Goal: Contribute content: Contribute content

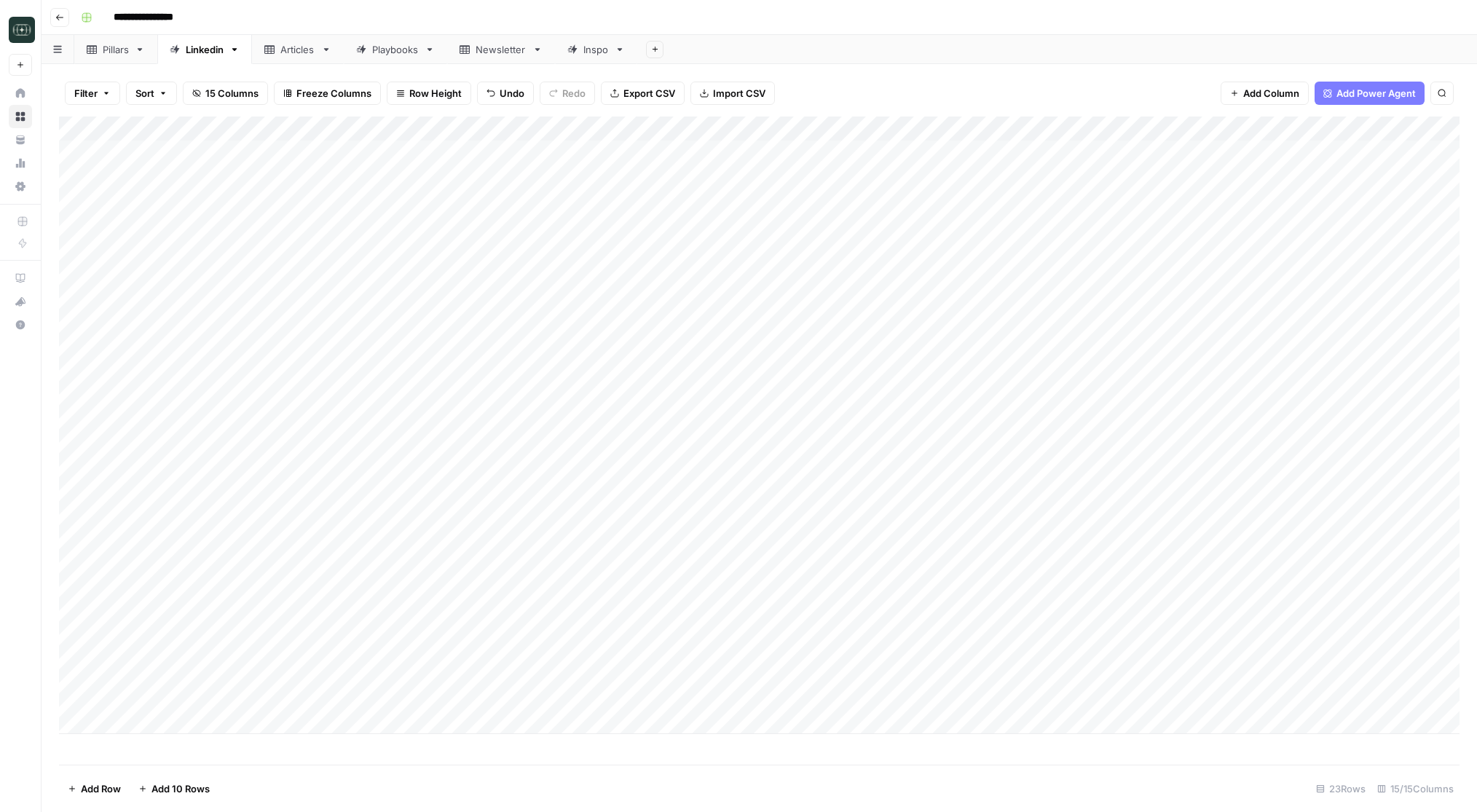
click at [62, 28] on header "**********" at bounding box center [759, 18] width 1435 height 35
click at [55, 21] on icon "button" at bounding box center [59, 17] width 9 height 9
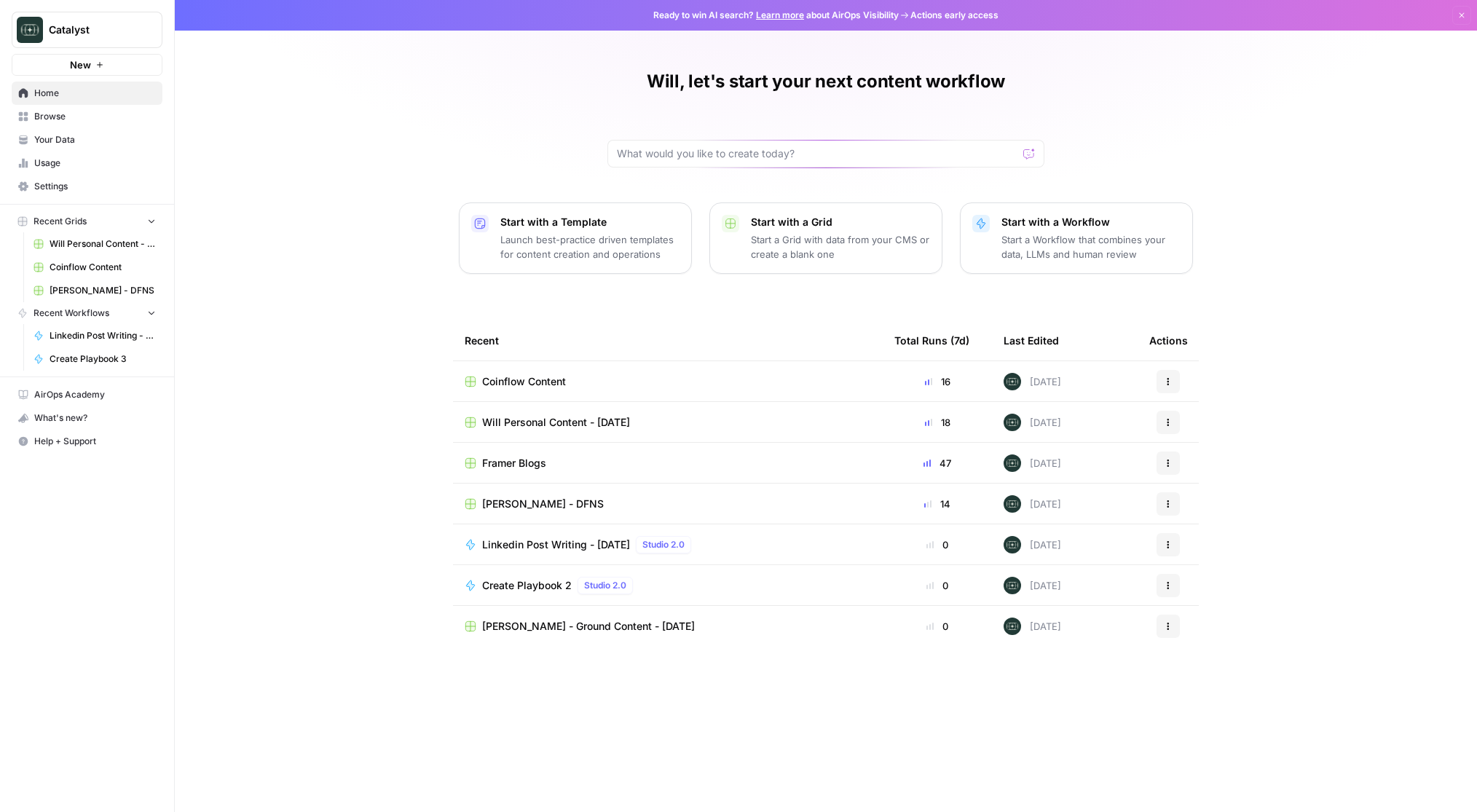
click at [538, 624] on span "[PERSON_NAME] - Ground Content - [DATE]" at bounding box center [588, 626] width 212 height 14
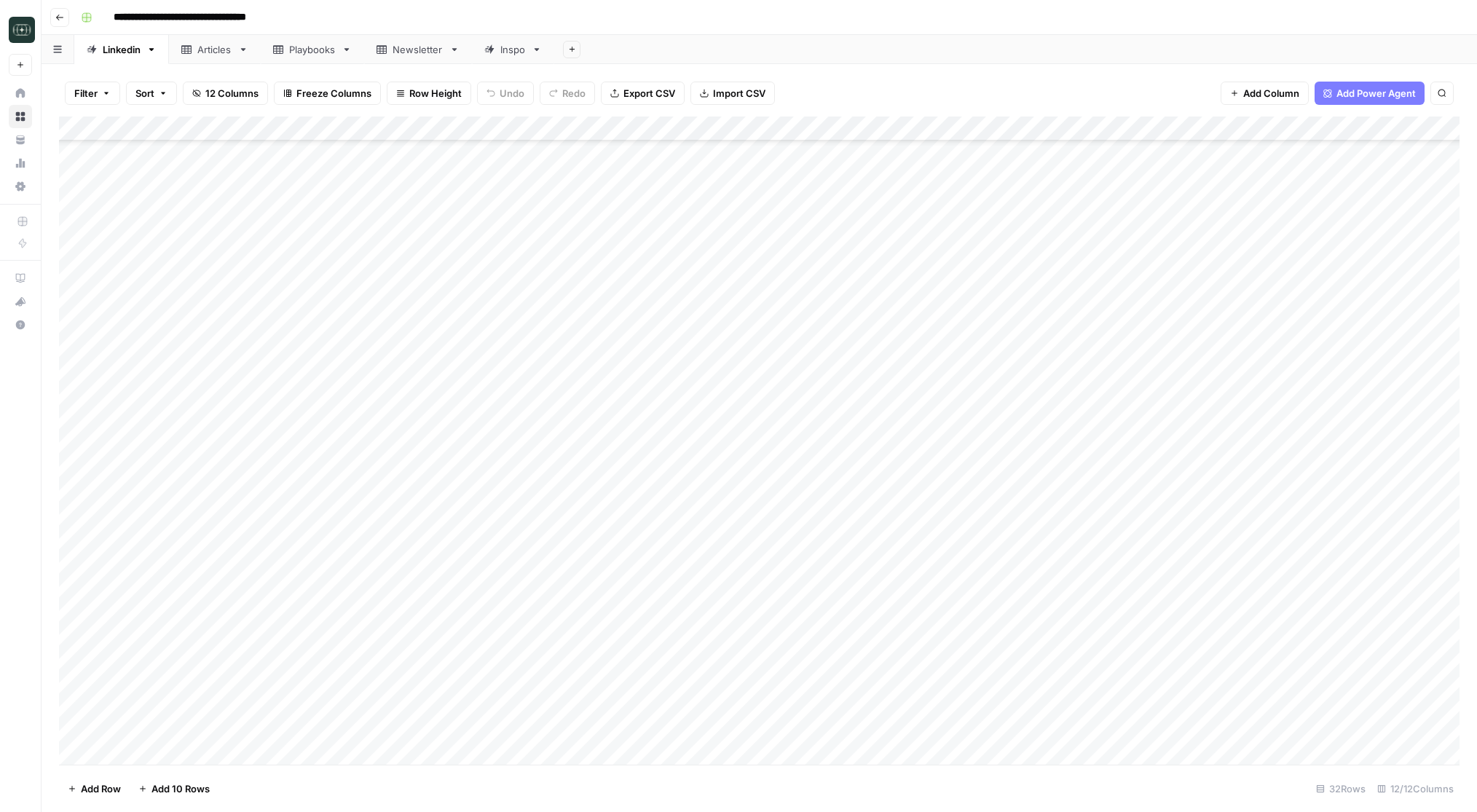
scroll to position [192, 0]
click at [313, 751] on div "Add Column" at bounding box center [759, 441] width 1400 height 648
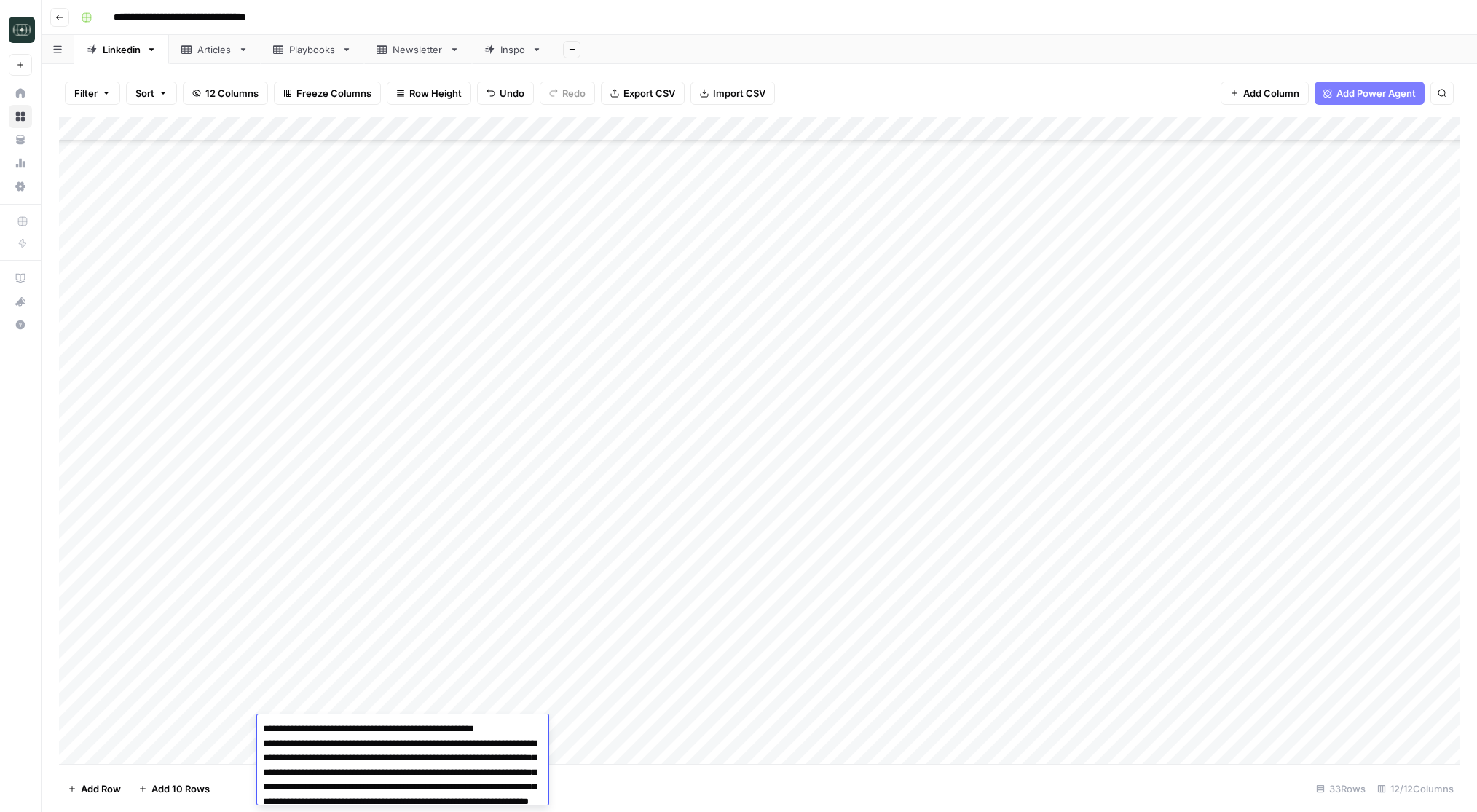
scroll to position [31, 0]
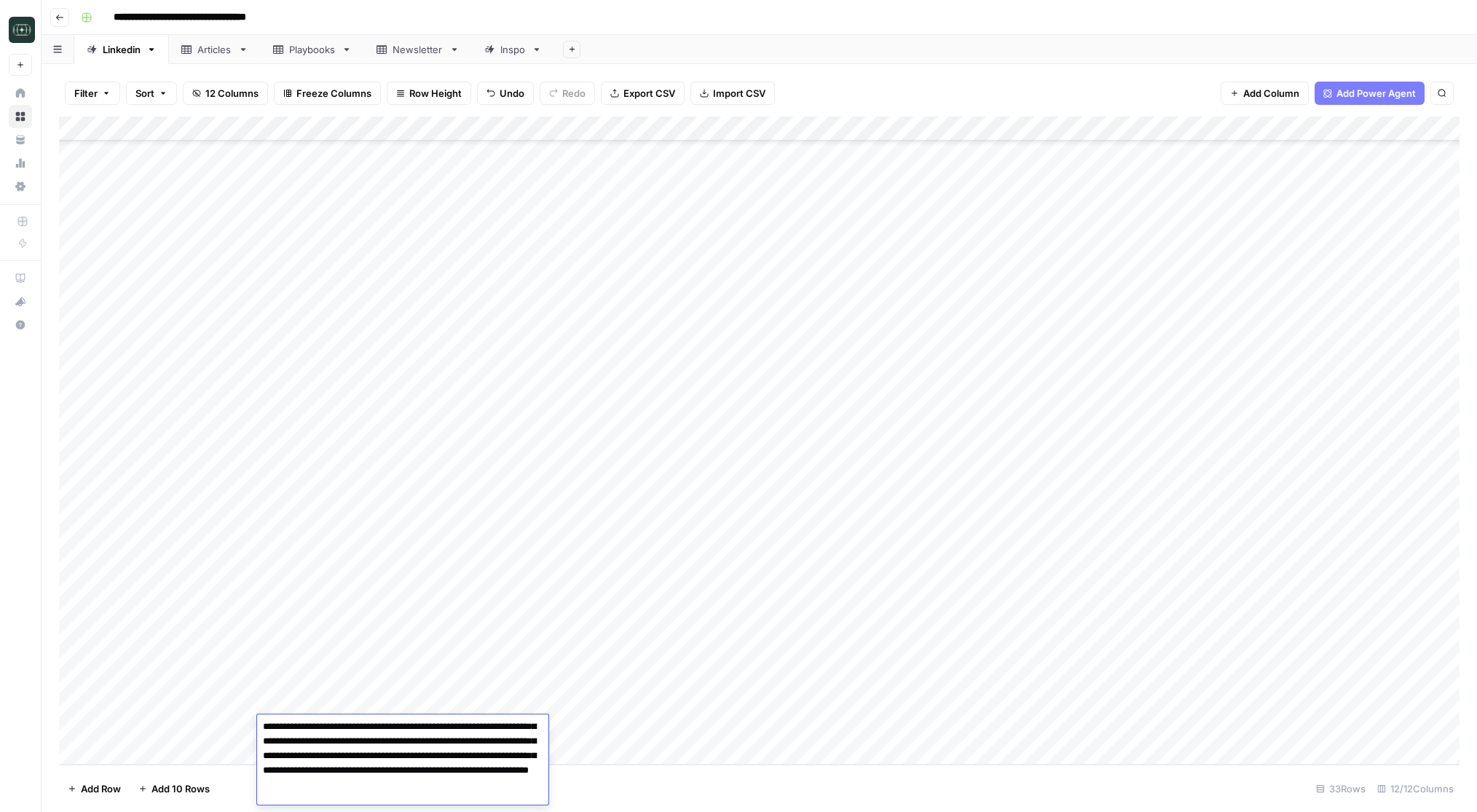
click at [564, 703] on div "Add Column" at bounding box center [759, 441] width 1400 height 648
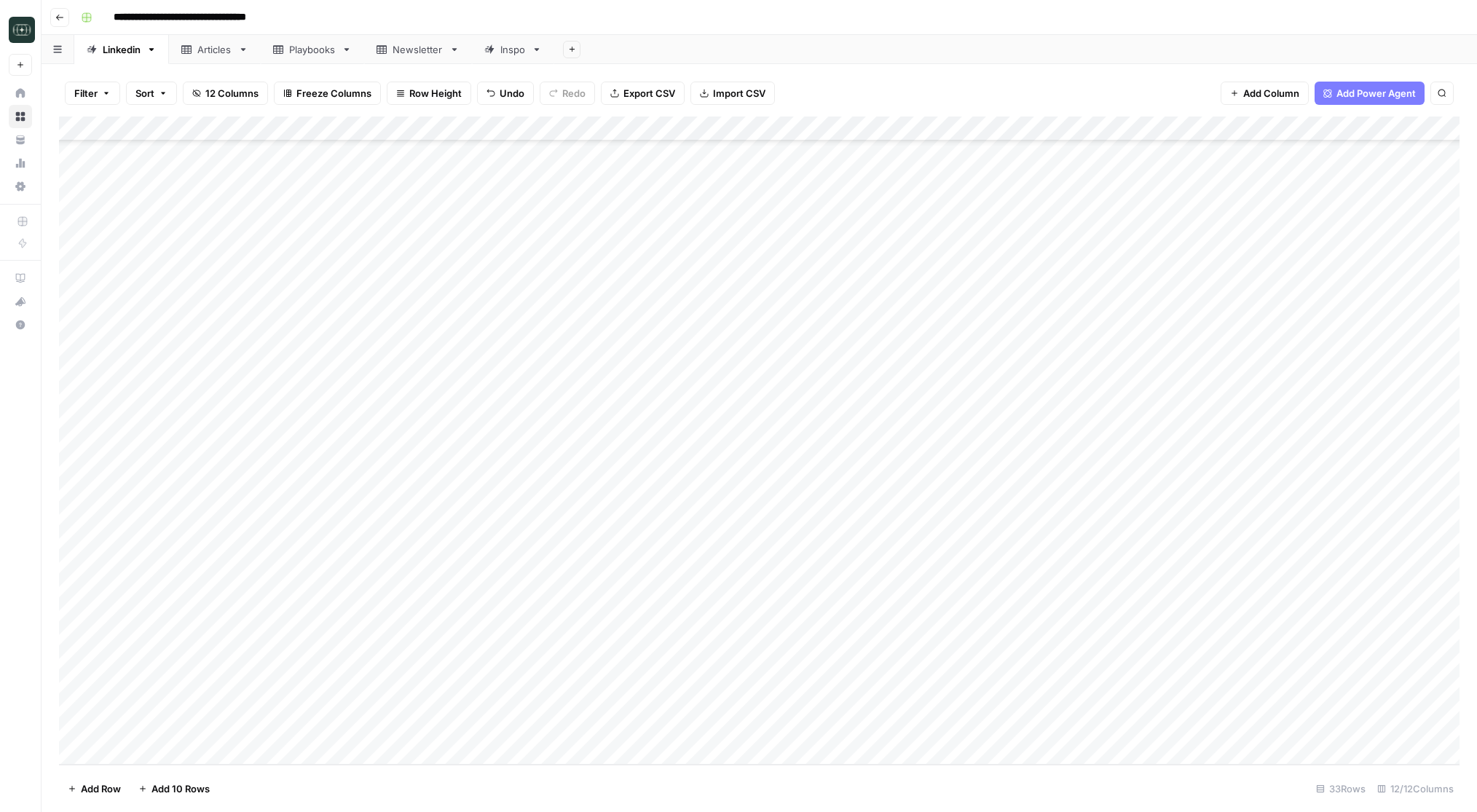
click at [542, 728] on div "Add Column" at bounding box center [759, 441] width 1400 height 648
click at [542, 784] on button "Comparison" at bounding box center [539, 785] width 67 height 18
click at [606, 735] on div "Add Column" at bounding box center [759, 441] width 1400 height 648
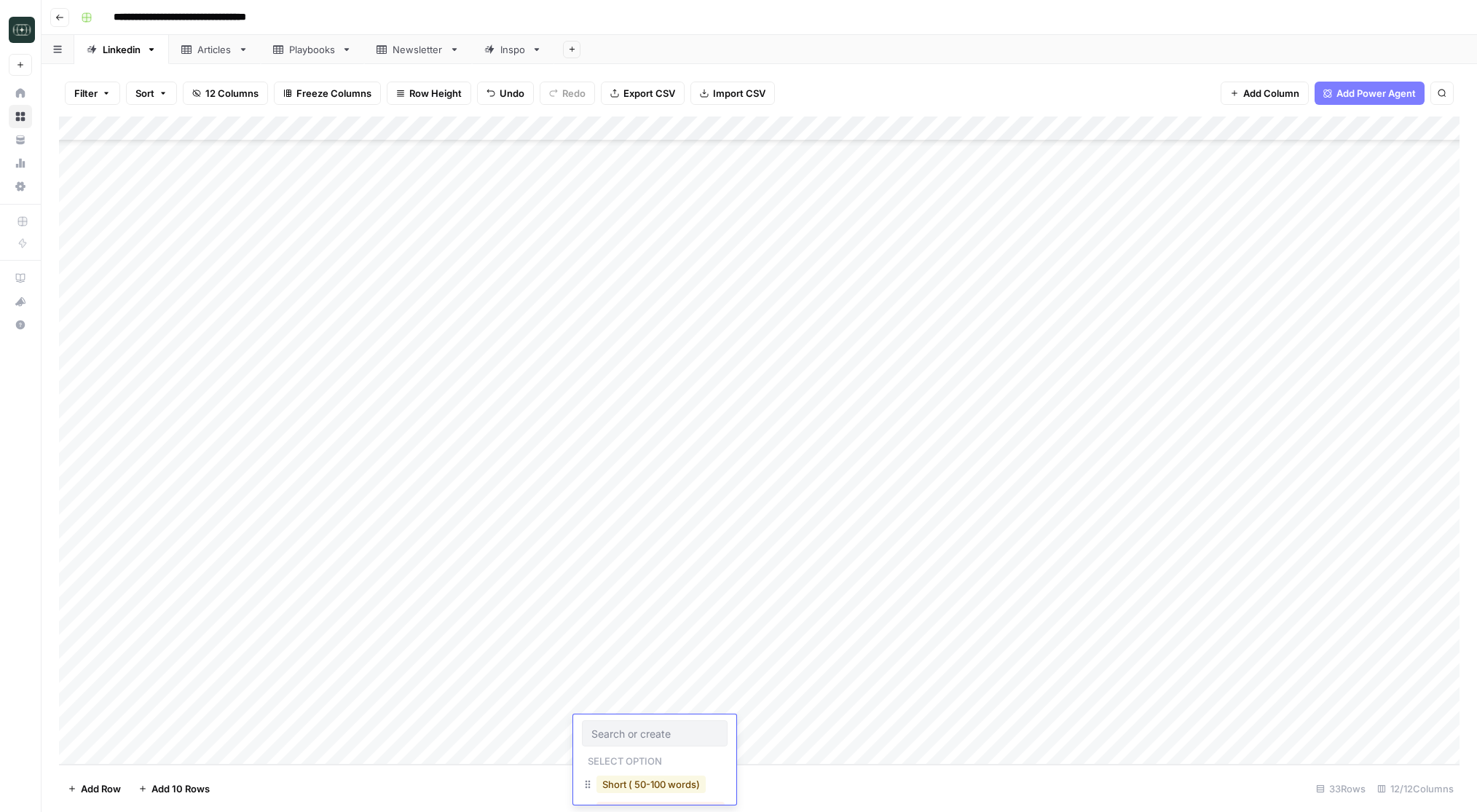
scroll to position [46, 0]
click at [624, 770] on button "Medium ( 120-200 words)" at bounding box center [660, 764] width 129 height 18
click at [774, 727] on div "Add Column" at bounding box center [759, 441] width 1400 height 648
click at [306, 759] on div "Add Column" at bounding box center [759, 441] width 1400 height 648
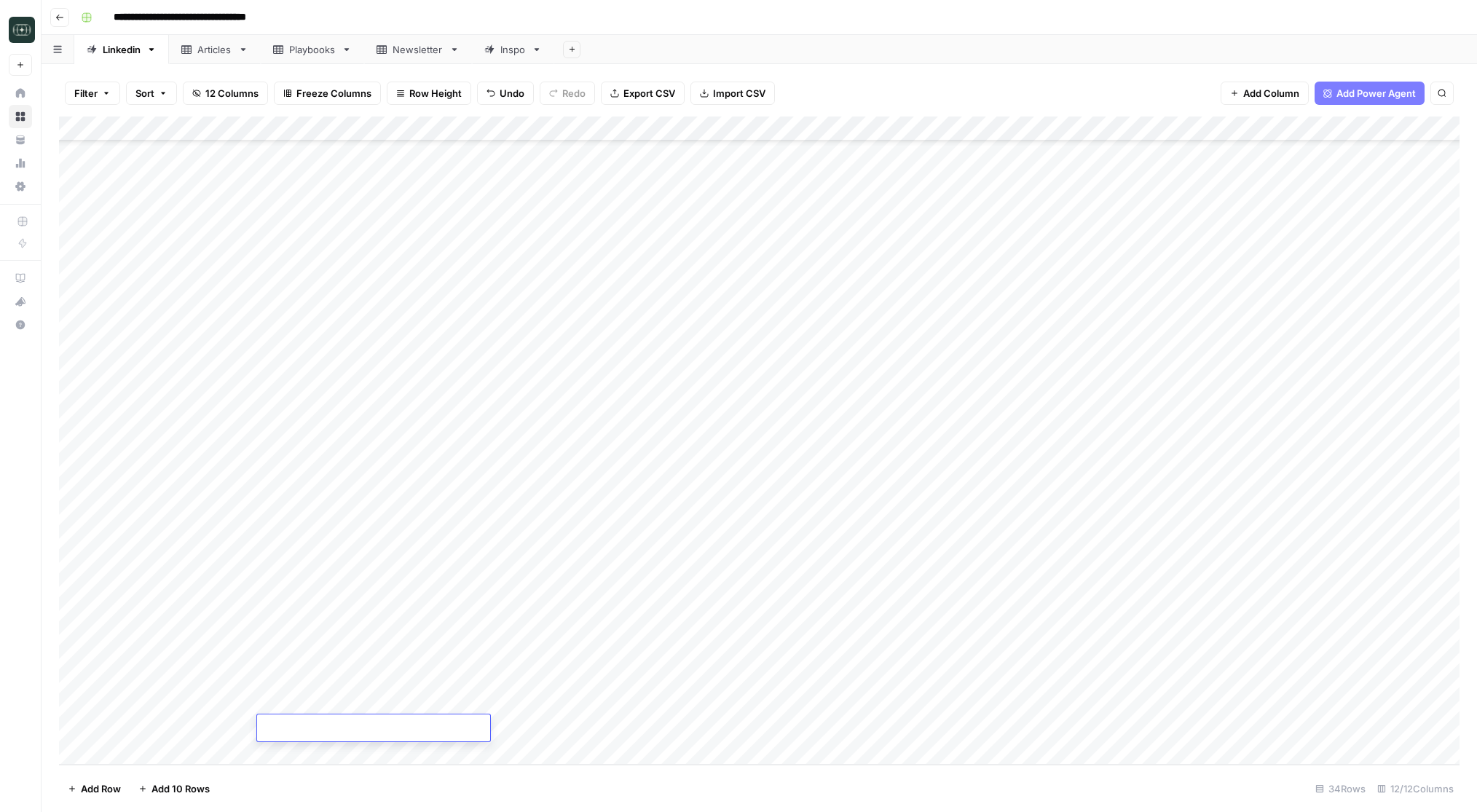
type textarea "**********"
click at [494, 733] on div "Add Column" at bounding box center [759, 441] width 1400 height 648
click at [532, 782] on button "Comparison" at bounding box center [539, 785] width 67 height 18
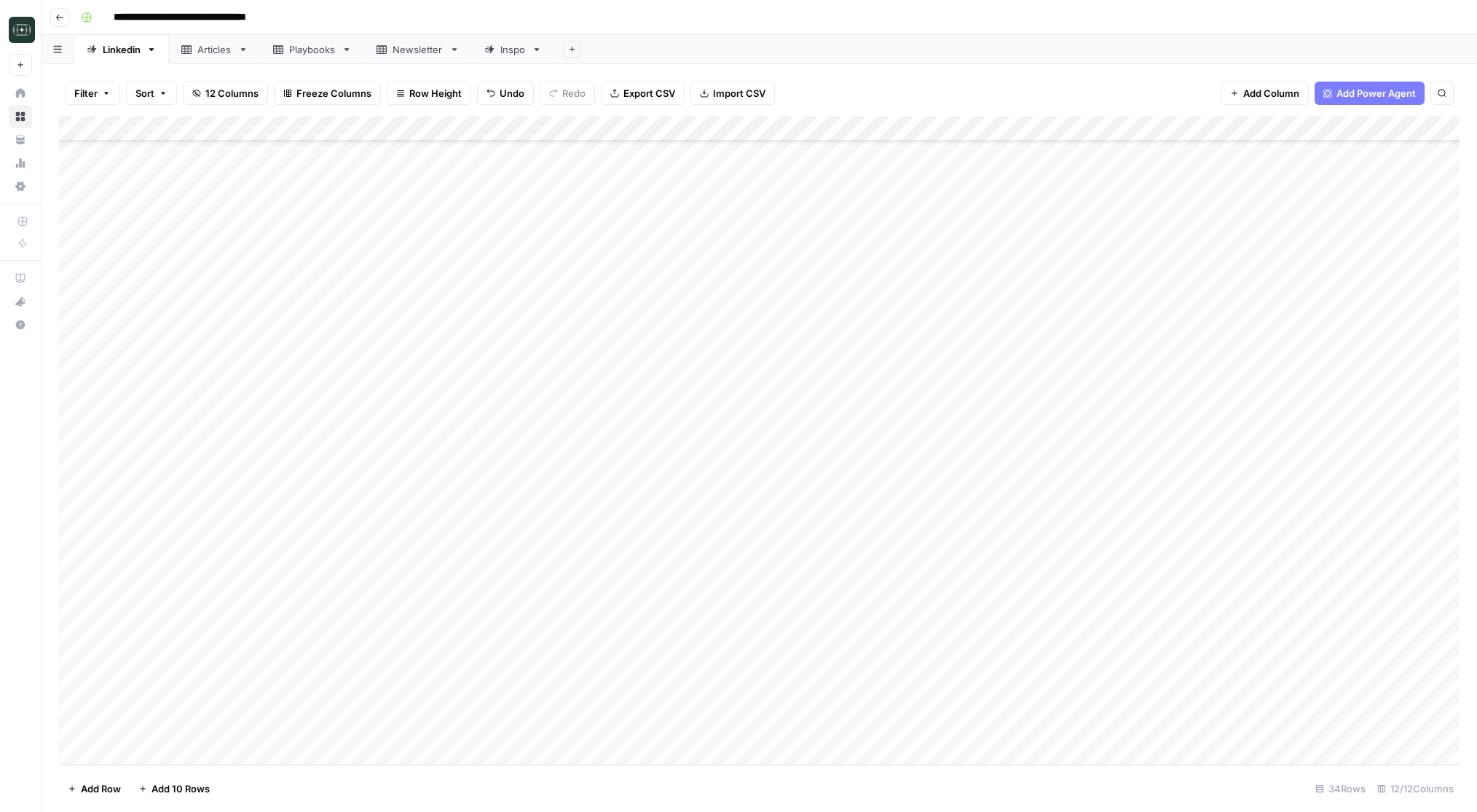
click at [644, 731] on div "Add Column" at bounding box center [759, 441] width 1400 height 648
click at [660, 778] on button "Medium ( 120-200 words)" at bounding box center [660, 779] width 129 height 18
click at [781, 729] on div "Add Column" at bounding box center [759, 441] width 1400 height 648
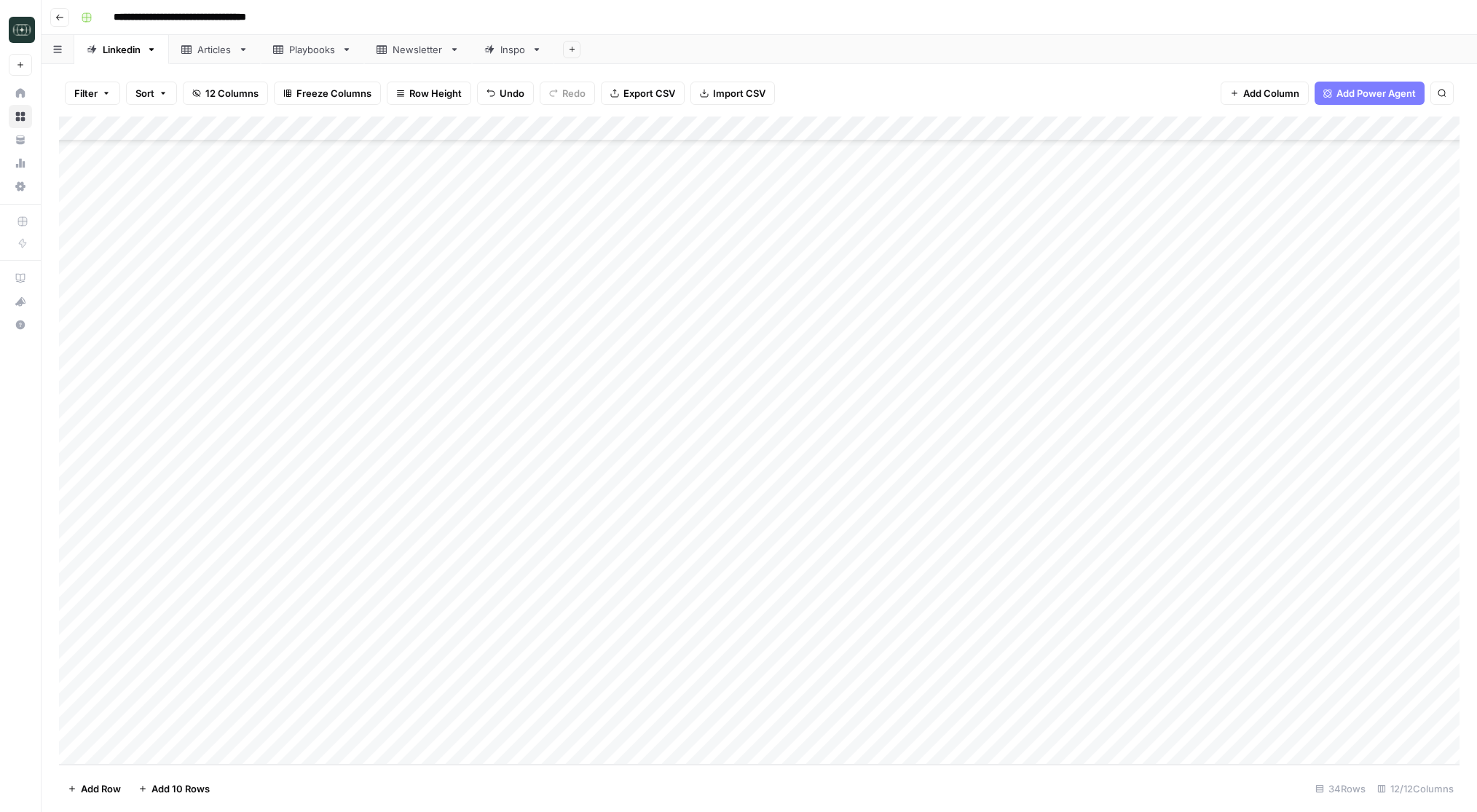
click at [296, 751] on div "Add Column" at bounding box center [759, 441] width 1400 height 648
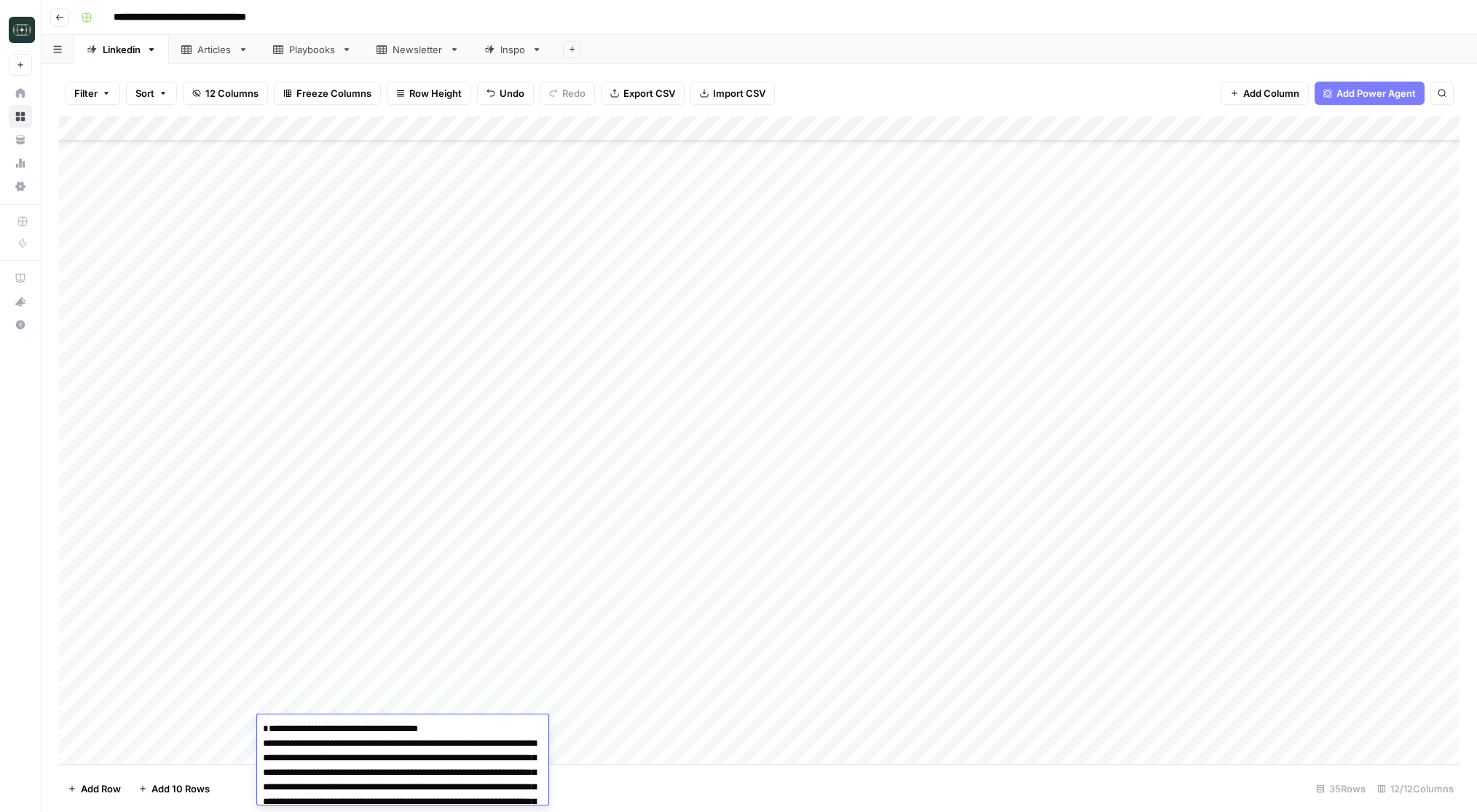
scroll to position [323, 0]
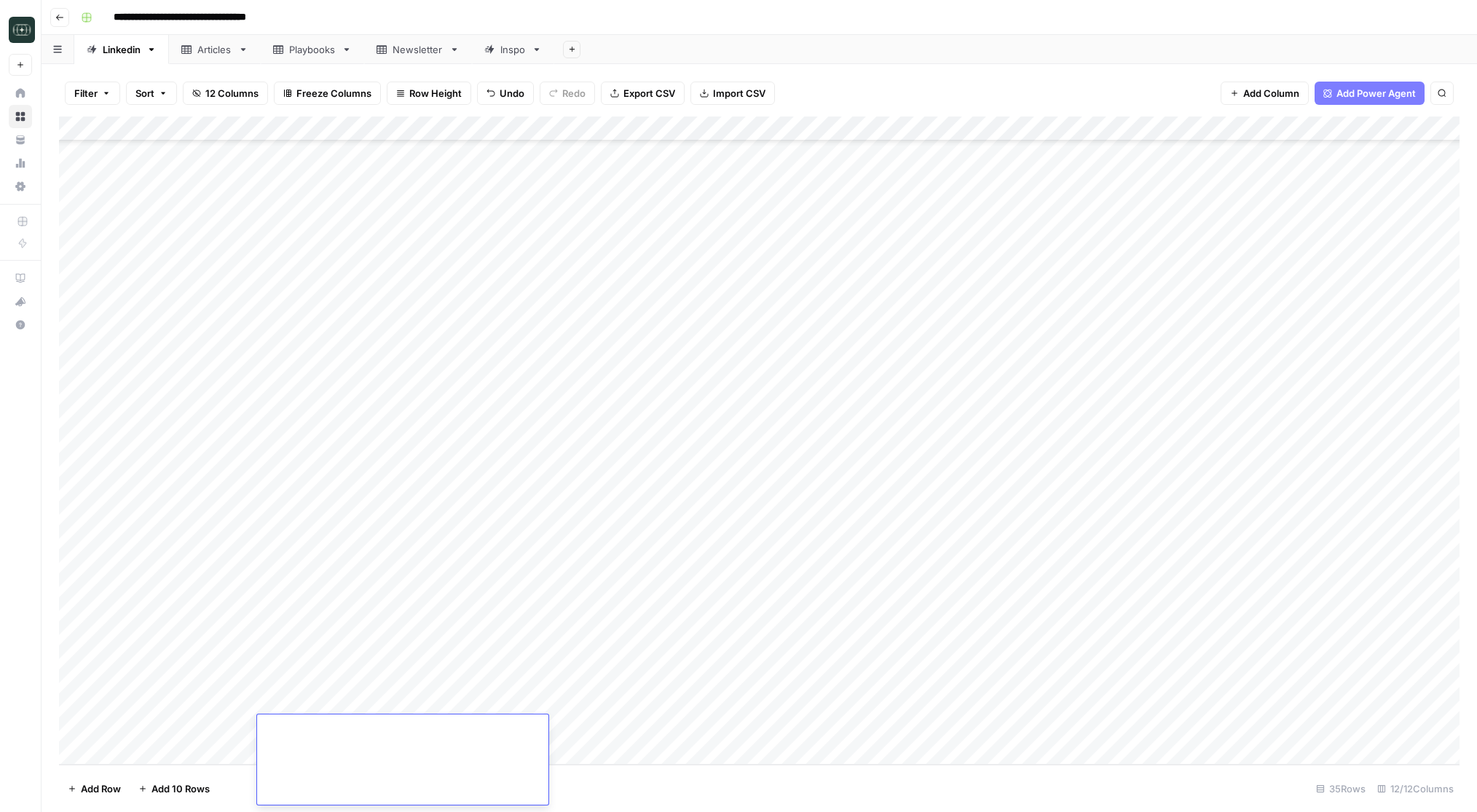
type textarea "**********"
click at [518, 727] on div "Add Column" at bounding box center [759, 441] width 1400 height 648
click at [354, 747] on div "Add Column" at bounding box center [759, 441] width 1400 height 648
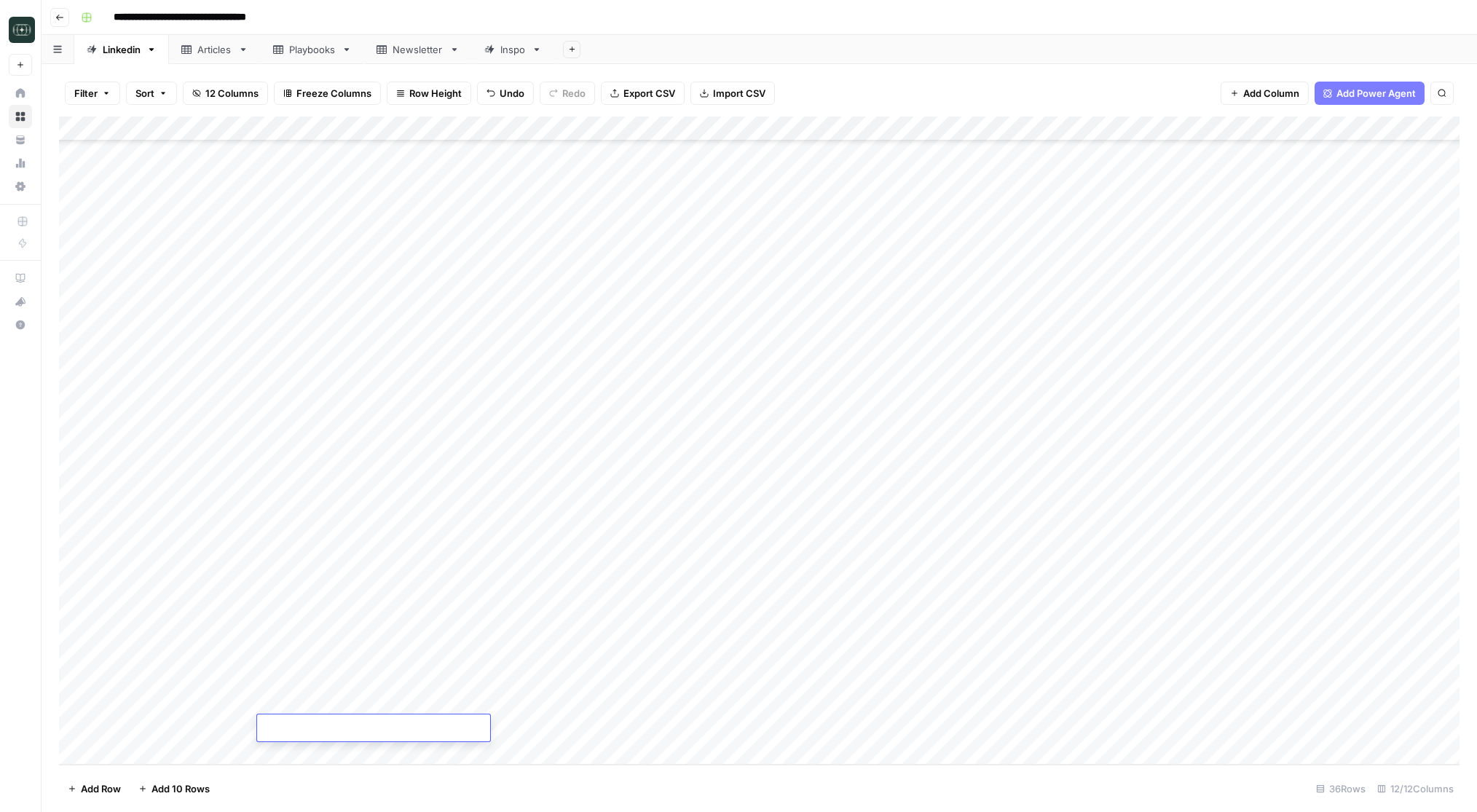
click at [351, 754] on div "Add Column" at bounding box center [759, 441] width 1400 height 648
click at [530, 677] on div "Add Column" at bounding box center [759, 441] width 1400 height 648
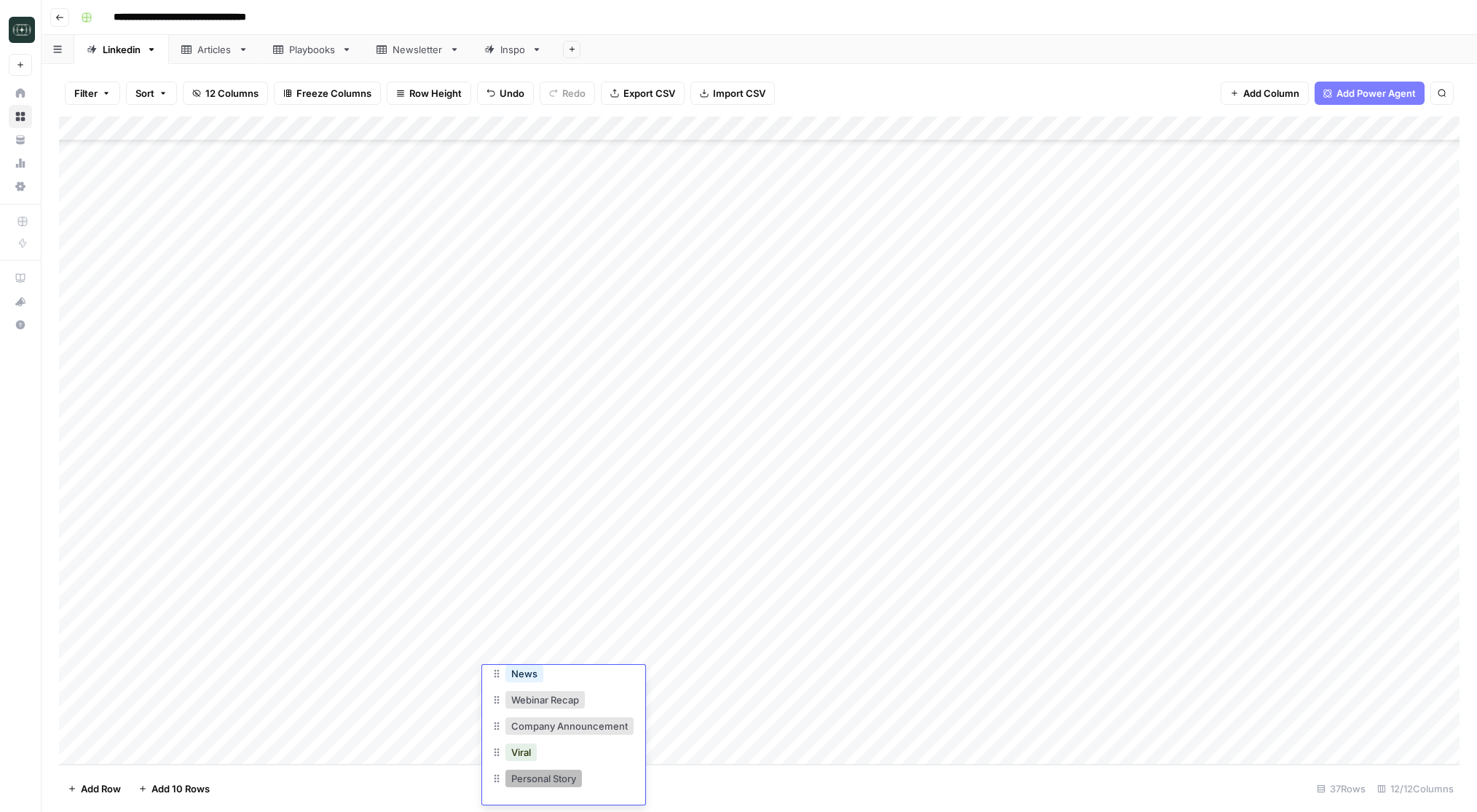
click at [545, 777] on button "Personal Story" at bounding box center [544, 778] width 77 height 18
click at [627, 677] on div "Add Column" at bounding box center [759, 441] width 1400 height 648
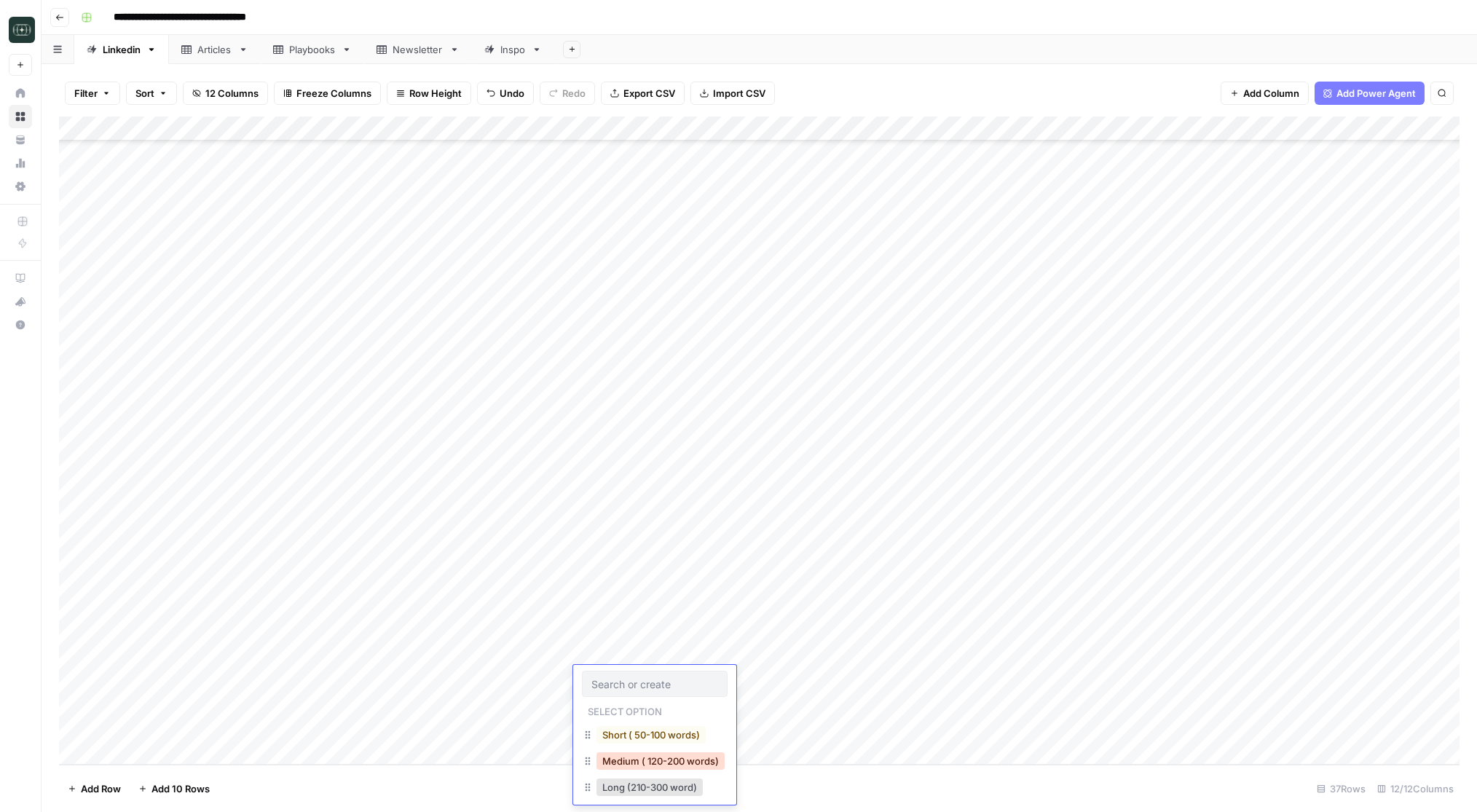
click at [645, 764] on button "Medium ( 120-200 words)" at bounding box center [660, 761] width 129 height 18
click at [758, 676] on div "Add Column" at bounding box center [759, 441] width 1400 height 648
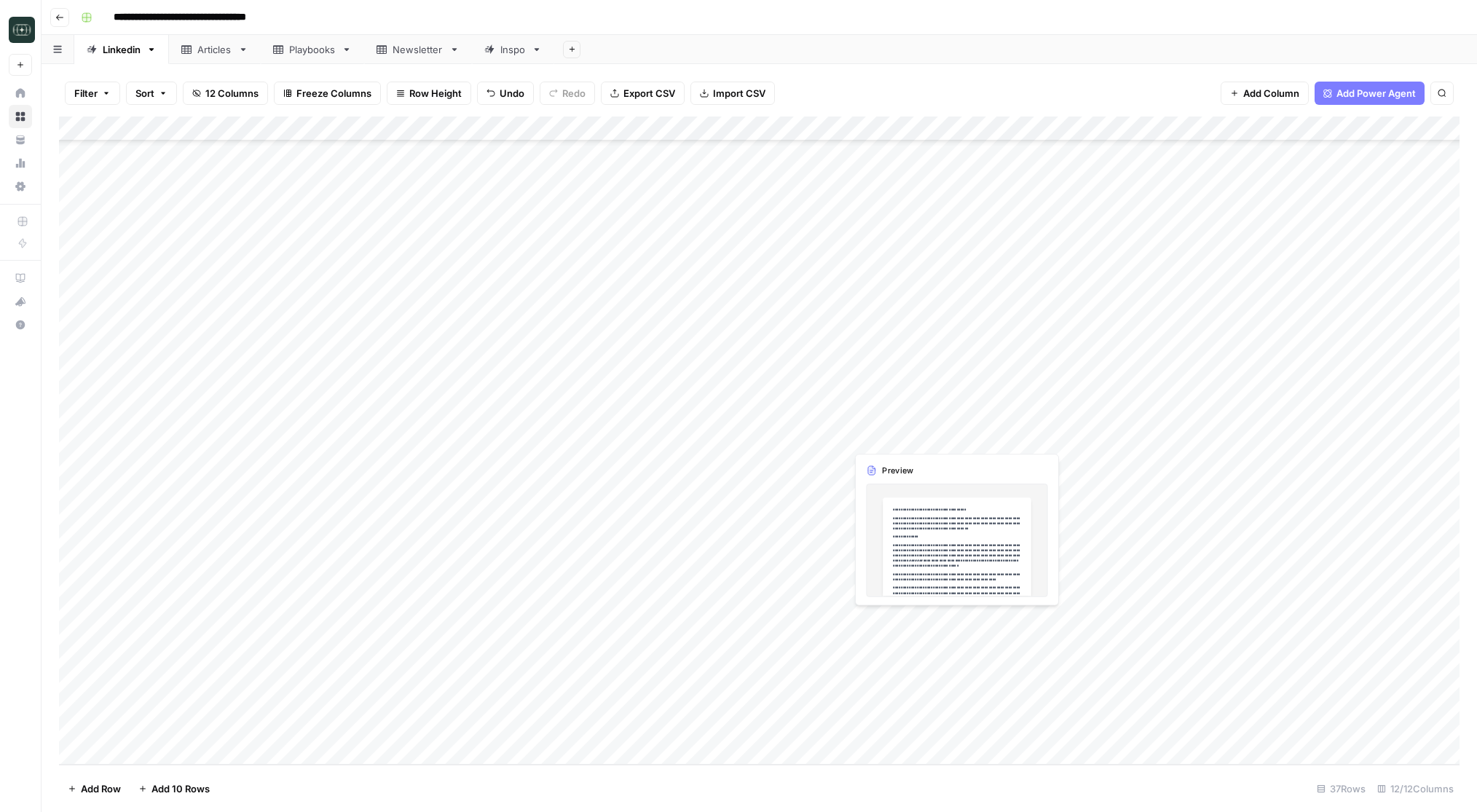
click at [892, 627] on div "Add Column" at bounding box center [759, 441] width 1400 height 648
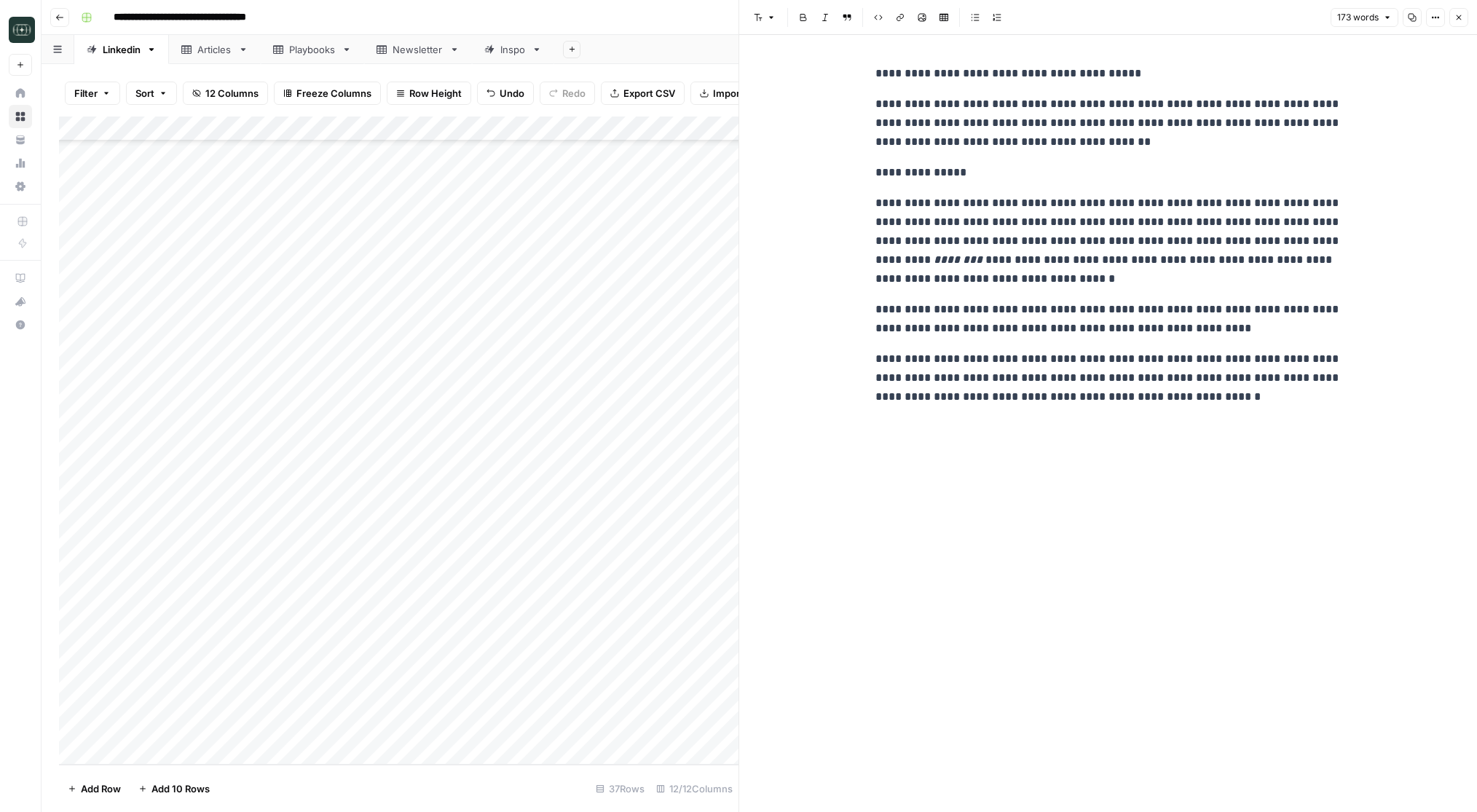
click at [403, 659] on div "Add Column" at bounding box center [398, 441] width 679 height 648
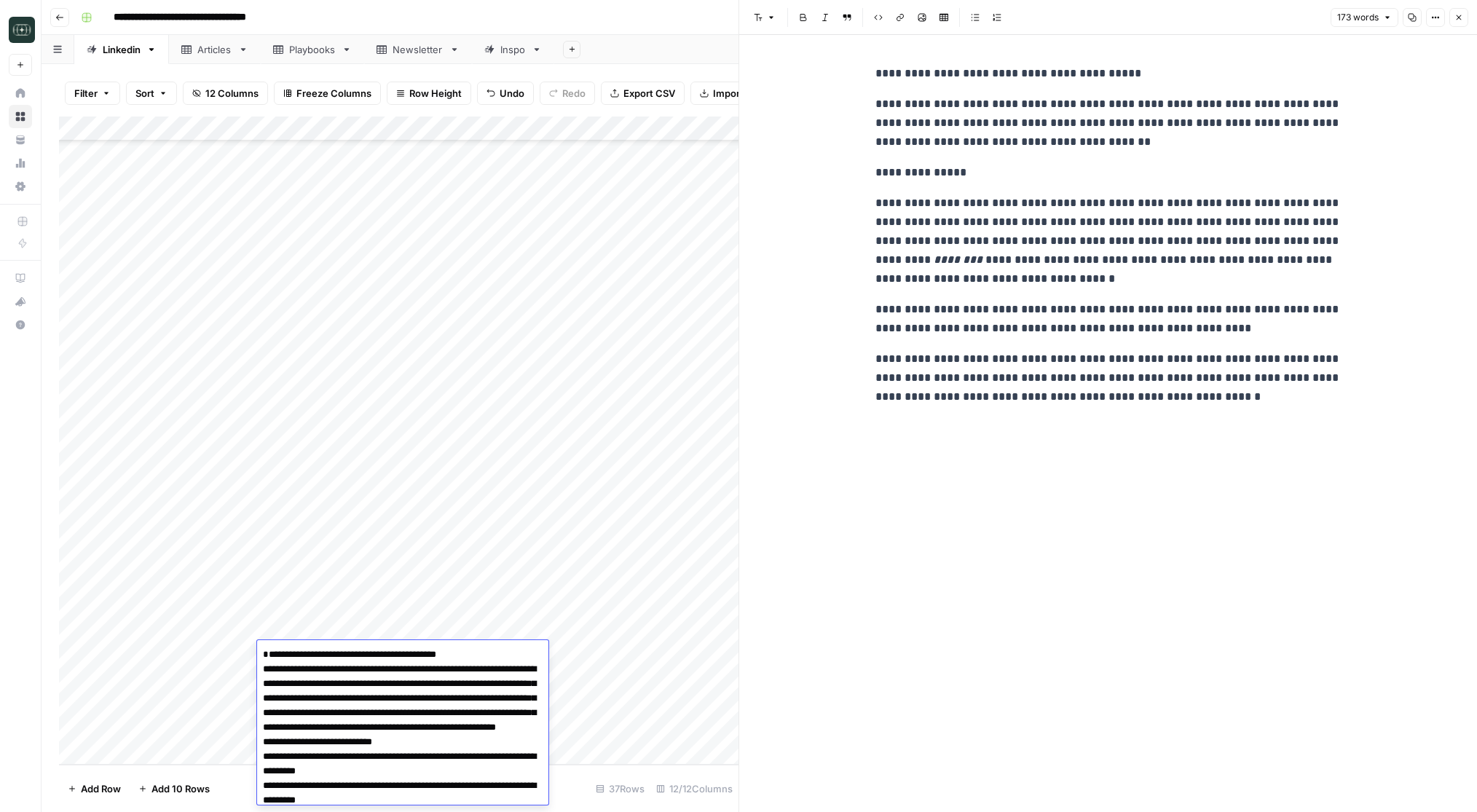
scroll to position [268, 0]
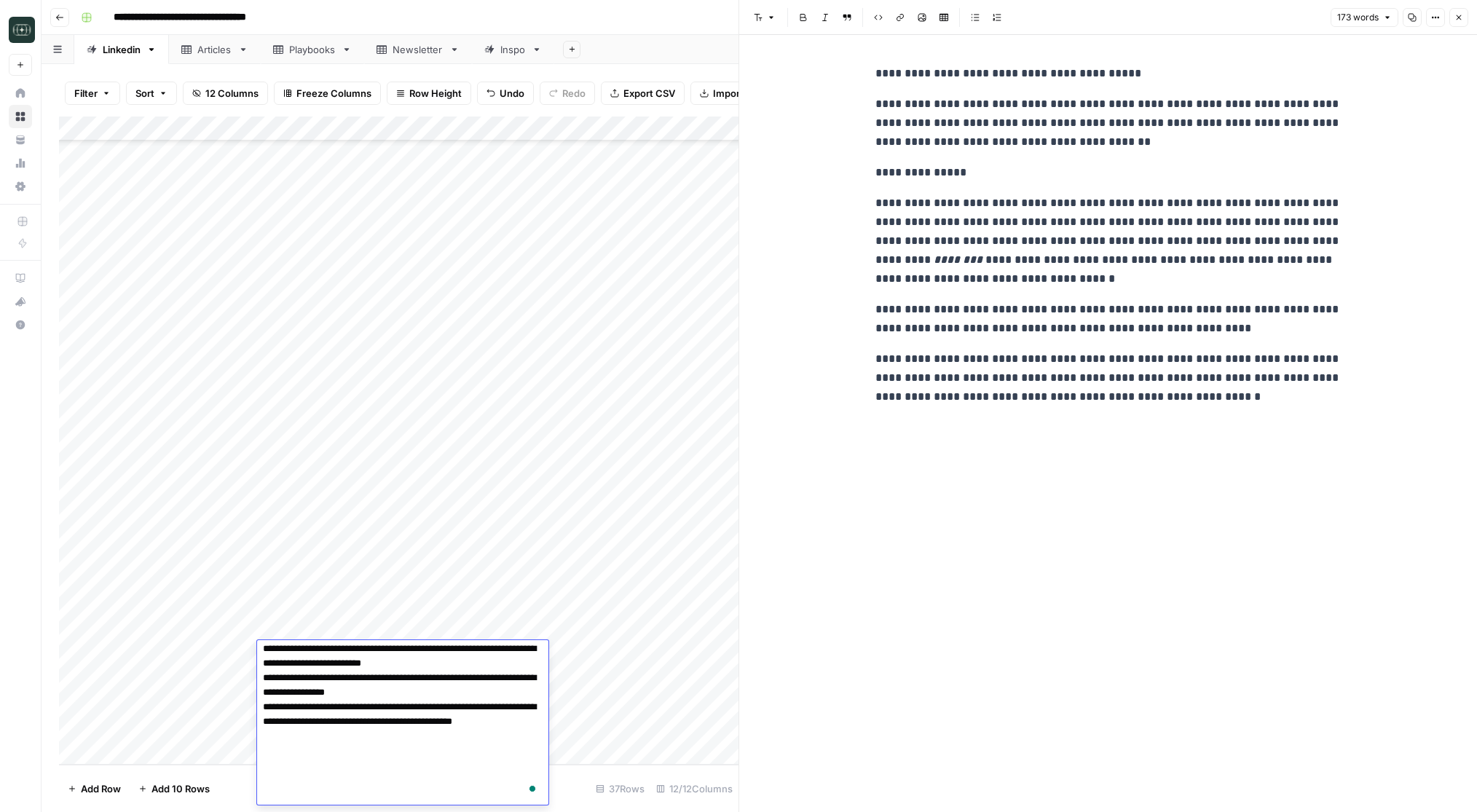
click at [421, 615] on div "Add Column" at bounding box center [398, 441] width 679 height 648
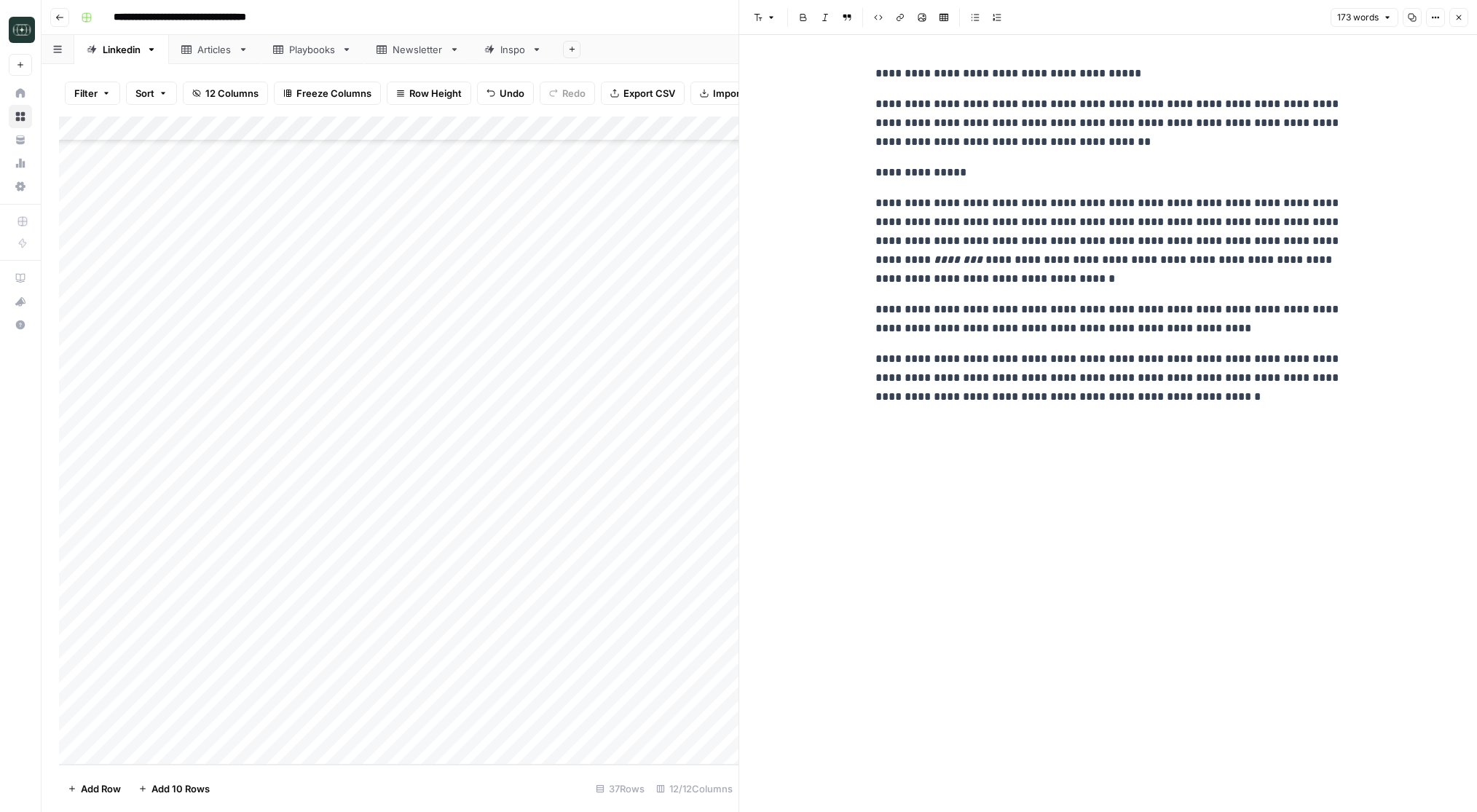
click at [1453, 18] on button "Close" at bounding box center [1459, 18] width 19 height 19
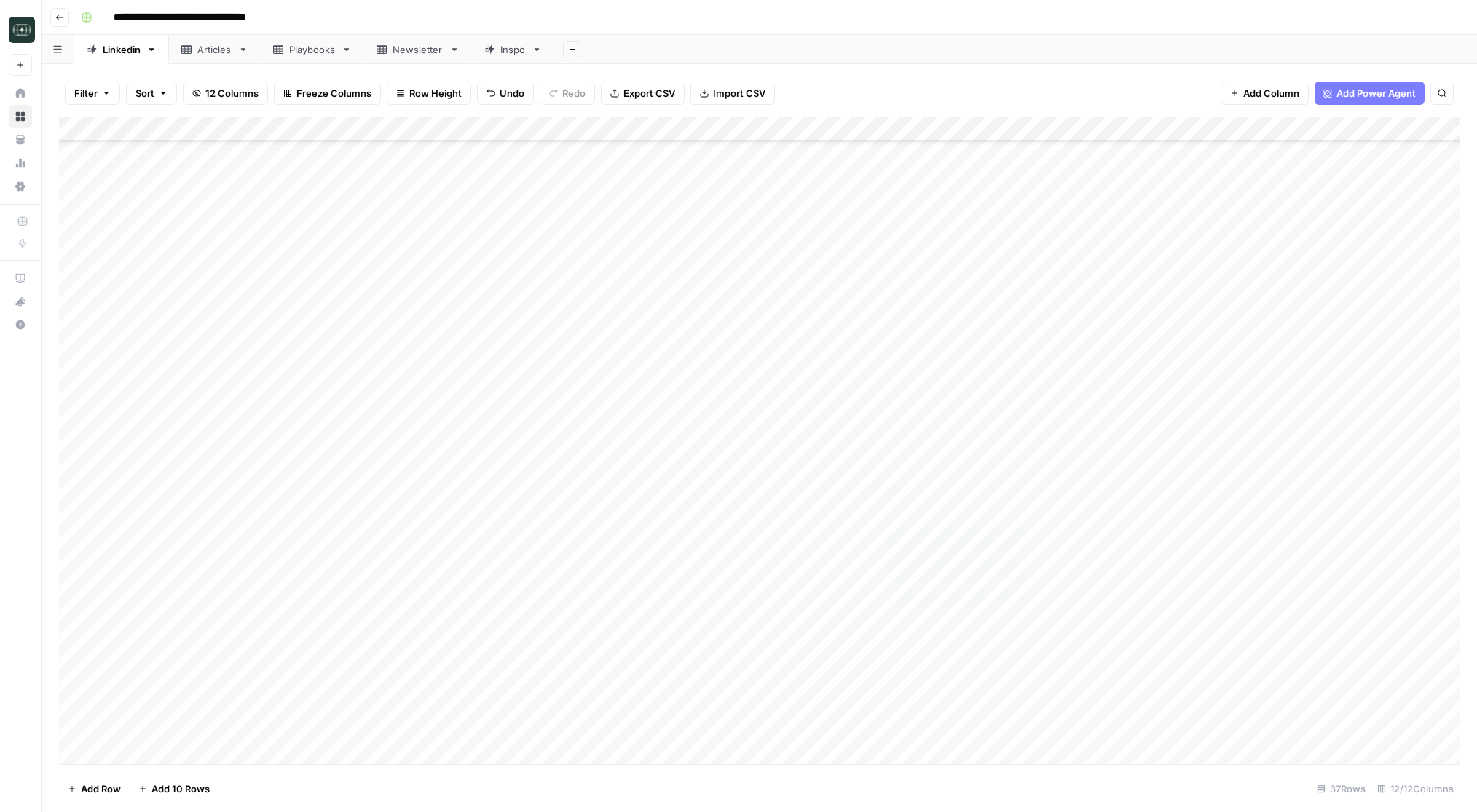
click at [898, 649] on div "Add Column" at bounding box center [759, 441] width 1400 height 648
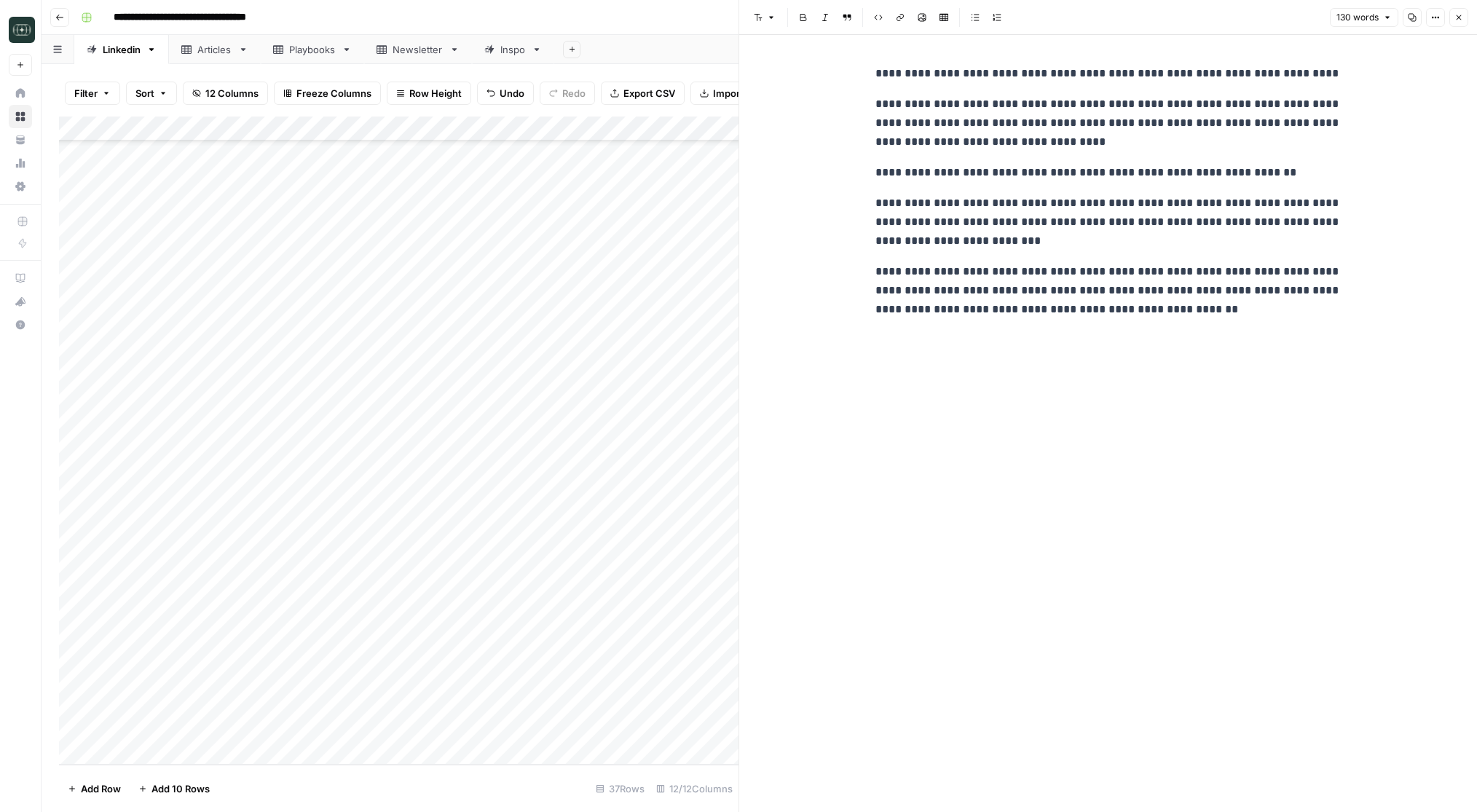
click at [1458, 18] on icon "button" at bounding box center [1459, 17] width 9 height 9
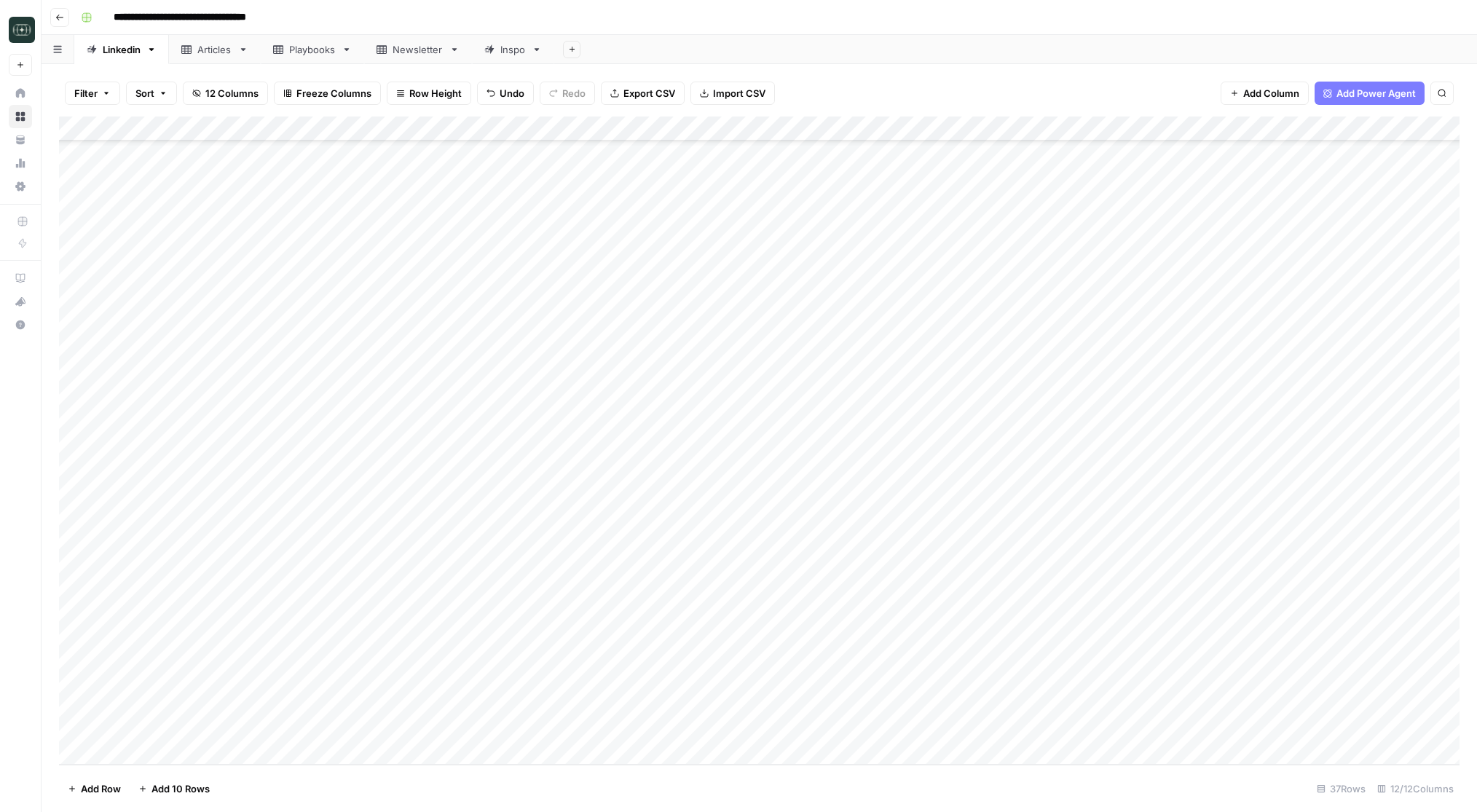
click at [600, 651] on div "Add Column" at bounding box center [759, 441] width 1400 height 648
click at [629, 759] on button "Long (210-300 word)" at bounding box center [649, 762] width 106 height 18
click at [821, 651] on div "Add Column" at bounding box center [759, 441] width 1400 height 648
click at [412, 653] on div "Add Column" at bounding box center [759, 441] width 1400 height 648
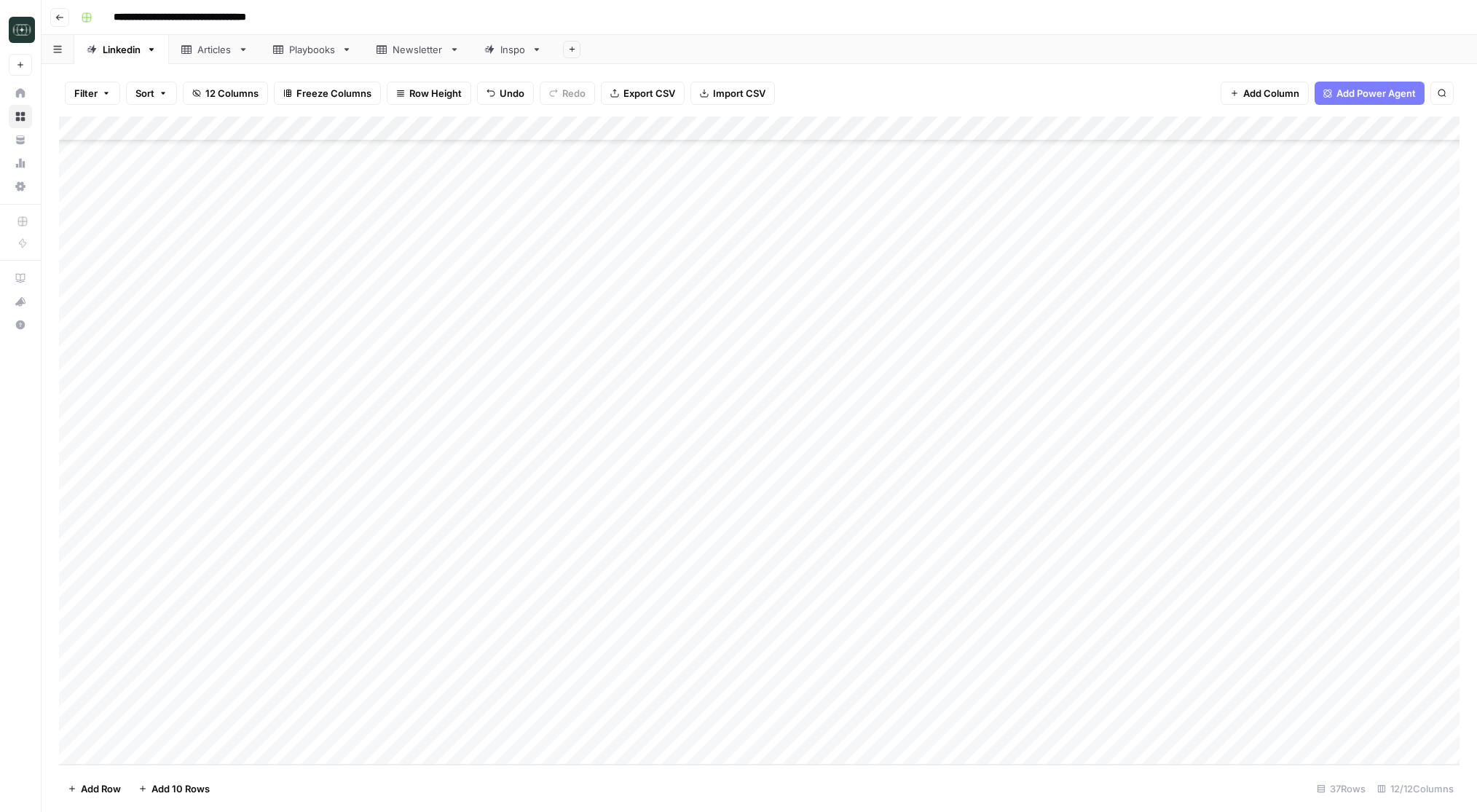
click at [412, 653] on div "Add Column" at bounding box center [759, 441] width 1400 height 648
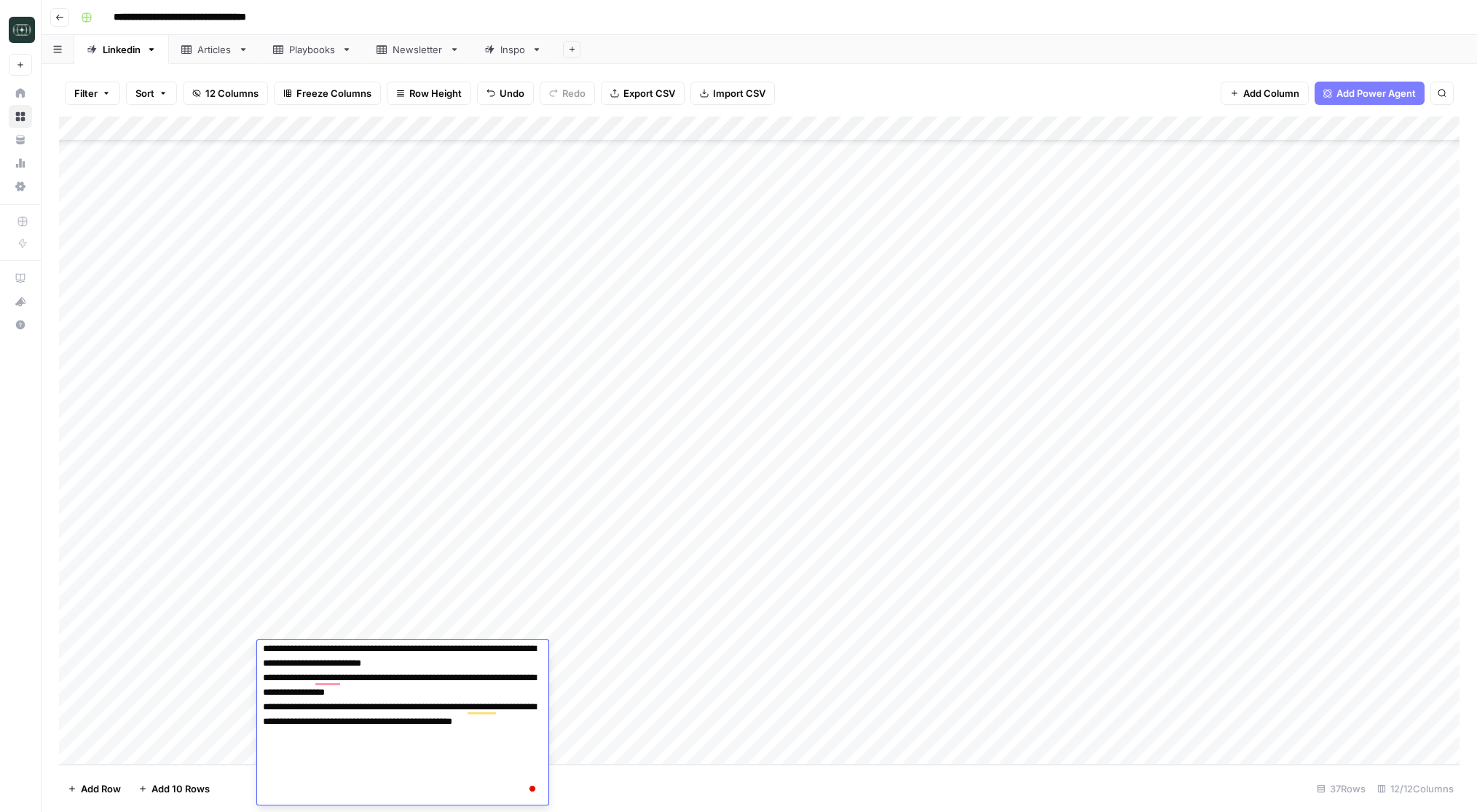
scroll to position [268, 0]
click at [412, 653] on textarea "To enrich screen reader interactions, please activate Accessibility in Grammarl…" at bounding box center [402, 591] width 291 height 428
click at [668, 799] on footer "Add Row Add 10 Rows 37 Rows 12/12 Columns" at bounding box center [759, 788] width 1400 height 47
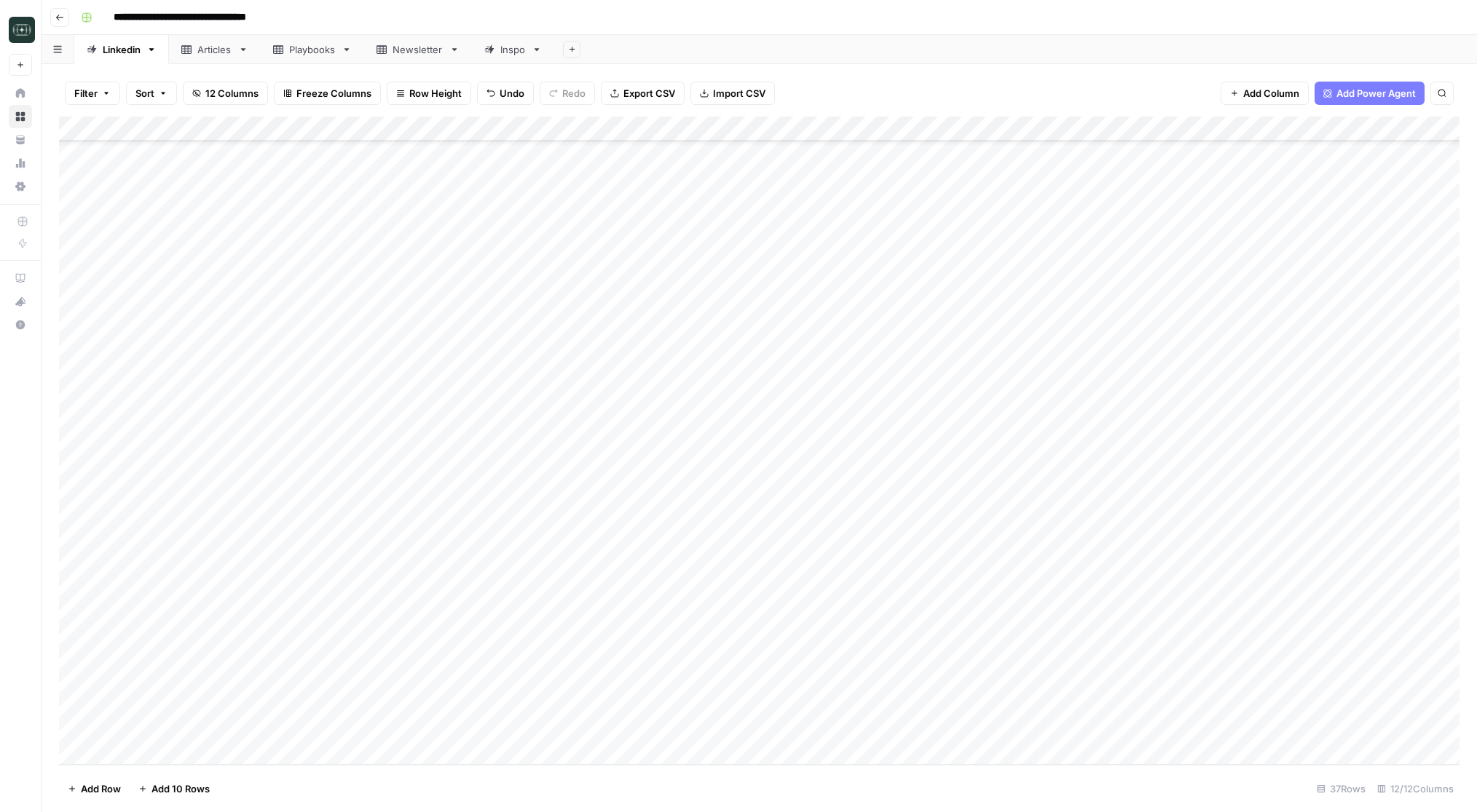
click at [434, 705] on div "Add Column" at bounding box center [759, 441] width 1400 height 648
type textarea "**********"
click at [529, 703] on div "Add Column" at bounding box center [759, 441] width 1400 height 648
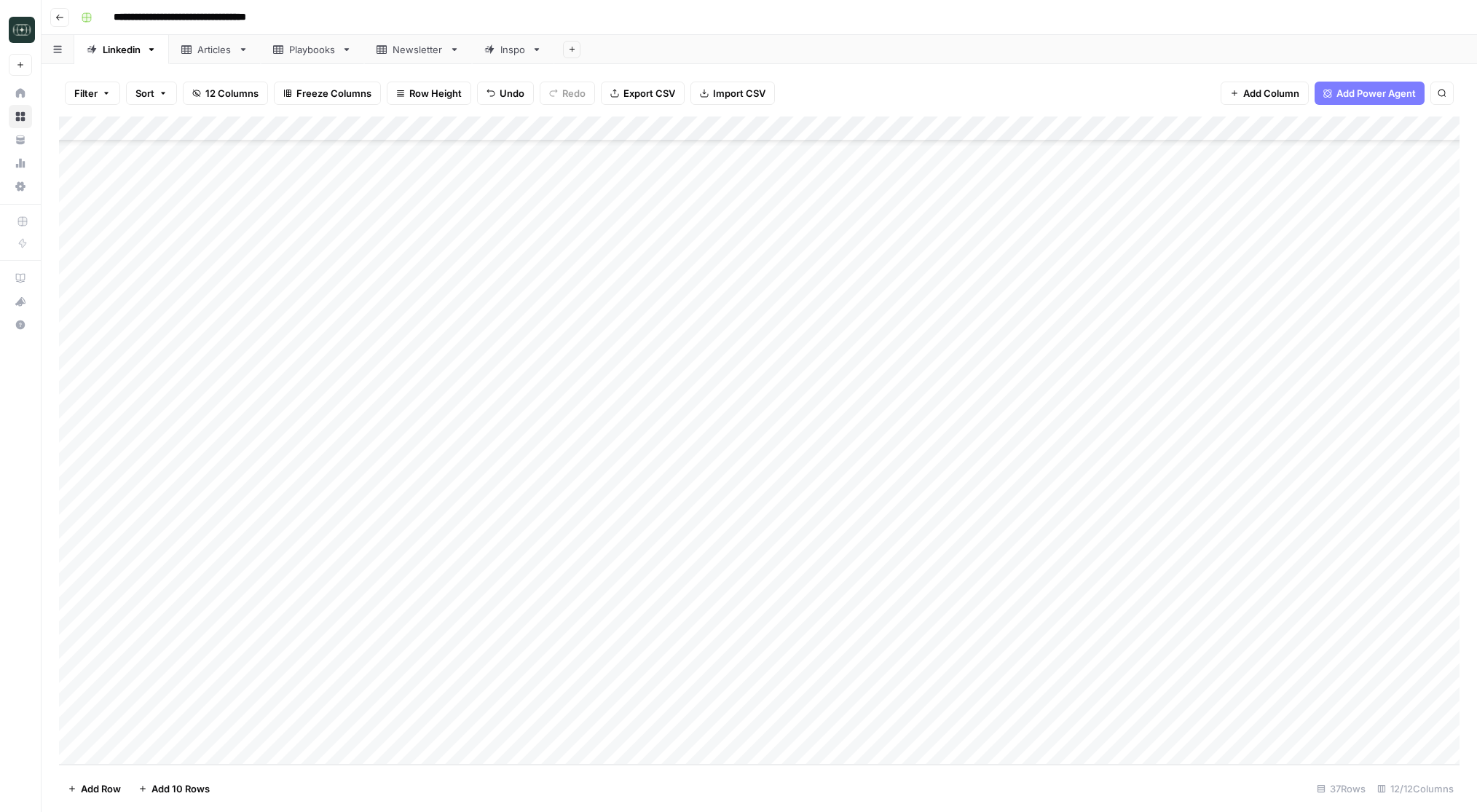
click at [529, 703] on div "Add Column" at bounding box center [759, 441] width 1400 height 648
click at [538, 769] on div "Personal Story" at bounding box center [543, 760] width 82 height 21
type input "Per"
click at [545, 765] on button "Personal Story" at bounding box center [544, 760] width 77 height 18
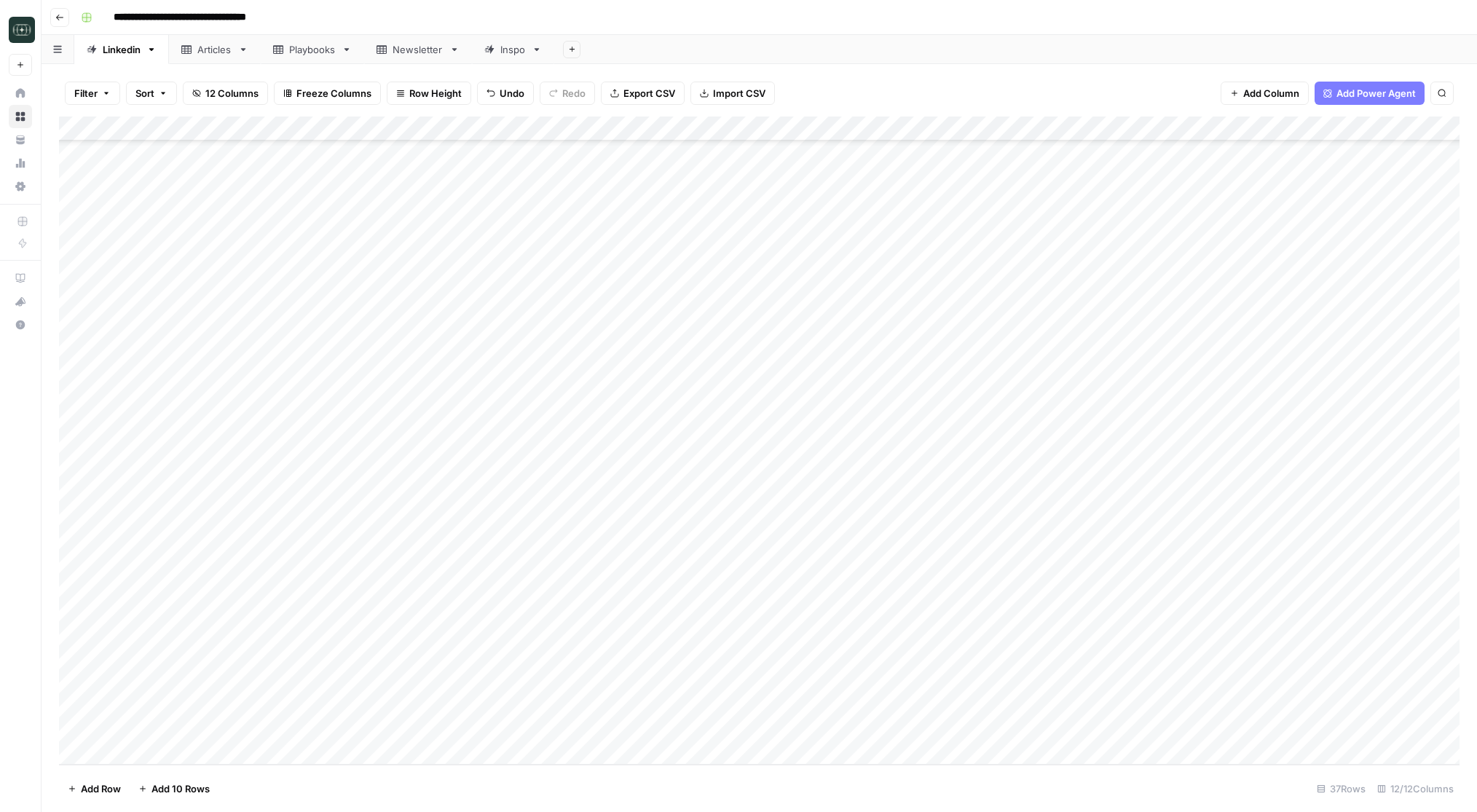
click at [644, 702] on div "Add Column" at bounding box center [759, 441] width 1400 height 648
click at [637, 785] on button "Medium ( 120-200 words)" at bounding box center [660, 786] width 129 height 18
click at [754, 705] on div "Add Column" at bounding box center [759, 441] width 1400 height 648
click at [957, 702] on div "Add Column" at bounding box center [759, 441] width 1400 height 648
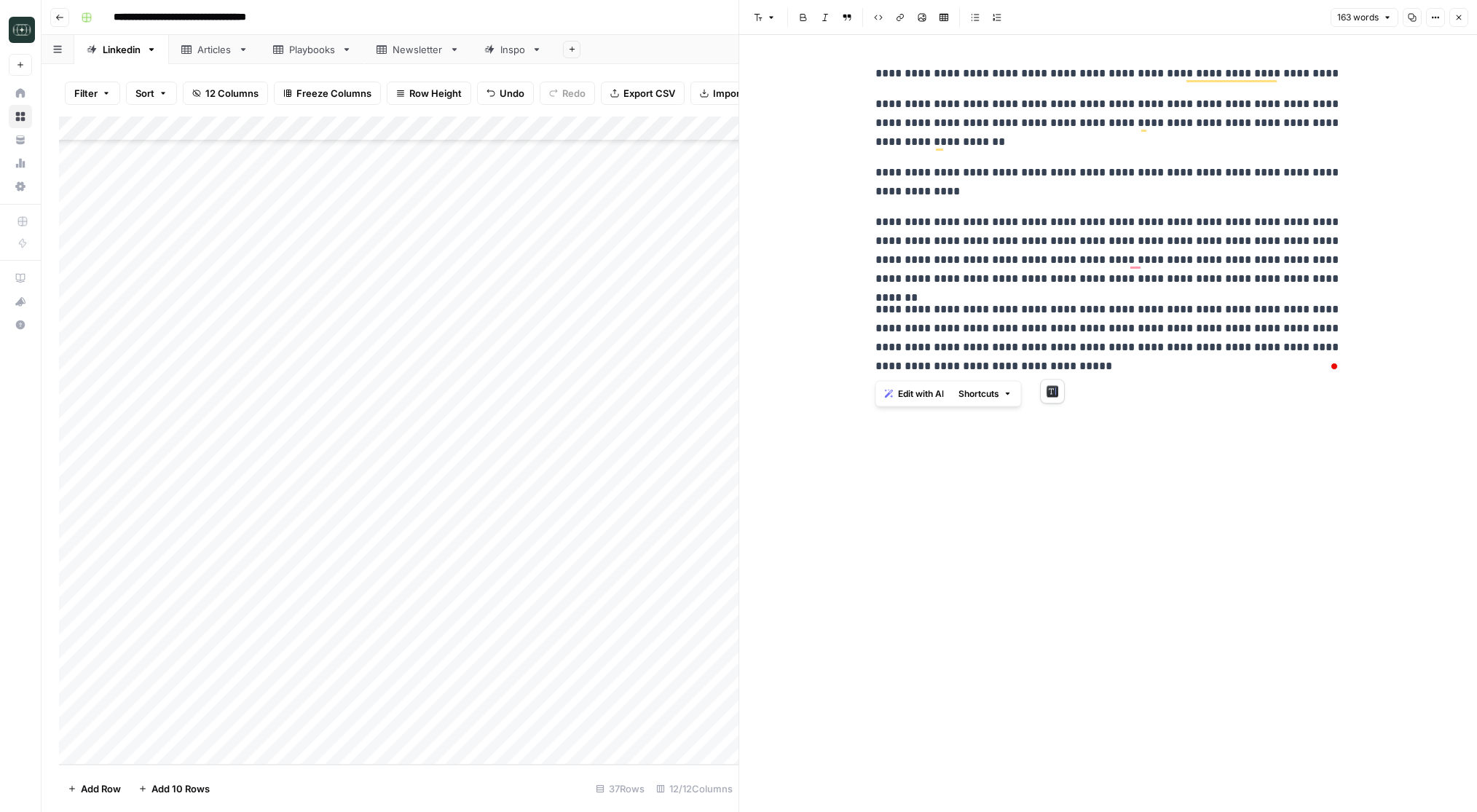
drag, startPoint x: 1067, startPoint y: 374, endPoint x: 869, endPoint y: 69, distance: 363.6
click at [869, 69] on div "**********" at bounding box center [1109, 220] width 484 height 323
copy div "**********"
click at [1460, 21] on icon "button" at bounding box center [1459, 17] width 9 height 9
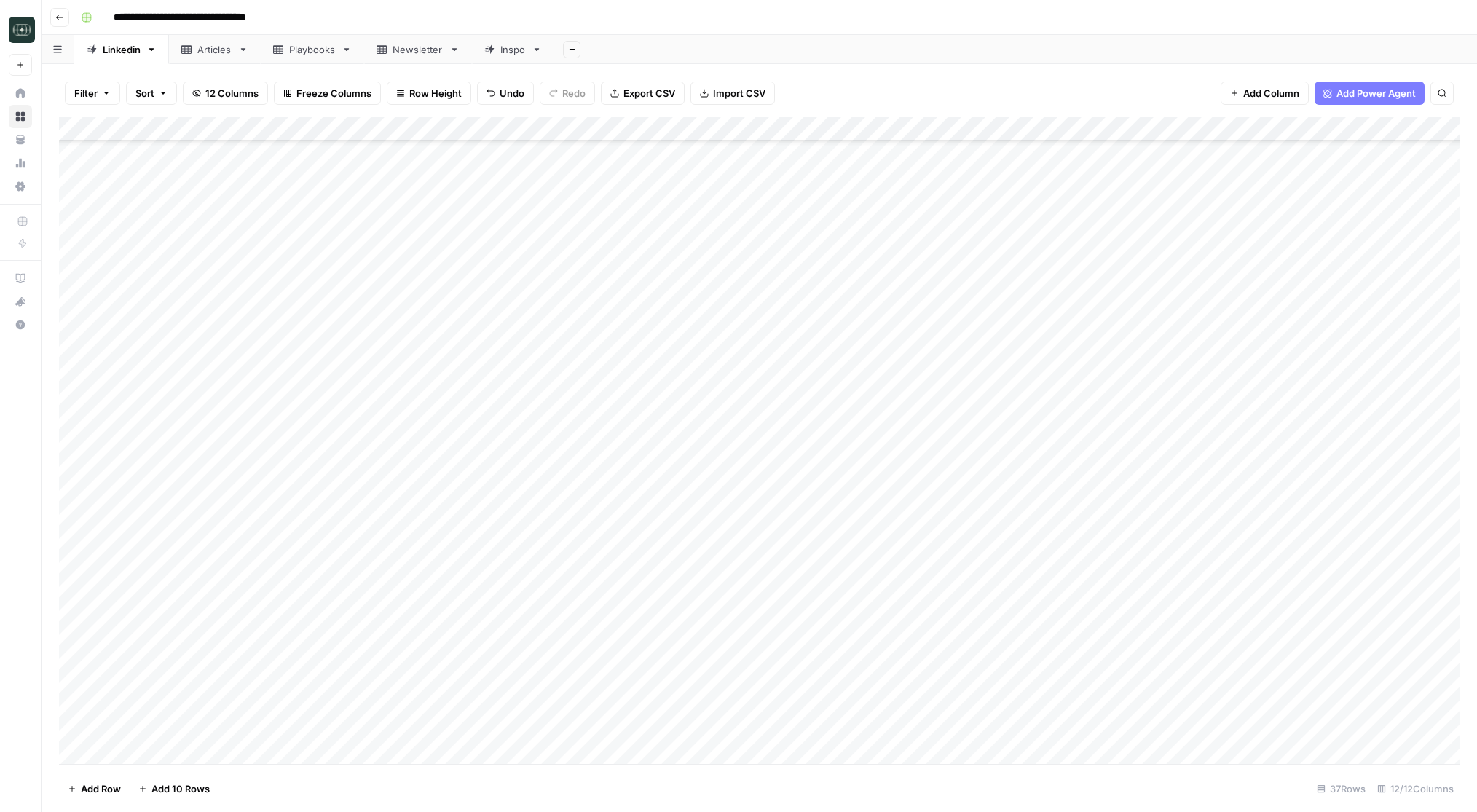
click at [885, 677] on div "Add Column" at bounding box center [759, 441] width 1400 height 648
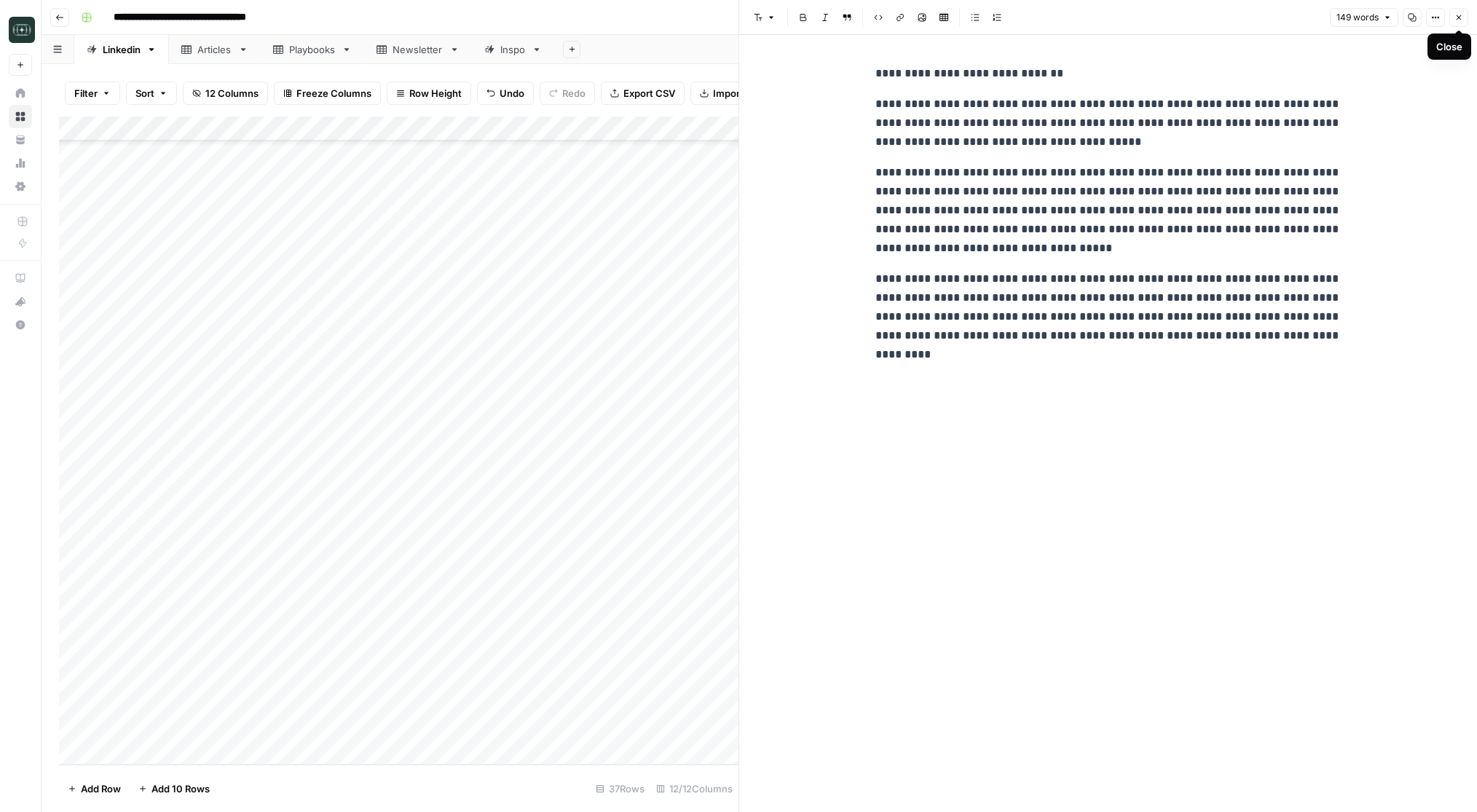
click at [1460, 18] on icon "button" at bounding box center [1459, 17] width 9 height 9
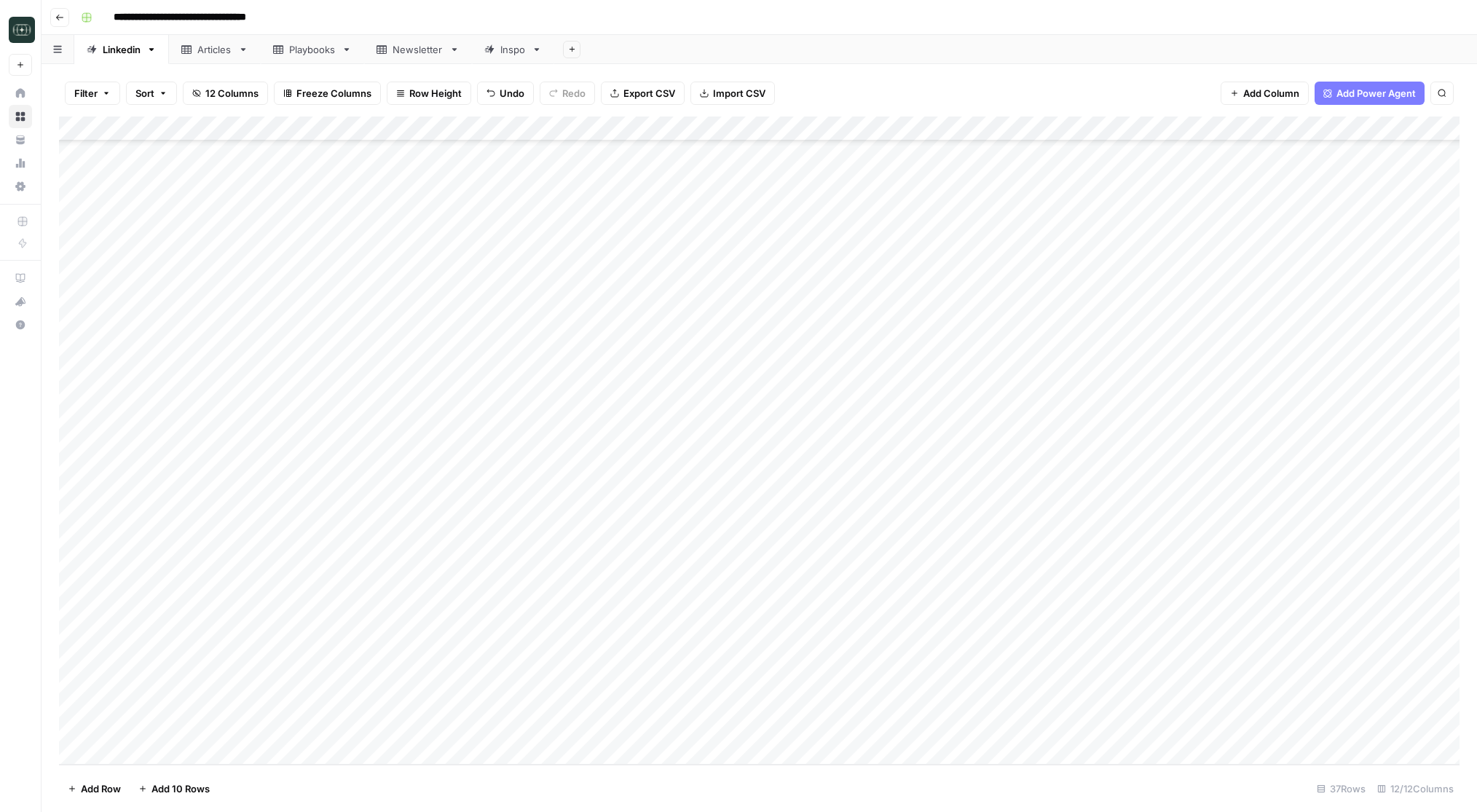
click at [394, 681] on div "Add Column" at bounding box center [759, 441] width 1400 height 648
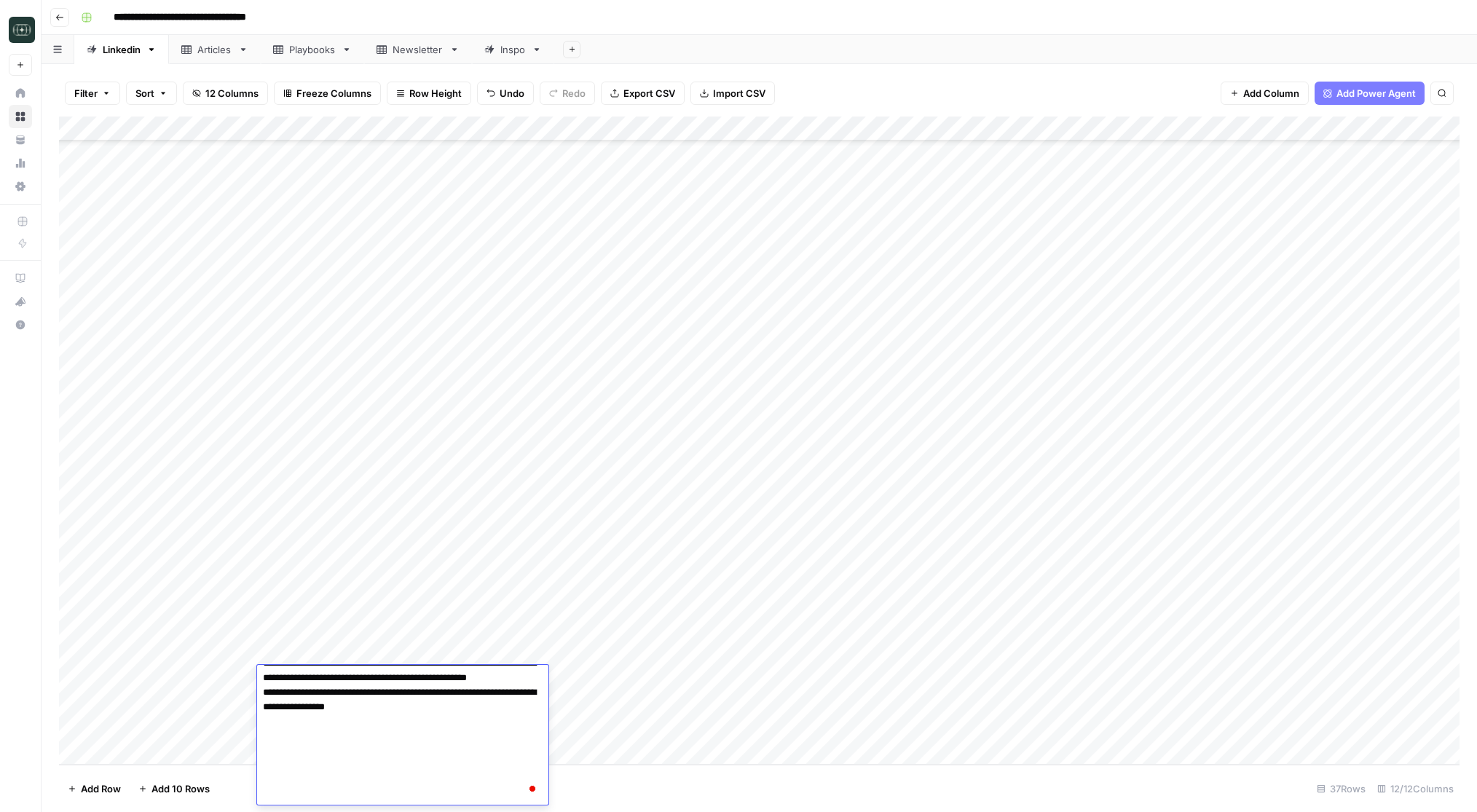
scroll to position [278, 0]
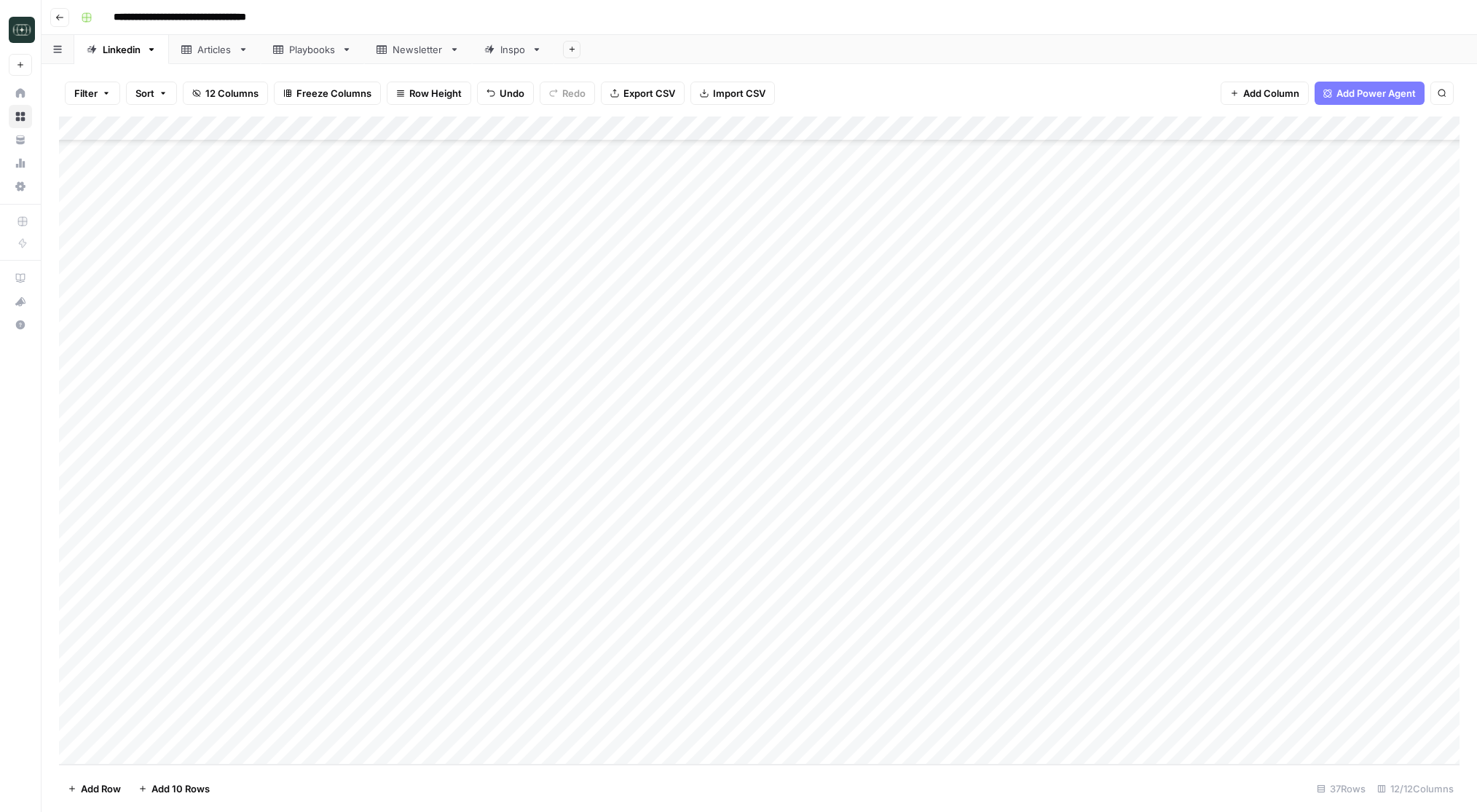
click at [886, 744] on div "Add Column" at bounding box center [759, 441] width 1400 height 648
click at [421, 653] on div "Add Column" at bounding box center [759, 441] width 1400 height 648
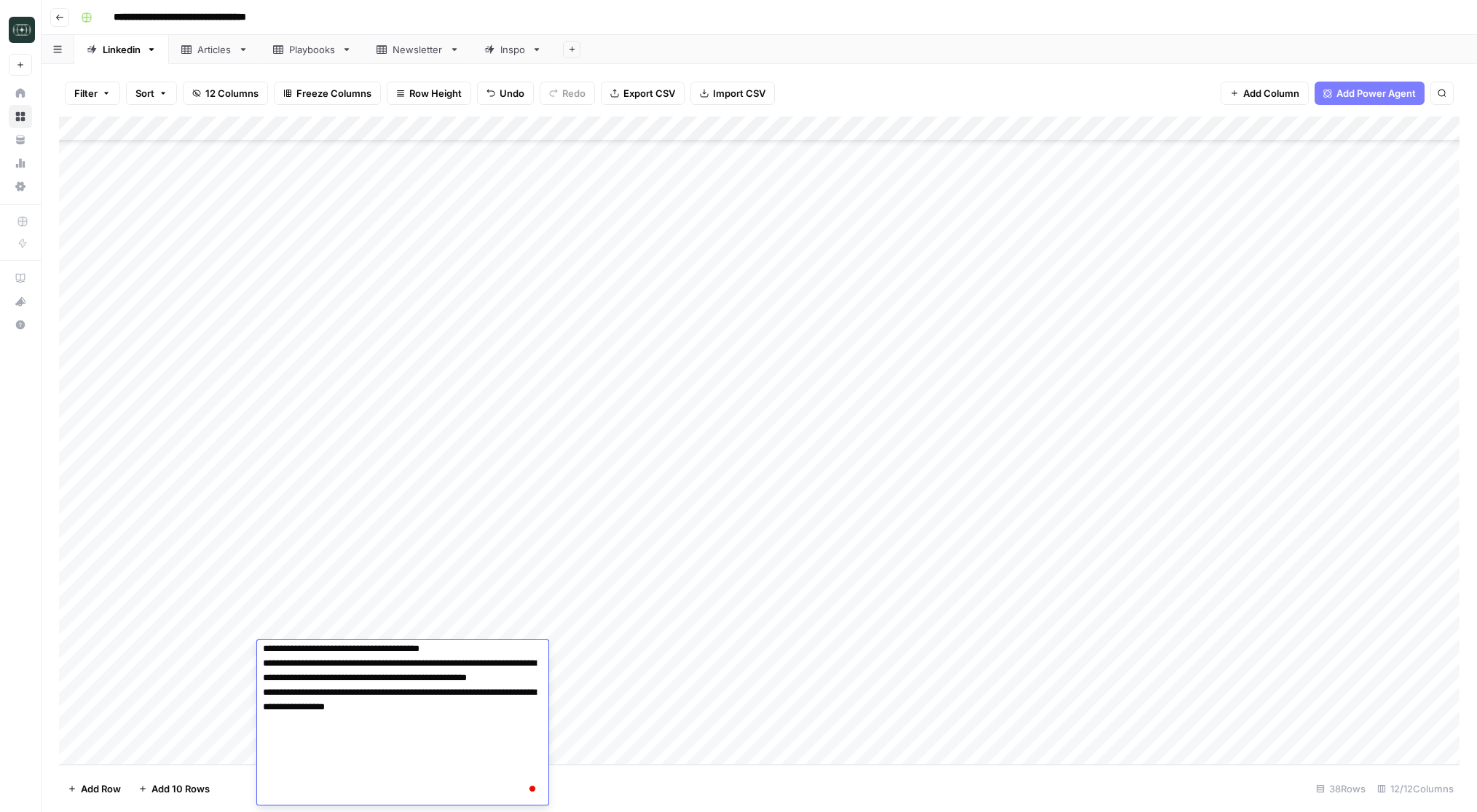
scroll to position [253, 0]
click at [415, 667] on textarea "To enrich screen reader interactions, please activate Accessibility in Grammarl…" at bounding box center [402, 598] width 291 height 414
click at [618, 786] on footer "Add Row Add 10 Rows 38 Rows 12/12 Columns" at bounding box center [759, 788] width 1400 height 47
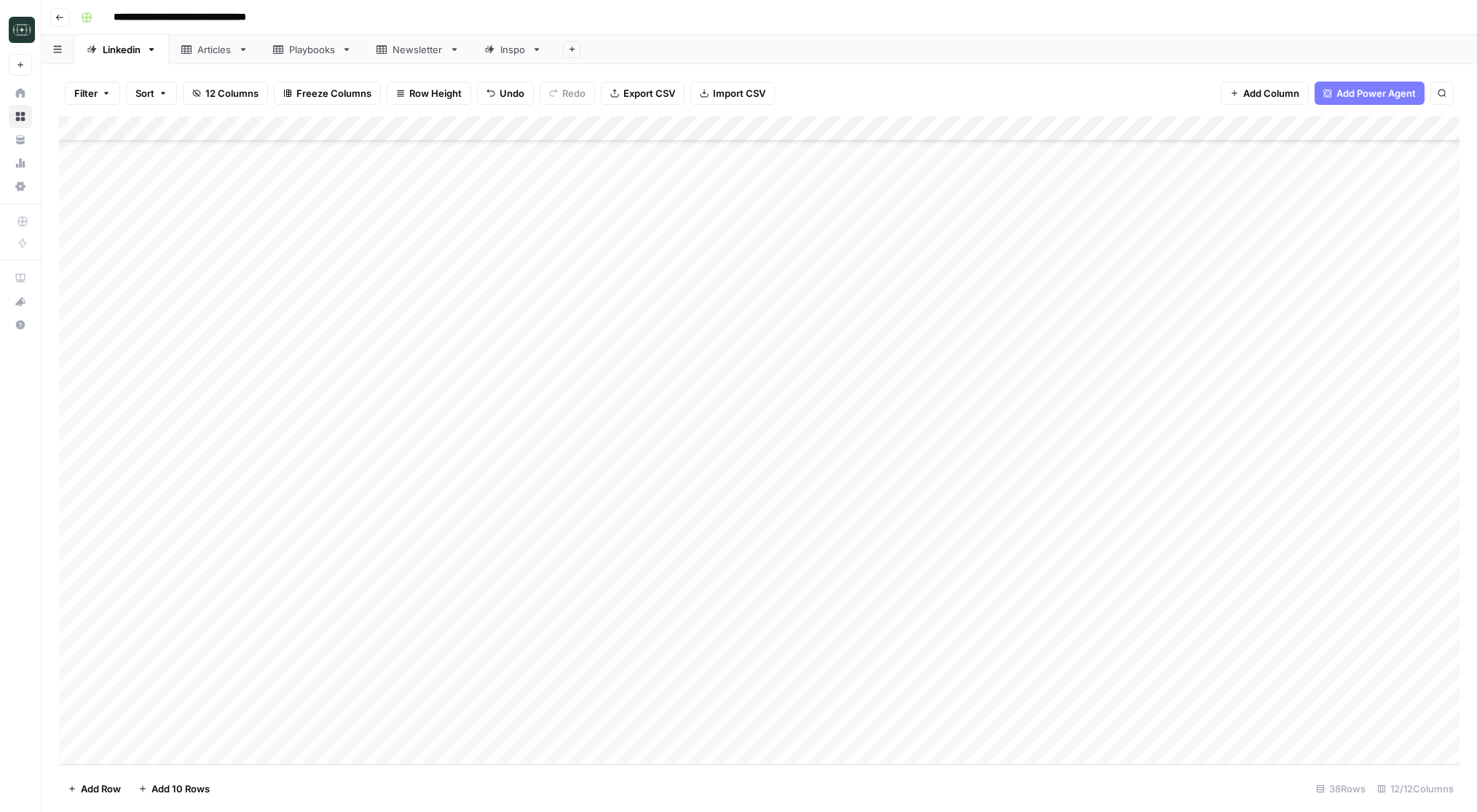
click at [356, 707] on div "Add Column" at bounding box center [759, 441] width 1400 height 648
type textarea "**********"
click at [512, 705] on div "Add Column" at bounding box center [759, 441] width 1400 height 648
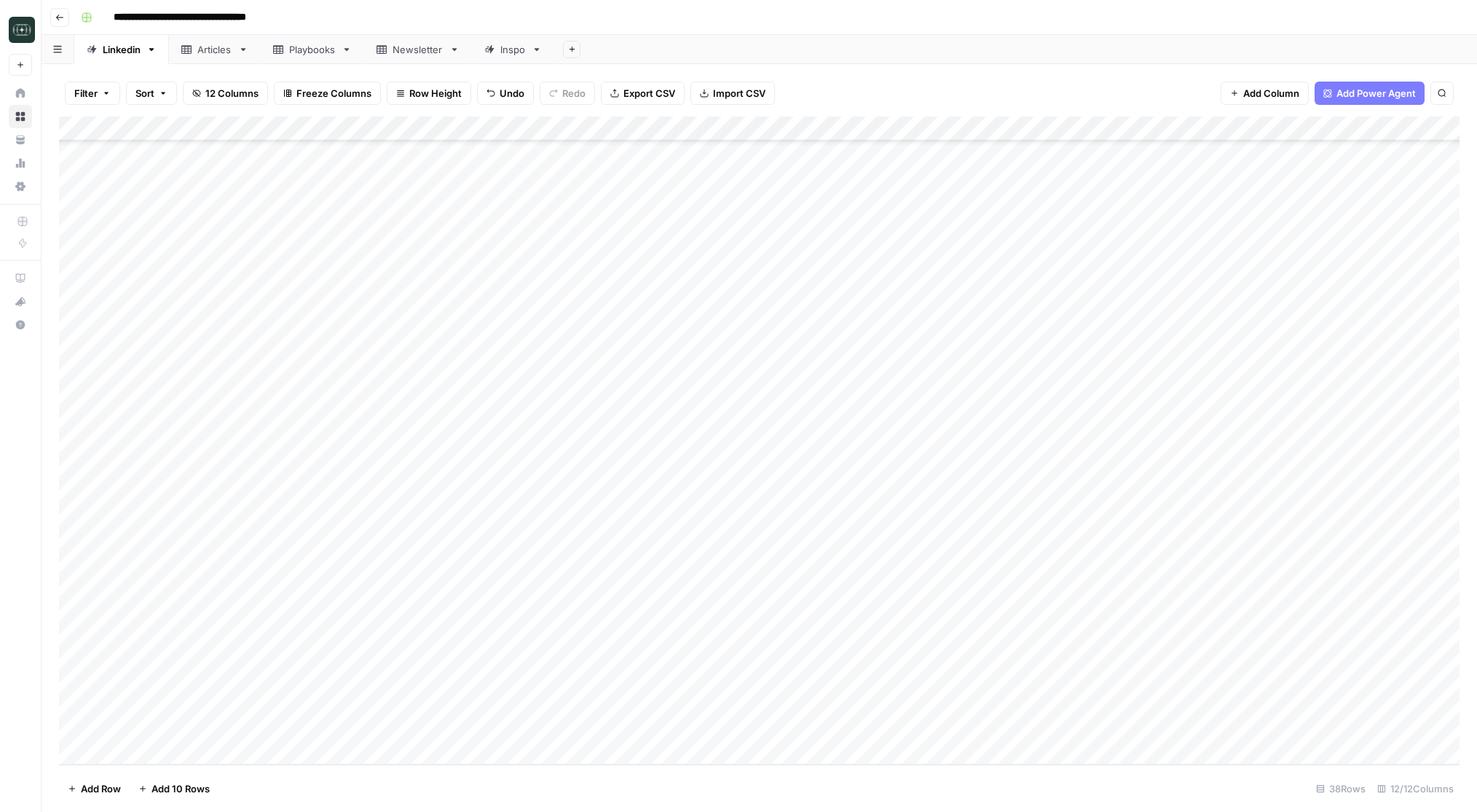
click at [512, 705] on div "Add Column" at bounding box center [759, 441] width 1400 height 648
click at [532, 755] on button "Comparison" at bounding box center [539, 760] width 67 height 18
click at [658, 705] on div "Add Column" at bounding box center [759, 441] width 1400 height 648
click at [634, 781] on button "Medium ( 120-200 words)" at bounding box center [660, 786] width 129 height 18
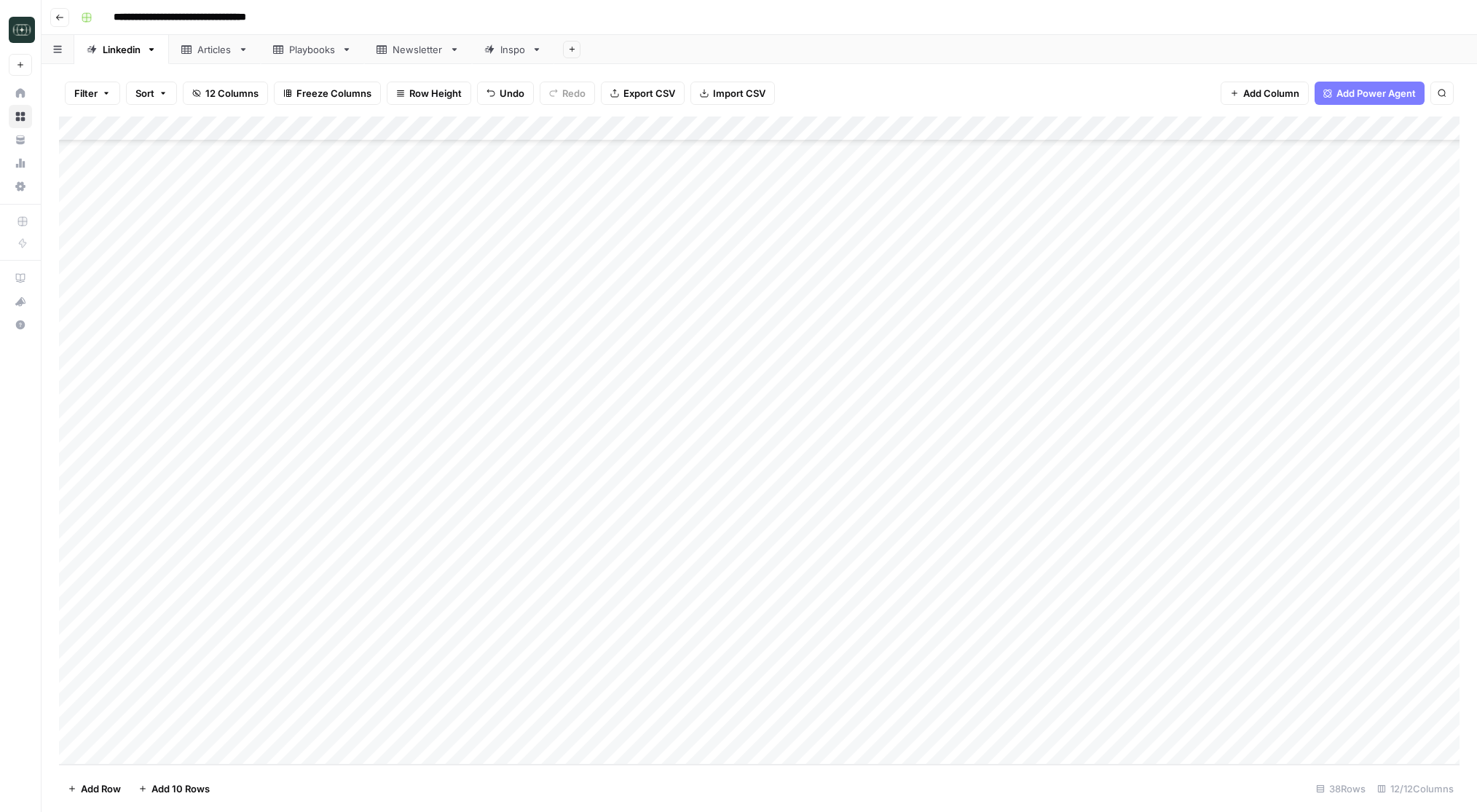
click at [759, 701] on div "Add Column" at bounding box center [759, 441] width 1400 height 648
click at [411, 723] on div "Add Column" at bounding box center [759, 441] width 1400 height 648
type textarea "**********"
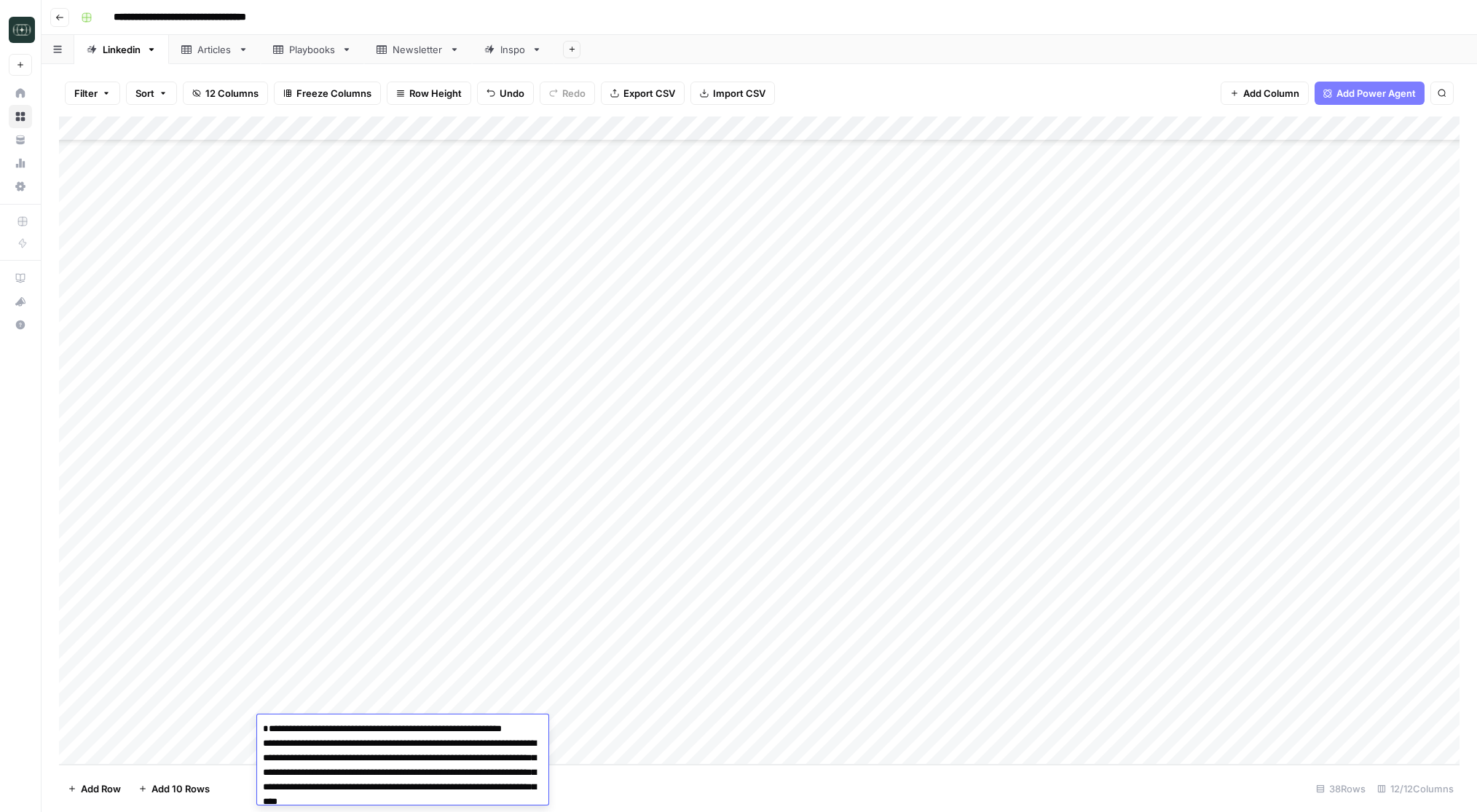
scroll to position [454, 0]
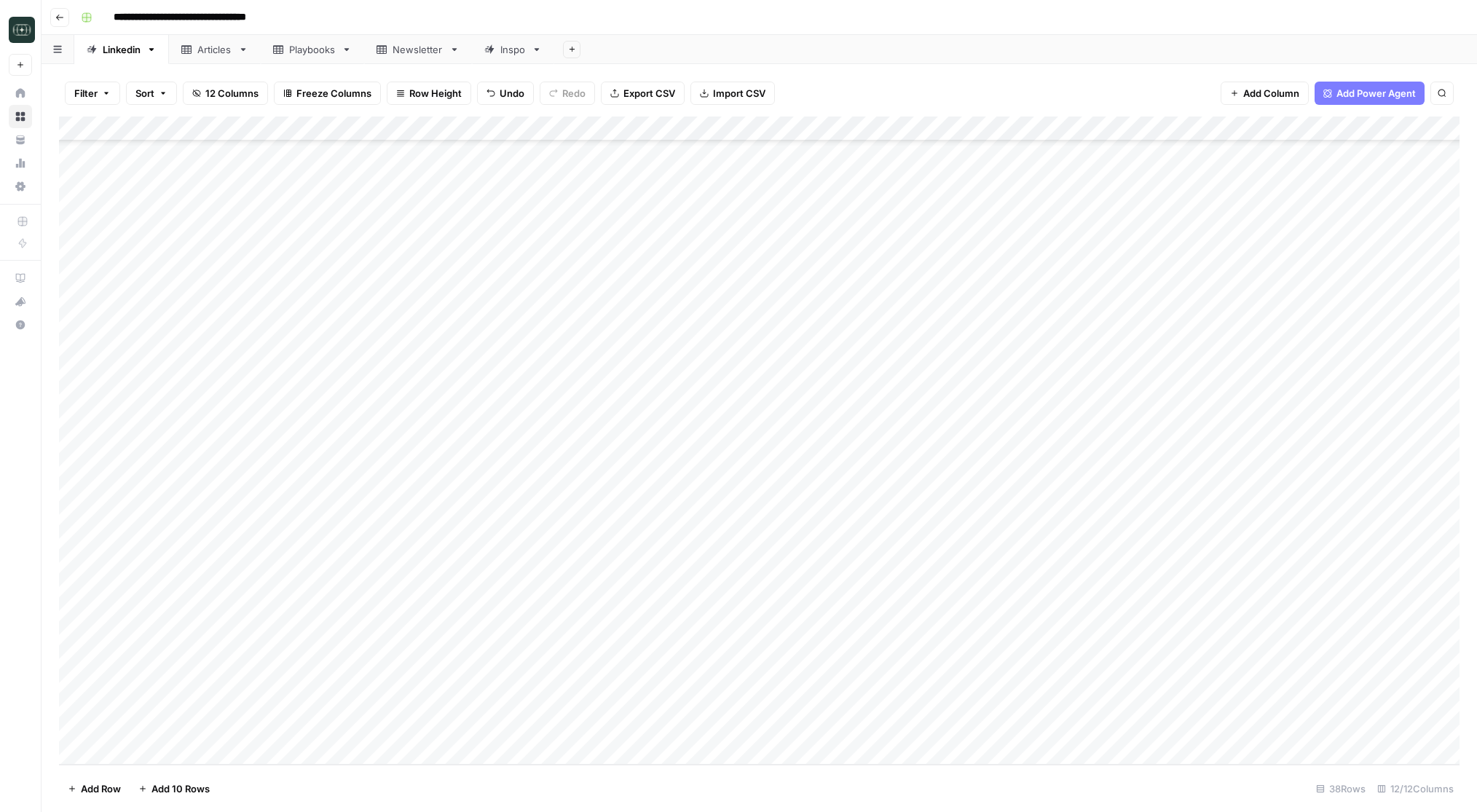
click at [532, 727] on div "Add Column" at bounding box center [759, 441] width 1400 height 648
click at [525, 784] on button "Comparison" at bounding box center [539, 785] width 67 height 18
click at [635, 727] on div "Add Column" at bounding box center [759, 441] width 1400 height 648
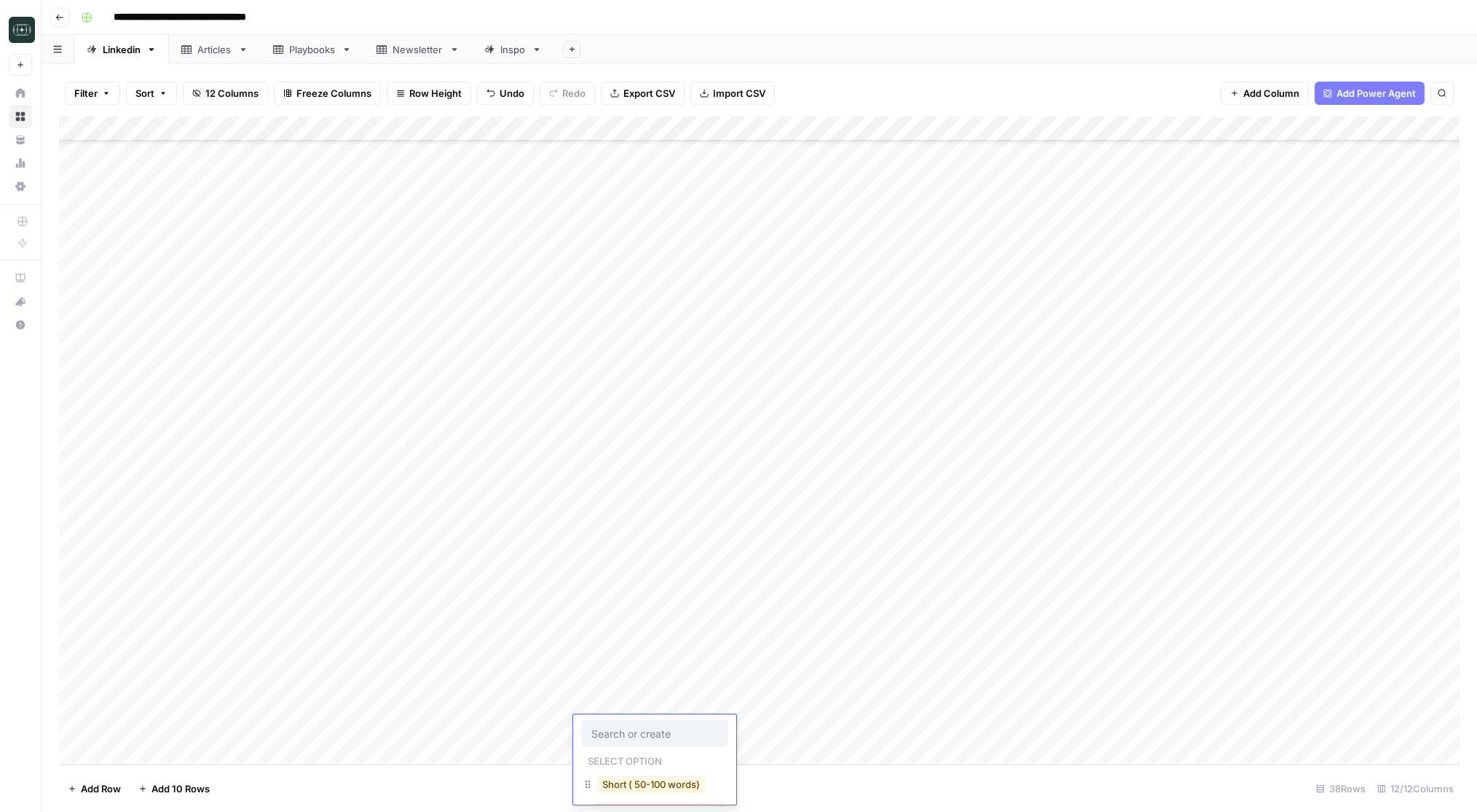
scroll to position [58, 0]
click at [651, 747] on button "Medium ( 120-200 words)" at bounding box center [660, 752] width 129 height 18
click at [749, 726] on div "Add Column" at bounding box center [759, 441] width 1400 height 648
click at [911, 703] on div "Add Column" at bounding box center [759, 441] width 1400 height 648
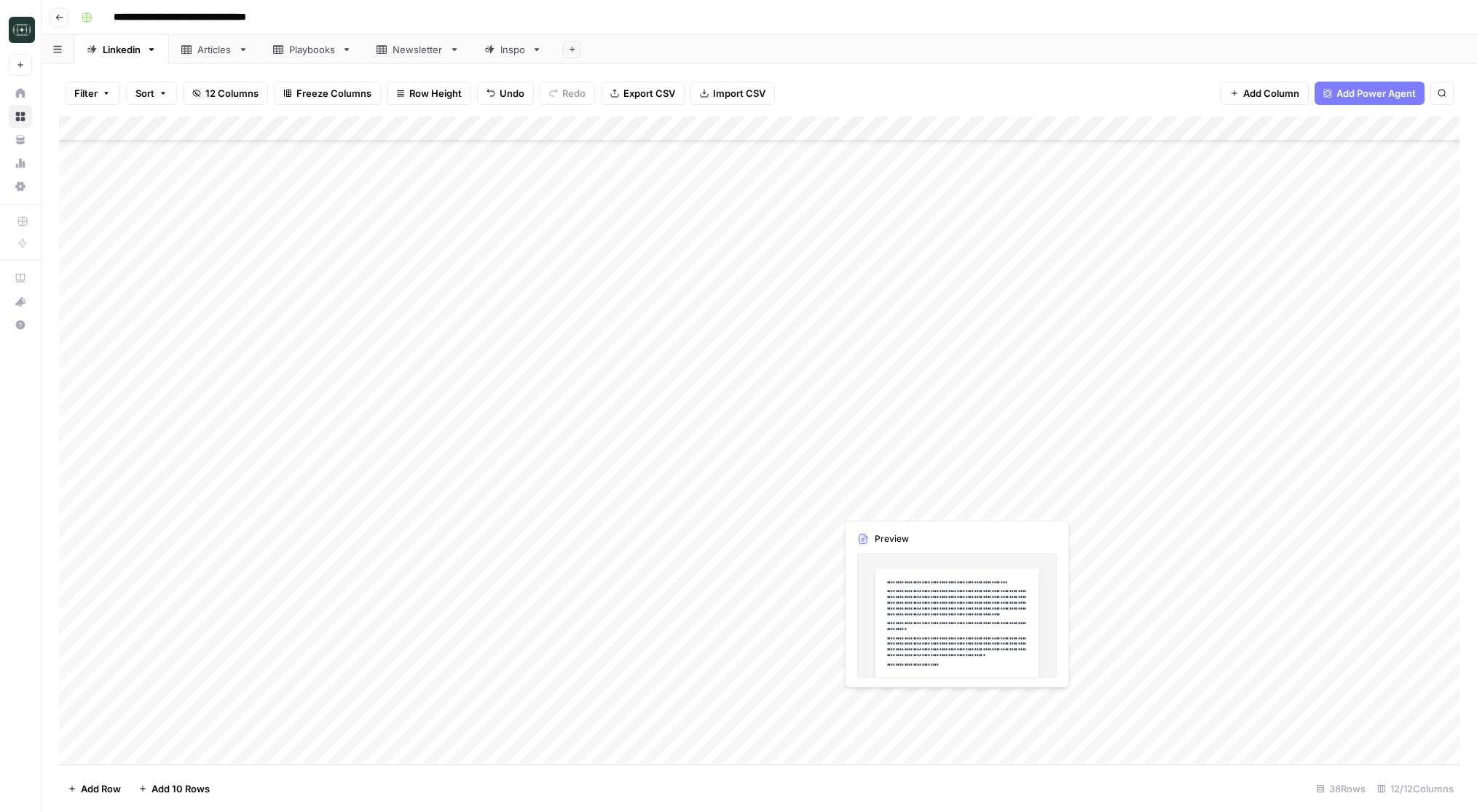
click at [911, 703] on div "Add Column" at bounding box center [759, 441] width 1400 height 648
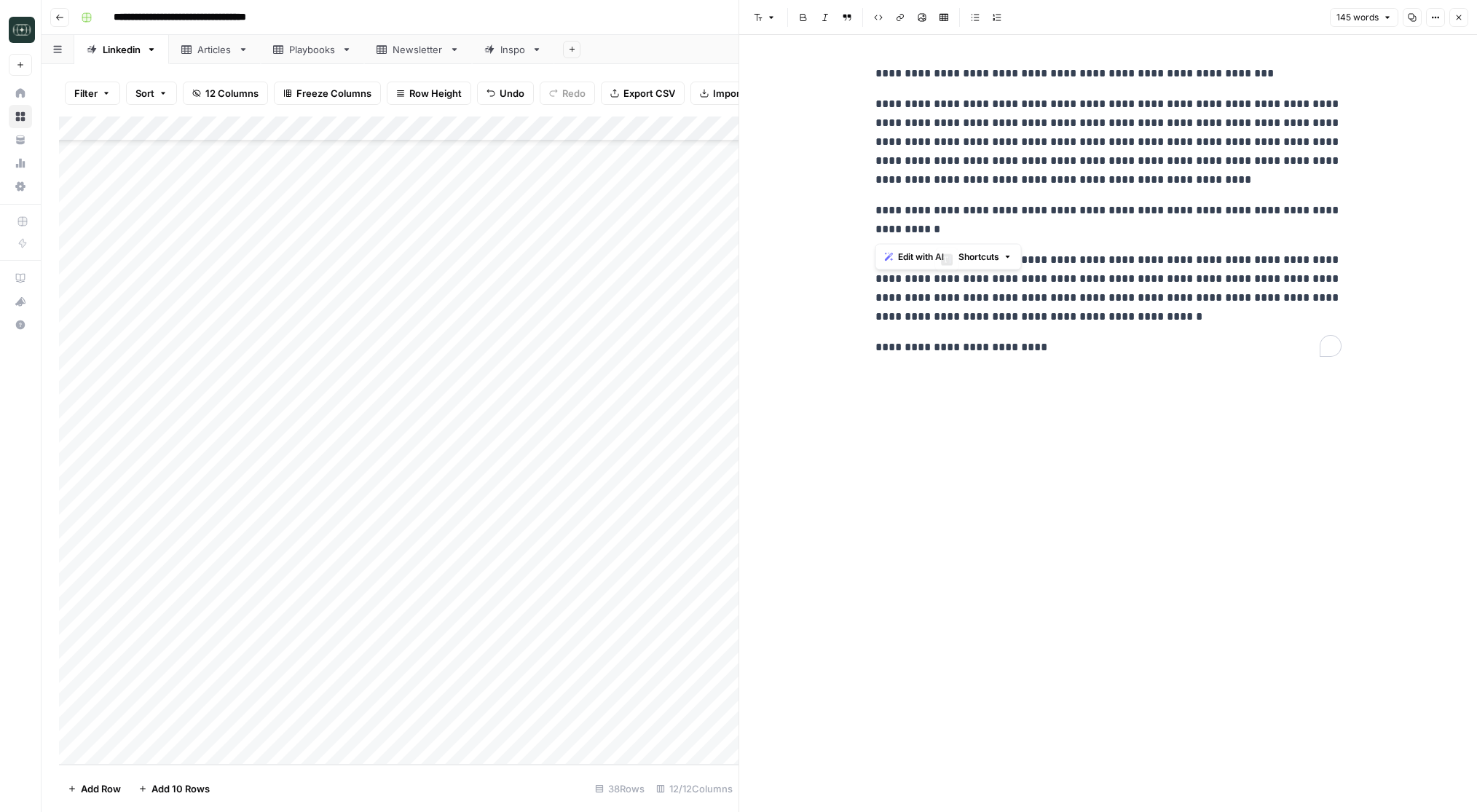
drag, startPoint x: 875, startPoint y: 73, endPoint x: 970, endPoint y: 235, distance: 187.8
click at [970, 235] on div "**********" at bounding box center [1109, 210] width 484 height 304
click at [1014, 178] on p "**********" at bounding box center [1109, 142] width 466 height 95
drag, startPoint x: 1037, startPoint y: 352, endPoint x: 877, endPoint y: 68, distance: 326.0
click at [877, 68] on div "**********" at bounding box center [1109, 210] width 484 height 304
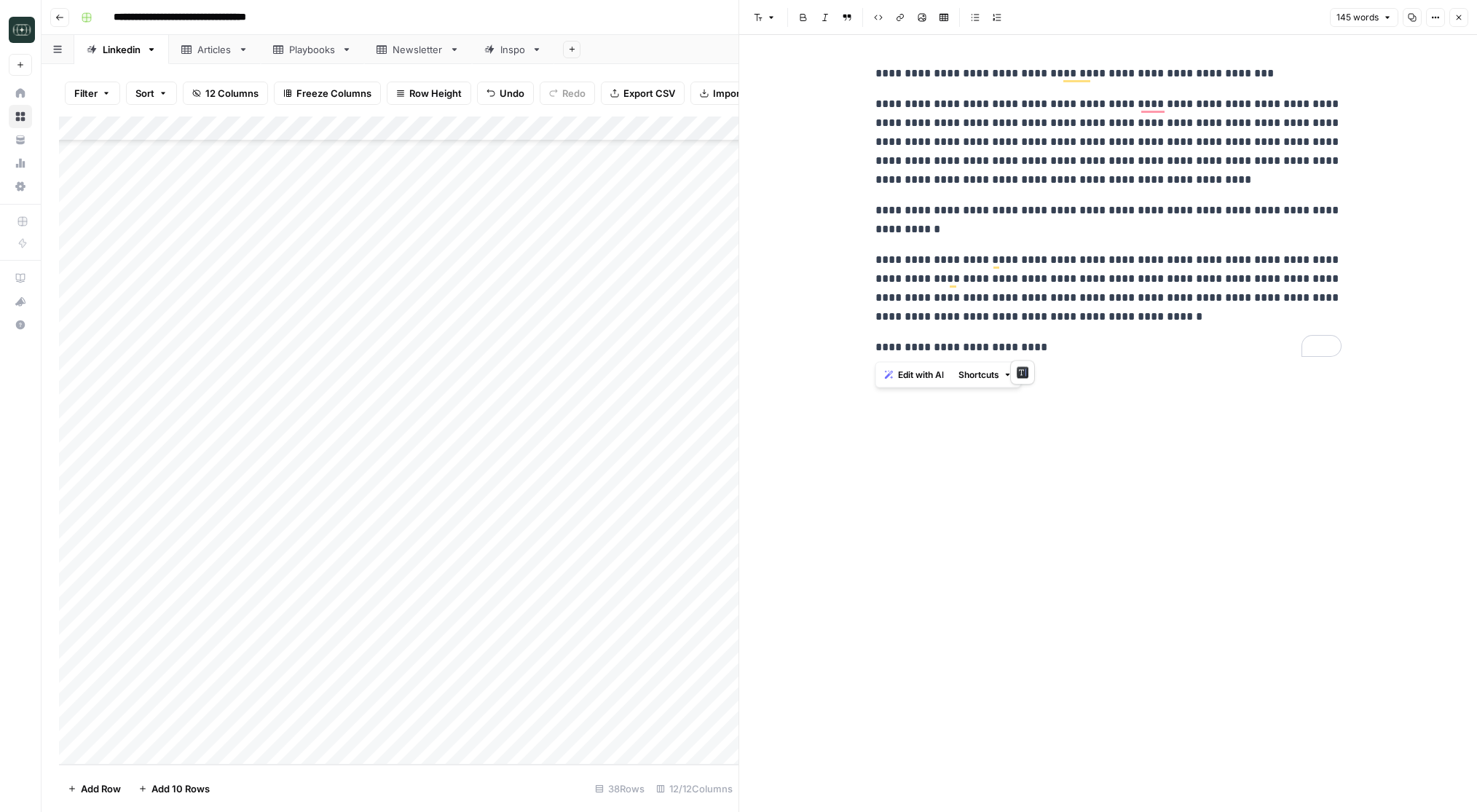
copy div "**********"
click at [901, 69] on p "**********" at bounding box center [1109, 73] width 466 height 19
click at [1458, 16] on icon "button" at bounding box center [1459, 18] width 5 height 5
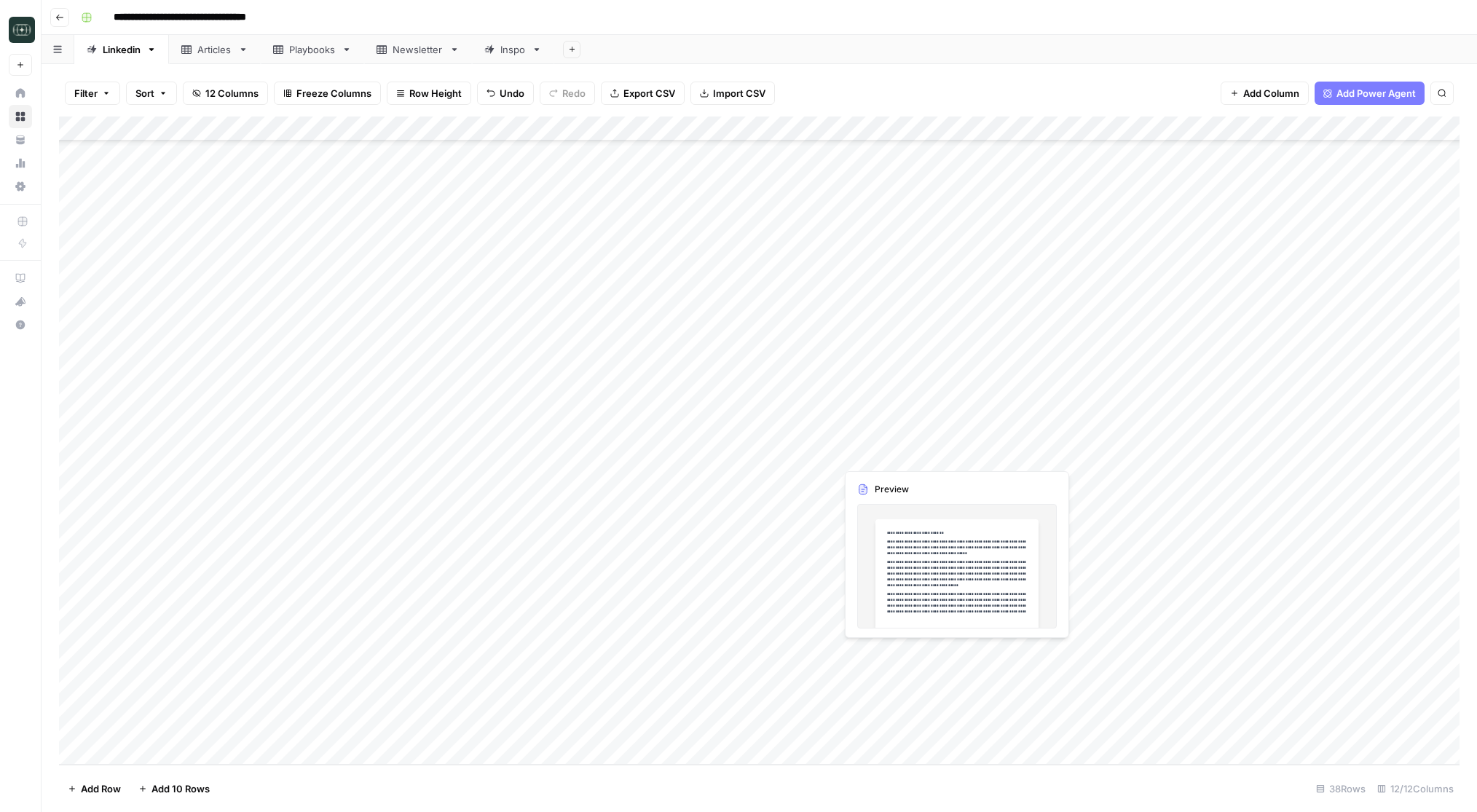
click at [901, 649] on div "Add Column" at bounding box center [759, 441] width 1400 height 648
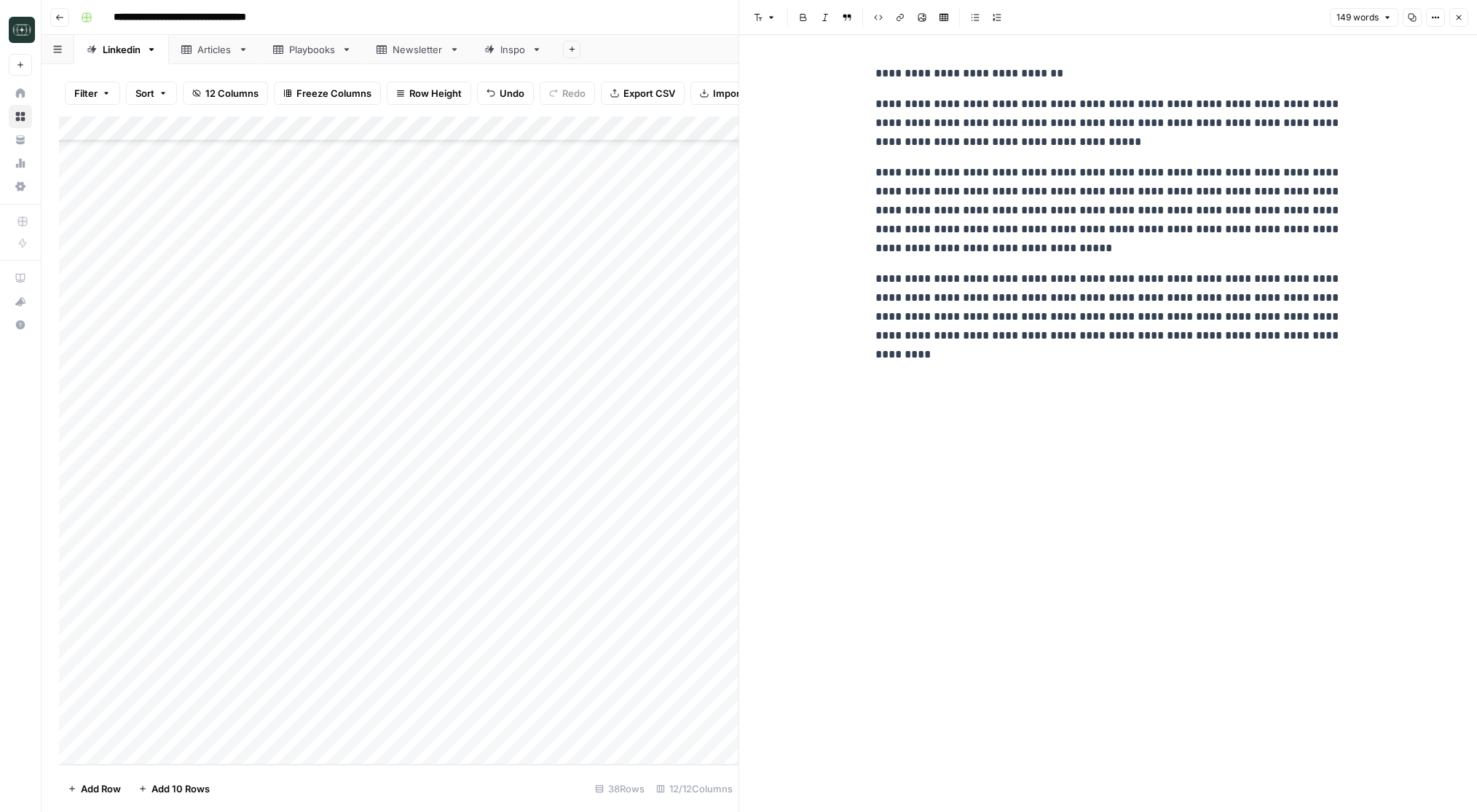
click at [1466, 17] on button "Close" at bounding box center [1459, 18] width 19 height 19
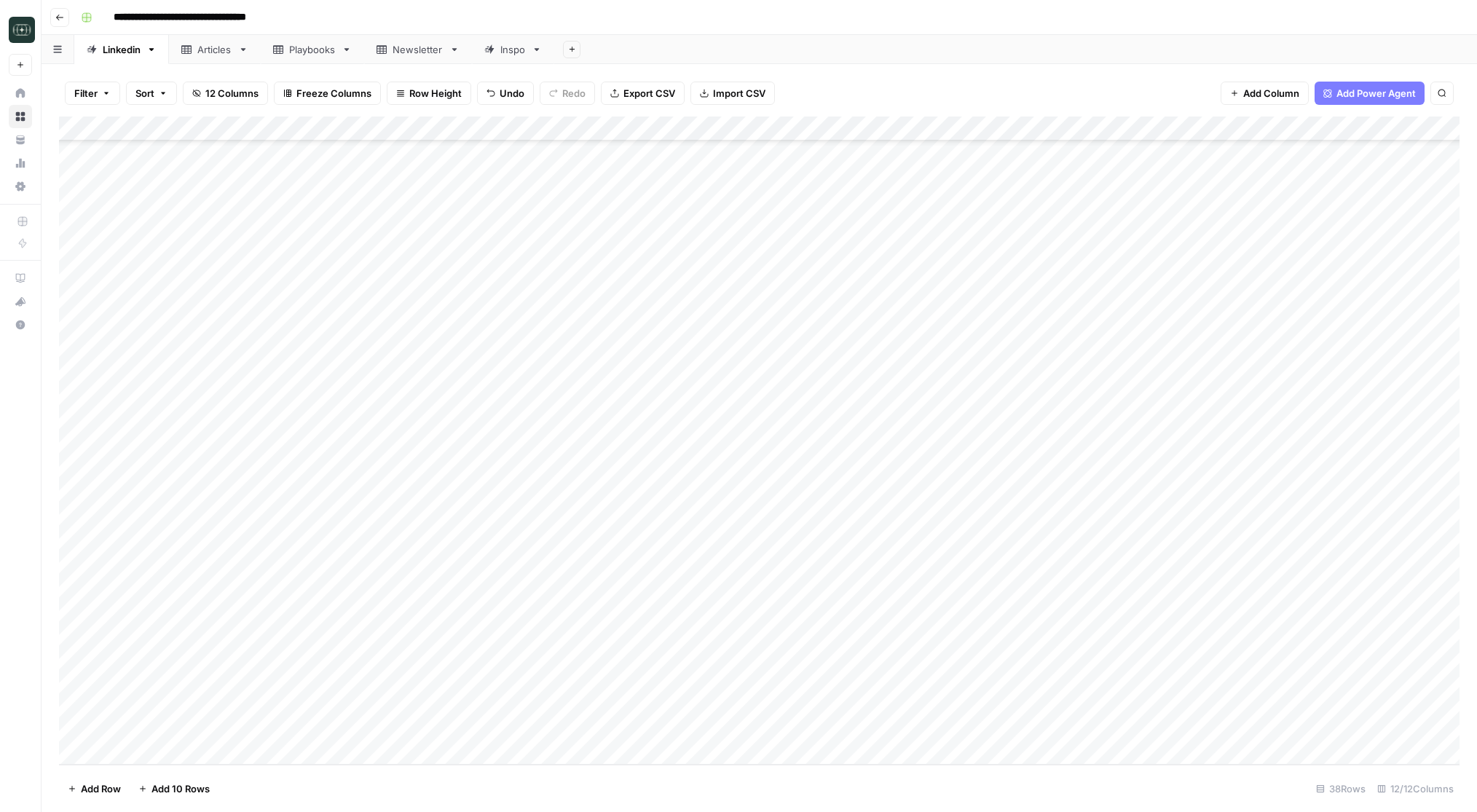
click at [541, 652] on div "Add Column" at bounding box center [759, 441] width 1400 height 648
click at [527, 762] on button "Viral" at bounding box center [521, 763] width 31 height 18
click at [826, 653] on div "Add Column" at bounding box center [759, 441] width 1400 height 648
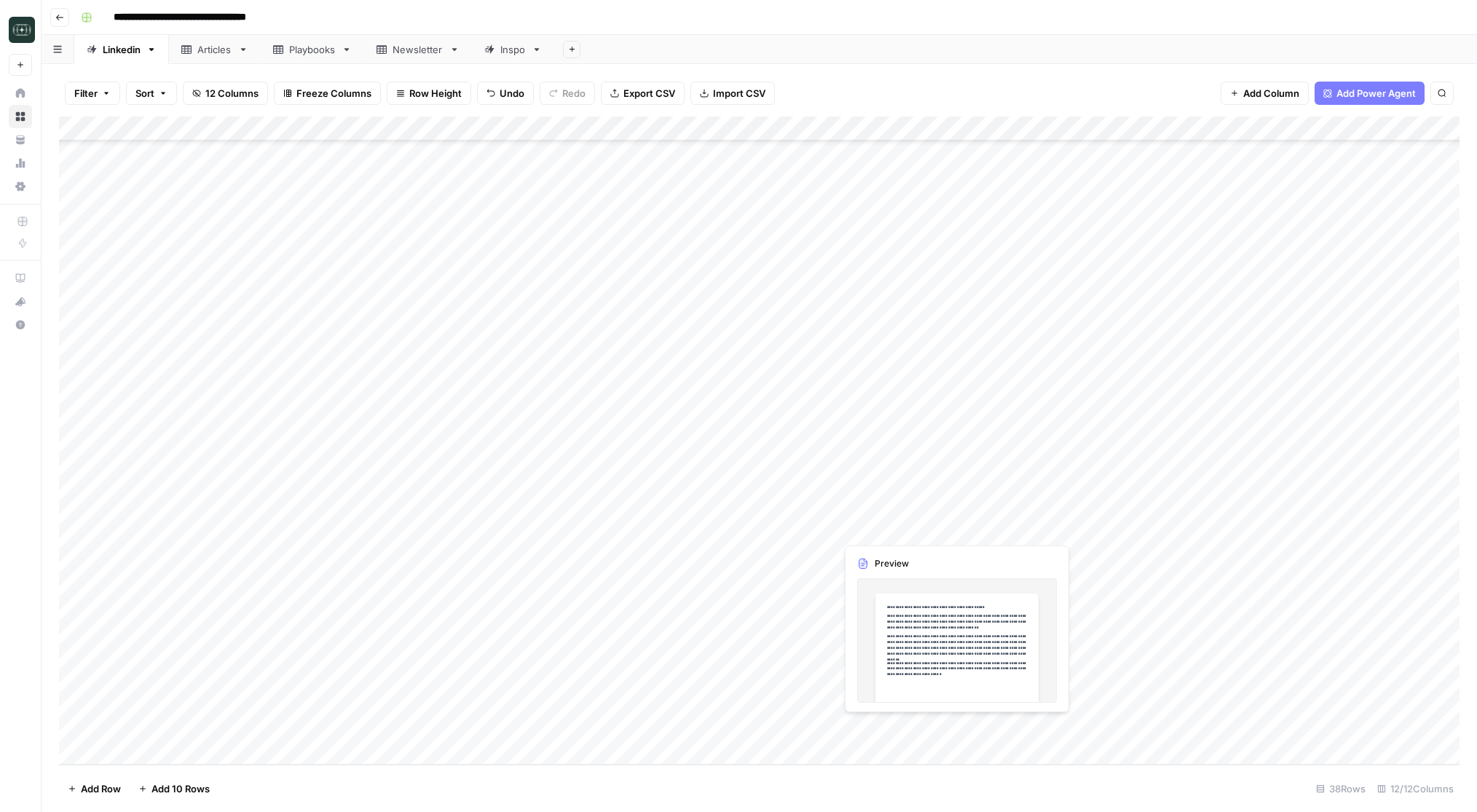
click at [894, 725] on div "Add Column" at bounding box center [759, 441] width 1400 height 648
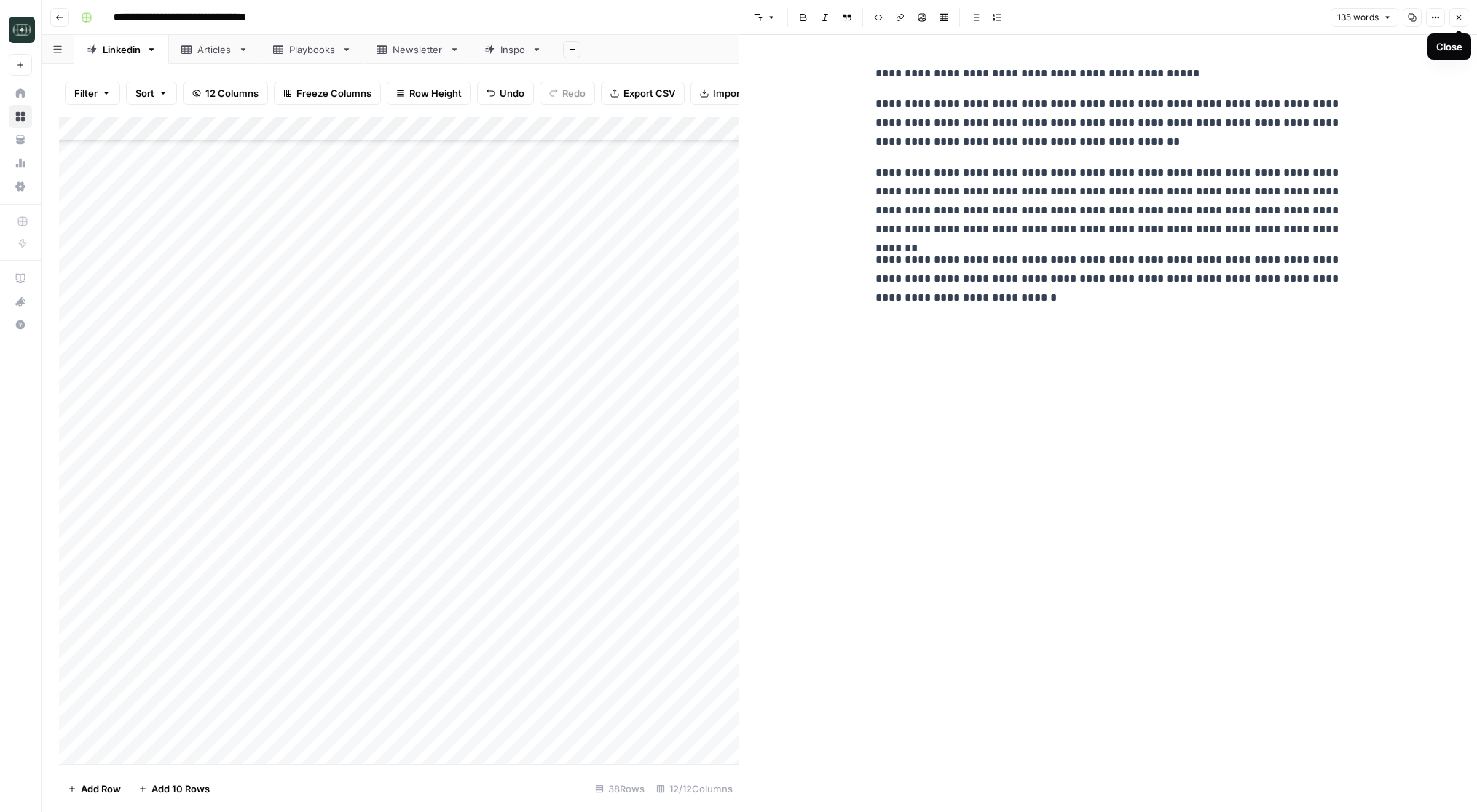
click at [1462, 20] on icon "button" at bounding box center [1459, 17] width 9 height 9
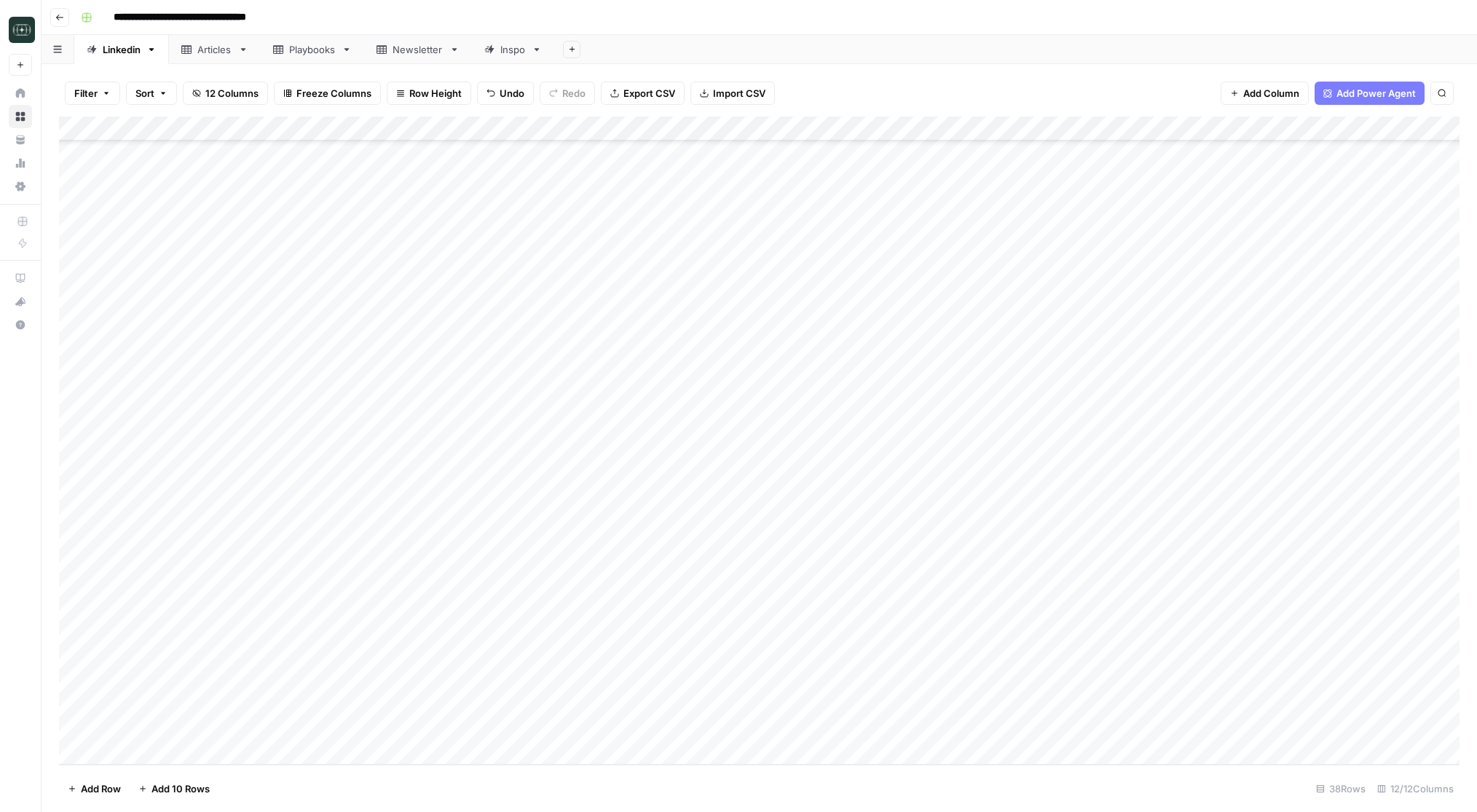
click at [430, 735] on div "Add Column" at bounding box center [759, 441] width 1400 height 648
click at [403, 751] on div "Add Column" at bounding box center [759, 441] width 1400 height 648
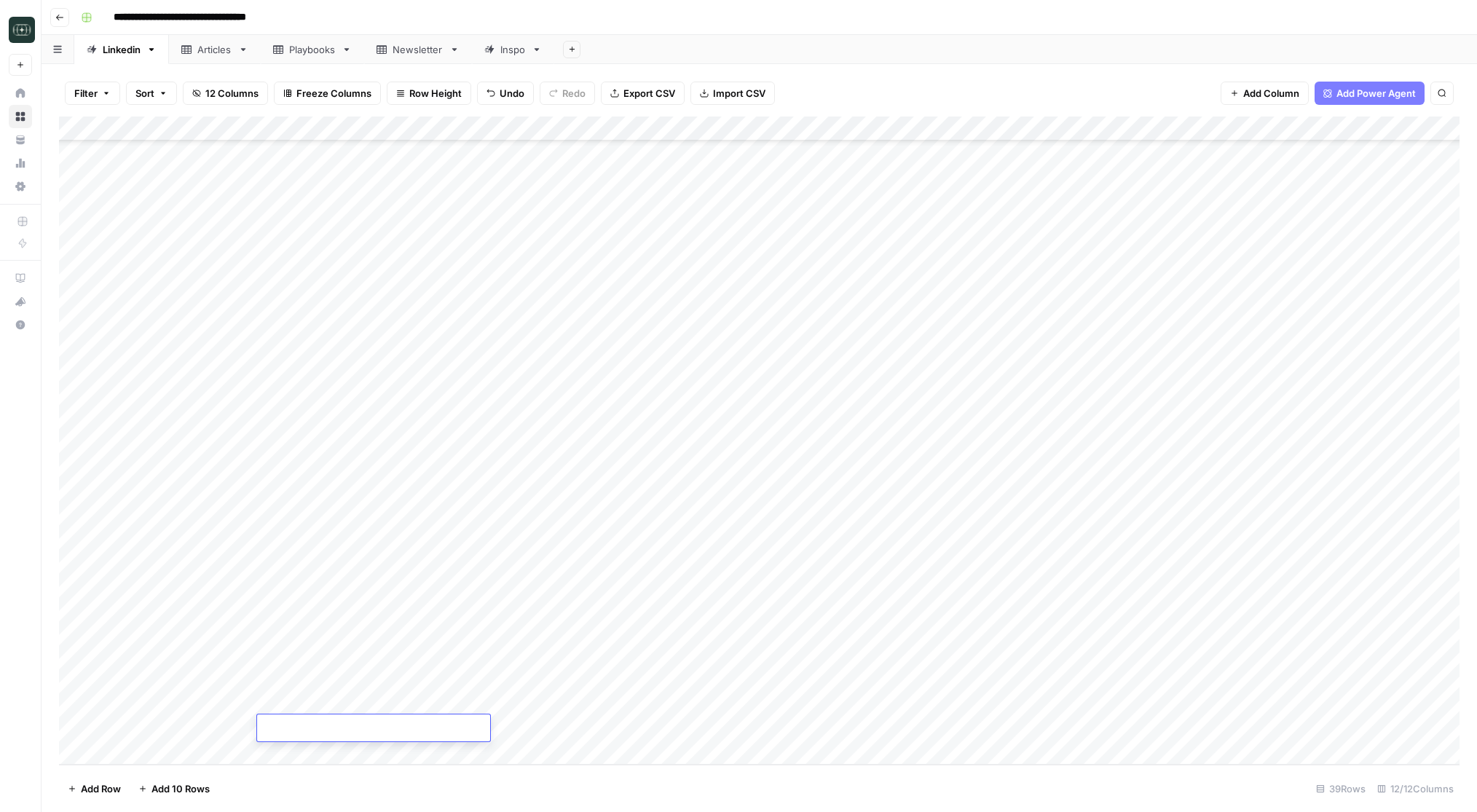
click at [419, 727] on textarea at bounding box center [374, 729] width 233 height 21
type textarea "**********"
click at [534, 723] on div "Add Column" at bounding box center [759, 441] width 1400 height 648
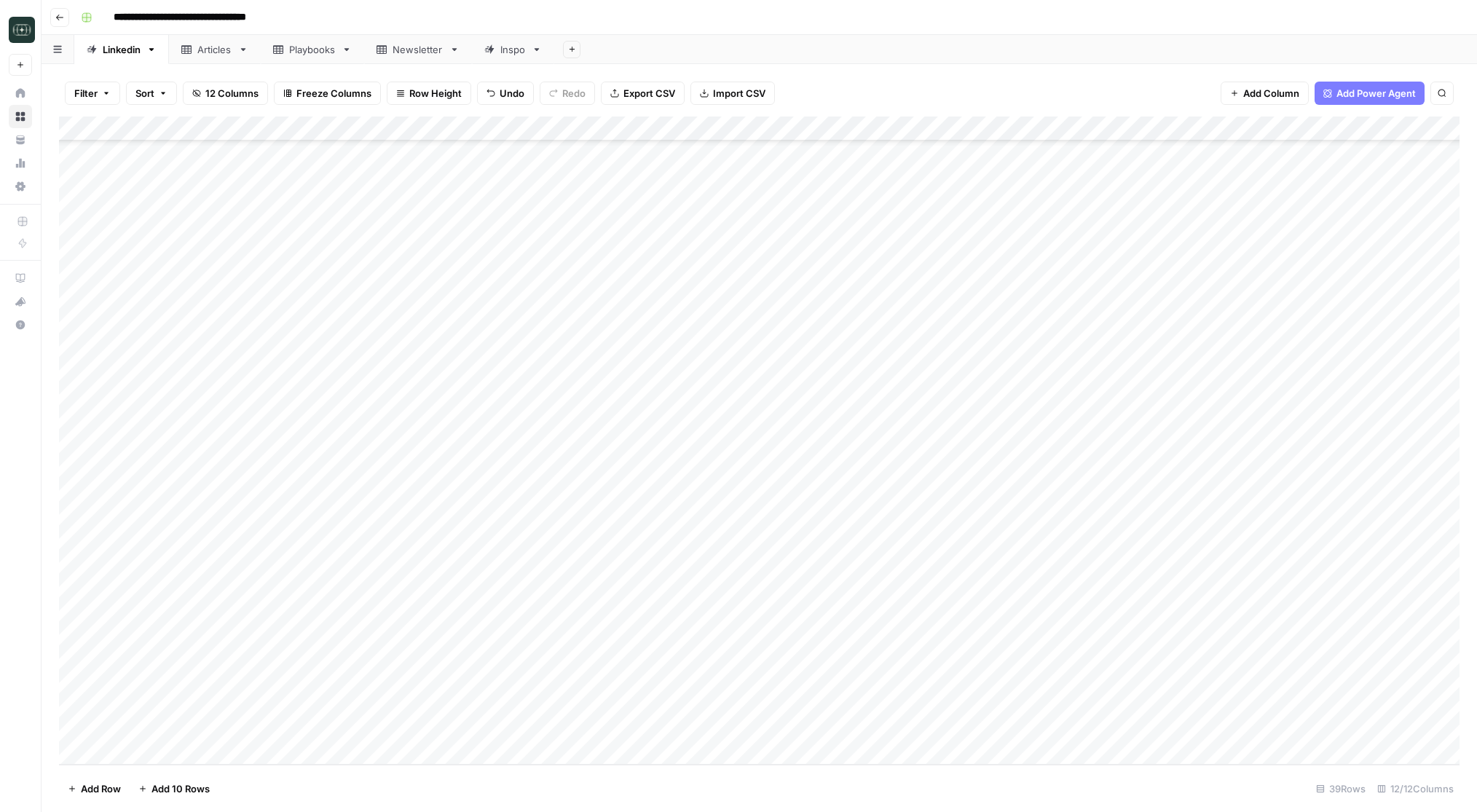
click at [534, 723] on div "Add Column" at bounding box center [759, 441] width 1400 height 648
click at [527, 747] on button "Viral" at bounding box center [521, 752] width 31 height 18
click at [604, 732] on div "Add Column" at bounding box center [759, 441] width 1400 height 648
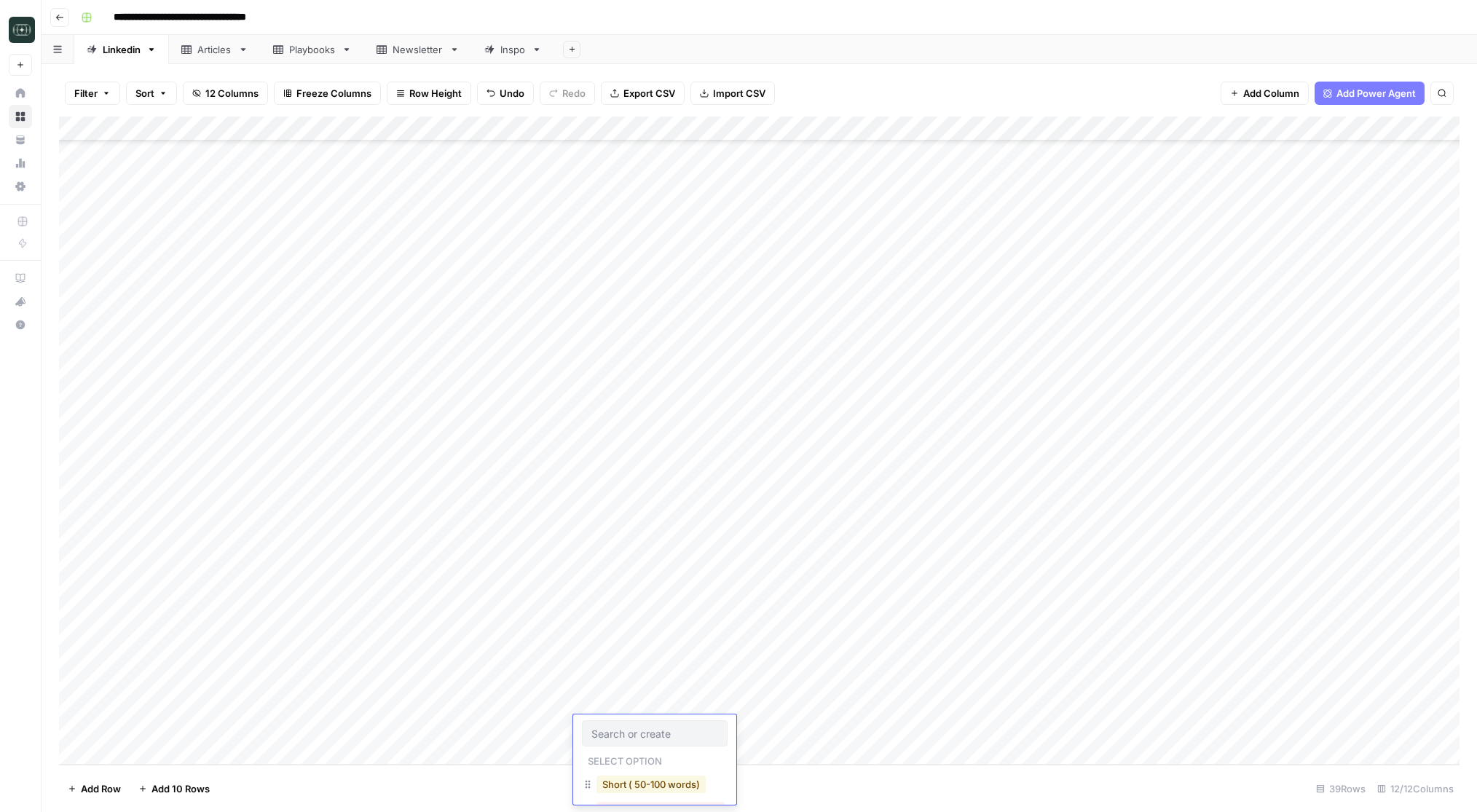
click at [628, 779] on button "Short ( 50-100 words)" at bounding box center [651, 785] width 109 height 18
click at [770, 725] on div "Add Column" at bounding box center [759, 441] width 1400 height 648
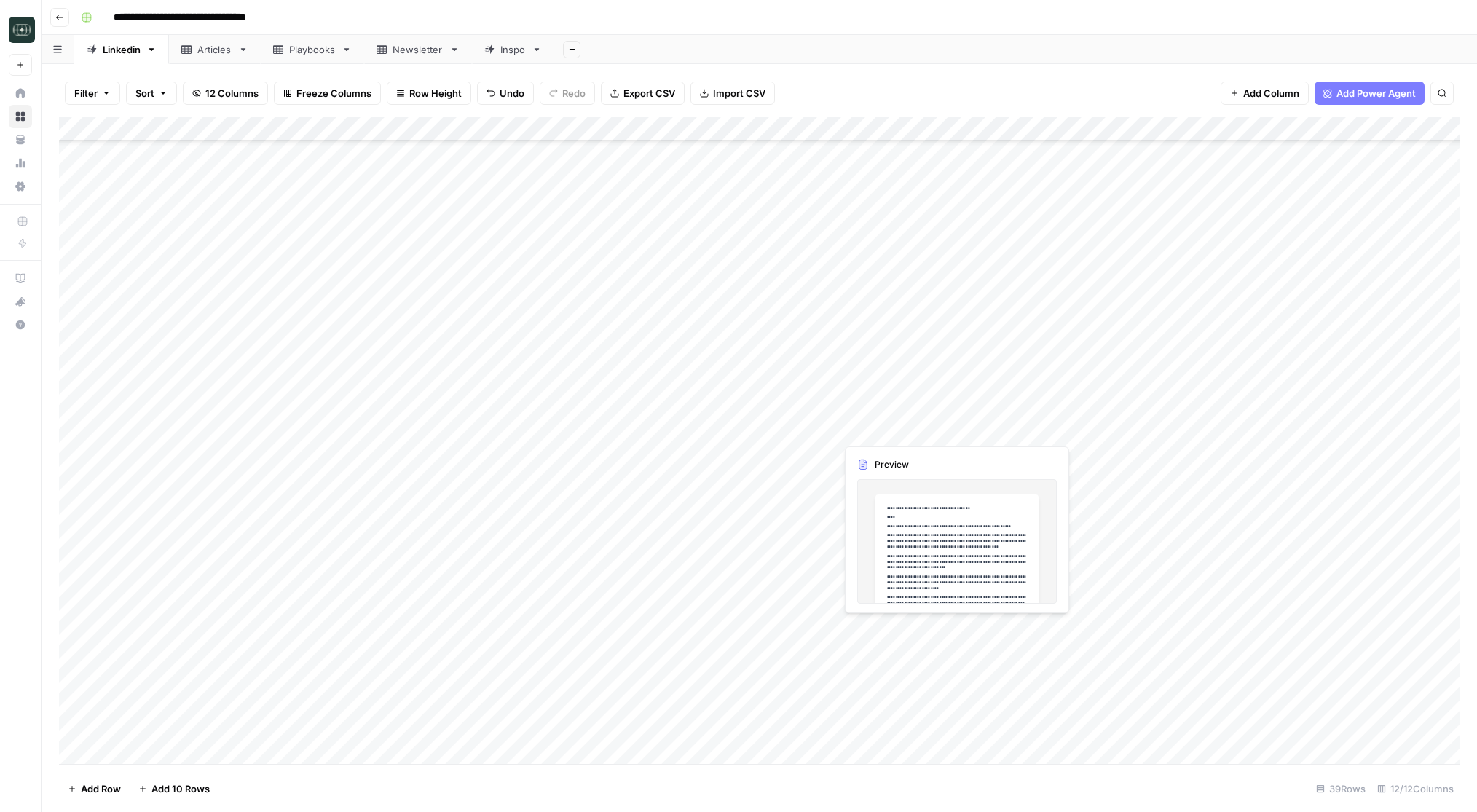
click at [893, 632] on div "Add Column" at bounding box center [759, 441] width 1400 height 648
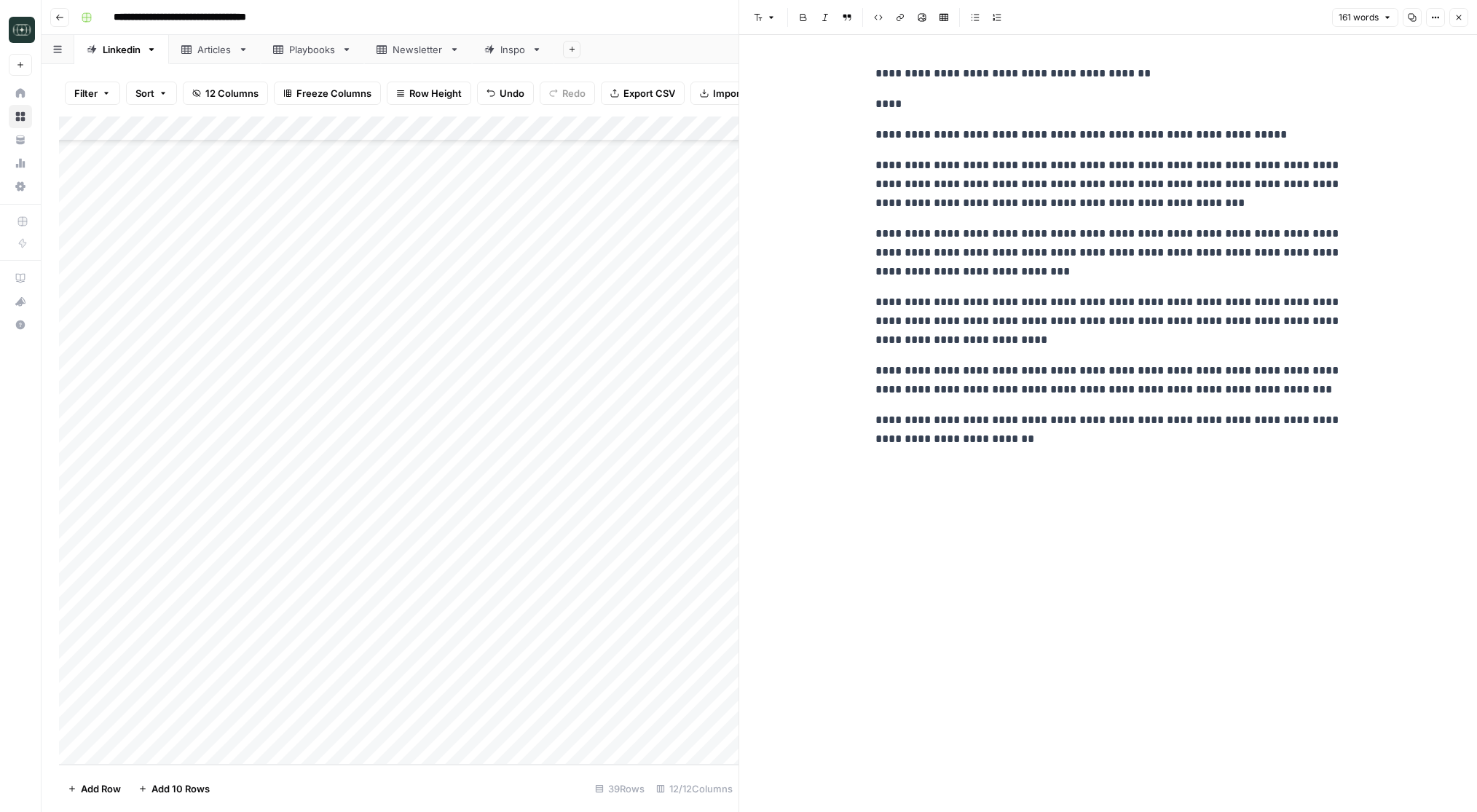
click at [1460, 16] on icon "button" at bounding box center [1459, 17] width 9 height 9
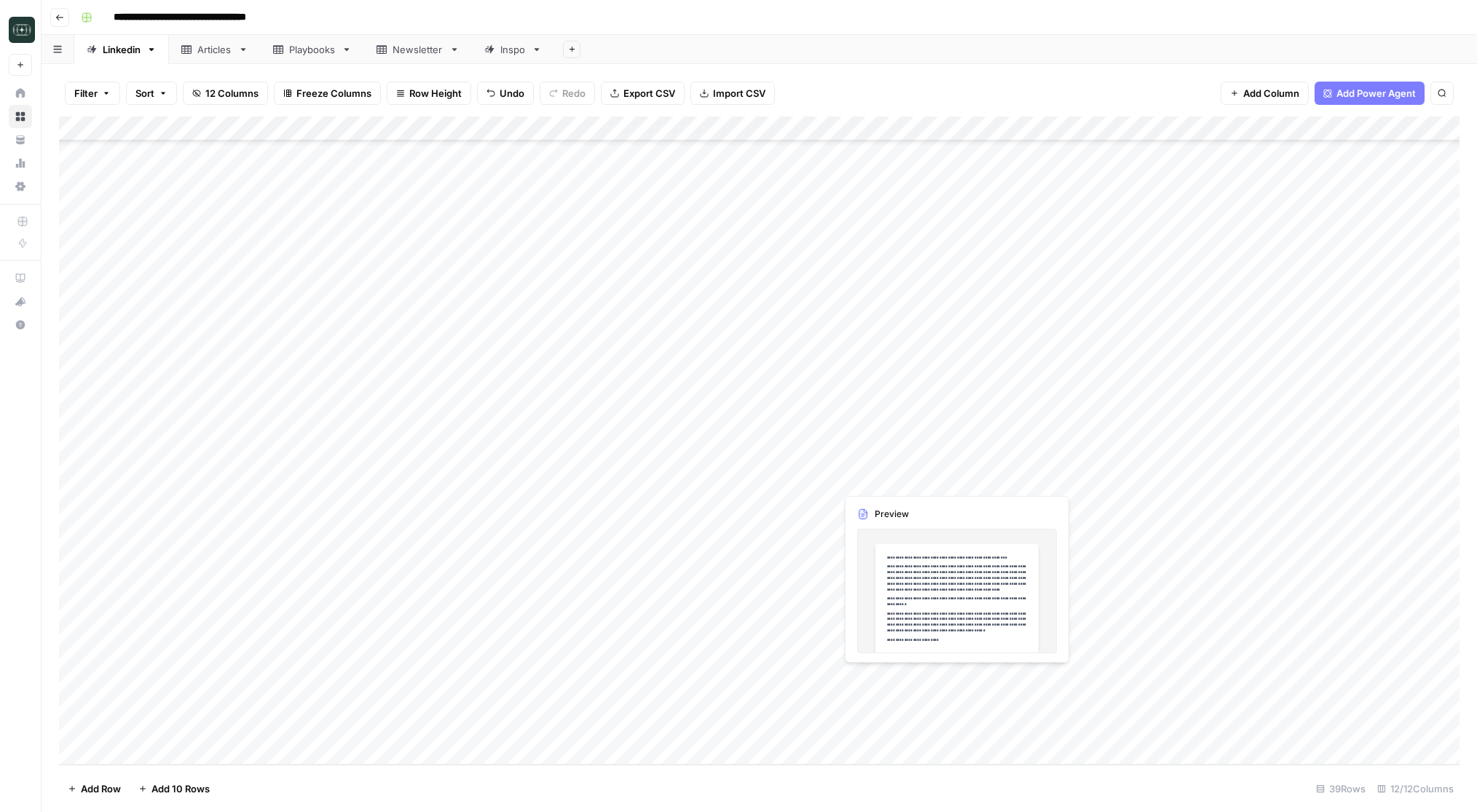
click at [879, 680] on div "Add Column" at bounding box center [759, 441] width 1400 height 648
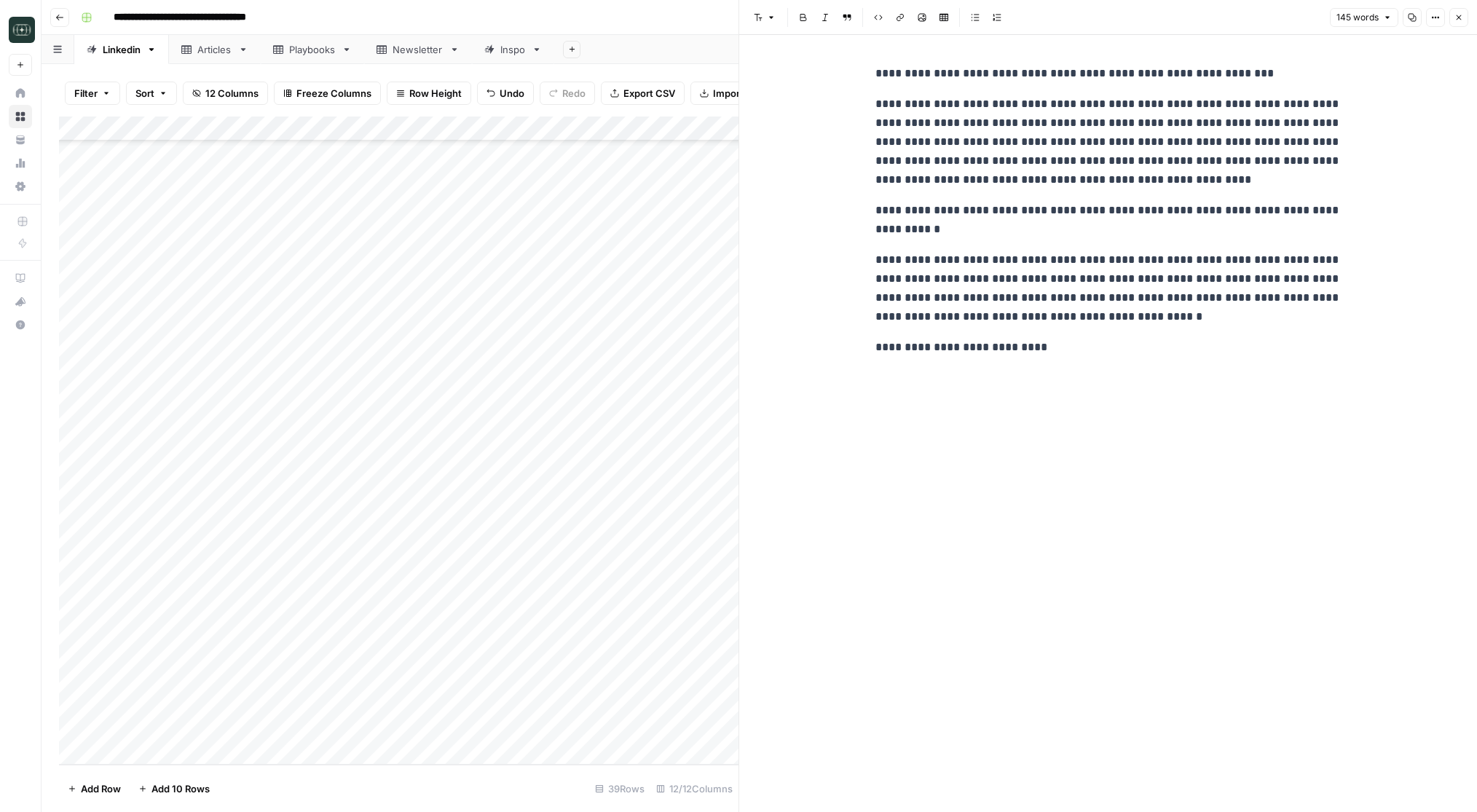
click at [1459, 21] on icon "button" at bounding box center [1459, 17] width 9 height 9
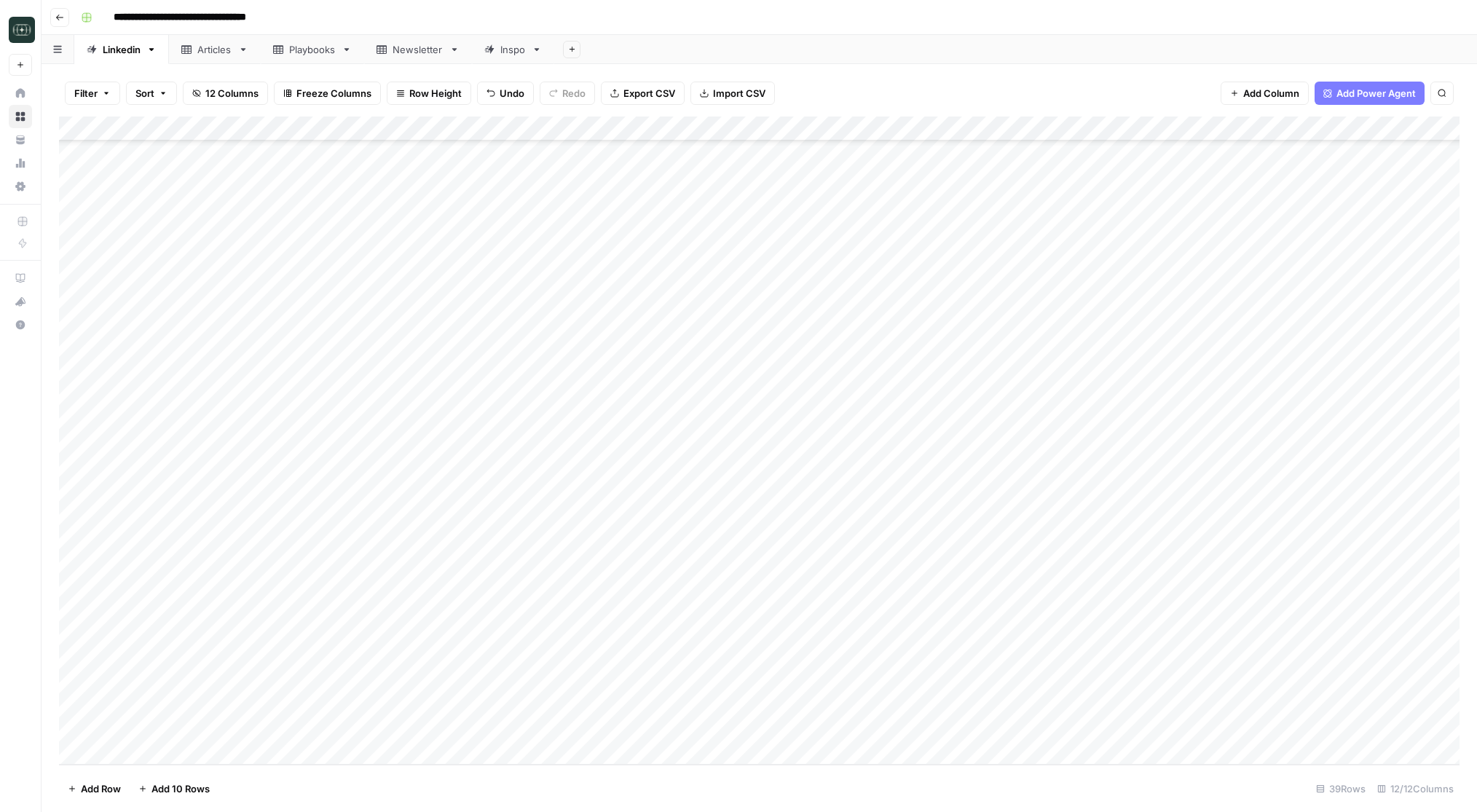
click at [883, 632] on div "Add Column" at bounding box center [759, 441] width 1400 height 648
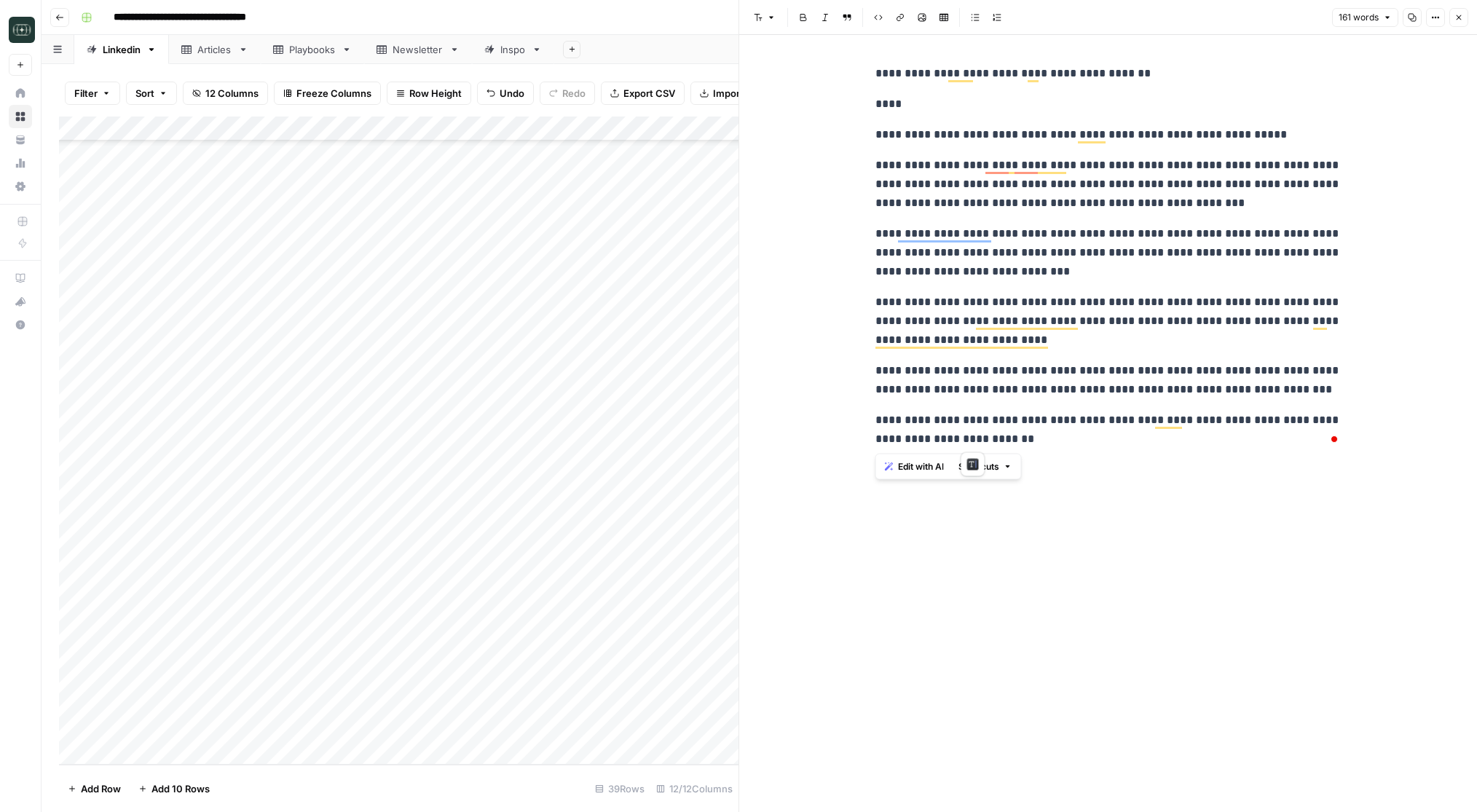
drag, startPoint x: 877, startPoint y: 72, endPoint x: 1026, endPoint y: 450, distance: 406.3
click at [1026, 450] on div "**********" at bounding box center [1109, 256] width 484 height 396
copy div "**********"
click at [1057, 437] on p "**********" at bounding box center [1109, 430] width 466 height 38
click at [1455, 26] on button "Close" at bounding box center [1459, 18] width 19 height 19
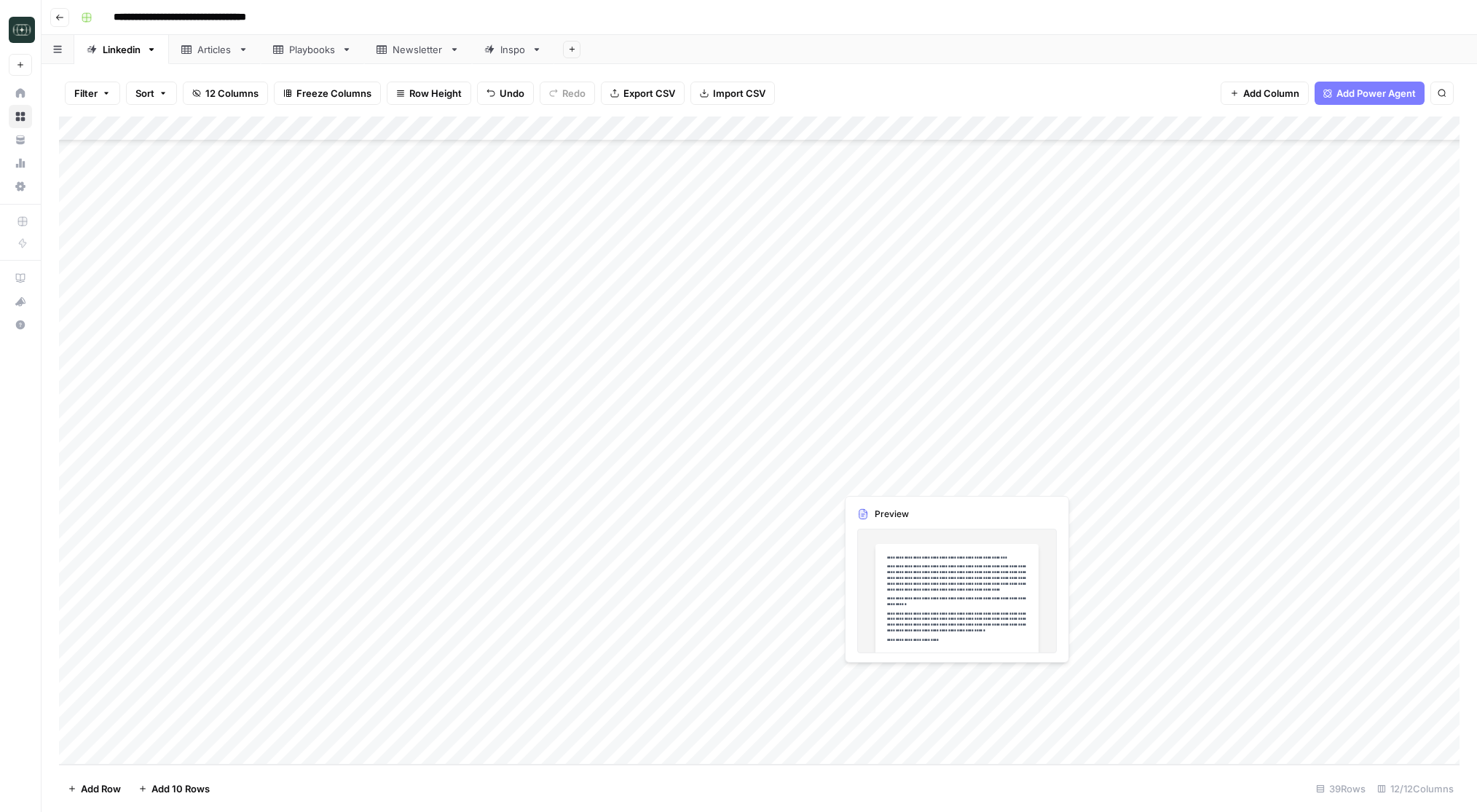
click at [881, 676] on div "Add Column" at bounding box center [759, 441] width 1400 height 648
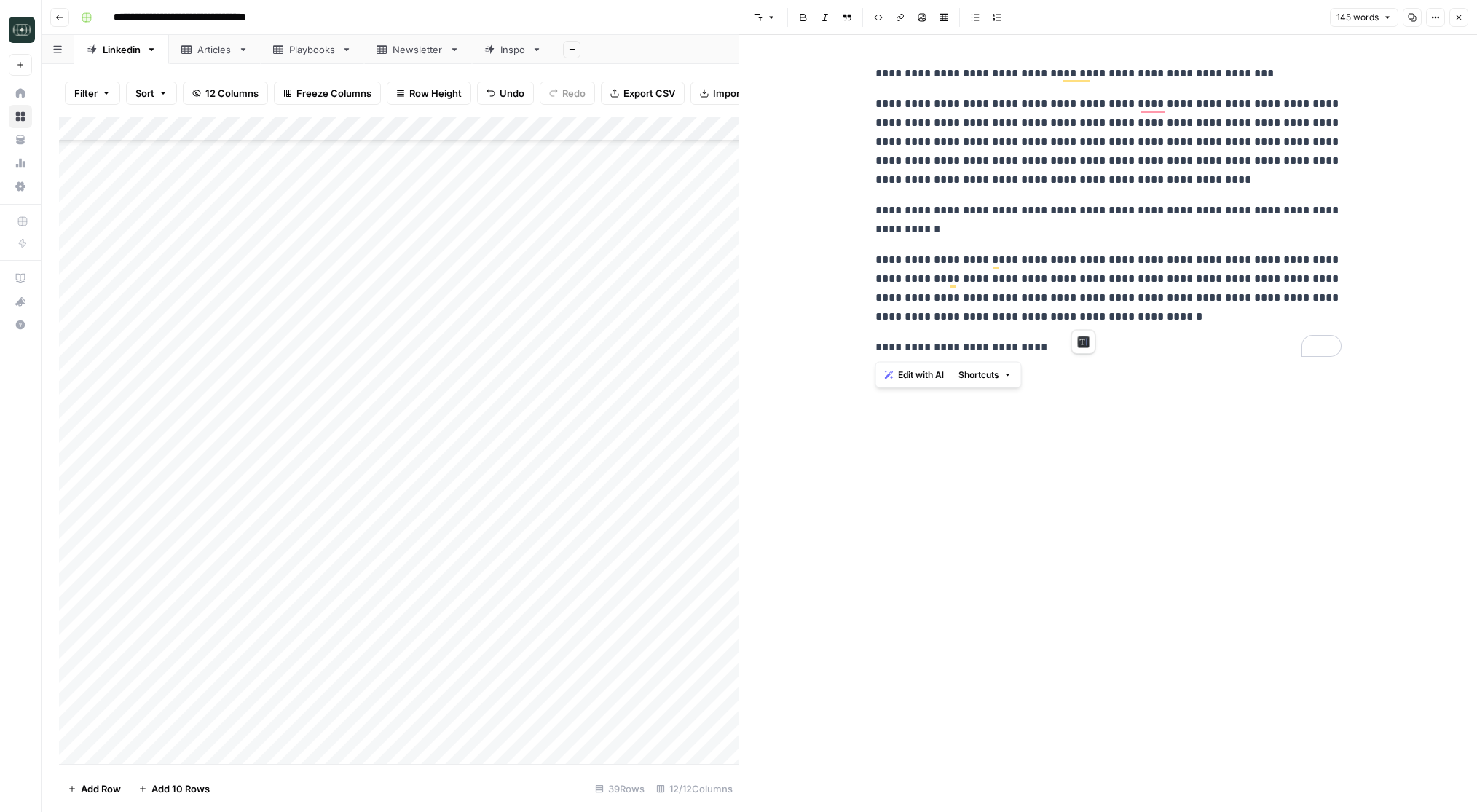
drag, startPoint x: 874, startPoint y: 71, endPoint x: 1035, endPoint y: 348, distance: 320.4
click at [1035, 348] on div "**********" at bounding box center [1109, 210] width 484 height 304
copy div "**********"
click at [1035, 348] on p "**********" at bounding box center [1109, 347] width 466 height 19
click at [1456, 26] on button "Close" at bounding box center [1459, 18] width 19 height 19
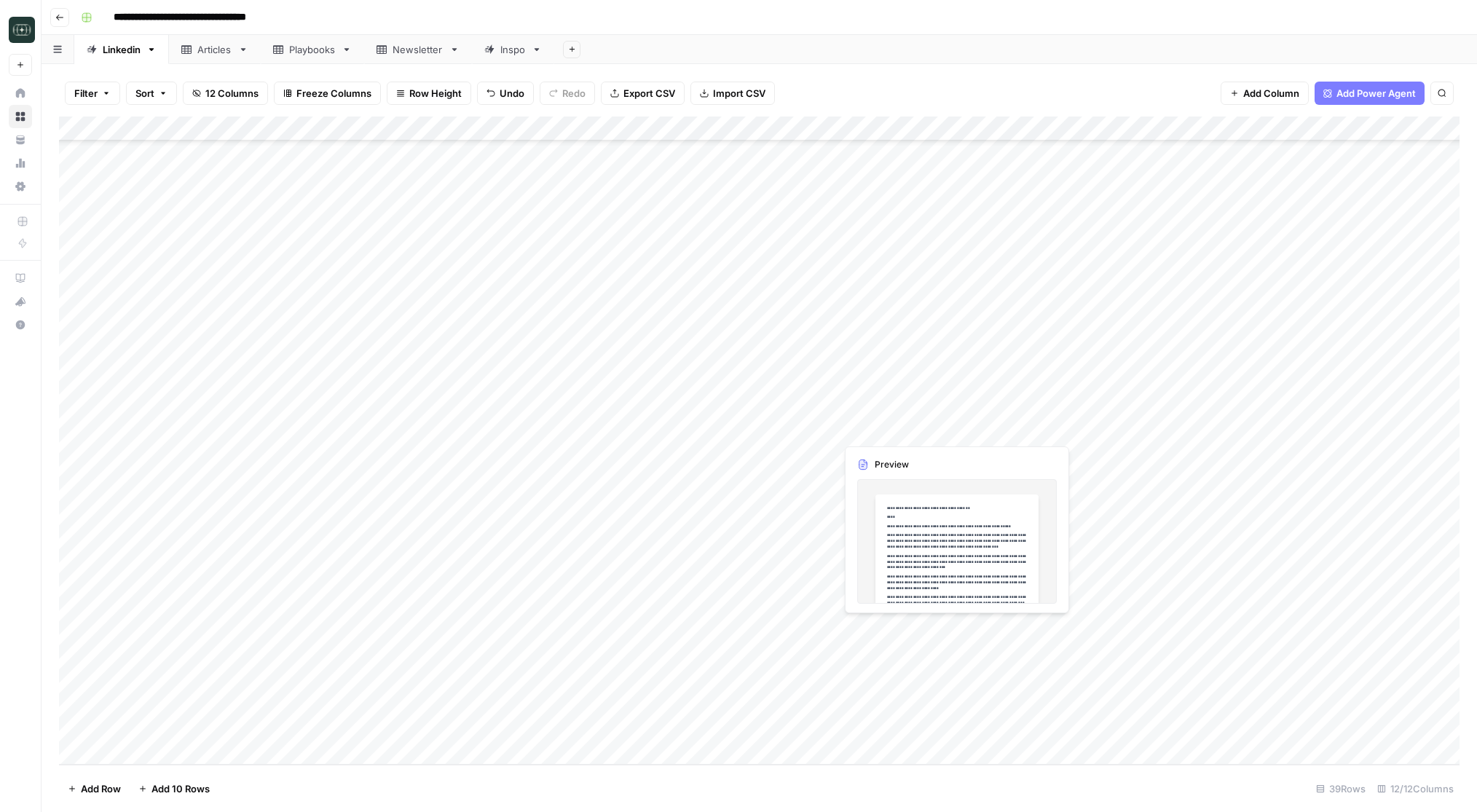
click at [879, 625] on div "Add Column" at bounding box center [759, 441] width 1400 height 648
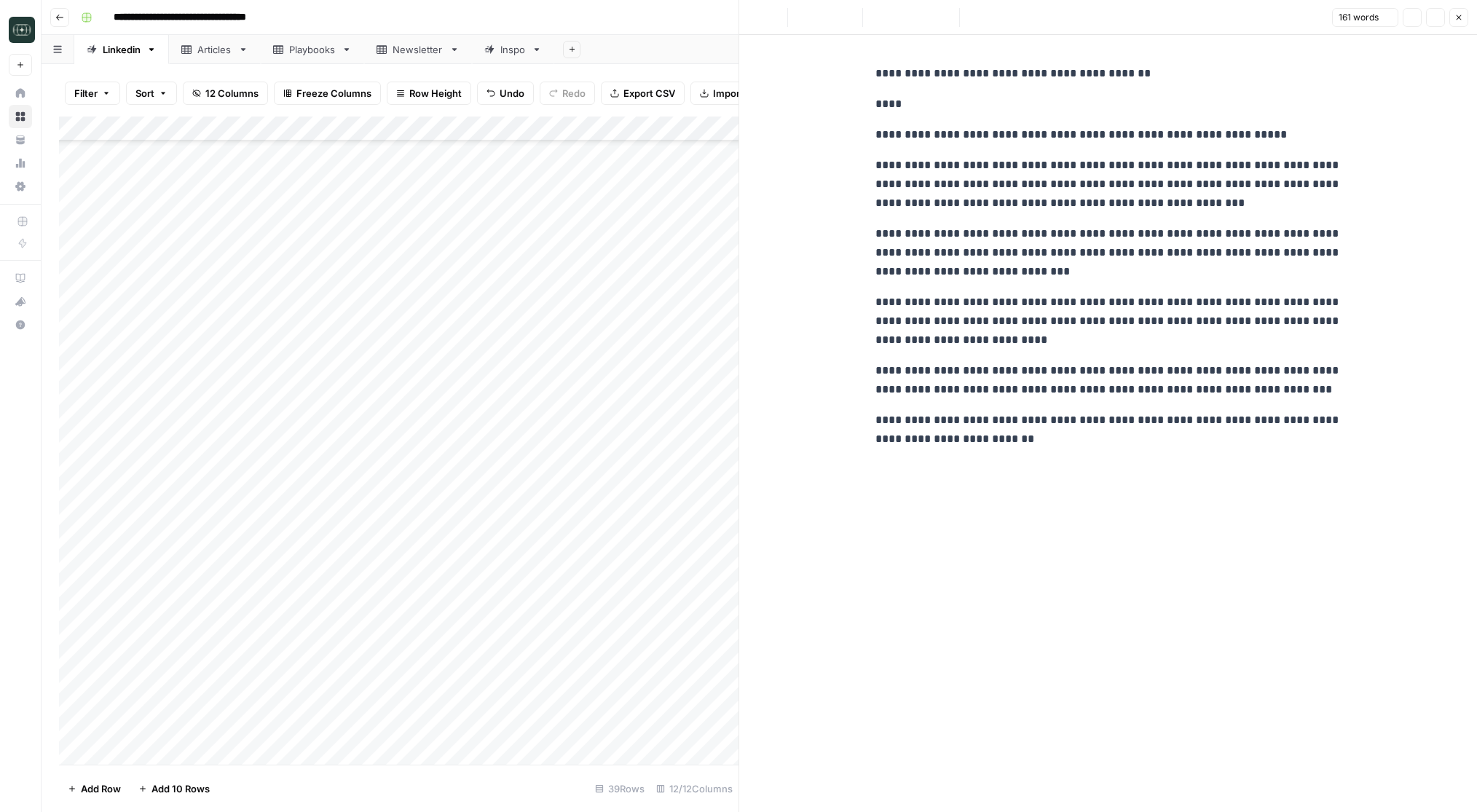
scroll to position [366, 0]
click at [979, 73] on p "**********" at bounding box center [1109, 73] width 466 height 19
copy p "**********"
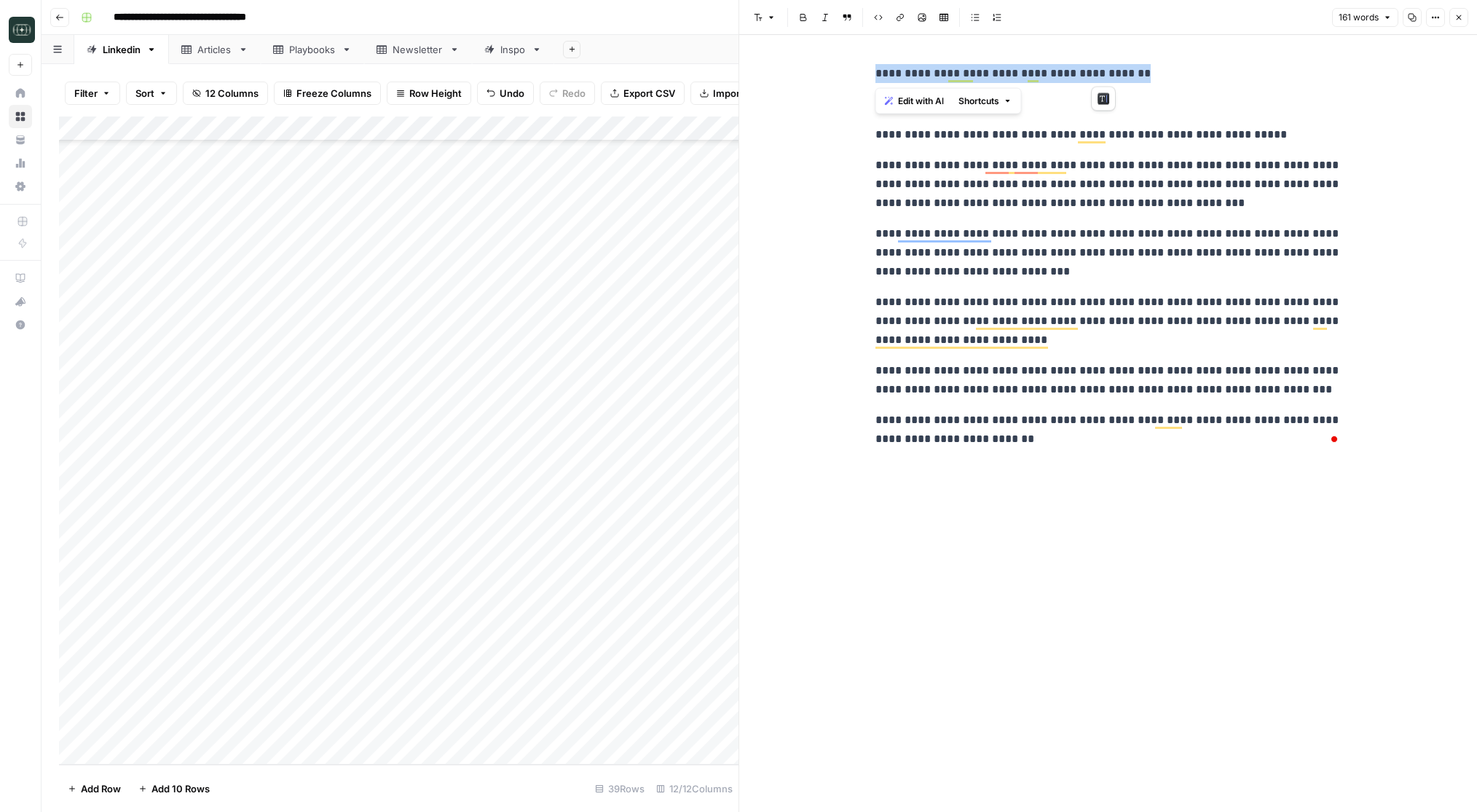
click at [874, 636] on div "**********" at bounding box center [1109, 423] width 484 height 777
click at [1456, 21] on icon "button" at bounding box center [1459, 17] width 9 height 9
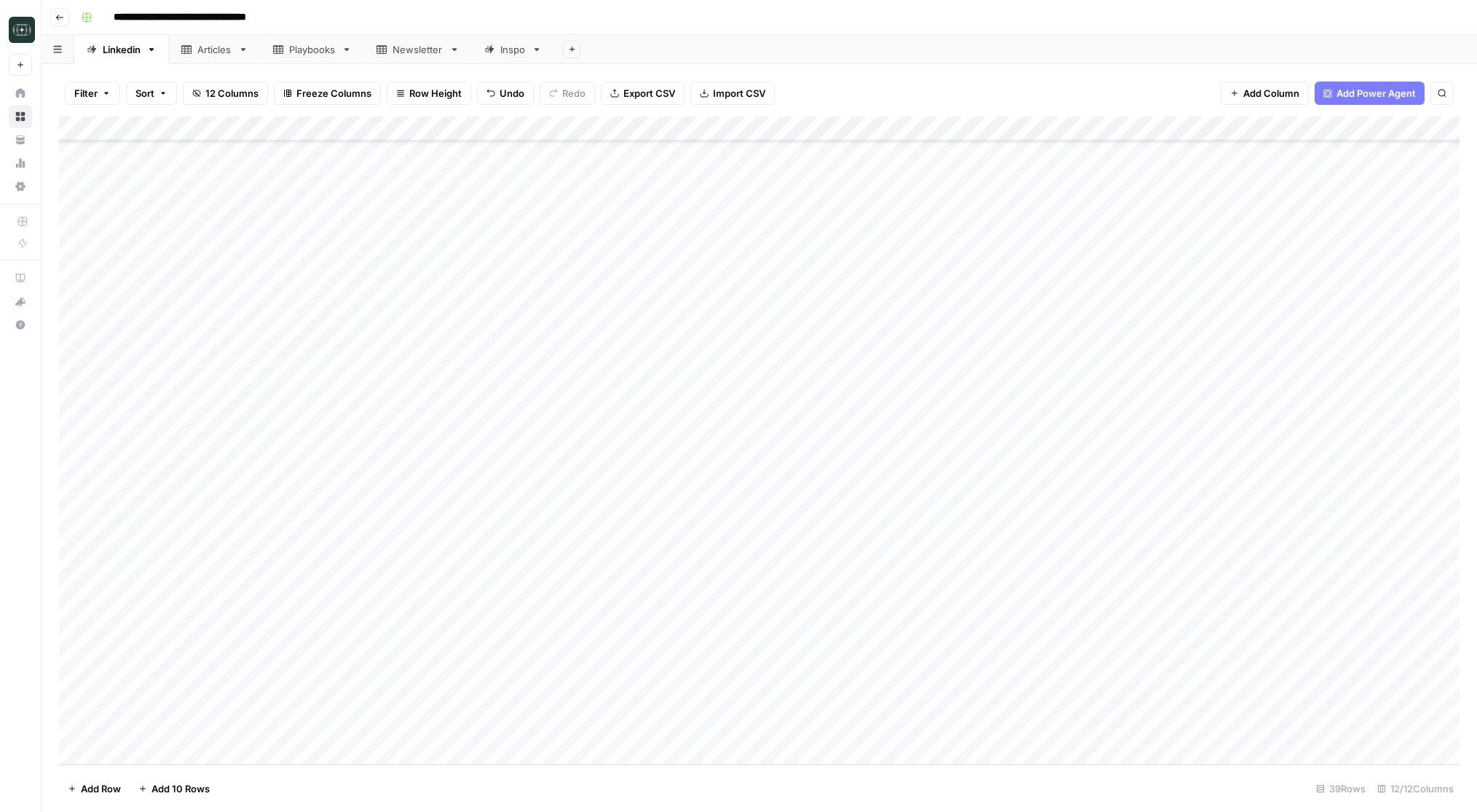
click at [886, 731] on div "Add Column" at bounding box center [759, 441] width 1400 height 648
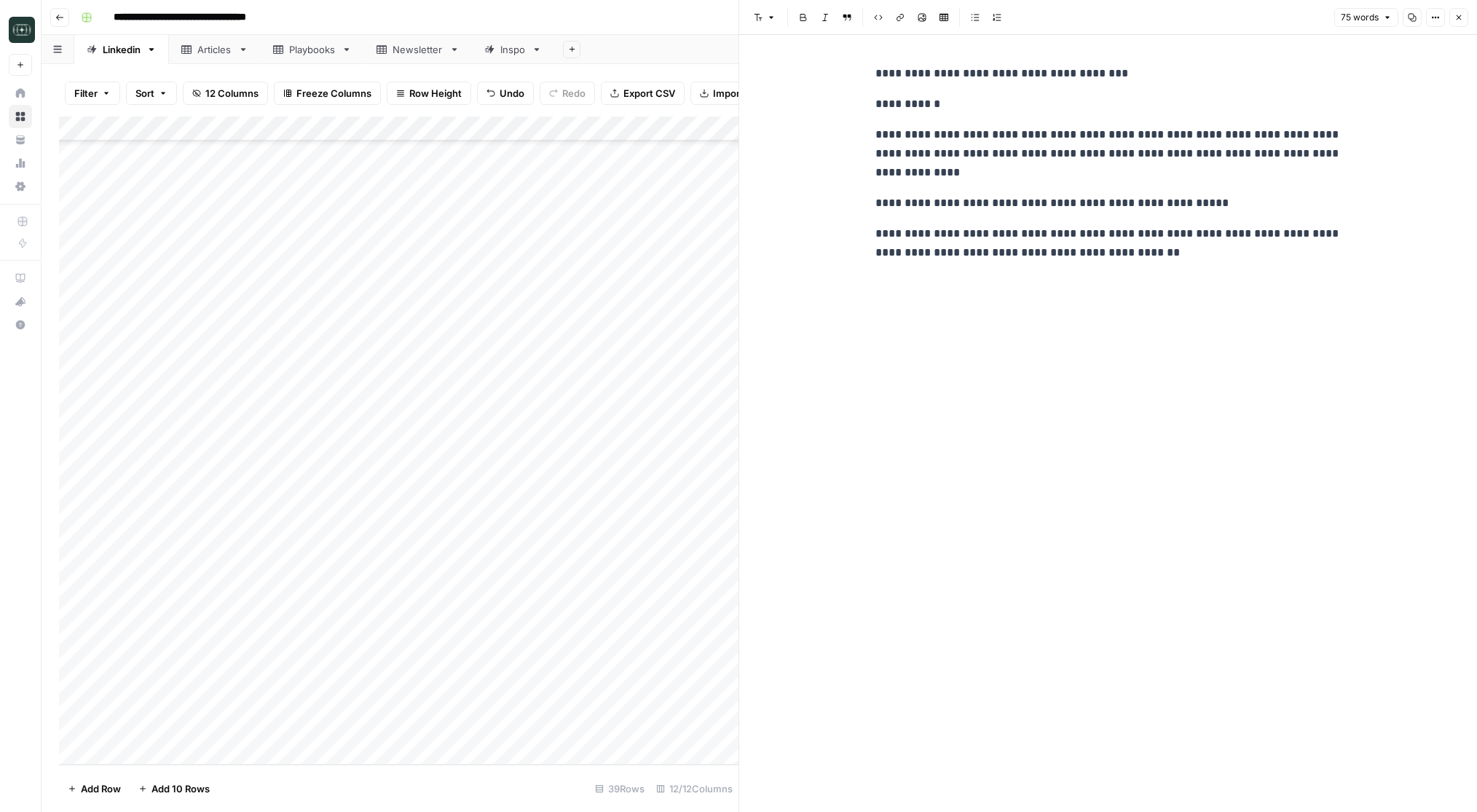
click at [1458, 13] on icon "button" at bounding box center [1459, 17] width 9 height 9
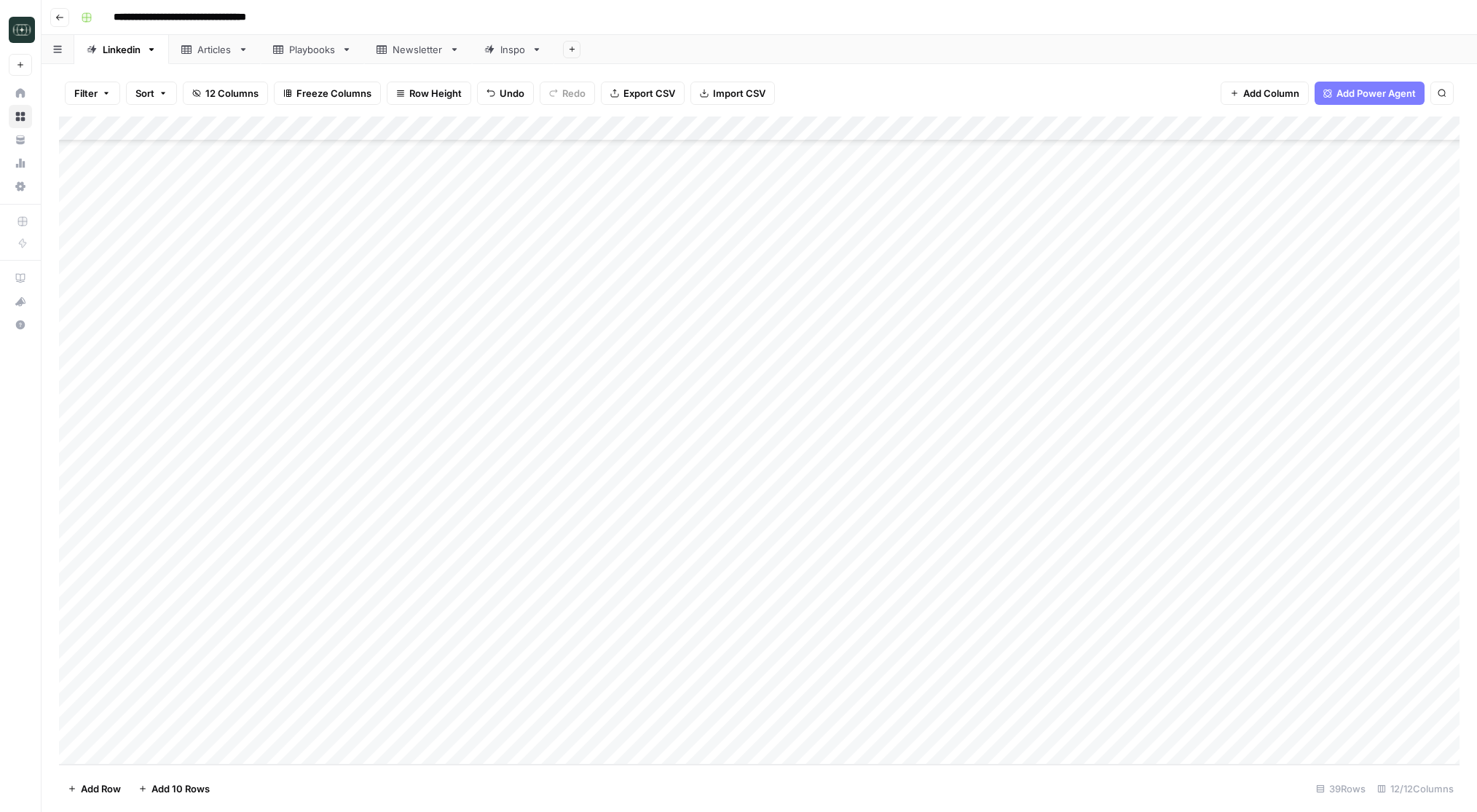
click at [913, 699] on div "Add Column" at bounding box center [759, 441] width 1400 height 648
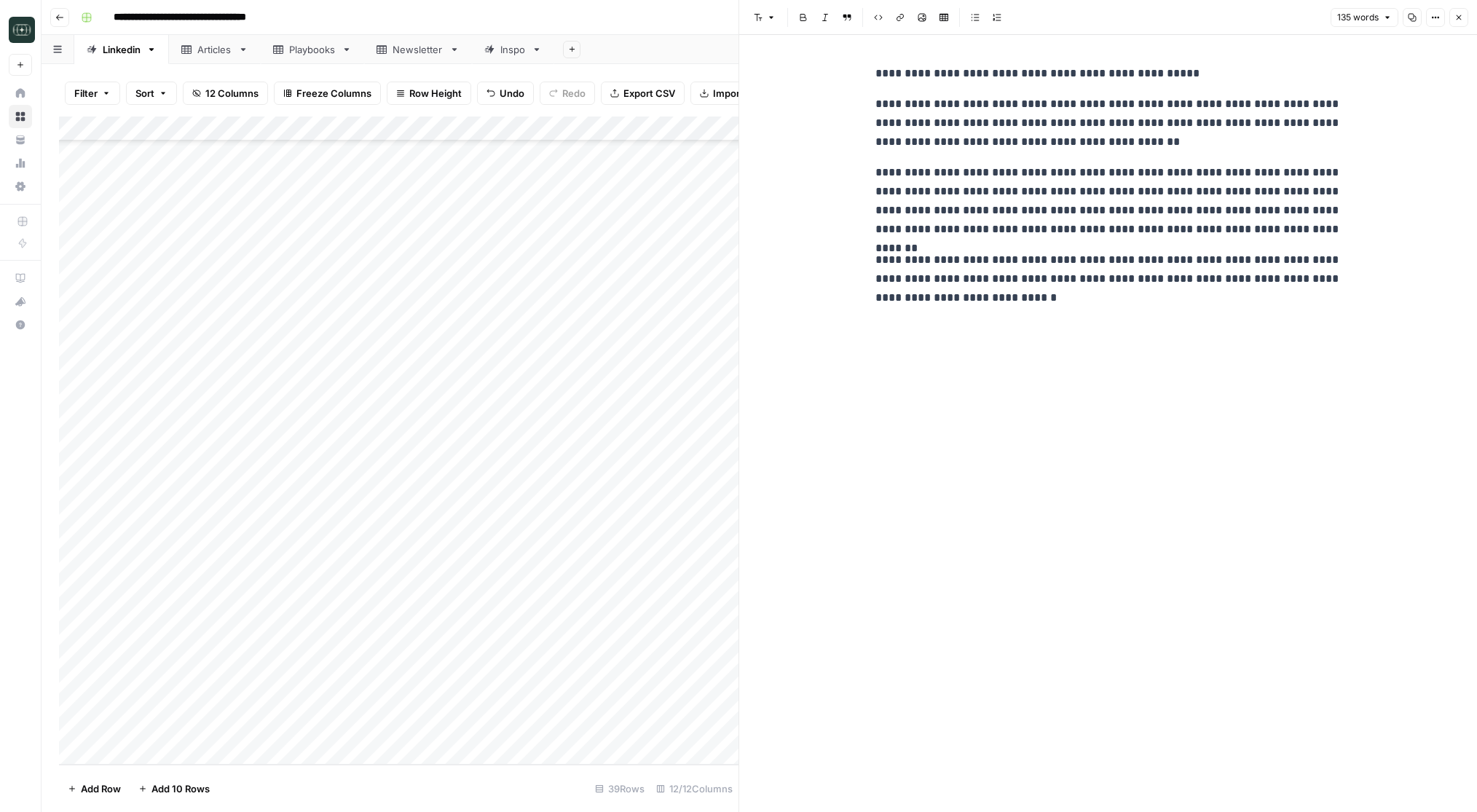
click at [1463, 15] on button "Close" at bounding box center [1459, 18] width 19 height 19
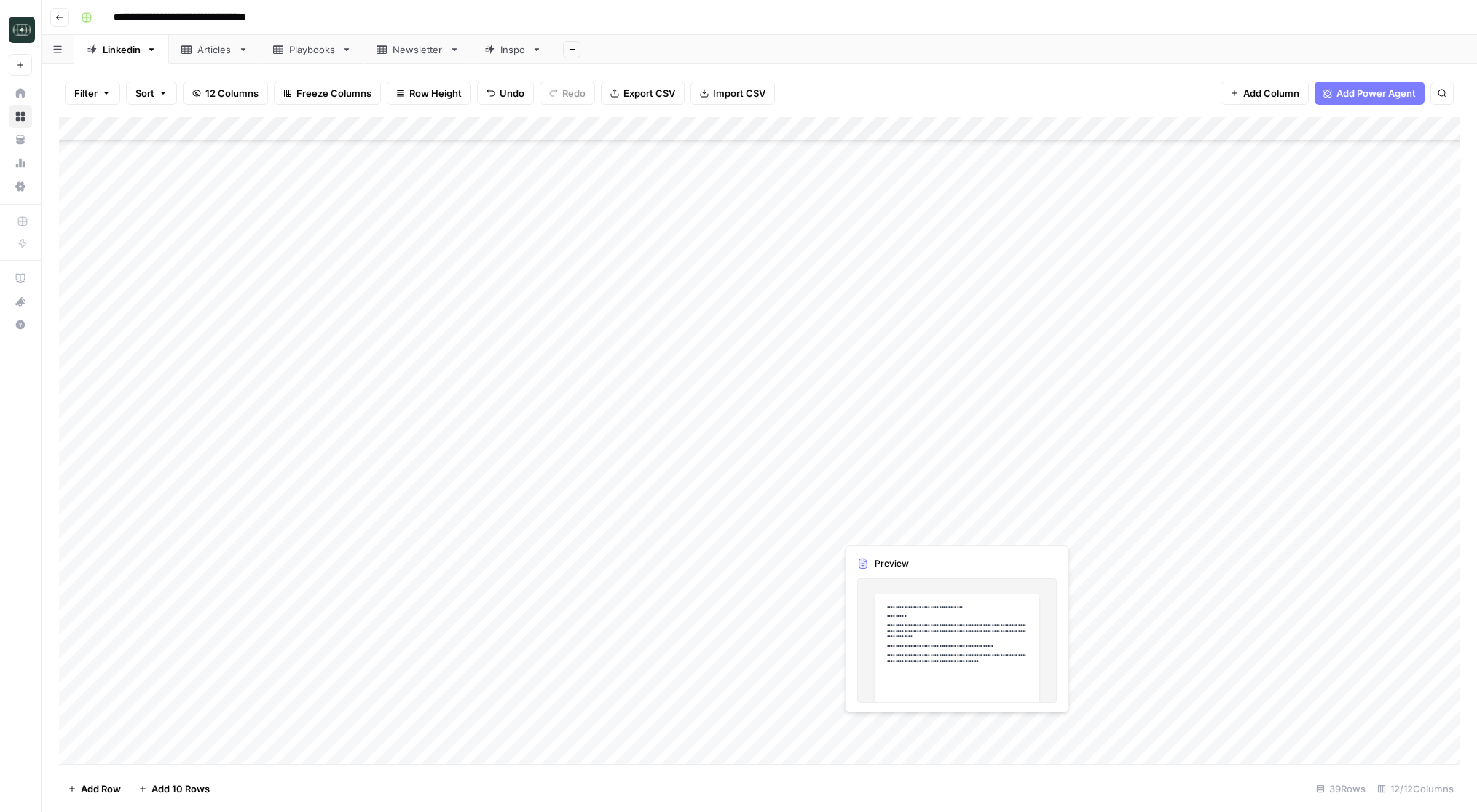
click at [889, 728] on div "Add Column" at bounding box center [759, 441] width 1400 height 648
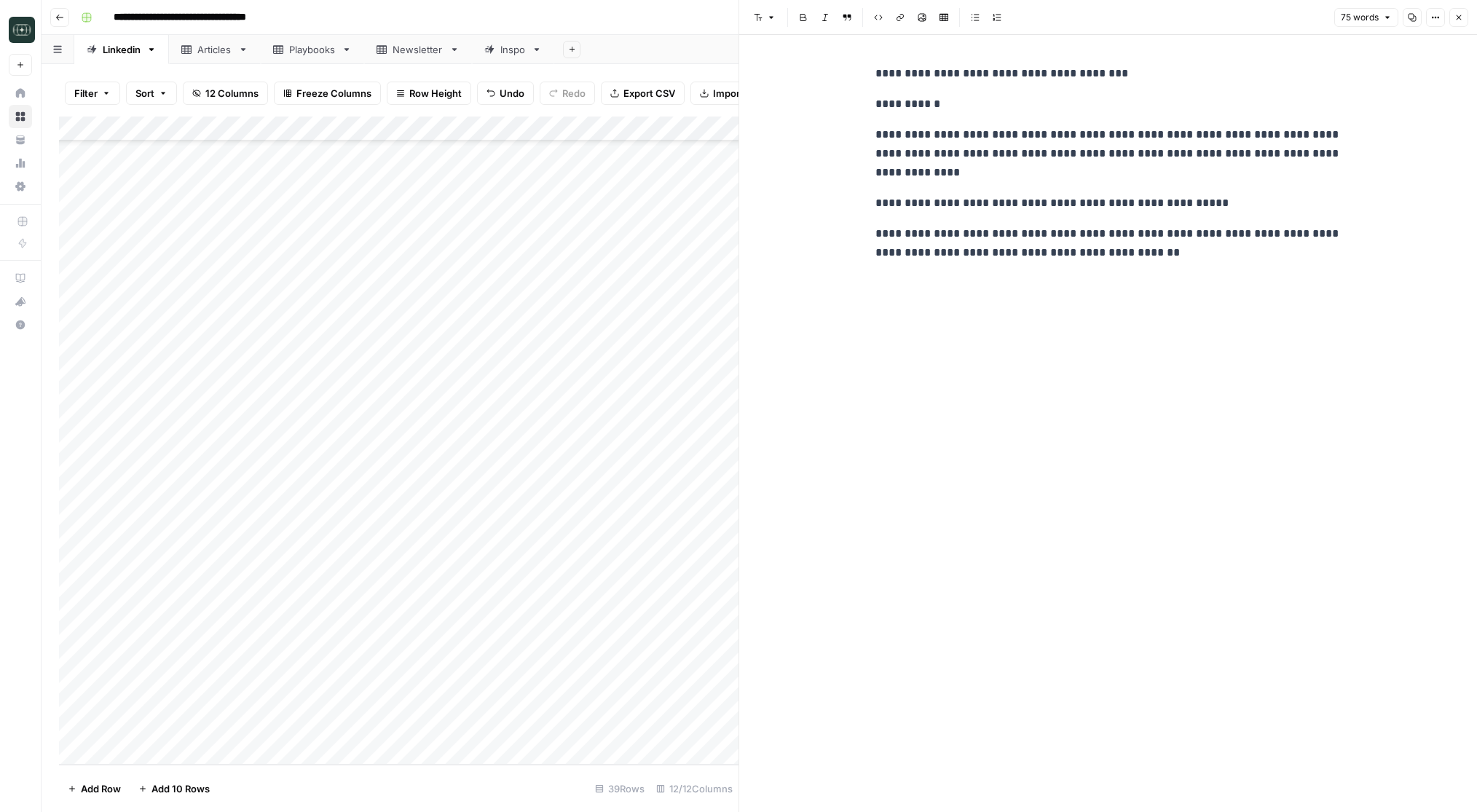
click at [1467, 18] on button "Close" at bounding box center [1459, 18] width 19 height 19
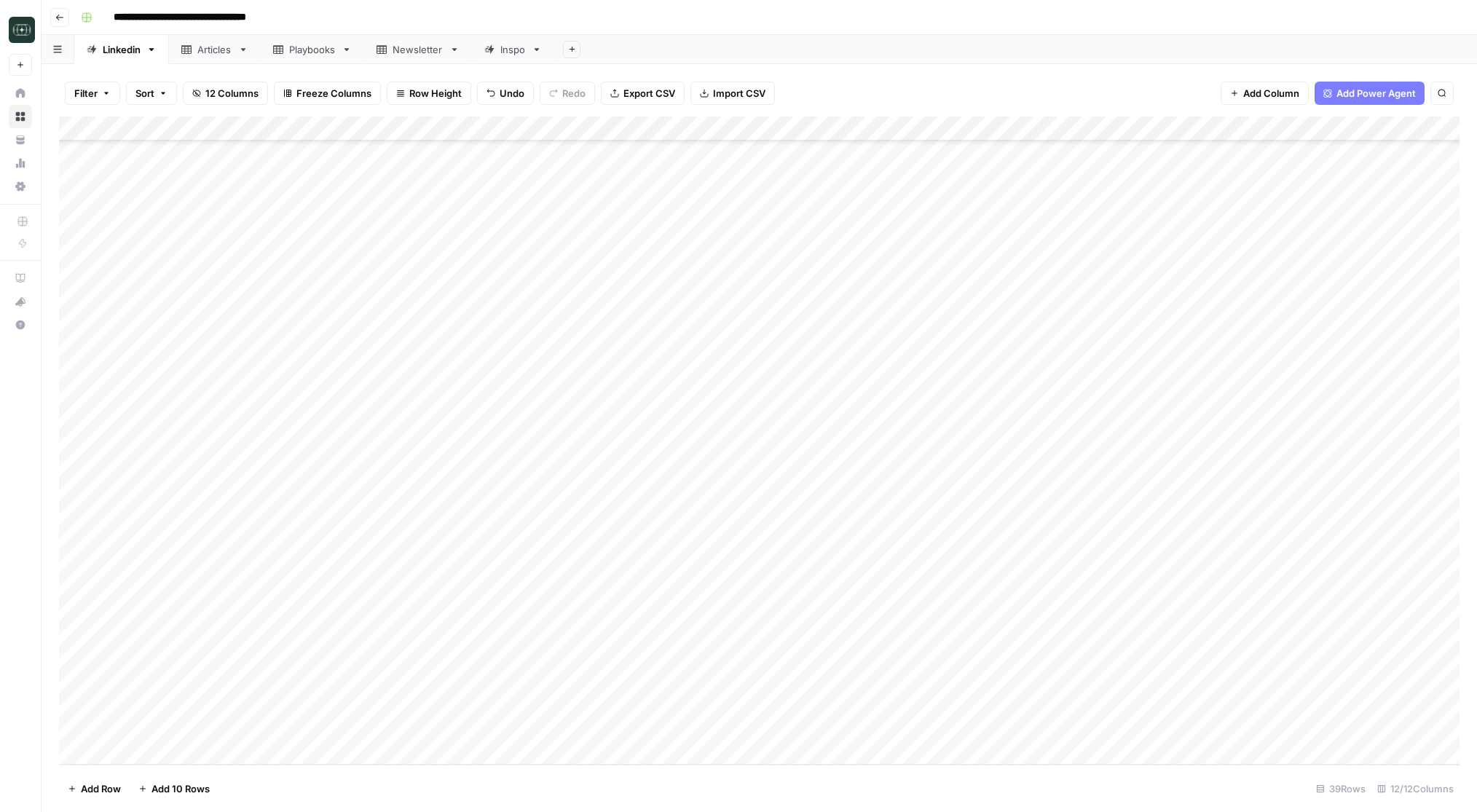
click at [508, 727] on div "Add Column" at bounding box center [759, 441] width 1400 height 648
click at [630, 729] on div "Add Column" at bounding box center [759, 441] width 1400 height 648
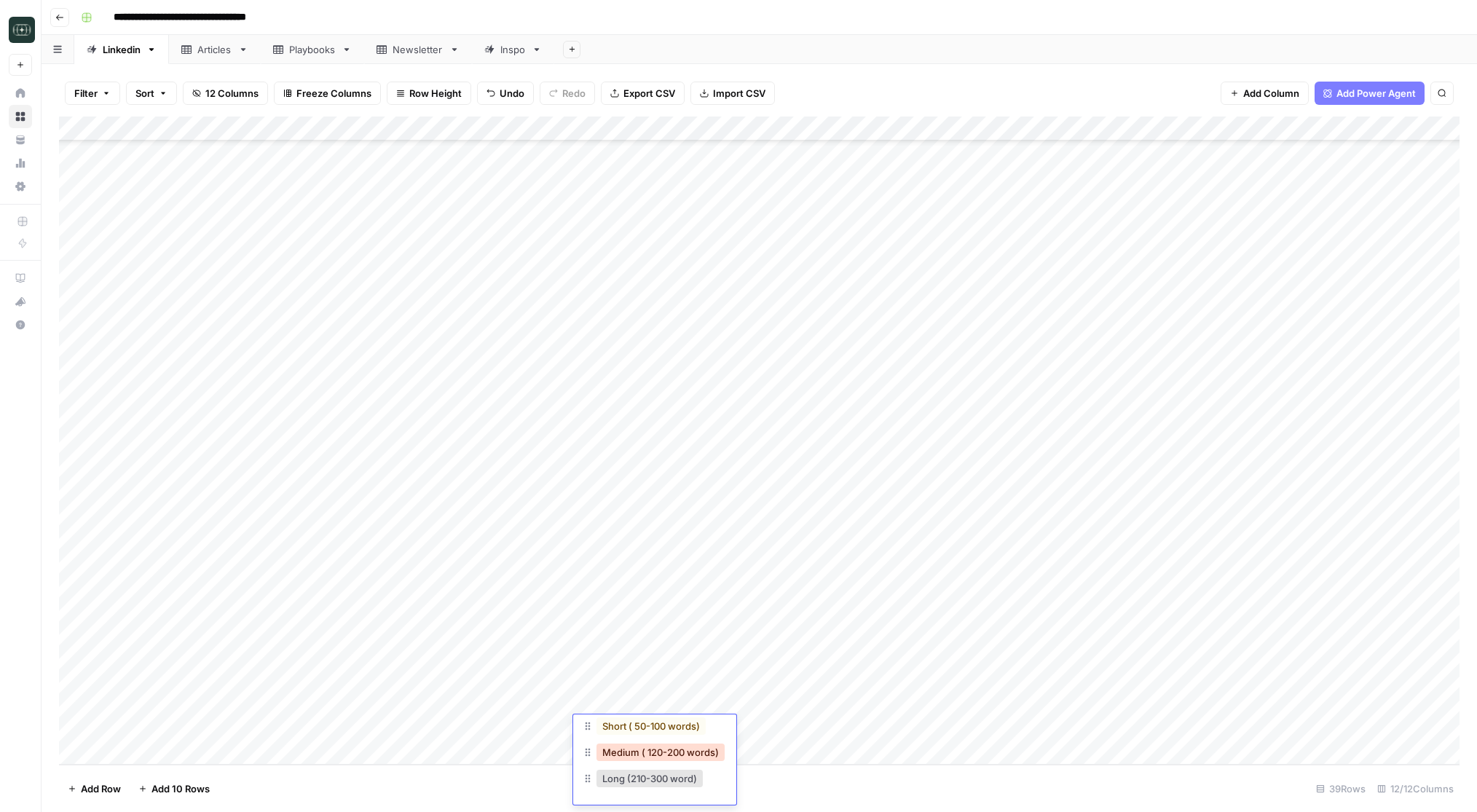
click at [640, 754] on button "Medium ( 120-200 words)" at bounding box center [660, 752] width 129 height 18
click at [821, 728] on div "Add Column" at bounding box center [759, 441] width 1400 height 648
click at [822, 729] on div "Add Column" at bounding box center [759, 441] width 1400 height 648
click at [438, 759] on div "Add Column" at bounding box center [759, 441] width 1400 height 648
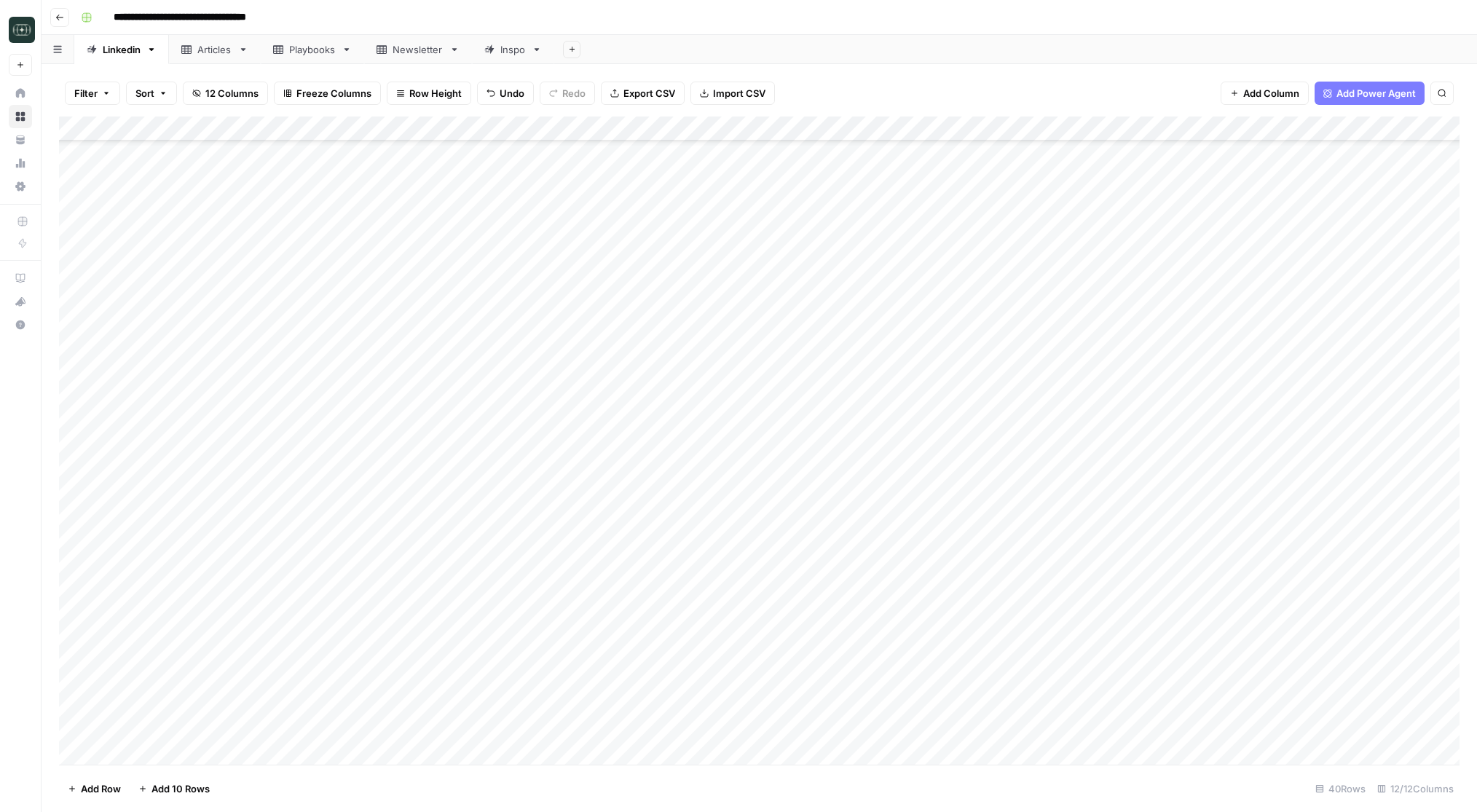
scroll to position [390, 0]
click at [343, 708] on div "Add Column" at bounding box center [759, 441] width 1400 height 648
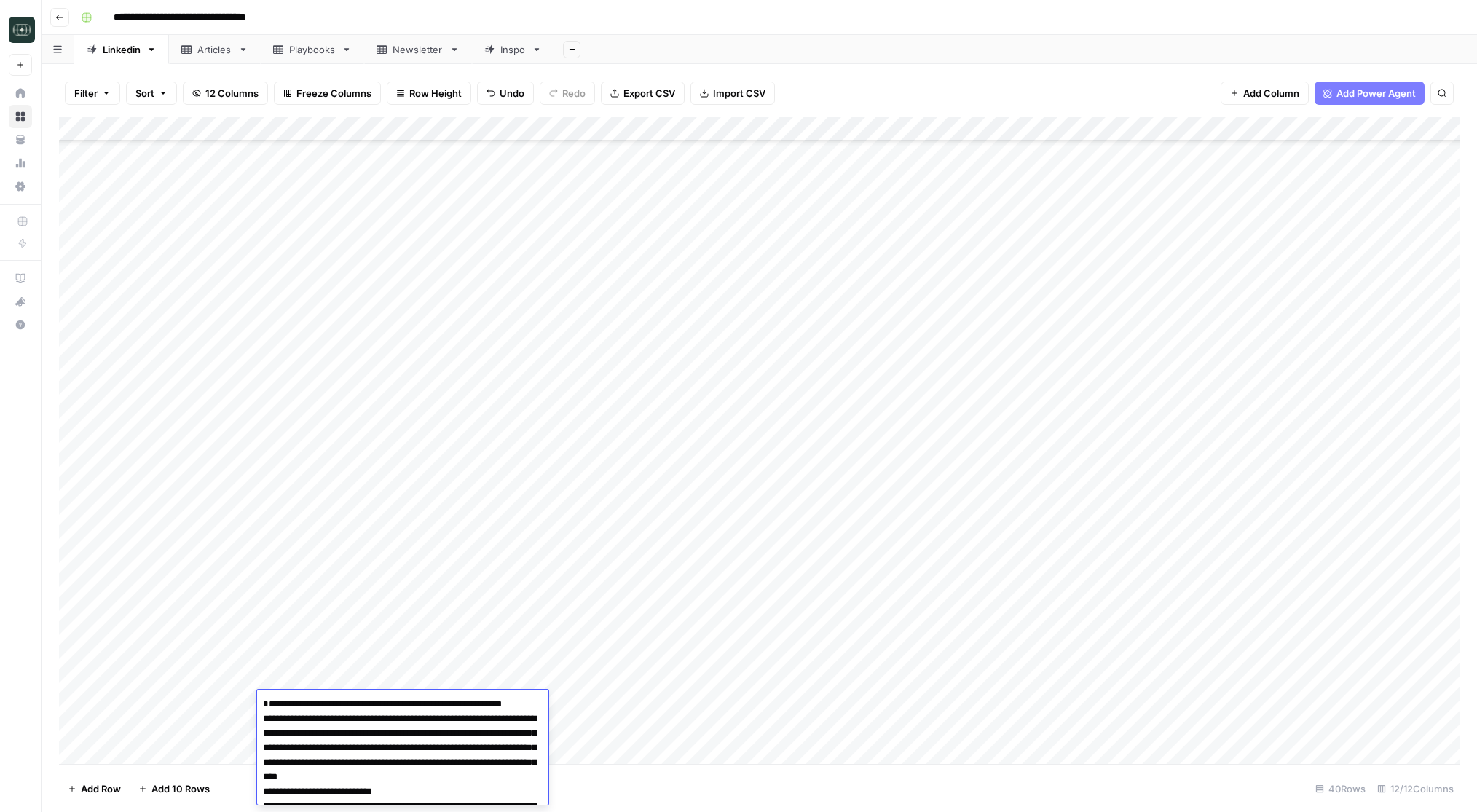
scroll to position [434, 0]
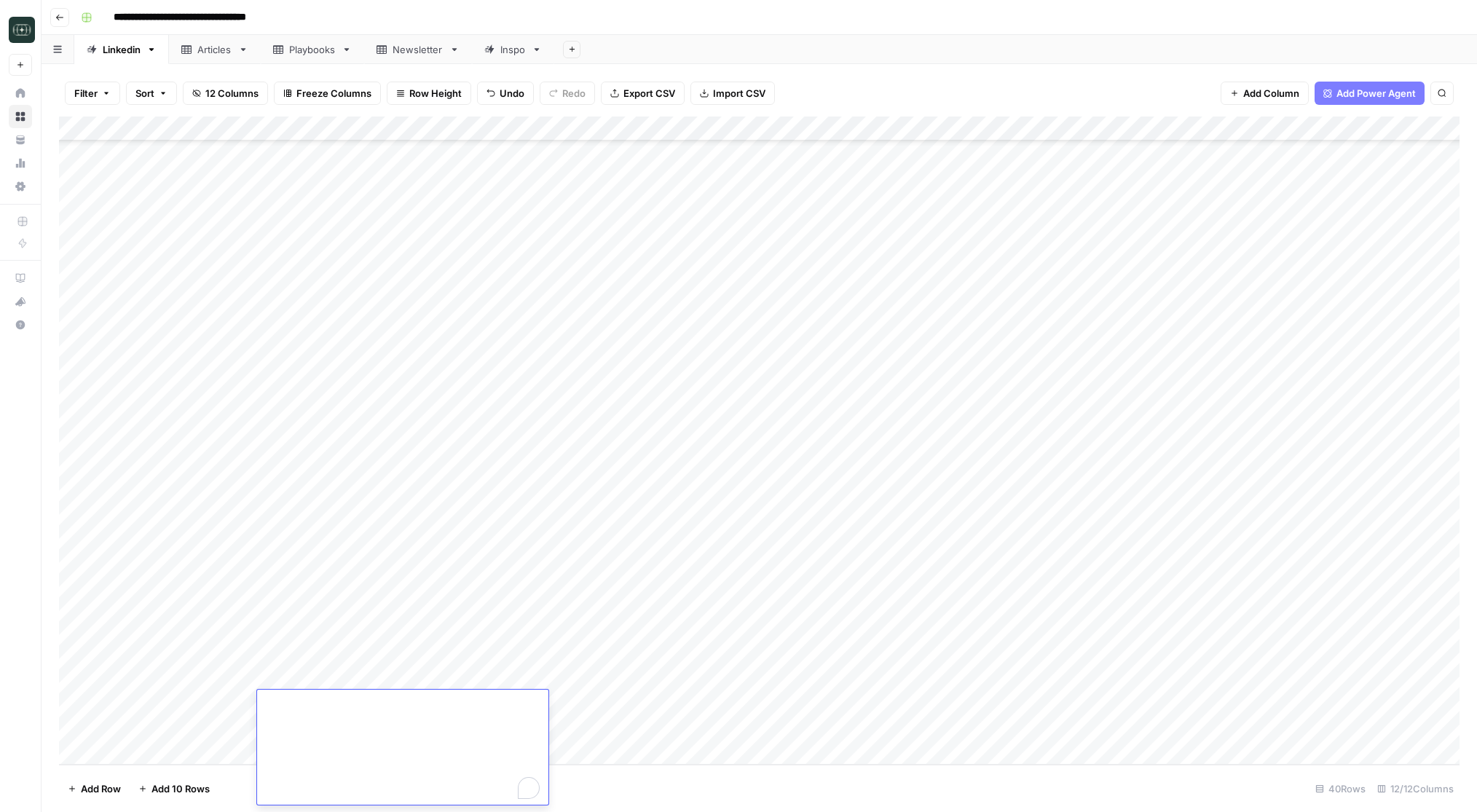
click at [347, 730] on textarea "To enrich screen reader interactions, please activate Accessibility in Grammarl…" at bounding box center [402, 533] width 291 height 545
click at [206, 735] on div "Add Column" at bounding box center [759, 441] width 1400 height 648
click at [299, 723] on div "Add Column" at bounding box center [759, 441] width 1400 height 648
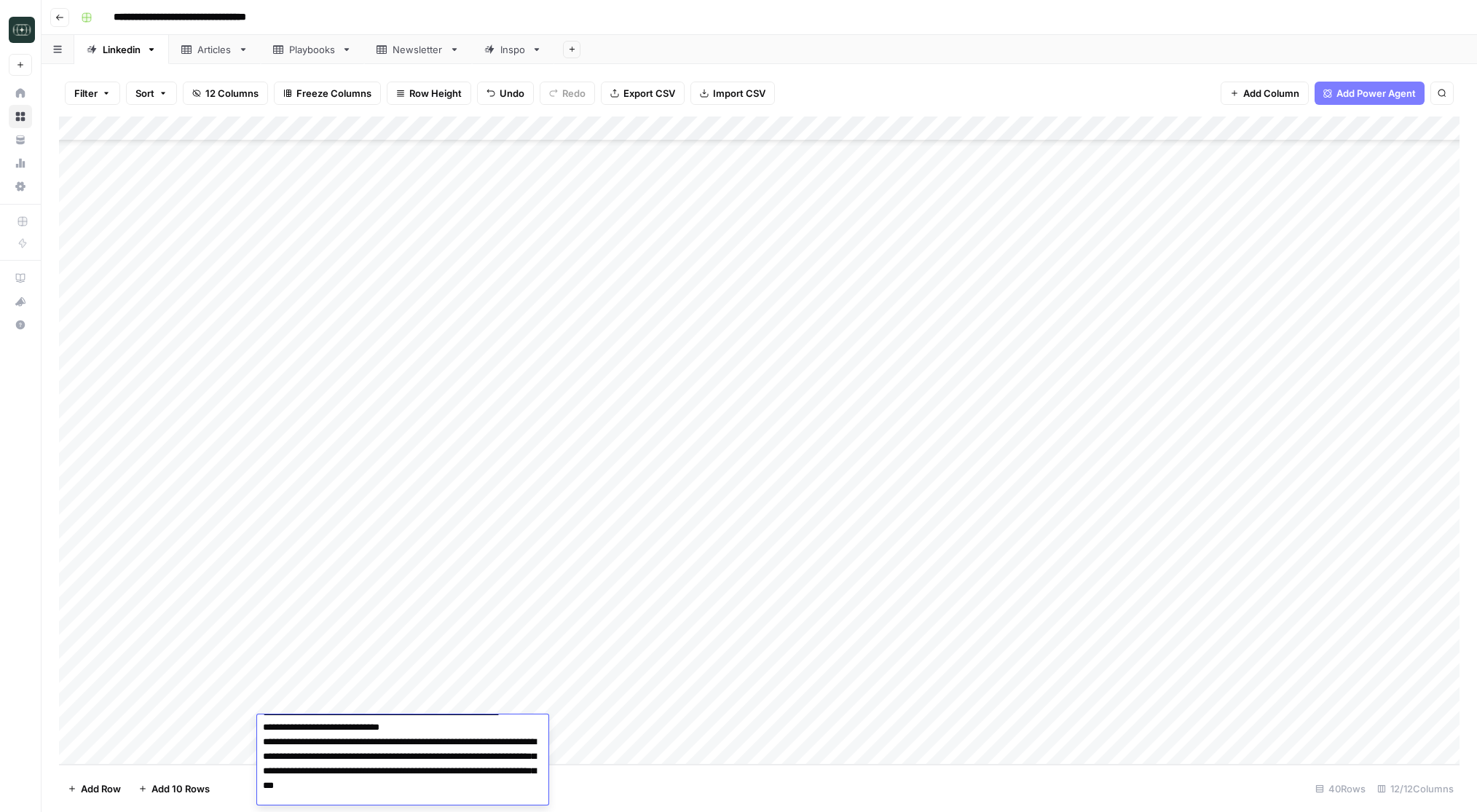
scroll to position [341, 0]
drag, startPoint x: 401, startPoint y: 790, endPoint x: 274, endPoint y: 769, distance: 128.7
click at [274, 769] on textarea at bounding box center [402, 650] width 291 height 545
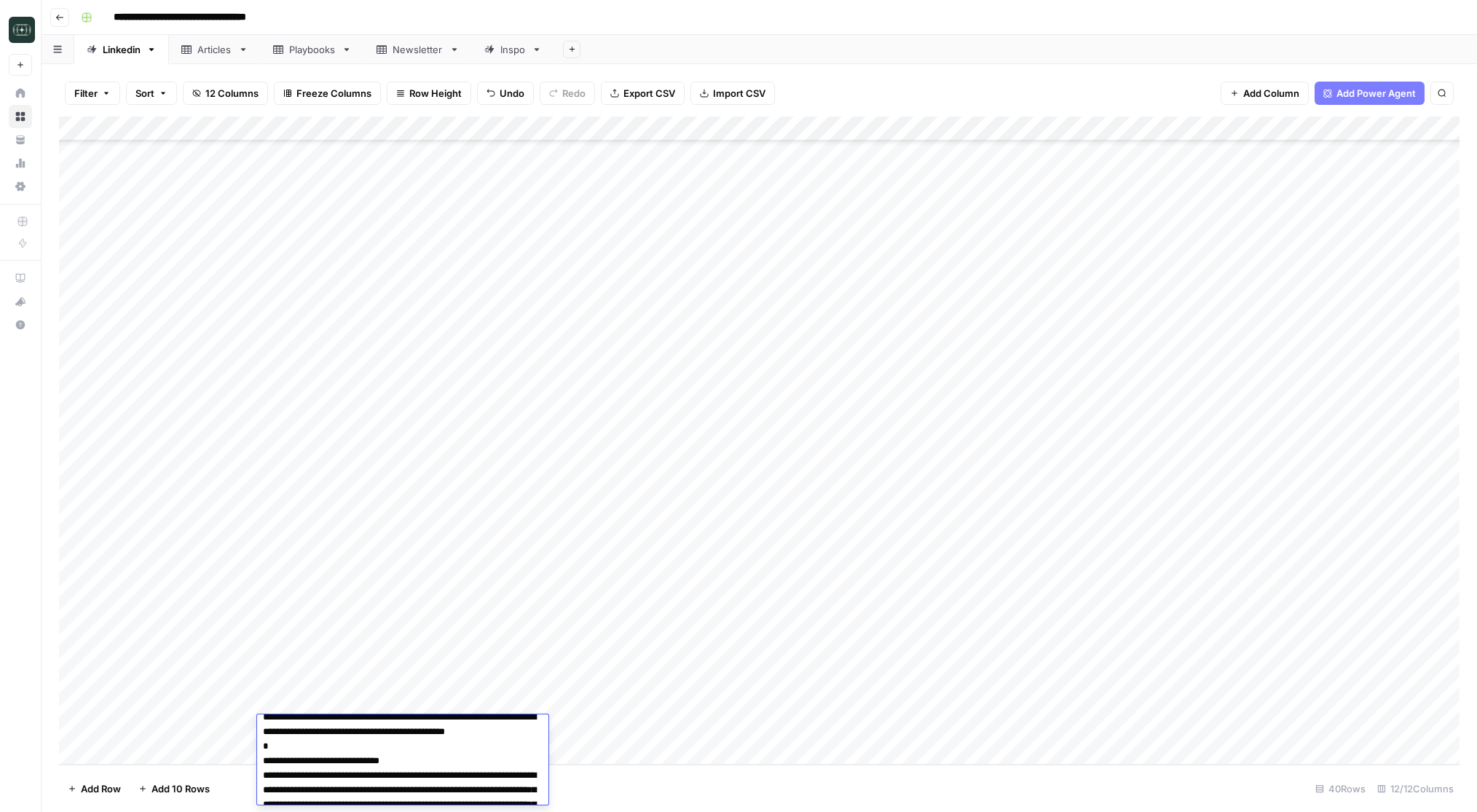
scroll to position [275, 0]
drag, startPoint x: 453, startPoint y: 777, endPoint x: 230, endPoint y: 760, distance: 223.6
click at [230, 760] on body "**********" at bounding box center [738, 406] width 1477 height 812
type textarea "**********"
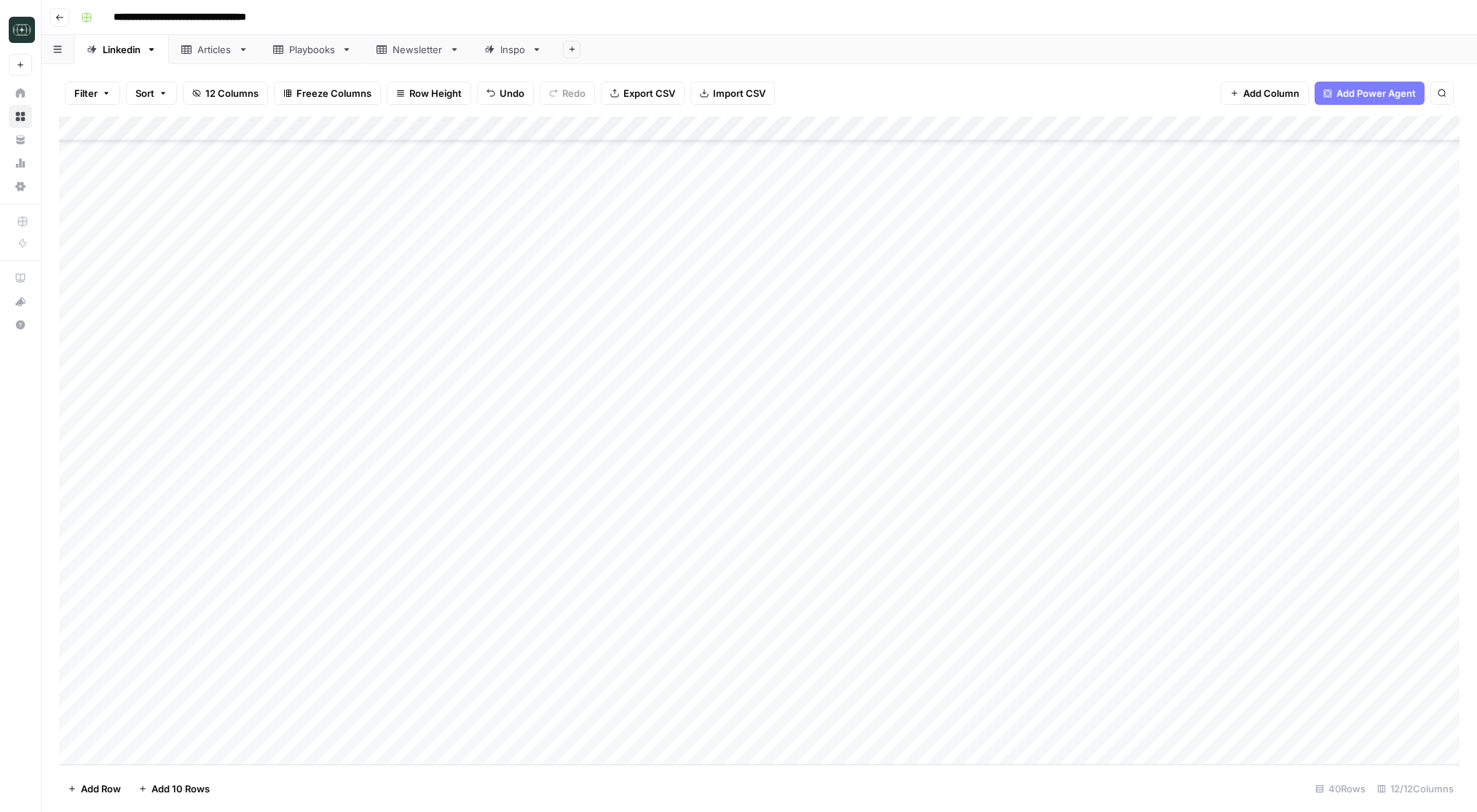
click at [543, 727] on div "Add Column" at bounding box center [759, 441] width 1400 height 648
click at [537, 781] on button "Comparison" at bounding box center [539, 785] width 67 height 18
click at [615, 727] on div "Add Column" at bounding box center [759, 441] width 1400 height 648
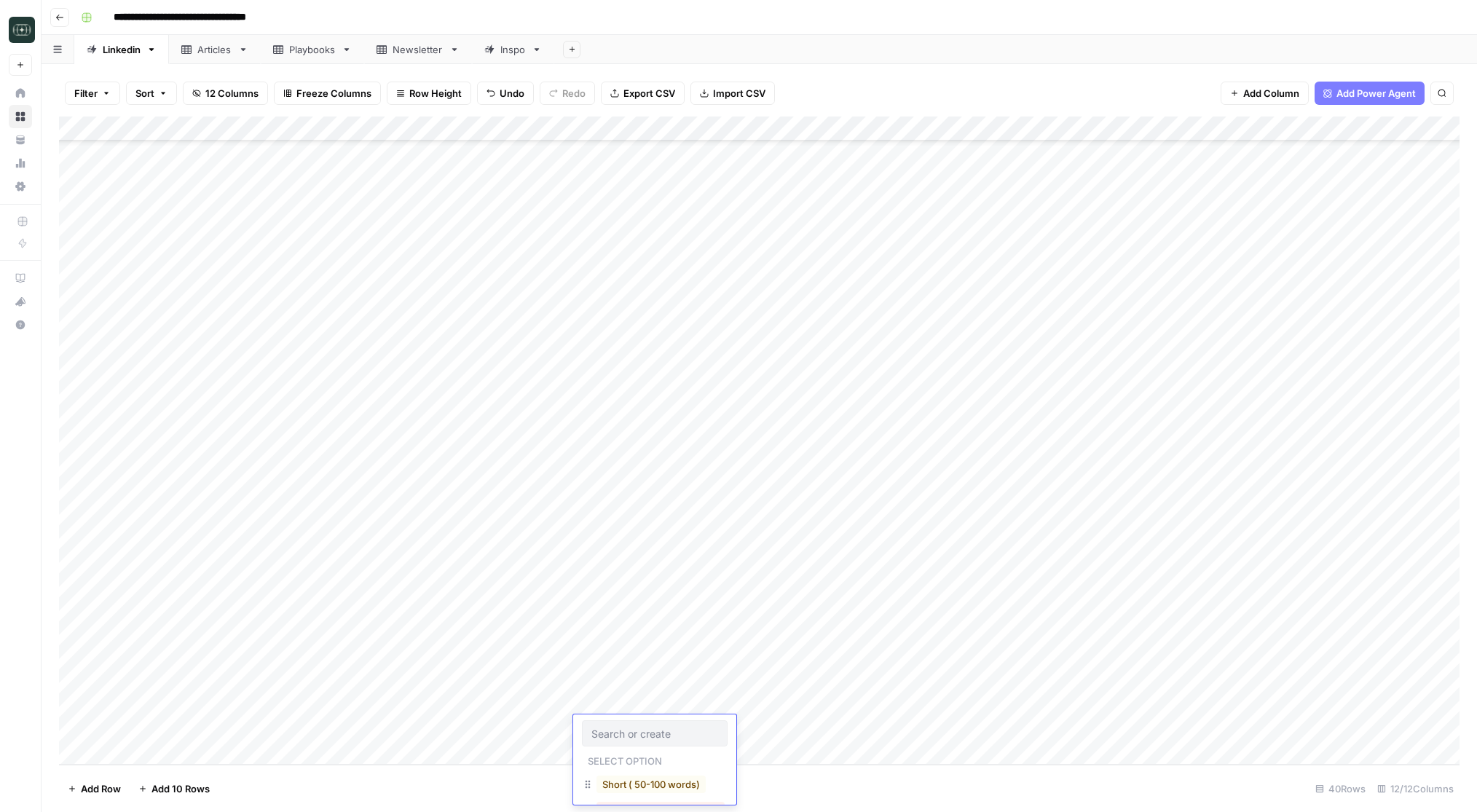
scroll to position [58, 0]
click at [619, 751] on button "Medium ( 120-200 words)" at bounding box center [660, 752] width 129 height 18
click at [754, 723] on div "Add Column" at bounding box center [759, 441] width 1400 height 648
click at [435, 745] on div "Add Column" at bounding box center [759, 441] width 1400 height 648
click at [386, 749] on div "Add Column" at bounding box center [759, 441] width 1400 height 648
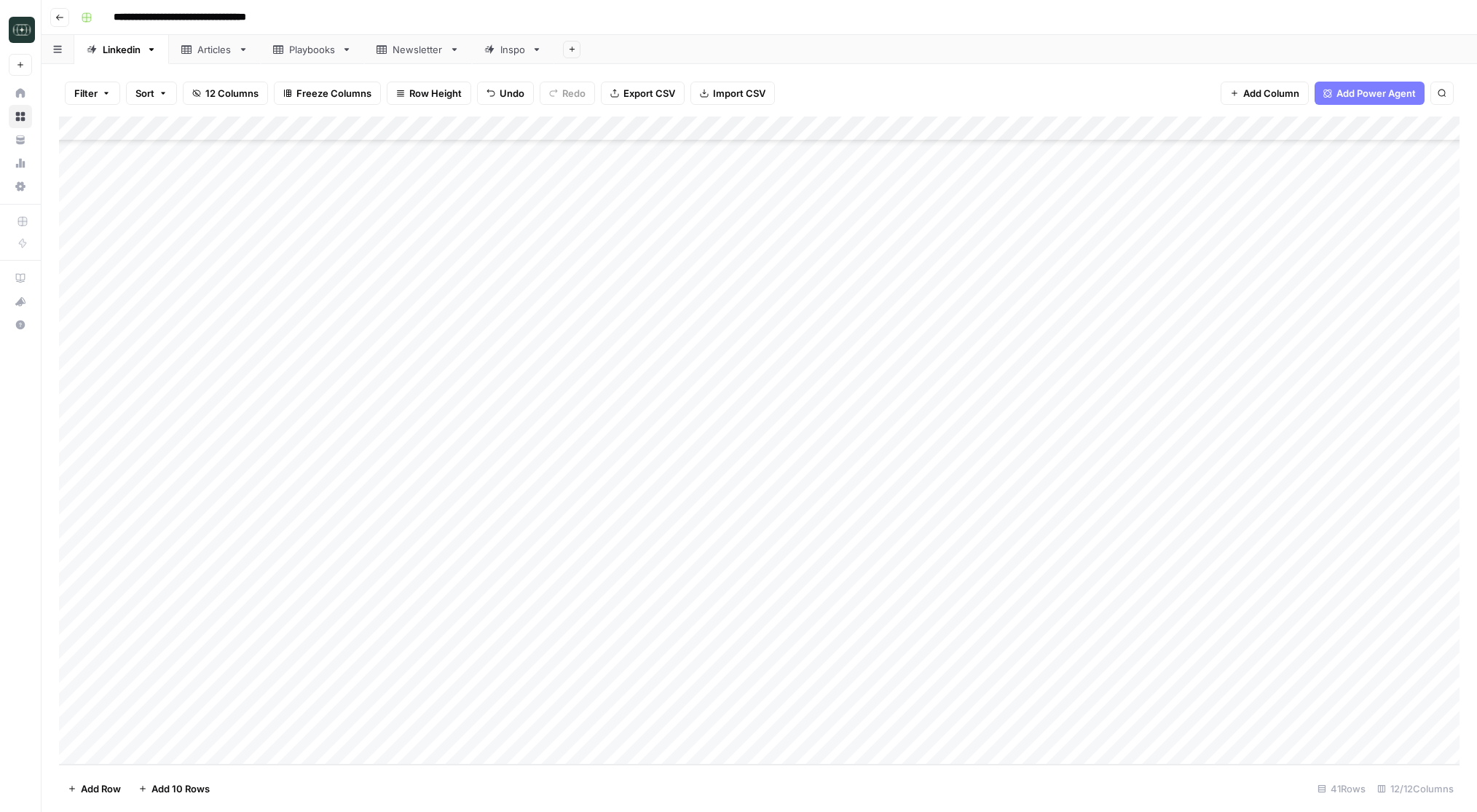
scroll to position [440, 0]
click at [378, 702] on div "Add Column" at bounding box center [759, 441] width 1400 height 648
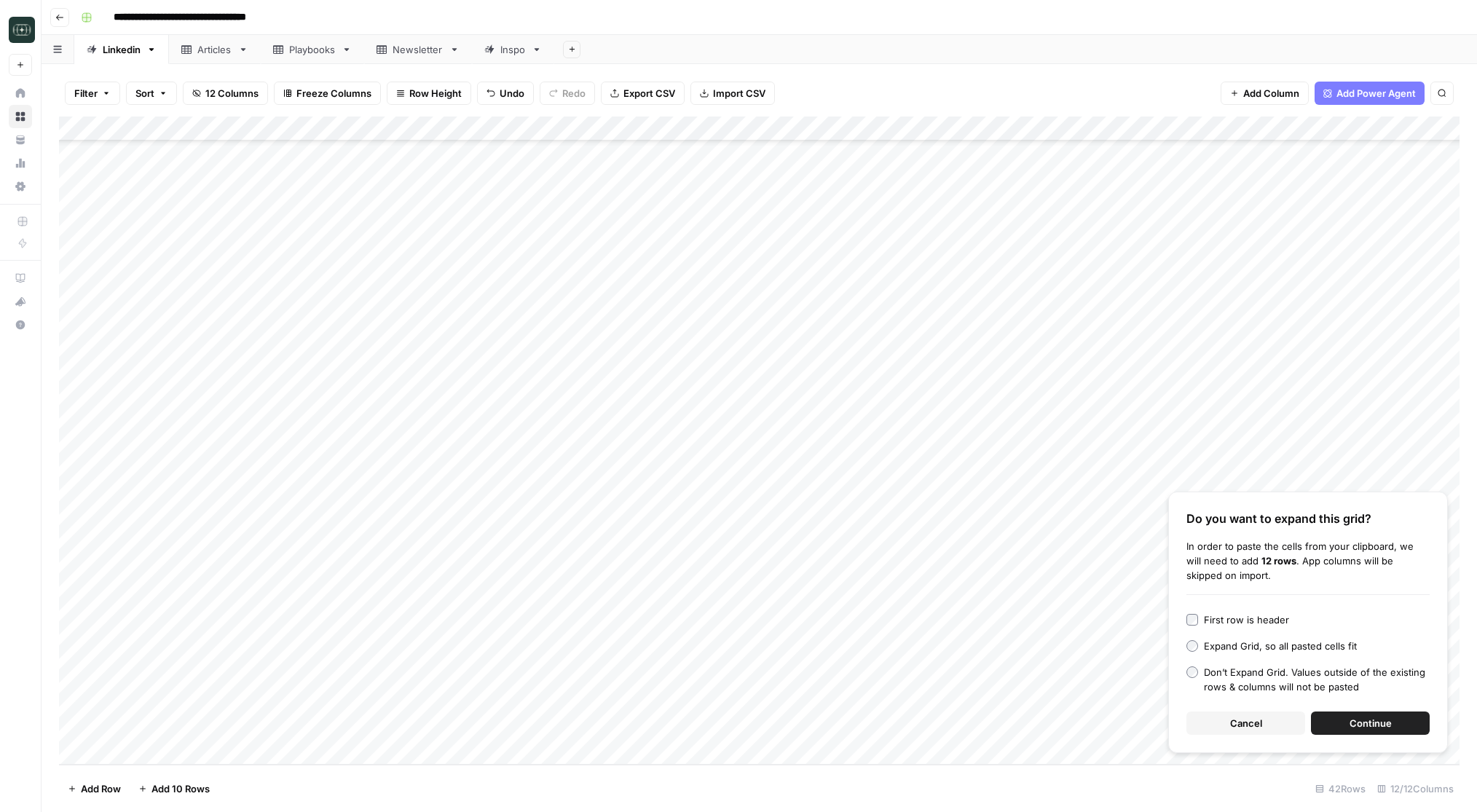
click at [374, 707] on div "Add Column" at bounding box center [759, 441] width 1400 height 648
type textarea "**********"
click at [533, 707] on div "Add Column" at bounding box center [759, 441] width 1400 height 648
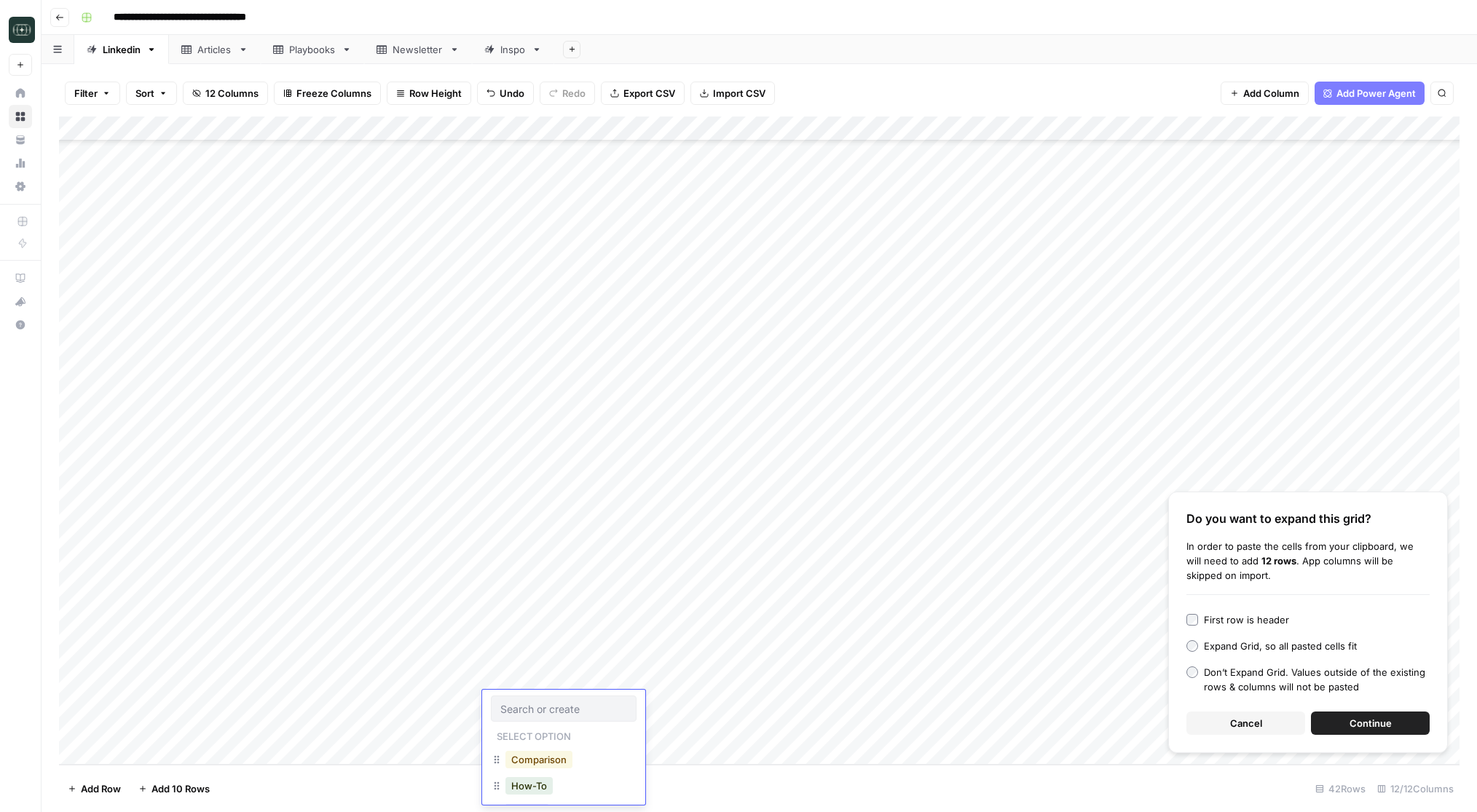
click at [531, 755] on button "Comparison" at bounding box center [539, 760] width 67 height 18
click at [608, 701] on div "Add Column" at bounding box center [759, 441] width 1400 height 648
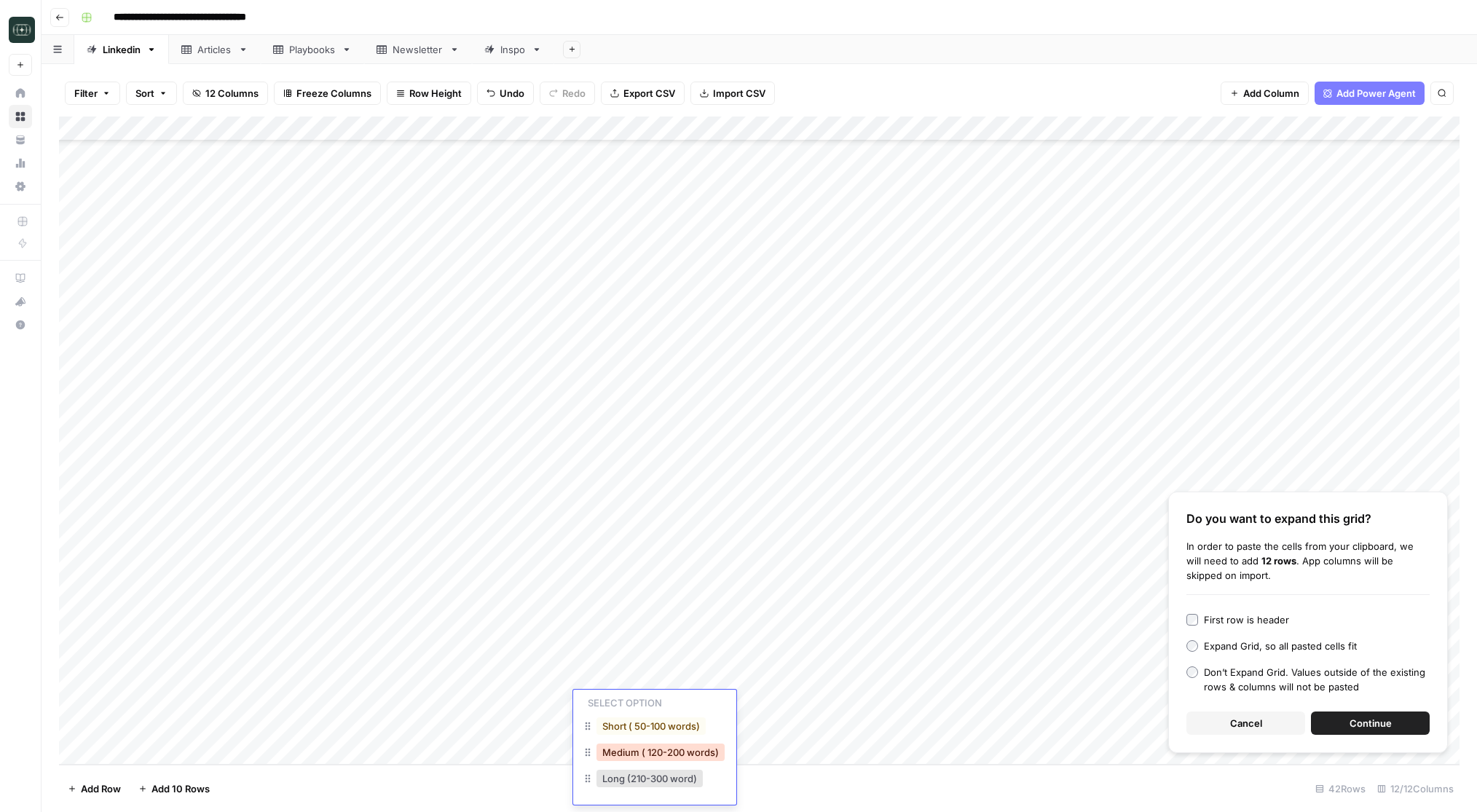
click at [636, 752] on button "Medium ( 120-200 words)" at bounding box center [660, 752] width 129 height 18
click at [525, 702] on div "Add Column" at bounding box center [759, 441] width 1400 height 648
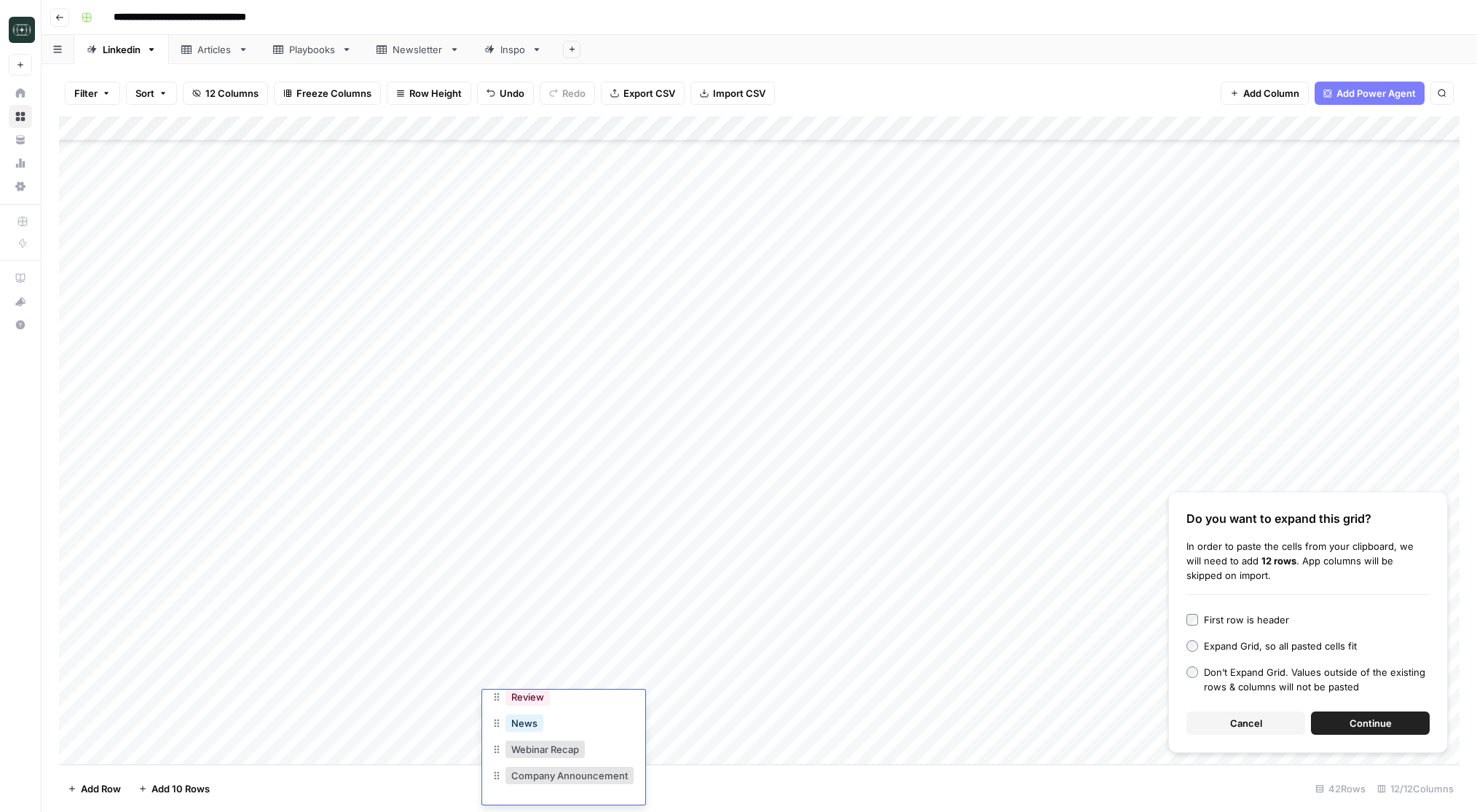
scroll to position [0, 0]
click at [436, 756] on div "Add Column" at bounding box center [759, 441] width 1400 height 648
click at [777, 675] on div "Add Column" at bounding box center [759, 441] width 1400 height 648
click at [1266, 719] on button "Cancel" at bounding box center [1245, 723] width 119 height 23
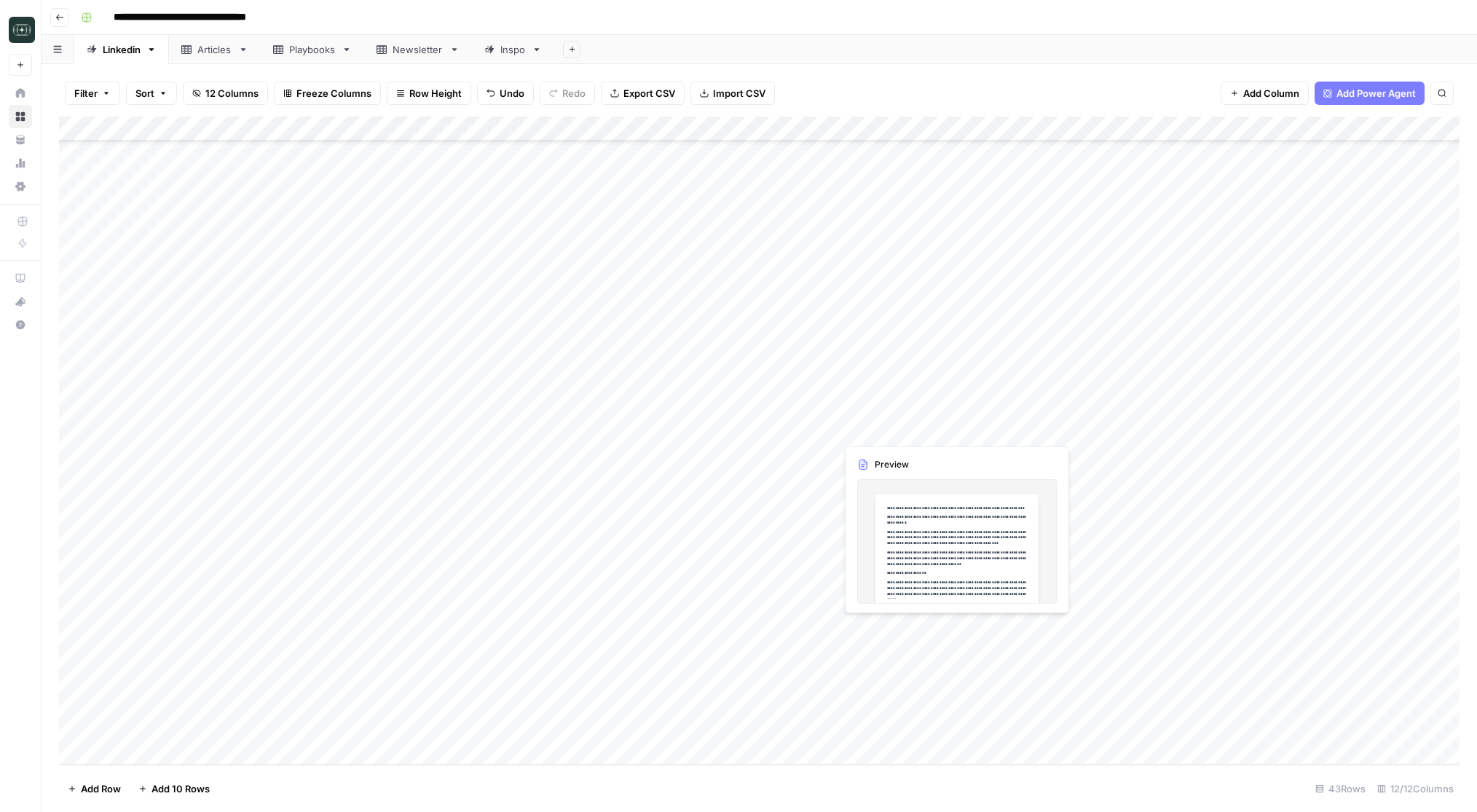
click at [920, 628] on div "Add Column" at bounding box center [759, 441] width 1400 height 648
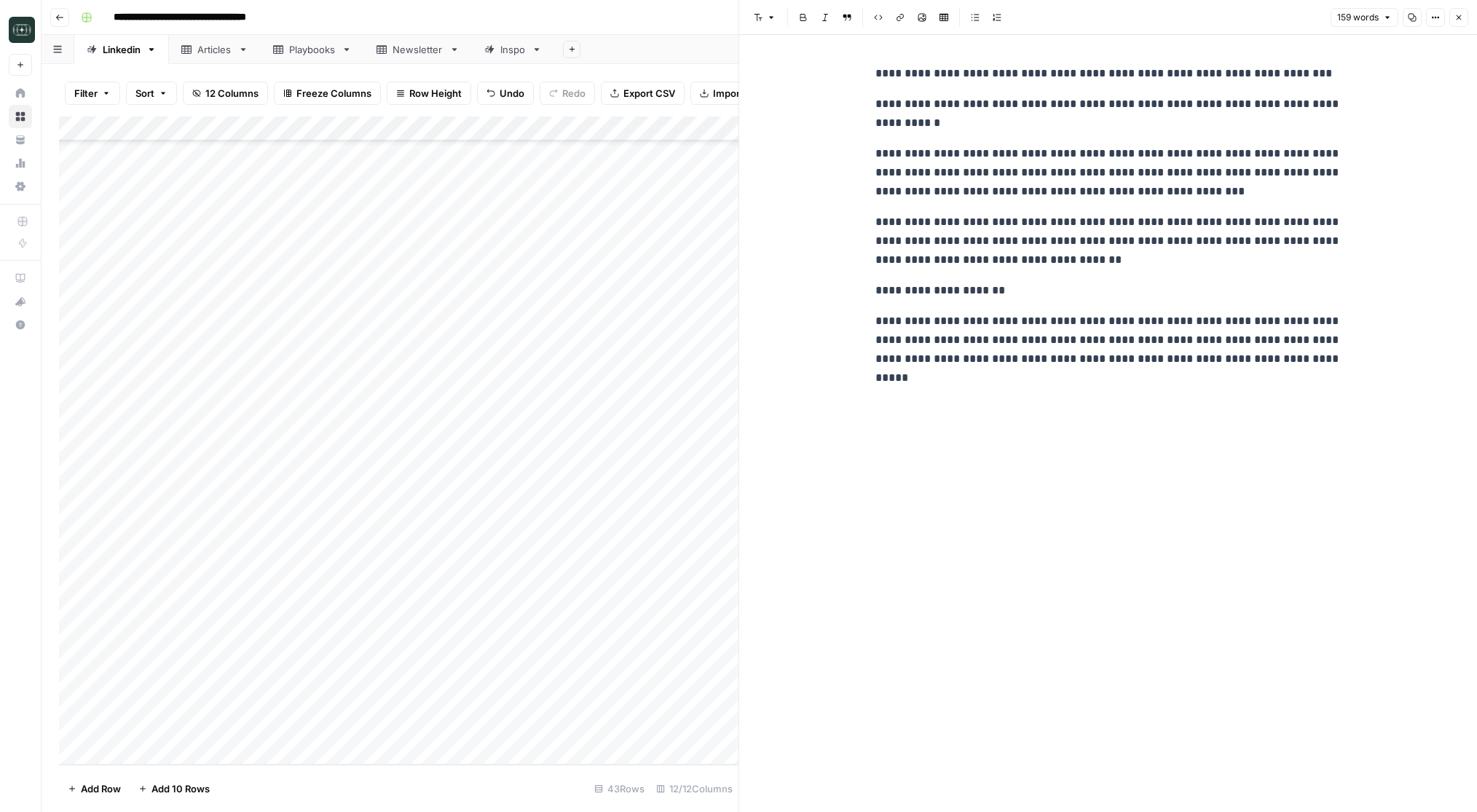
click at [1455, 18] on icon "button" at bounding box center [1459, 17] width 9 height 9
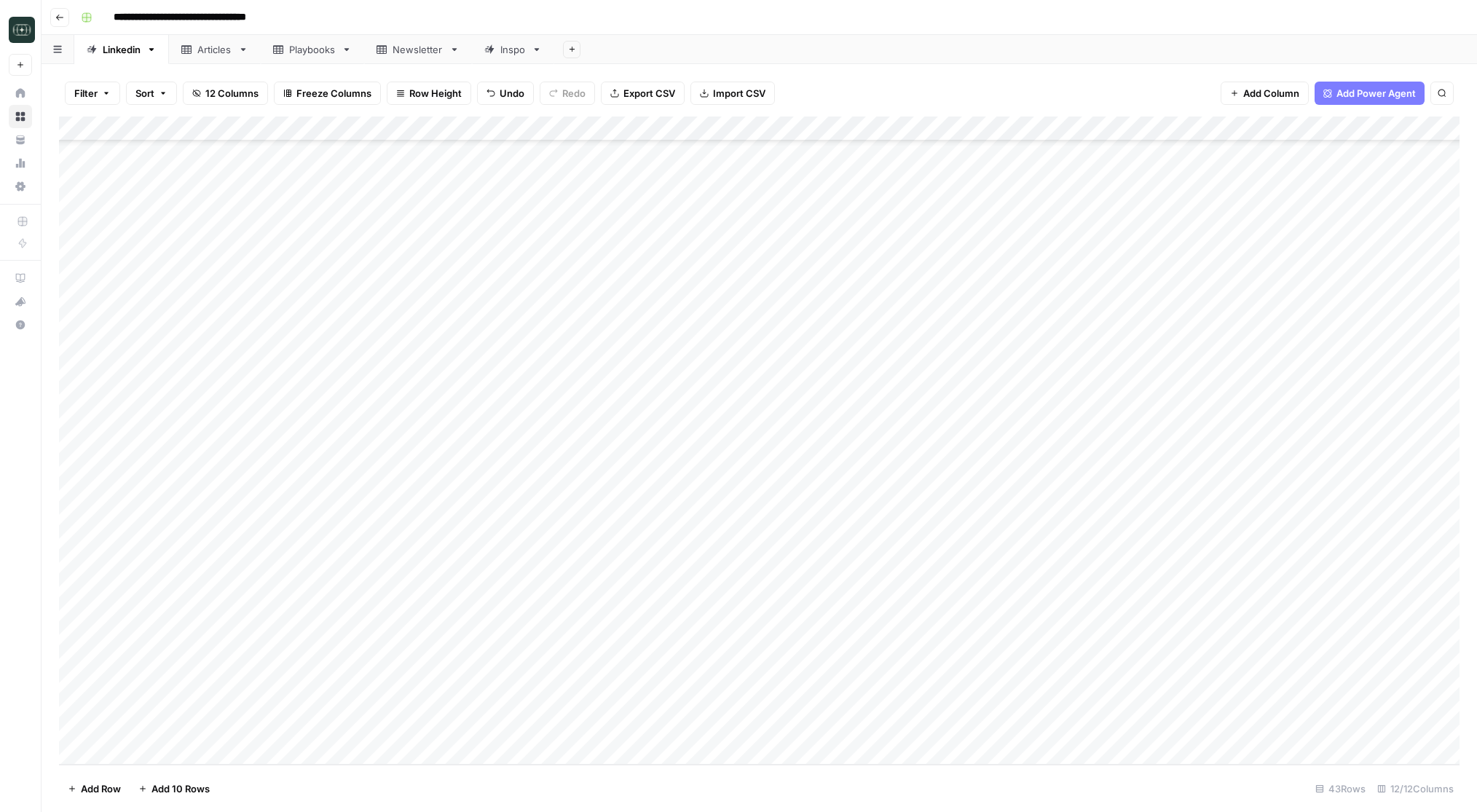
click at [913, 653] on div "Add Column" at bounding box center [759, 441] width 1400 height 648
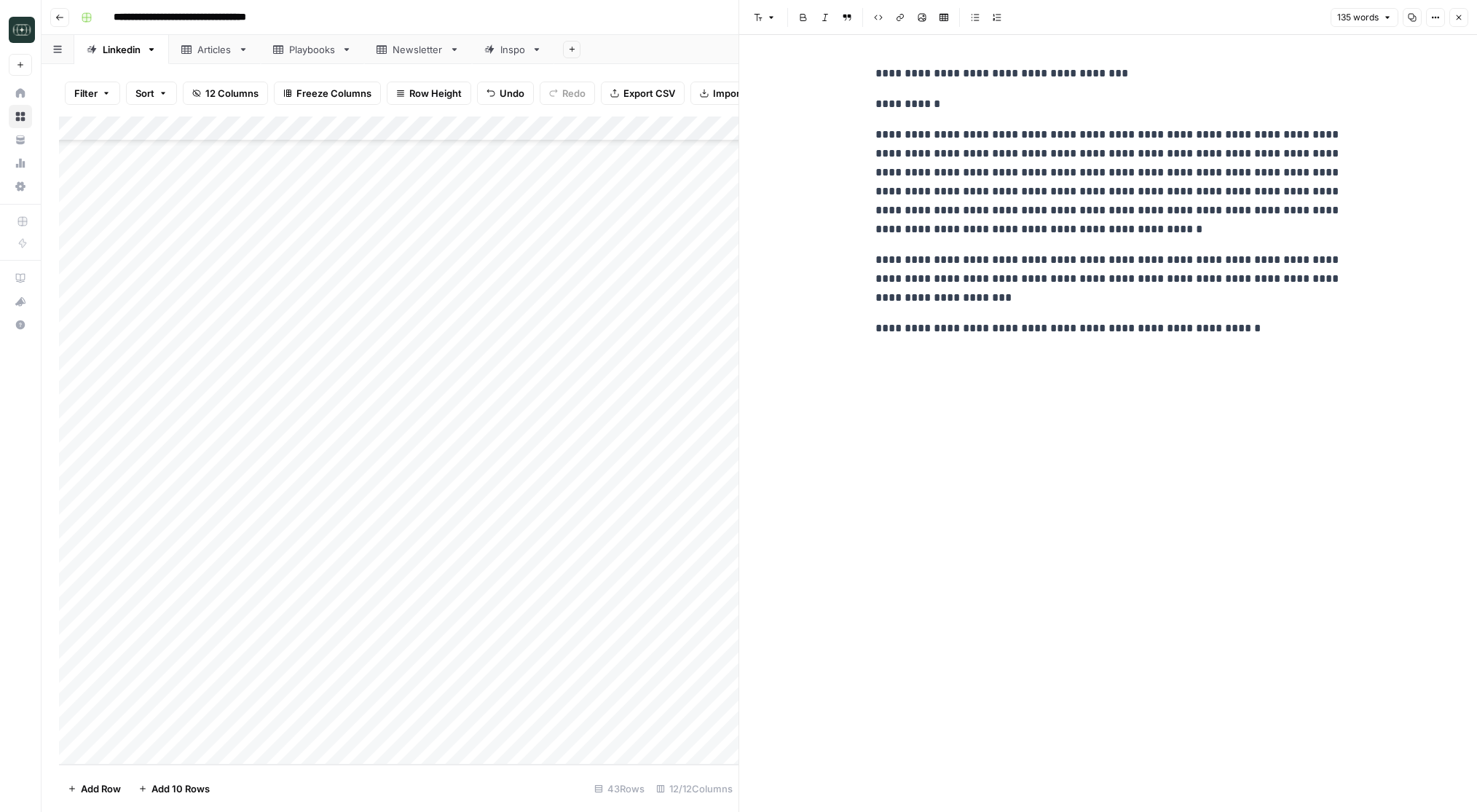
click at [1463, 11] on button "Close" at bounding box center [1459, 18] width 19 height 19
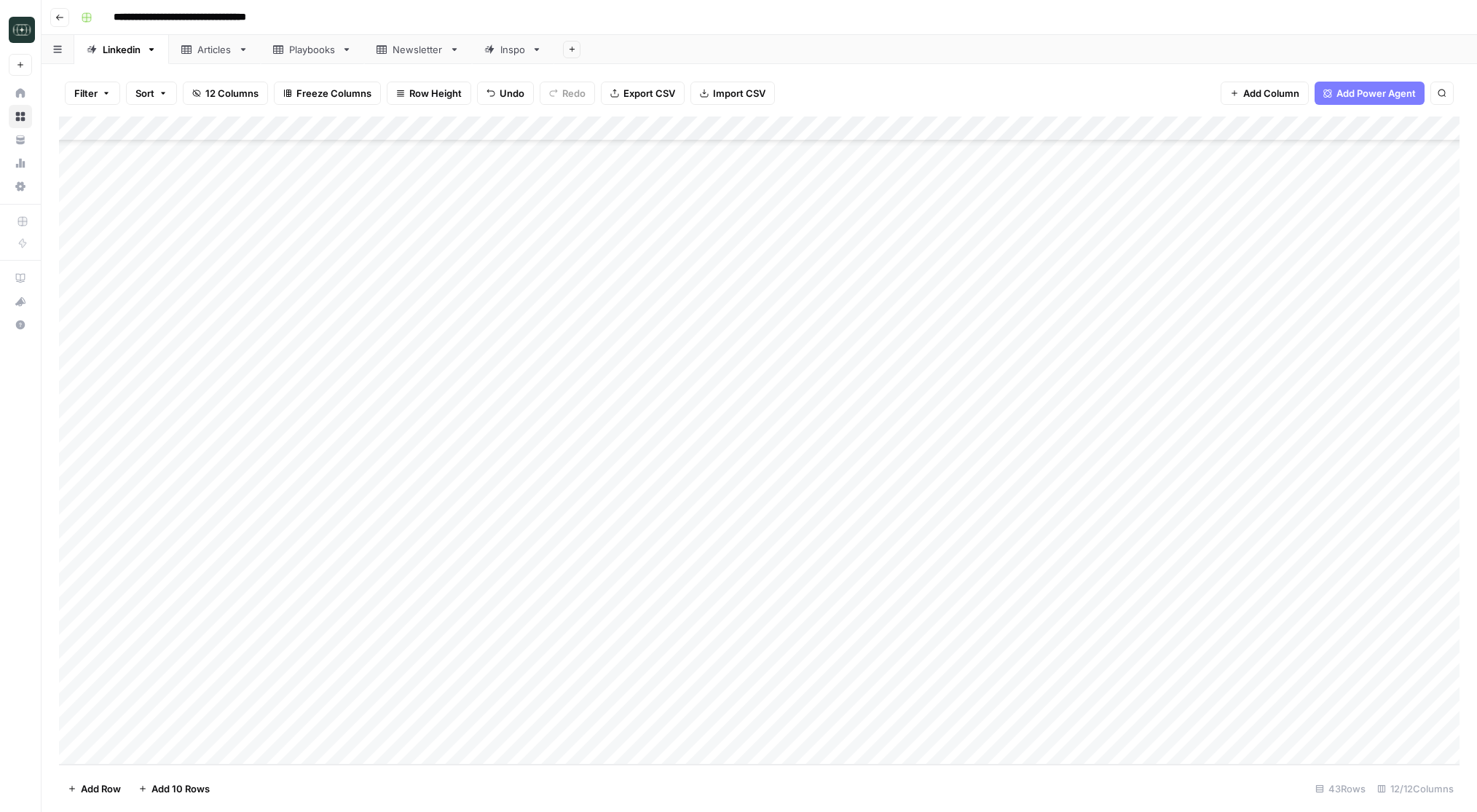
click at [541, 658] on div "Add Column" at bounding box center [759, 441] width 1400 height 648
click at [525, 700] on div "Viral" at bounding box center [521, 711] width 38 height 21
type input "viral"
click at [527, 708] on button "Viral" at bounding box center [521, 711] width 31 height 18
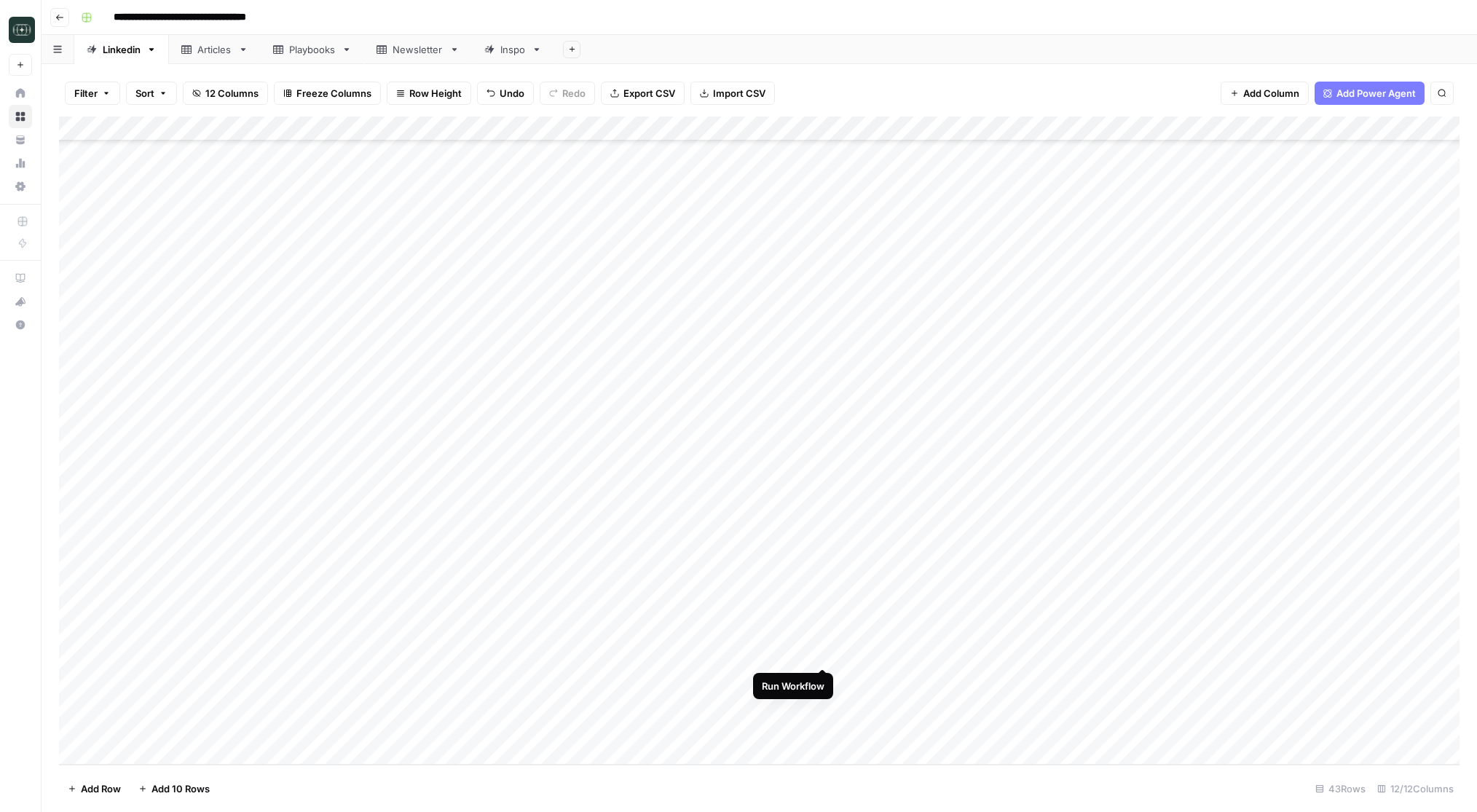
click at [822, 652] on div "Add Column" at bounding box center [759, 441] width 1400 height 648
click at [383, 713] on div "Add Column" at bounding box center [759, 441] width 1400 height 648
type textarea "**********"
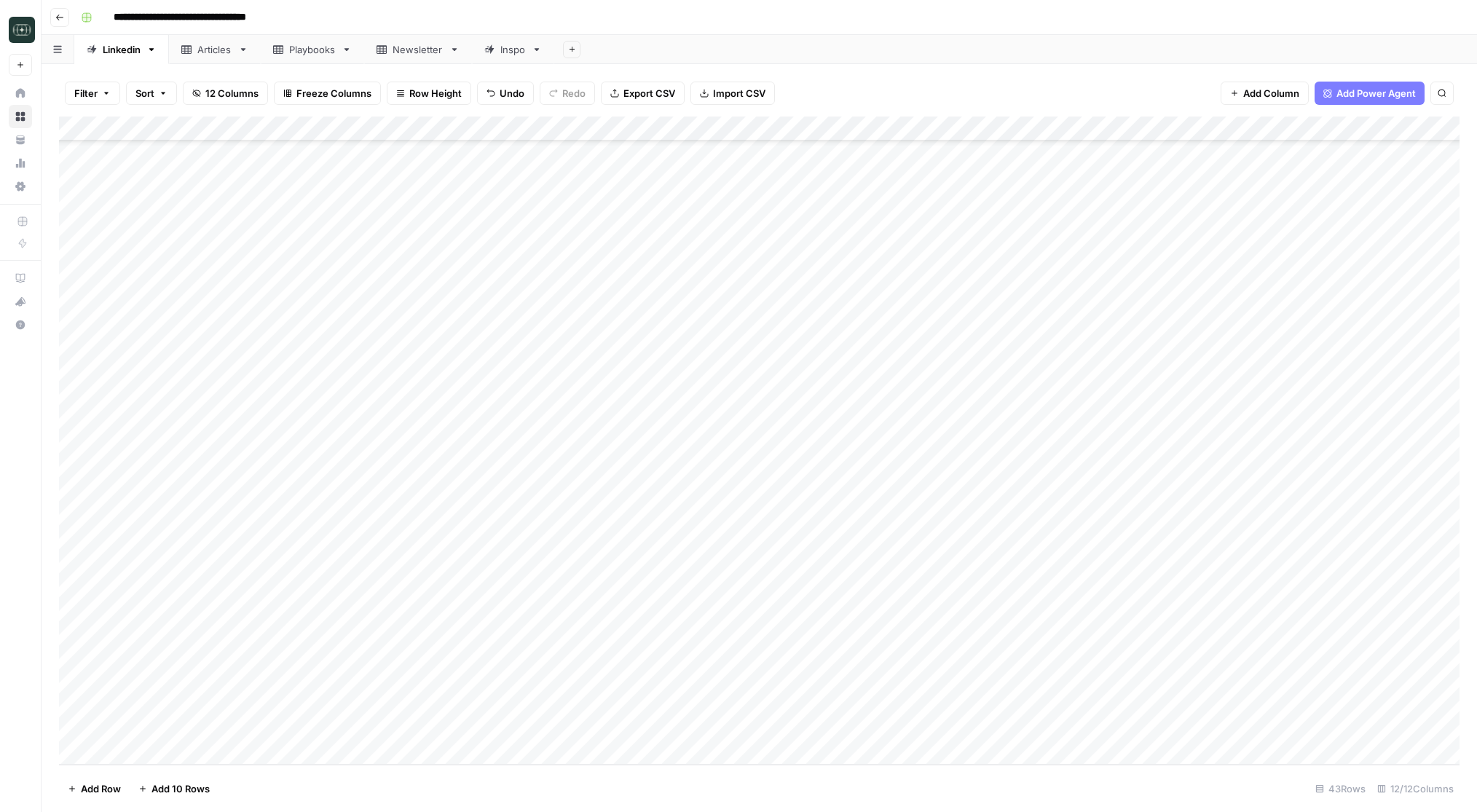
click at [527, 711] on div "Add Column" at bounding box center [759, 441] width 1400 height 648
click at [539, 723] on button "Review" at bounding box center [528, 724] width 45 height 18
click at [633, 713] on div "Add Column" at bounding box center [759, 441] width 1400 height 648
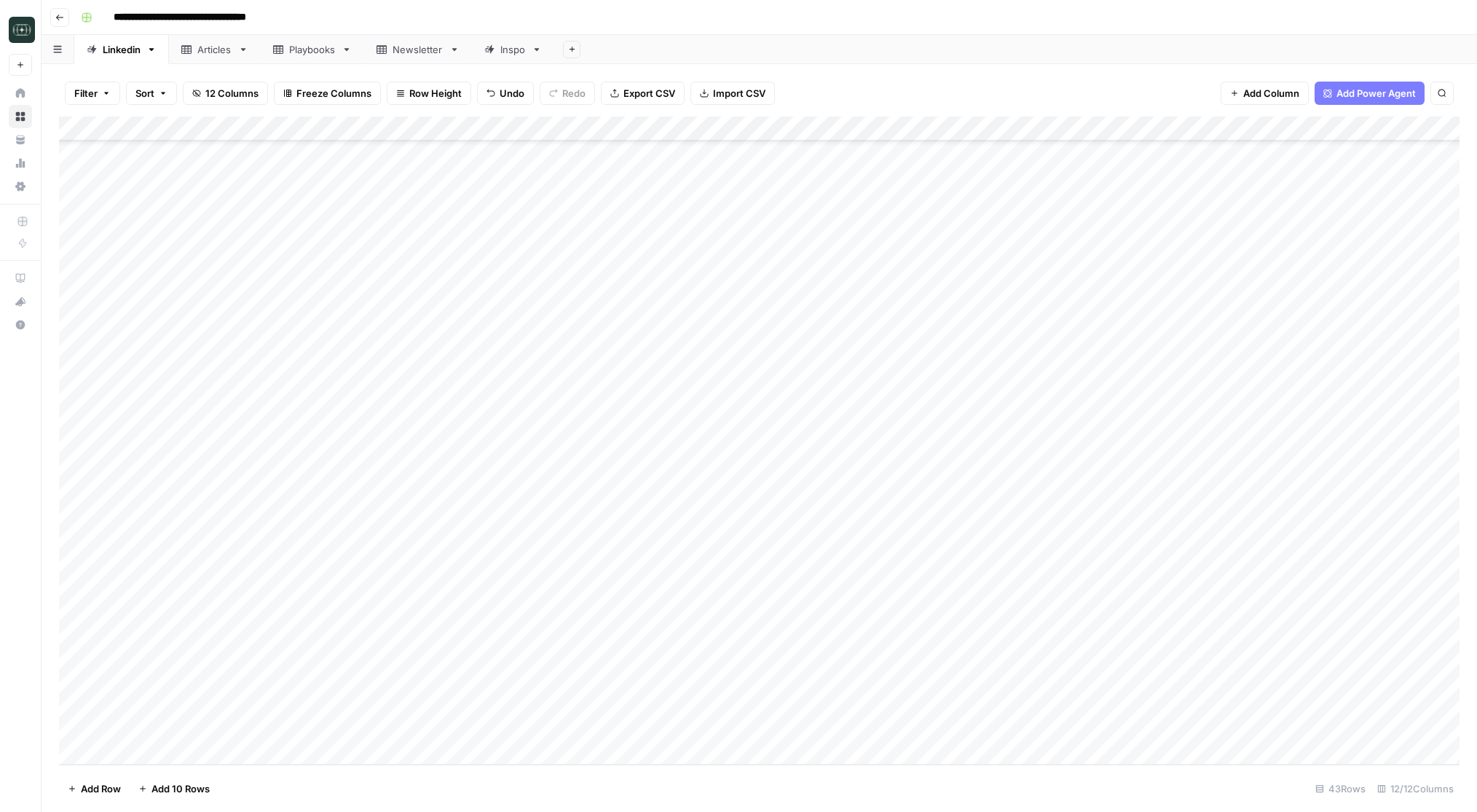
click at [633, 713] on div "Add Column" at bounding box center [759, 441] width 1400 height 648
click at [630, 786] on button "Medium ( 120-200 words)" at bounding box center [660, 786] width 129 height 18
click at [773, 702] on div "Add Column" at bounding box center [759, 441] width 1400 height 648
click at [378, 726] on div "Add Column" at bounding box center [759, 441] width 1400 height 648
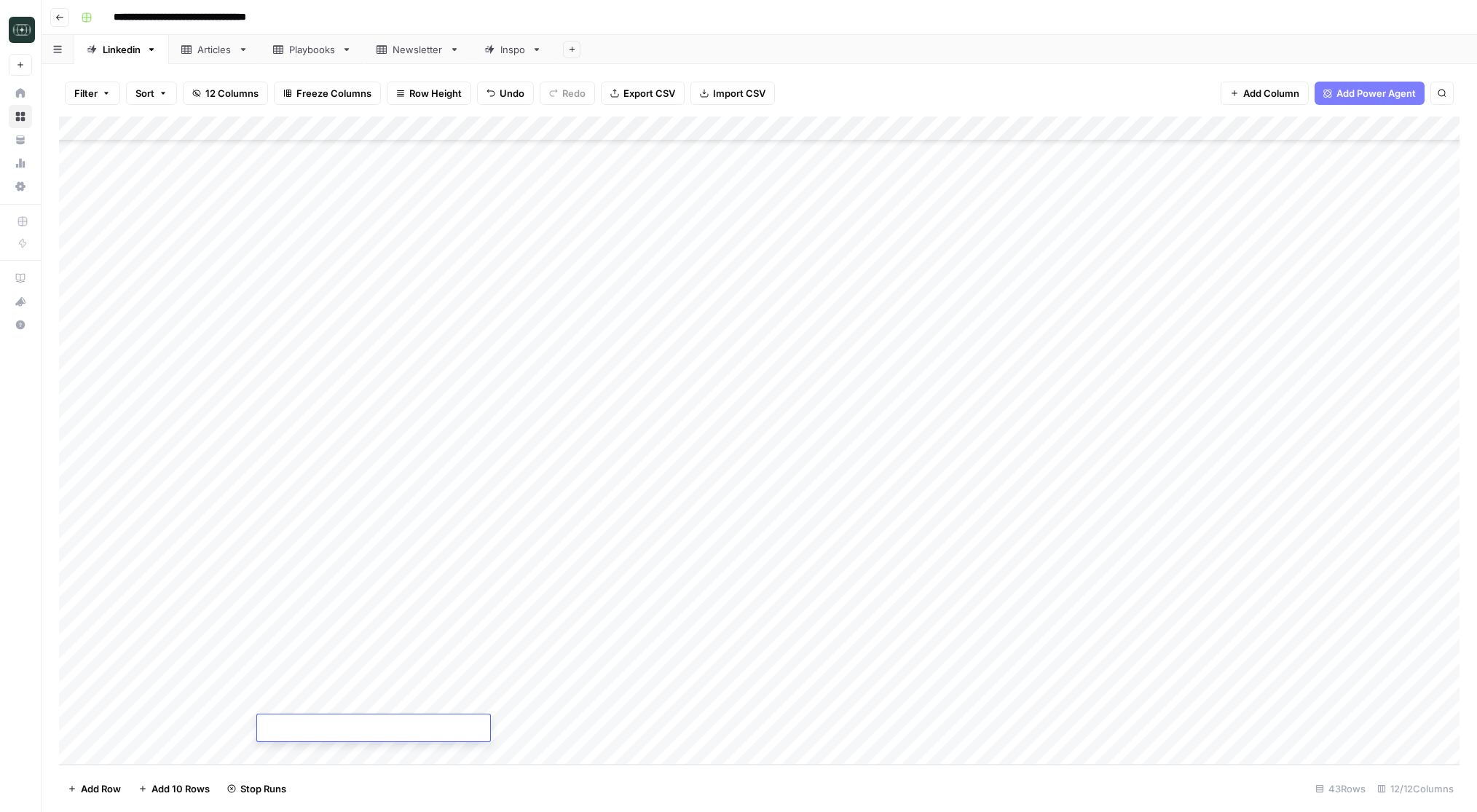
type textarea "**********"
click at [481, 720] on div "Add Column" at bounding box center [759, 441] width 1400 height 648
click at [514, 730] on div "Add Column" at bounding box center [759, 441] width 1400 height 648
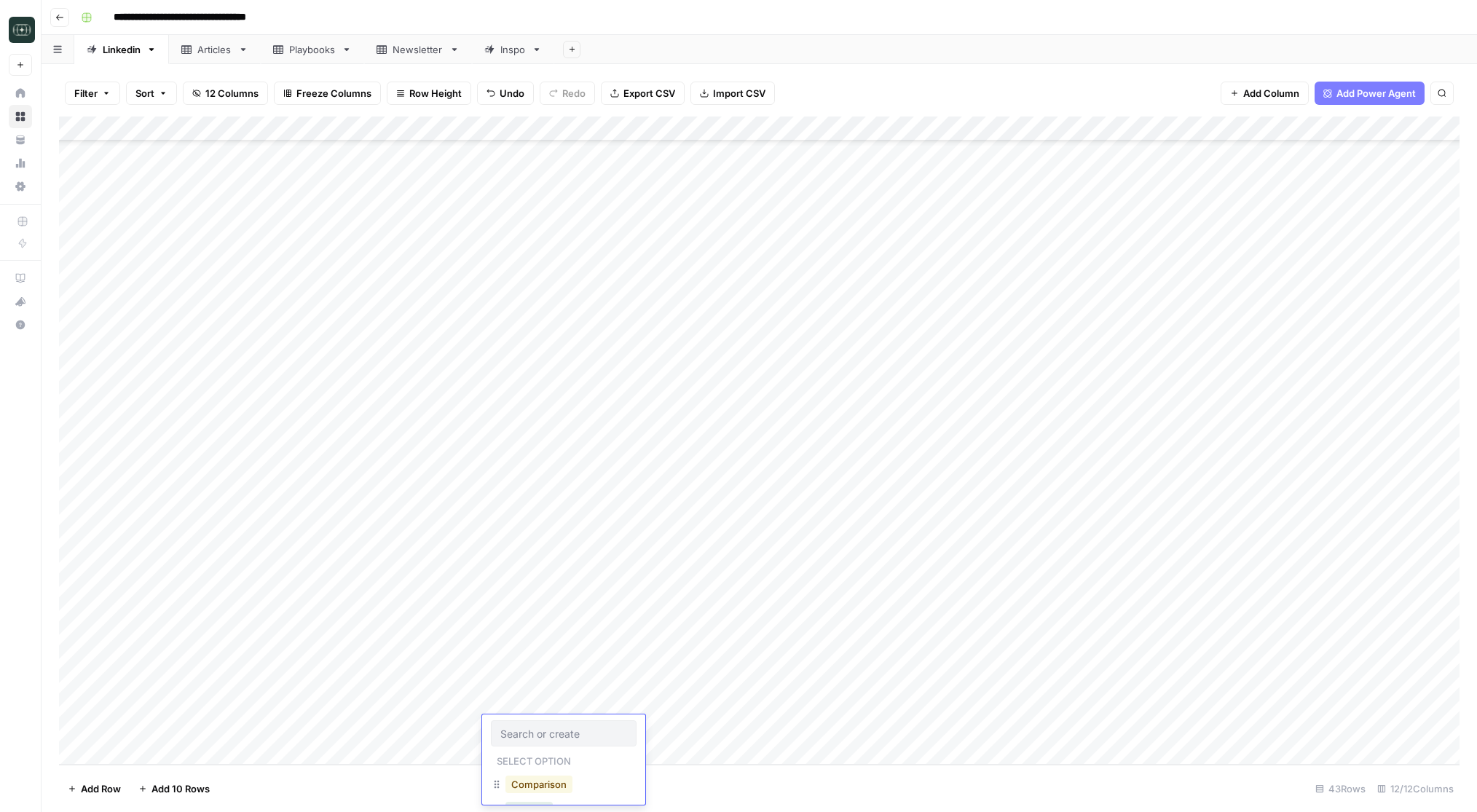
click at [537, 780] on button "Comparison" at bounding box center [539, 785] width 67 height 18
click at [628, 728] on div "Add Column" at bounding box center [759, 441] width 1400 height 648
click at [640, 785] on button "Long (210-300 word)" at bounding box center [649, 778] width 106 height 18
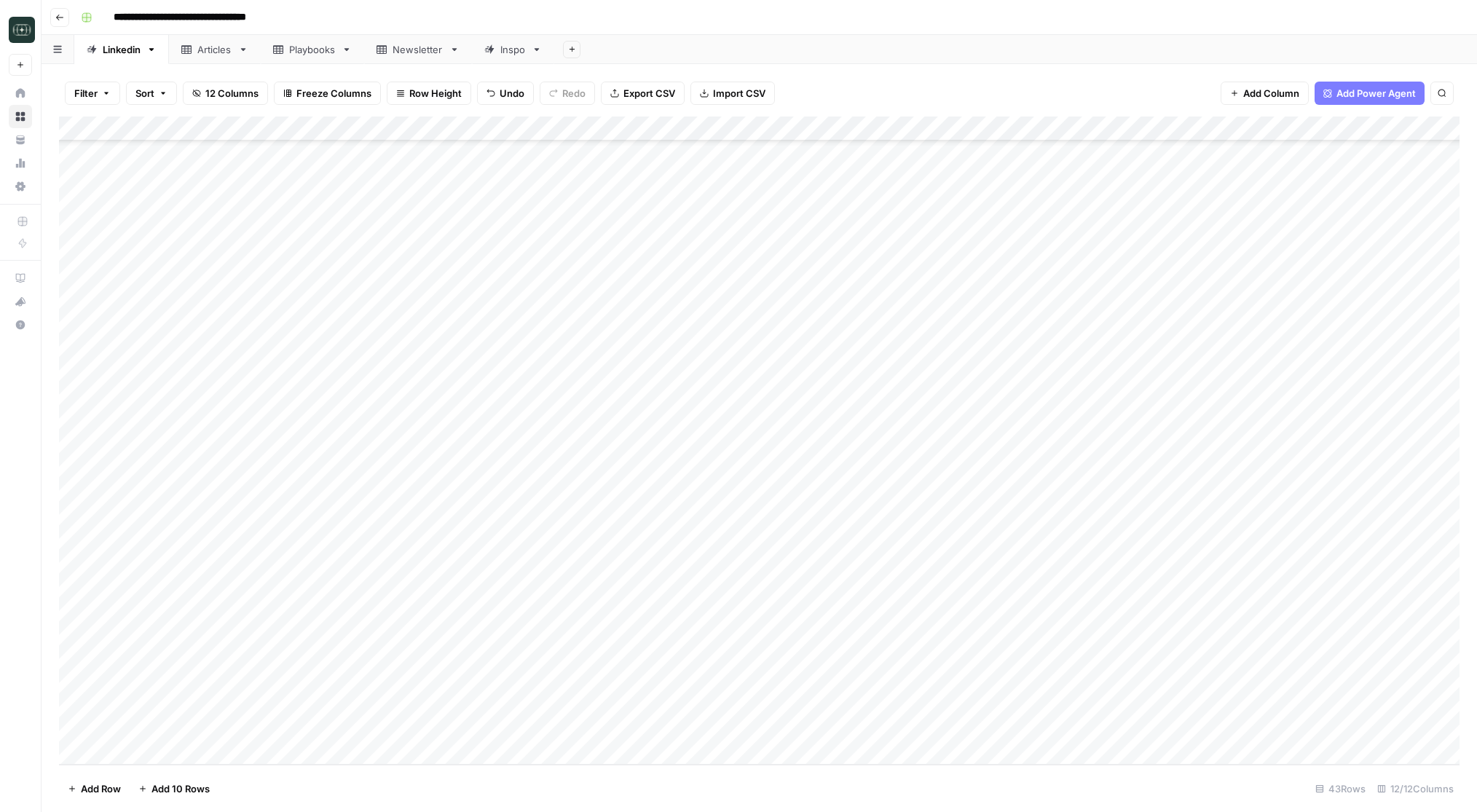
click at [778, 719] on div "Add Column" at bounding box center [759, 441] width 1400 height 648
click at [426, 751] on div "Add Column" at bounding box center [759, 441] width 1400 height 648
type textarea "**********"
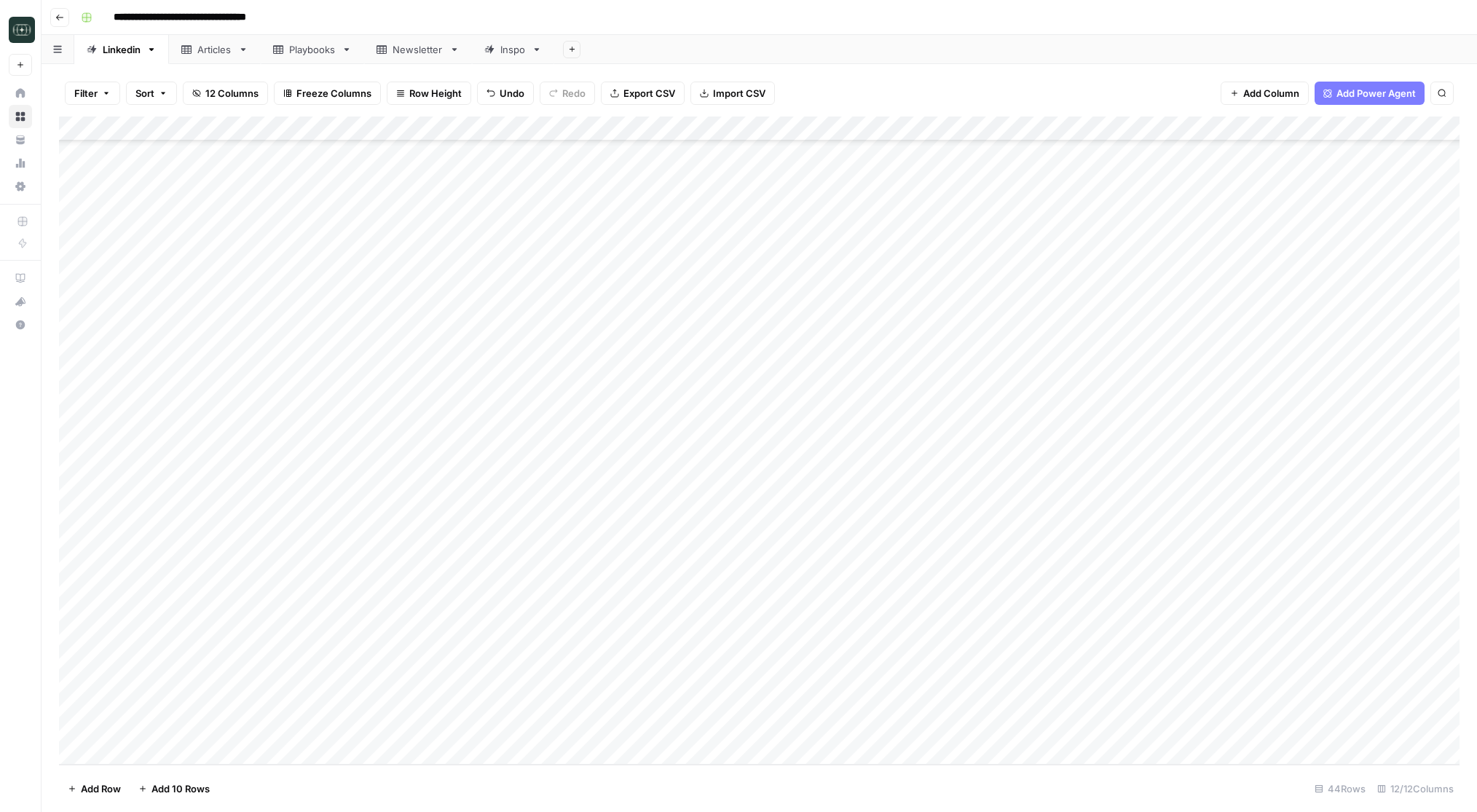
click at [544, 730] on div "Add Column" at bounding box center [759, 441] width 1400 height 648
click at [540, 730] on div "Add Column" at bounding box center [759, 441] width 1400 height 648
click at [528, 776] on button "Personal Story" at bounding box center [544, 778] width 77 height 18
click at [620, 736] on div "Add Column" at bounding box center [759, 441] width 1400 height 648
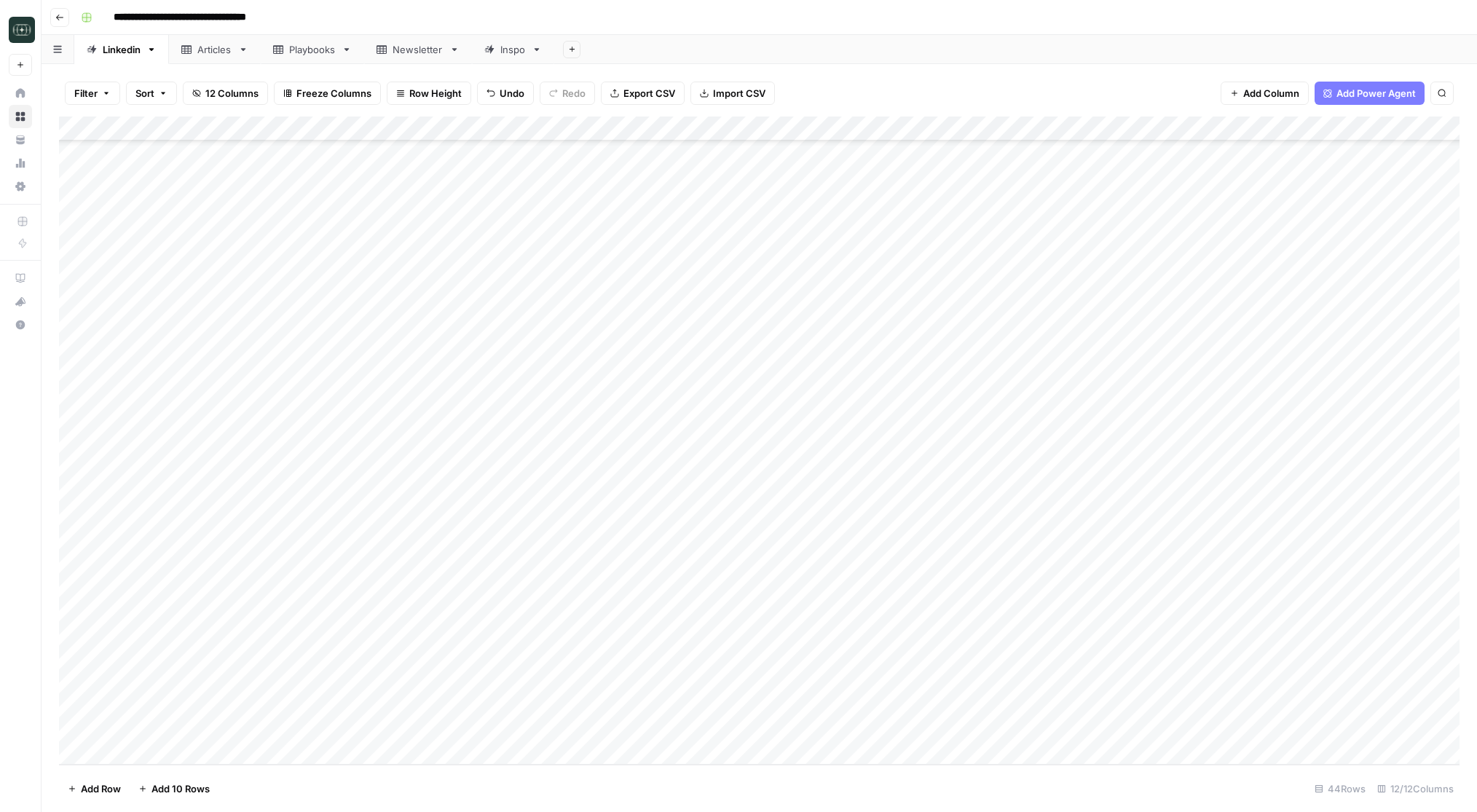
click at [620, 736] on div "Add Column" at bounding box center [759, 441] width 1400 height 648
click at [660, 788] on button "Medium ( 120-200 words)" at bounding box center [660, 792] width 129 height 18
click at [780, 727] on div "Add Column" at bounding box center [759, 441] width 1400 height 648
click at [911, 635] on div "Add Column" at bounding box center [759, 441] width 1400 height 648
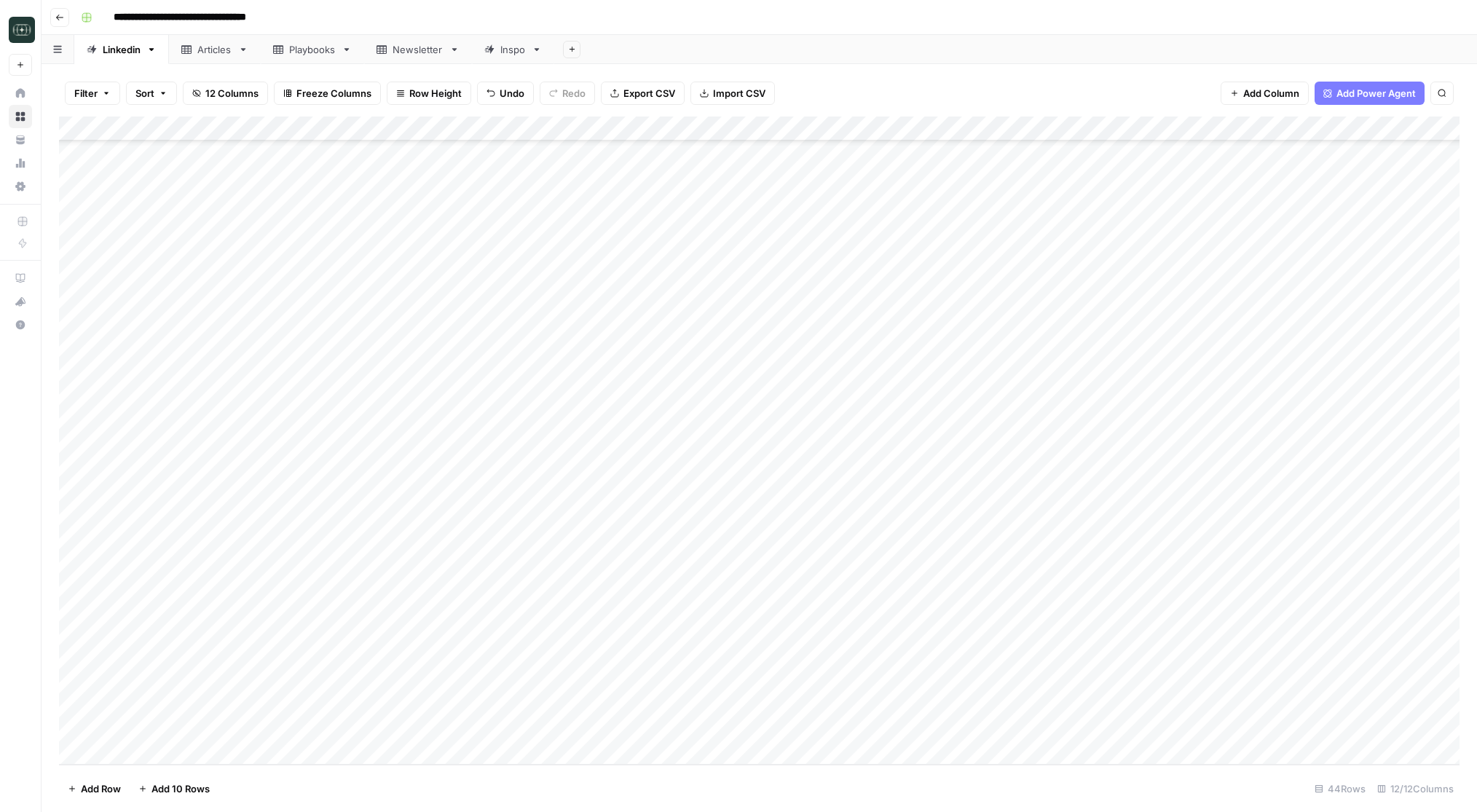
click at [911, 635] on div "Add Column" at bounding box center [759, 441] width 1400 height 648
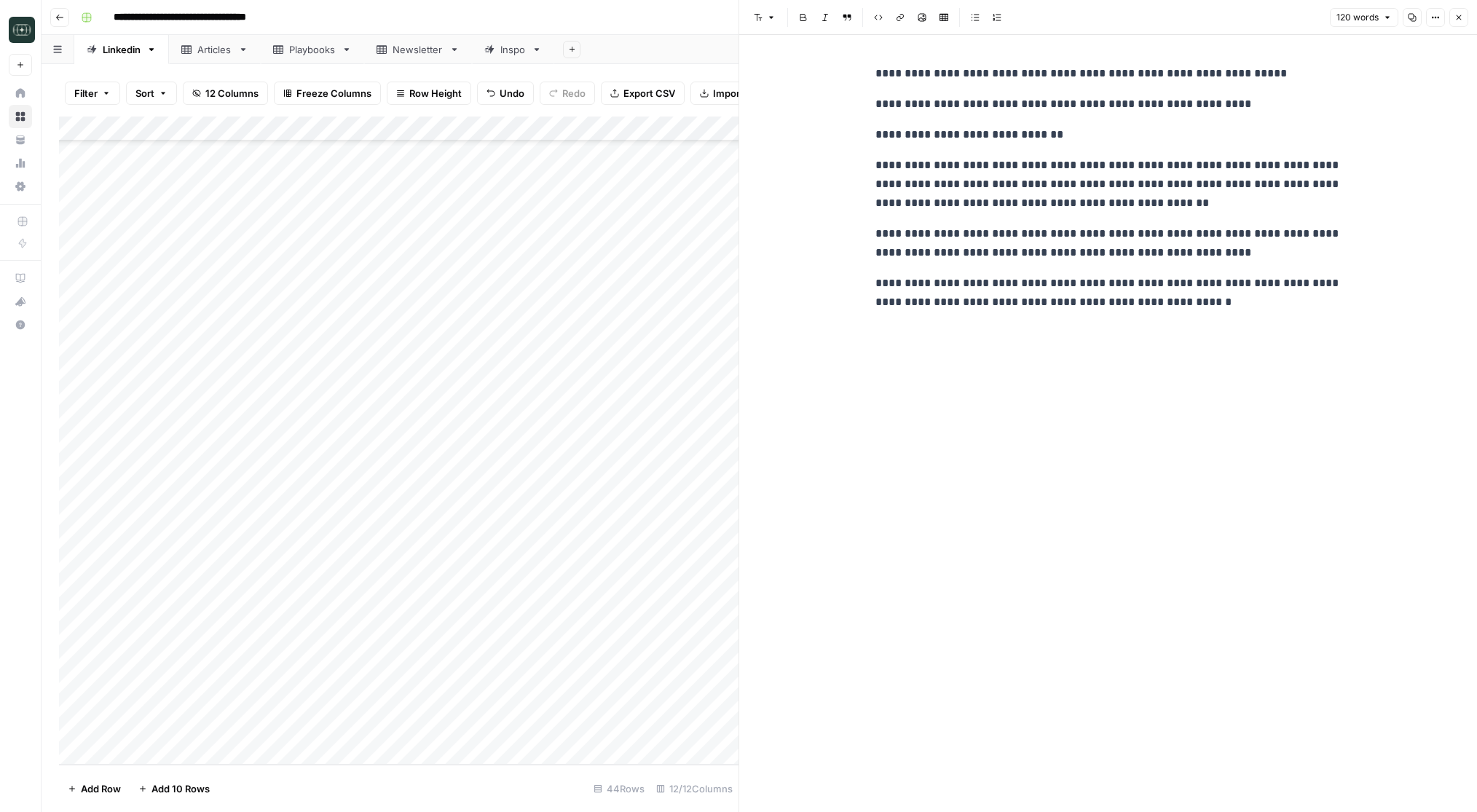
click at [1463, 18] on span "Close" at bounding box center [1463, 18] width 1 height 1
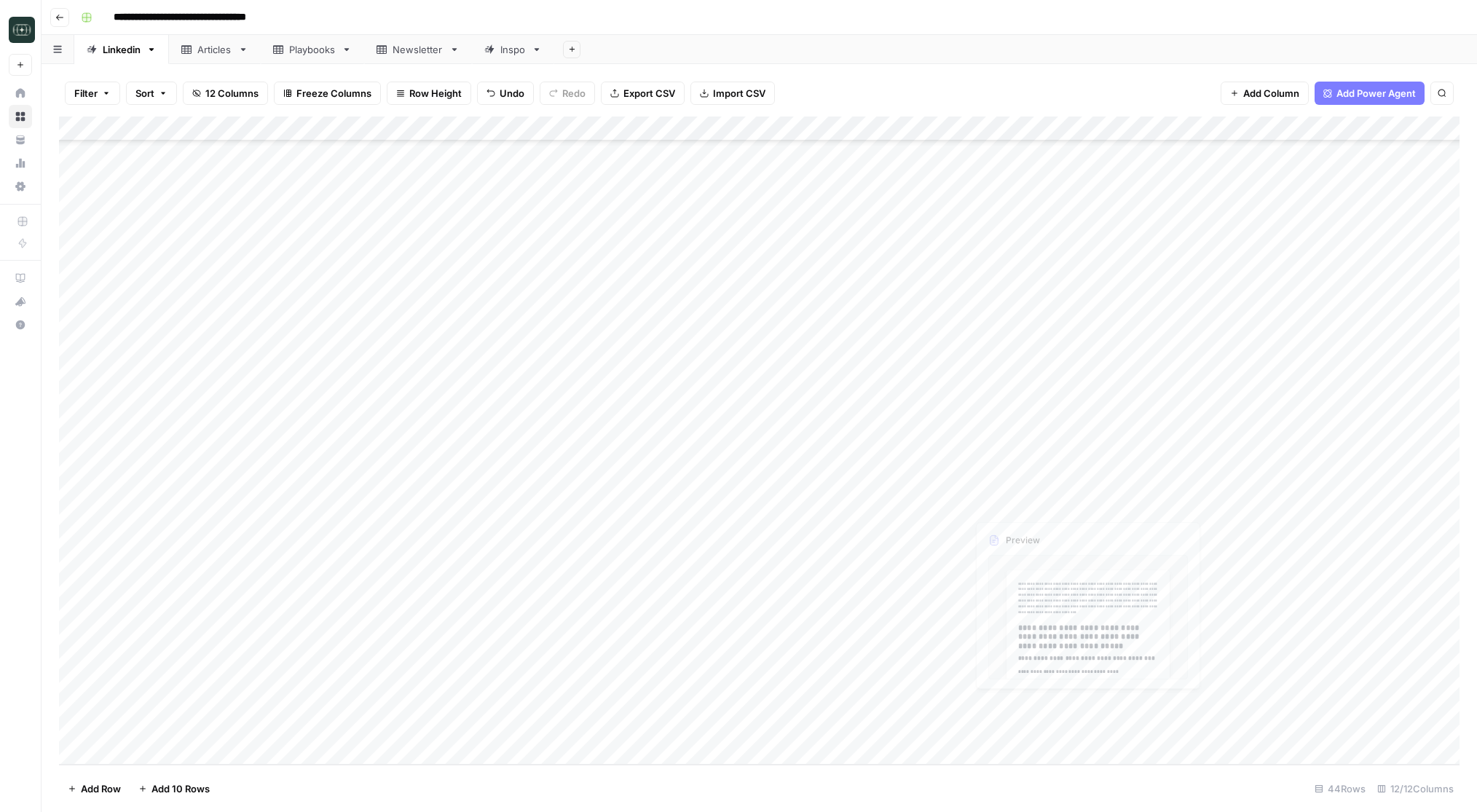
click at [894, 606] on div "Add Column" at bounding box center [759, 441] width 1400 height 648
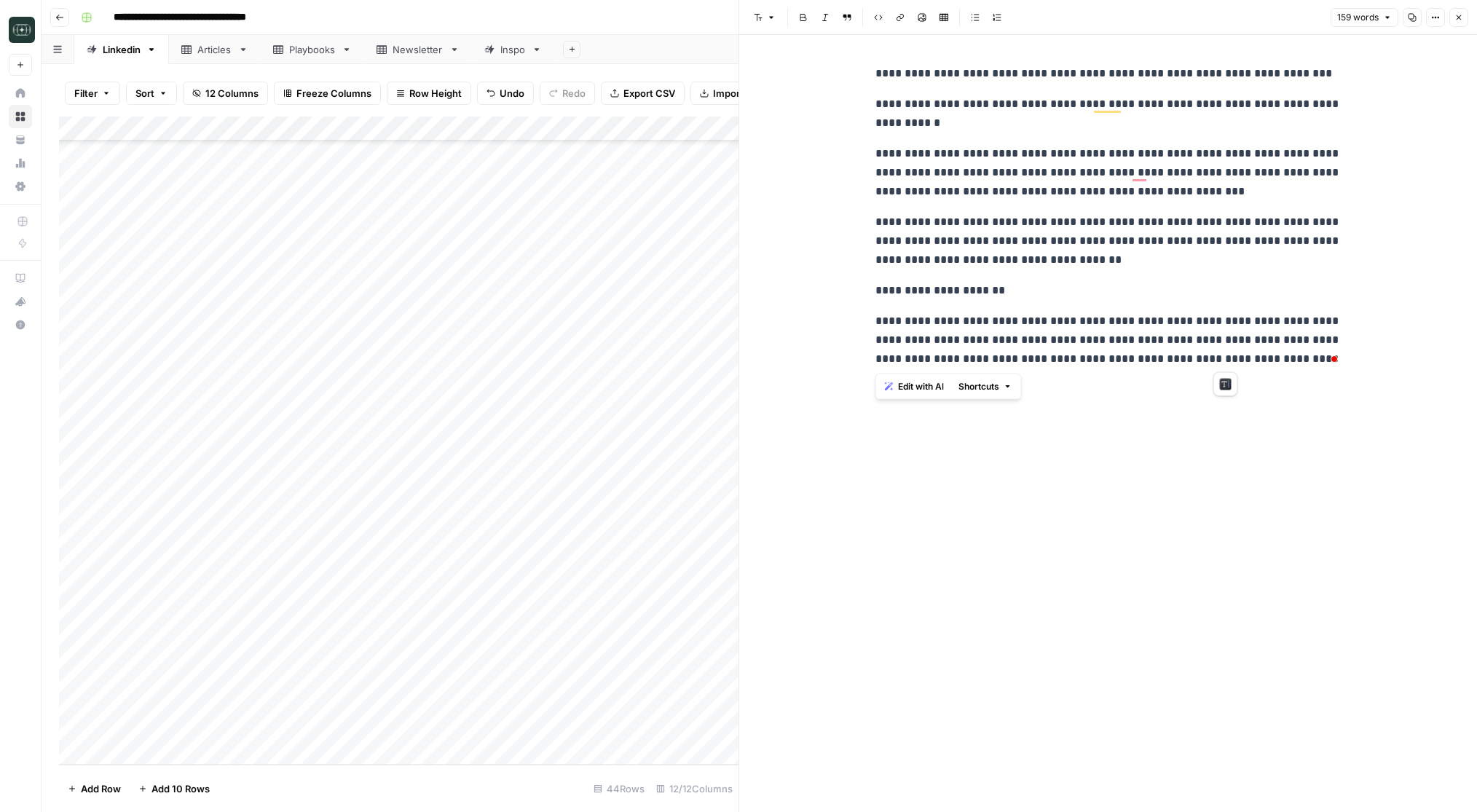
drag, startPoint x: 874, startPoint y: 73, endPoint x: 1244, endPoint y: 365, distance: 471.3
click at [1244, 365] on div "**********" at bounding box center [1109, 216] width 484 height 316
click at [1244, 365] on p "**********" at bounding box center [1109, 339] width 466 height 57
drag, startPoint x: 1245, startPoint y: 361, endPoint x: 876, endPoint y: 73, distance: 468.1
click at [876, 73] on div "**********" at bounding box center [1109, 216] width 484 height 316
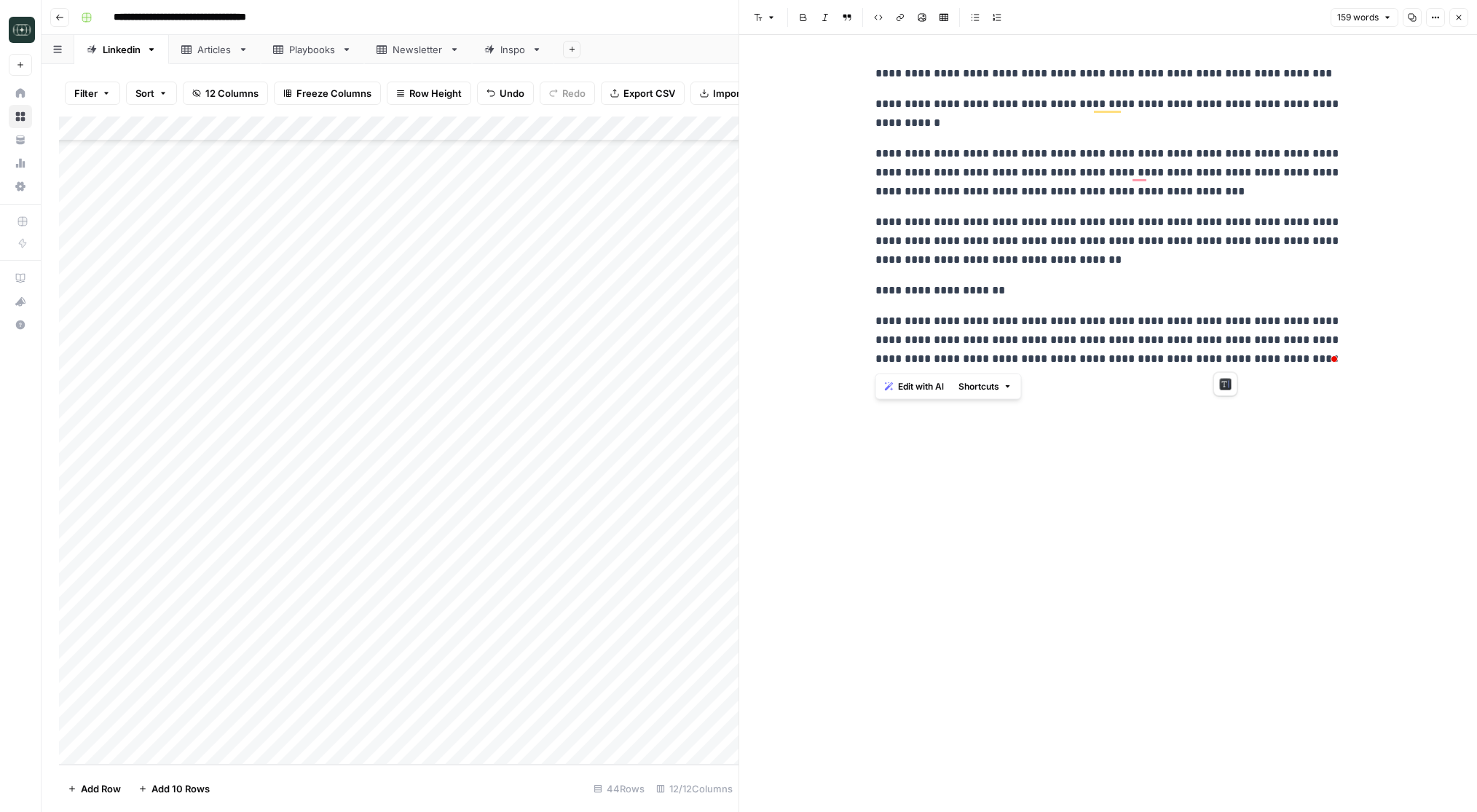
copy div "**********"
click at [1458, 12] on button "Close" at bounding box center [1459, 18] width 19 height 19
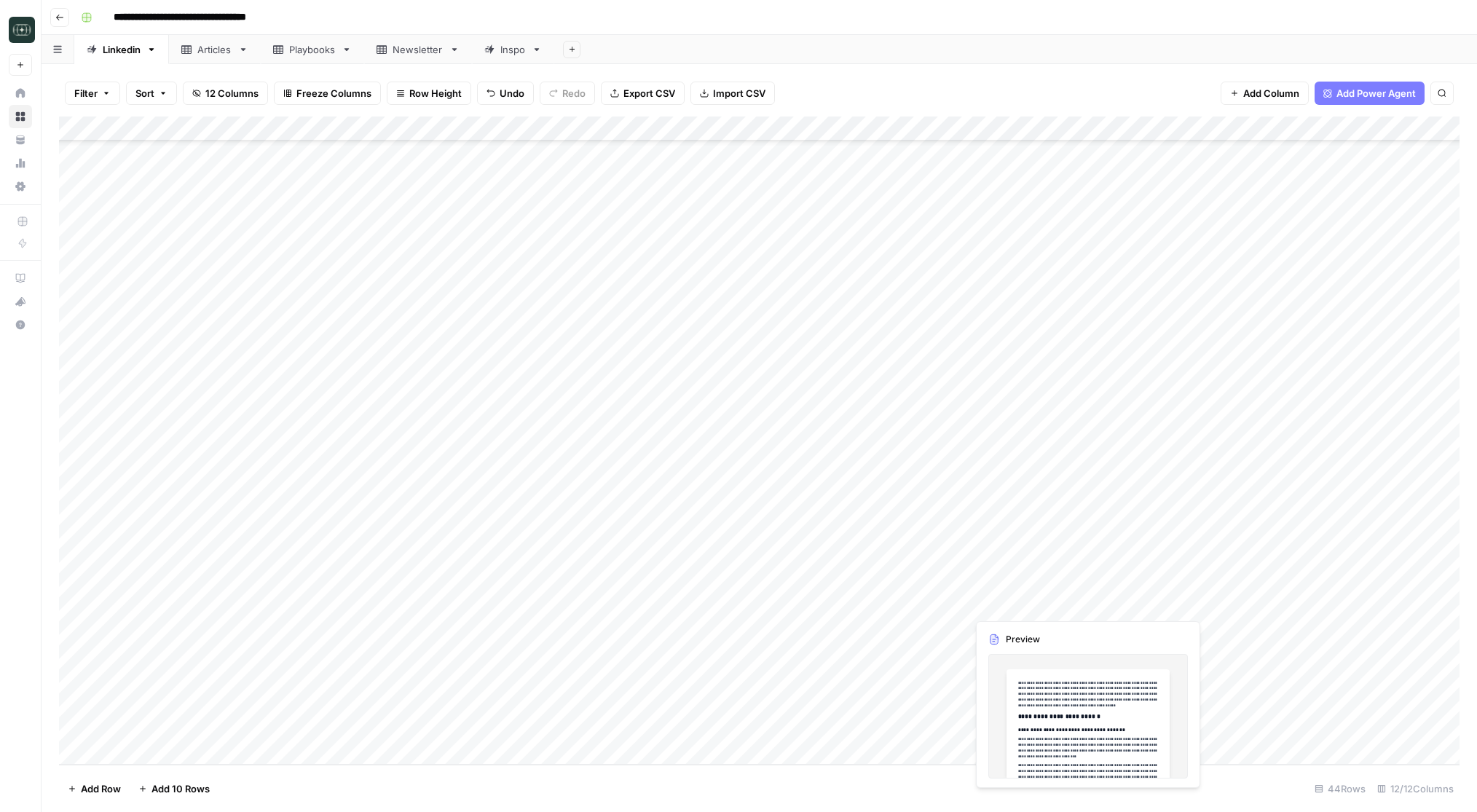
click at [1032, 605] on div "Add Column" at bounding box center [759, 441] width 1400 height 648
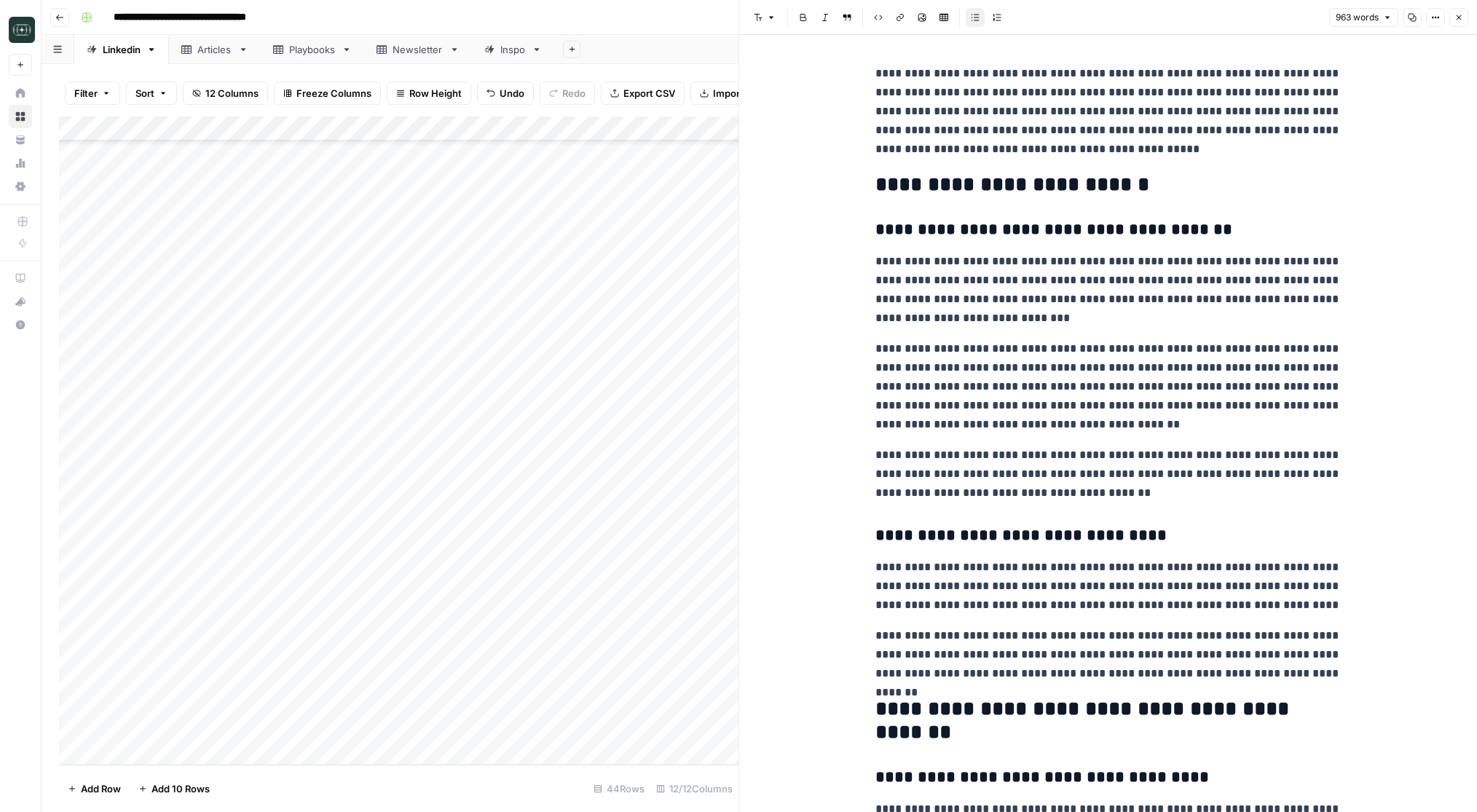
click at [911, 565] on p "**********" at bounding box center [1109, 586] width 466 height 57
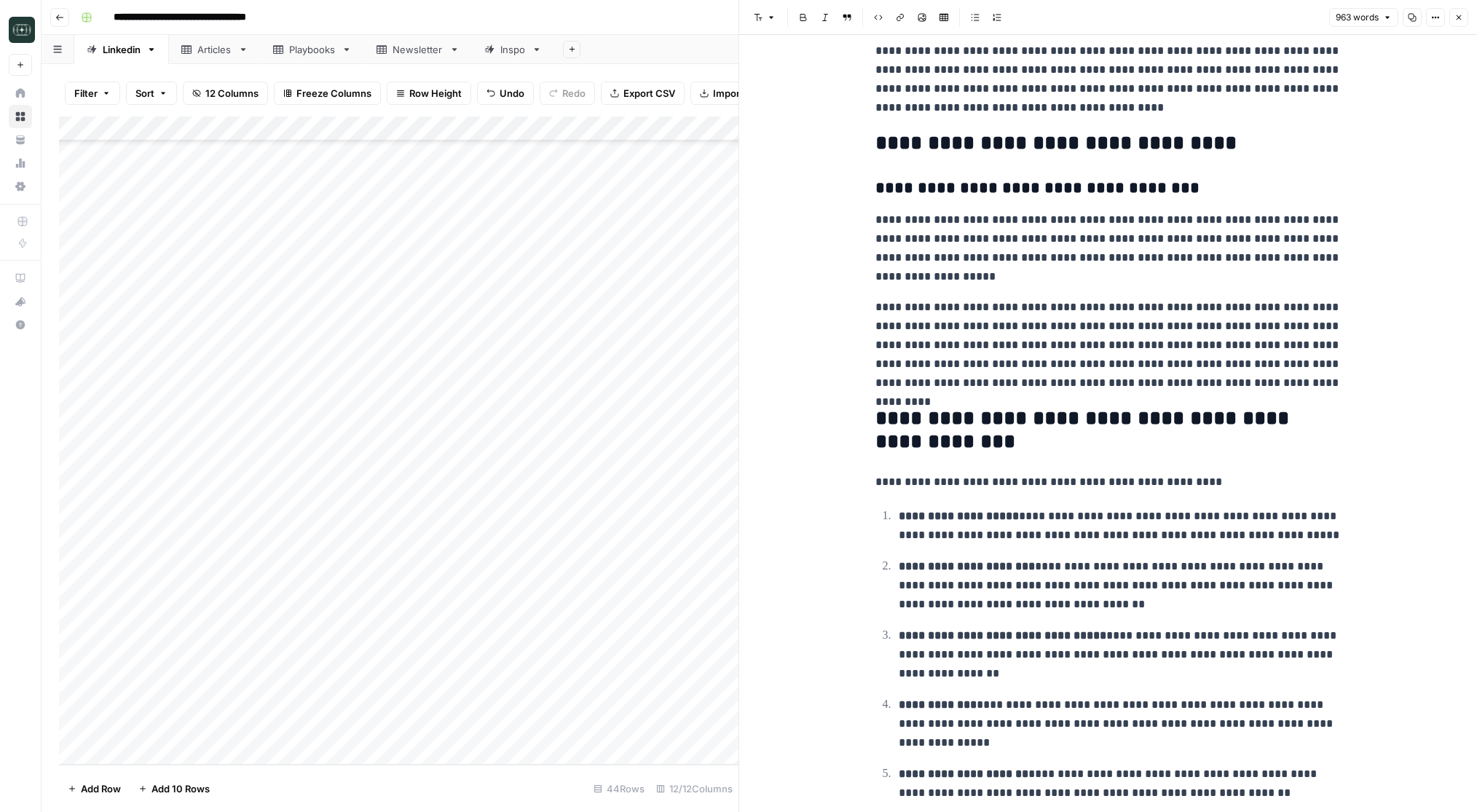
scroll to position [1930, 0]
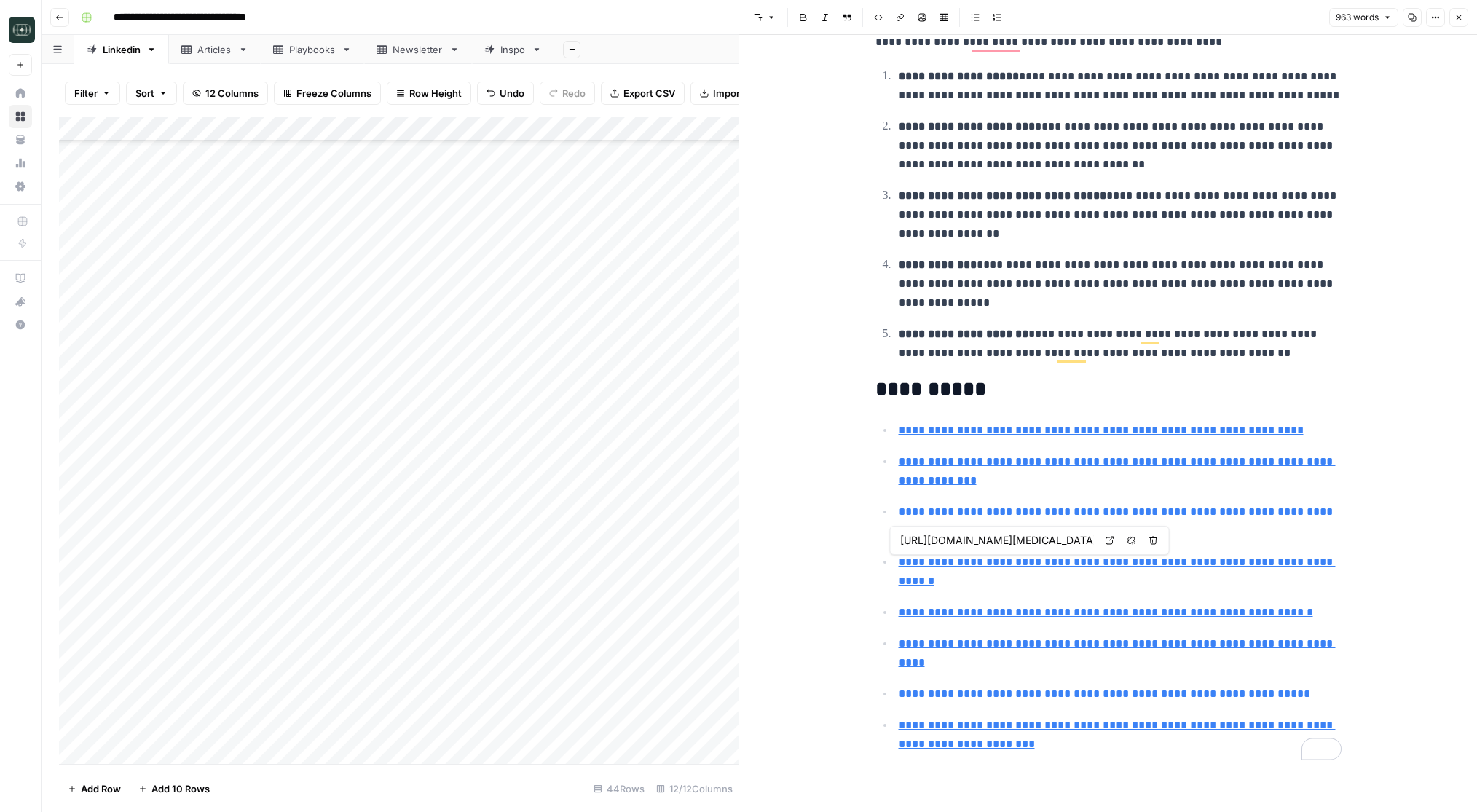
type input "https://www.inc.com/sarah-lynch/founders-dont-say-you-have-imposter-syndrome.ht…"
type input "https://www.sciencedirect.com/science/article/pii/S2352673423000112"
click at [1042, 747] on p "**********" at bounding box center [1120, 735] width 443 height 38
type input "https://www.kornferry.com/about-us/press/71percent-of-us-ceos-experience-impost…"
drag, startPoint x: 1340, startPoint y: 619, endPoint x: 879, endPoint y: 611, distance: 461.1
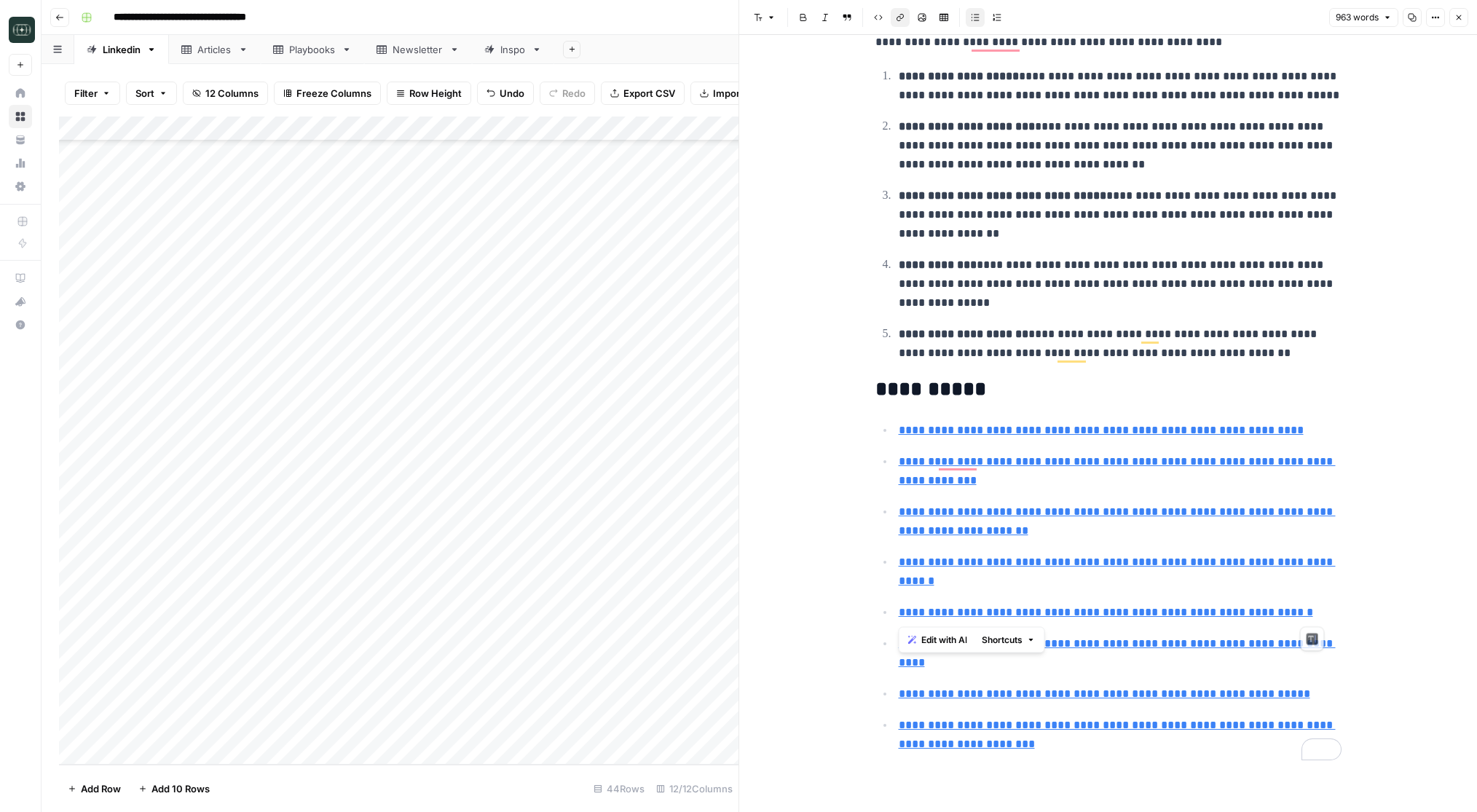
click at [879, 611] on ul "**********" at bounding box center [1109, 587] width 466 height 334
copy link "**********"
click at [1461, 22] on button "Close" at bounding box center [1459, 18] width 19 height 19
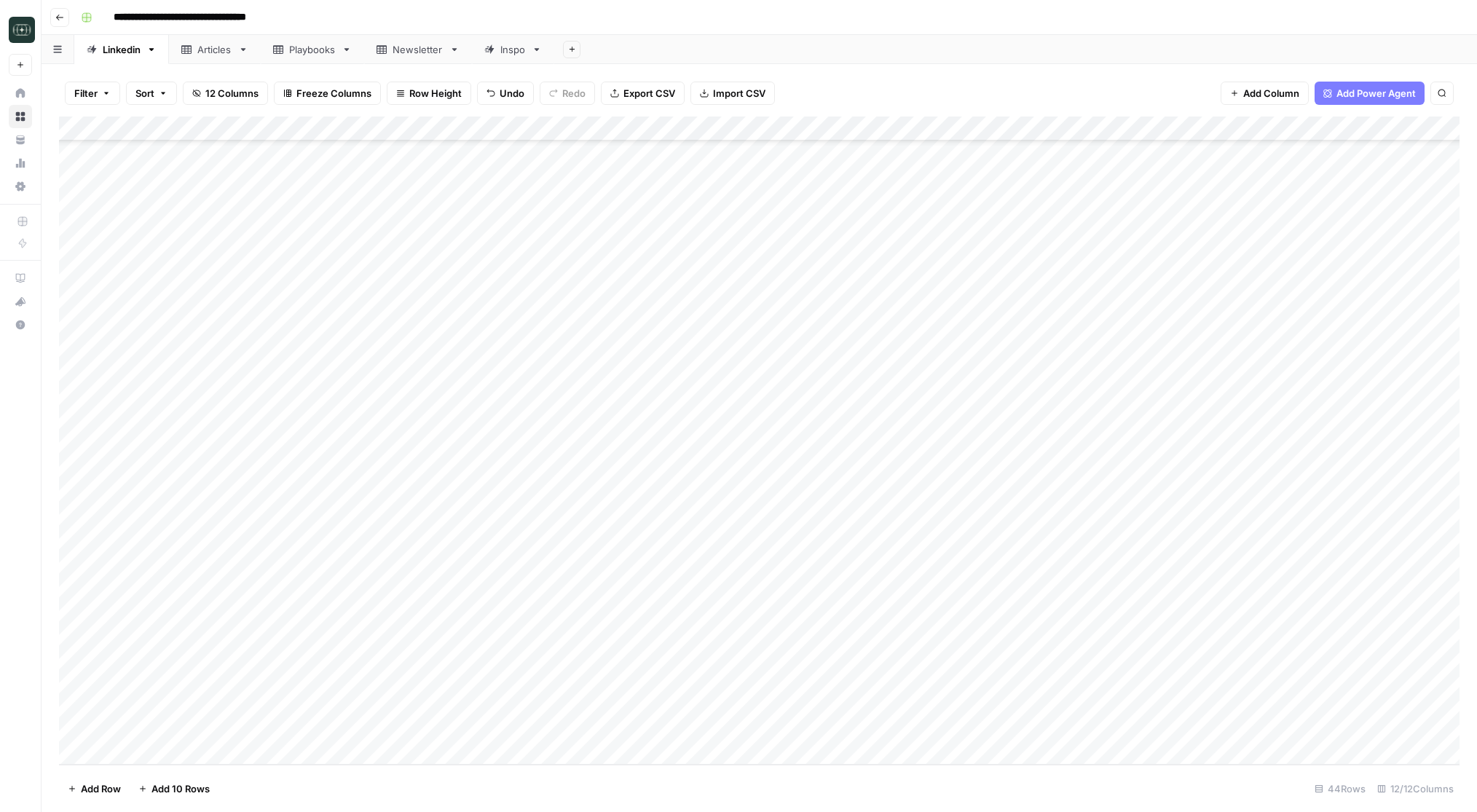
click at [406, 603] on div "Add Column" at bounding box center [759, 441] width 1400 height 648
click at [917, 628] on div "Add Column" at bounding box center [759, 441] width 1400 height 648
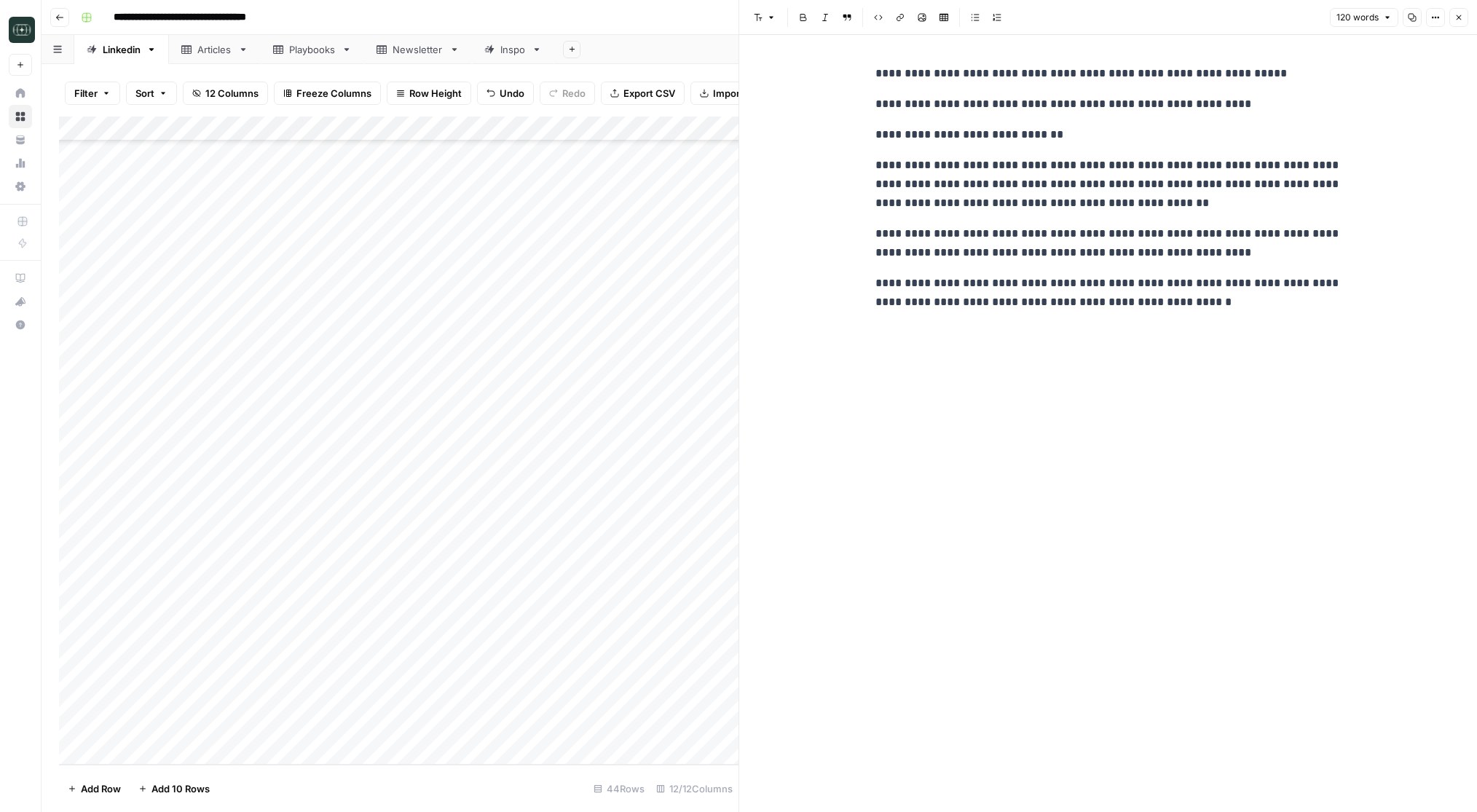
click at [1457, 17] on icon "button" at bounding box center [1459, 17] width 9 height 9
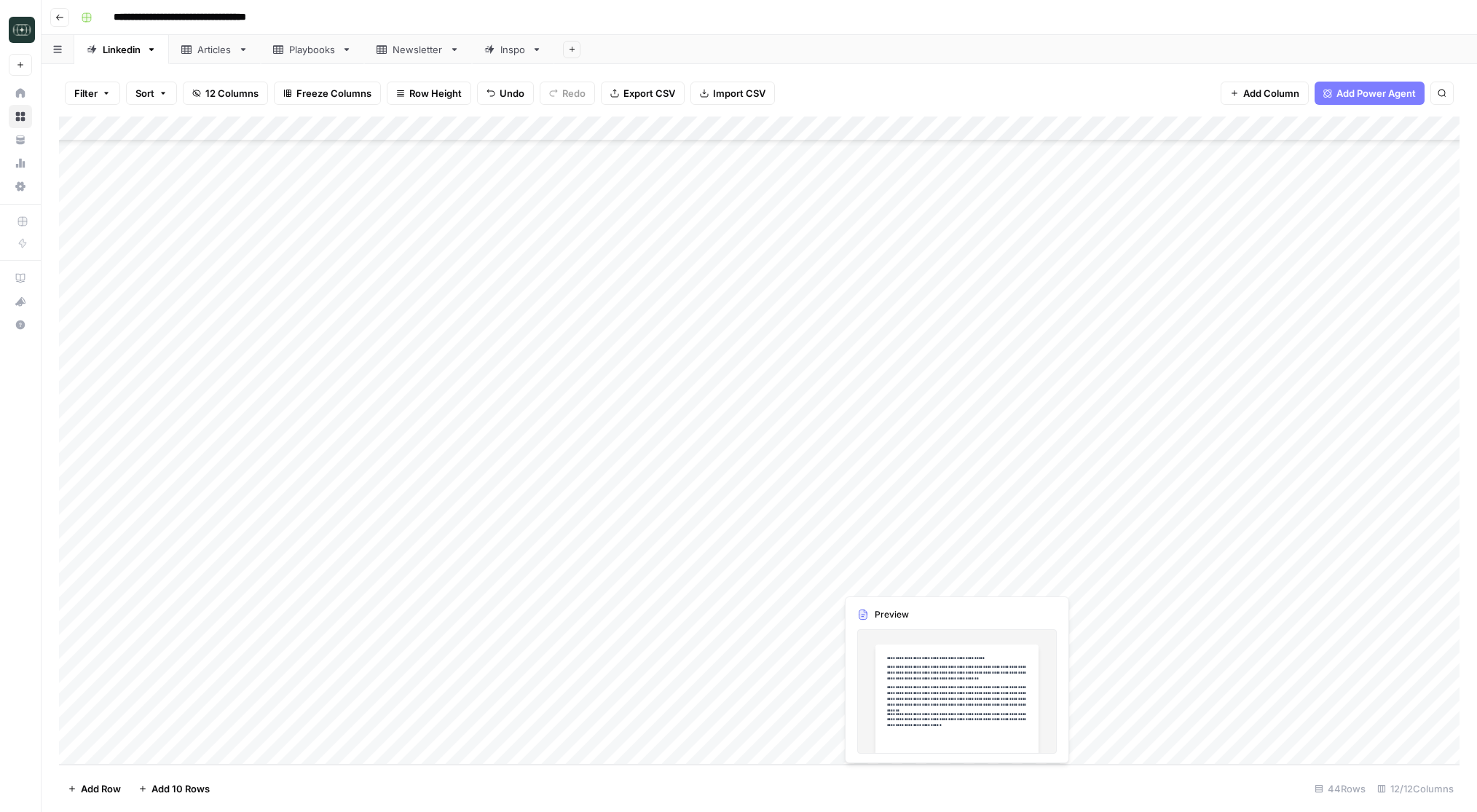
click at [887, 578] on div "Add Column" at bounding box center [759, 441] width 1400 height 648
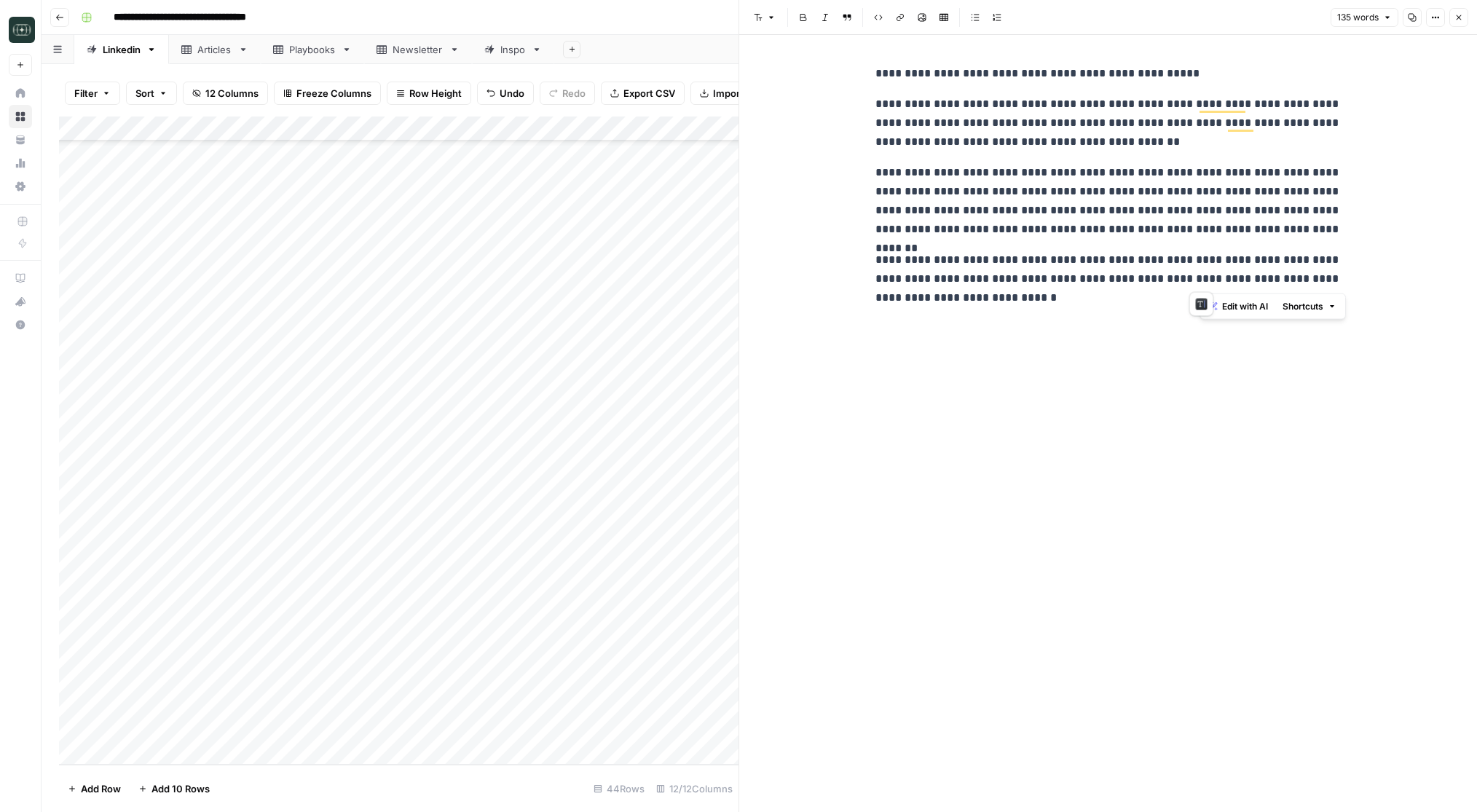
drag, startPoint x: 1200, startPoint y: 109, endPoint x: 1194, endPoint y: 296, distance: 187.1
click at [1194, 296] on html "**********" at bounding box center [738, 406] width 1477 height 812
click at [1190, 345] on div "**********" at bounding box center [1109, 423] width 484 height 777
click at [1459, 22] on button "Close" at bounding box center [1459, 18] width 19 height 19
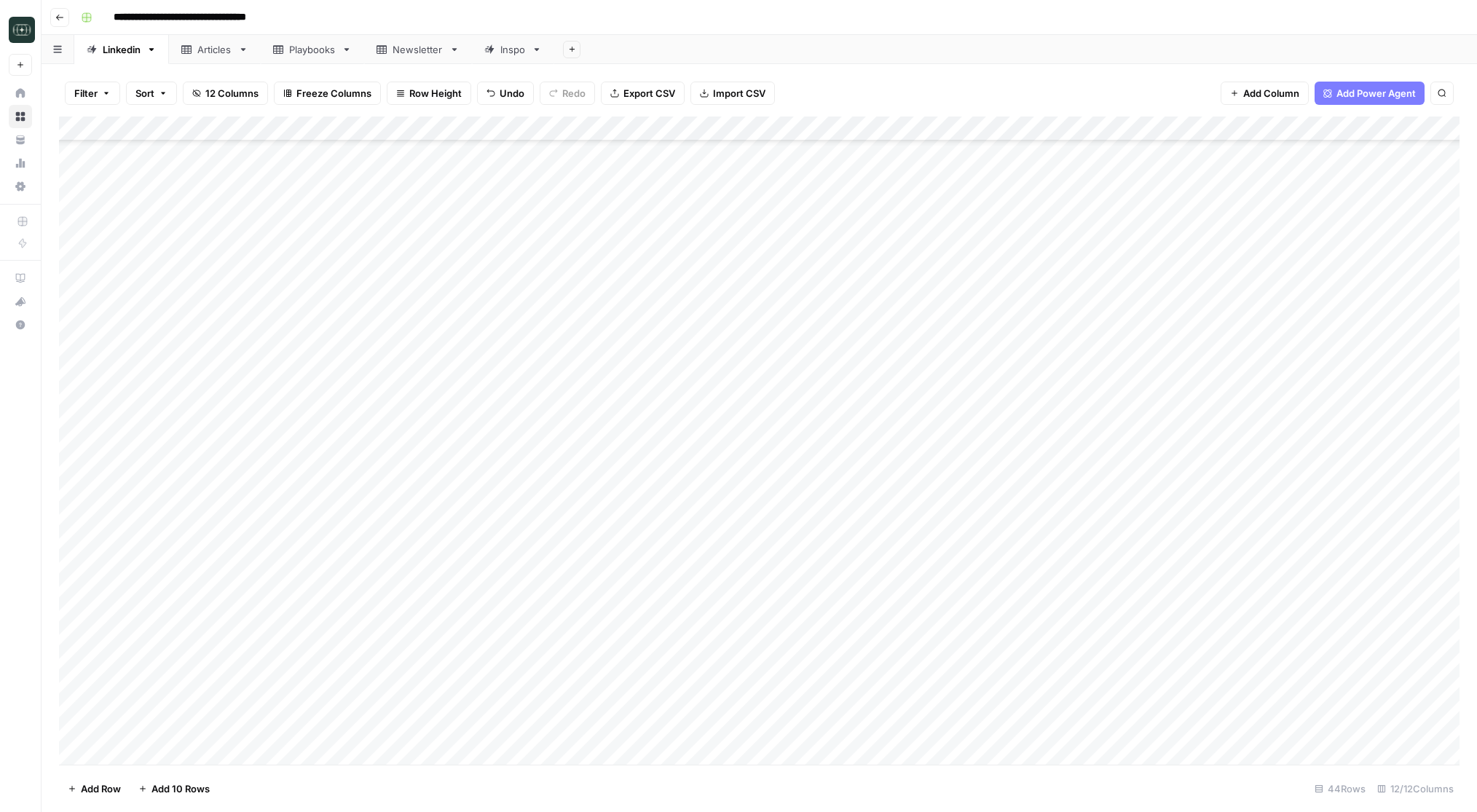
scroll to position [489, 0]
click at [913, 577] on div "Add Column" at bounding box center [759, 441] width 1400 height 648
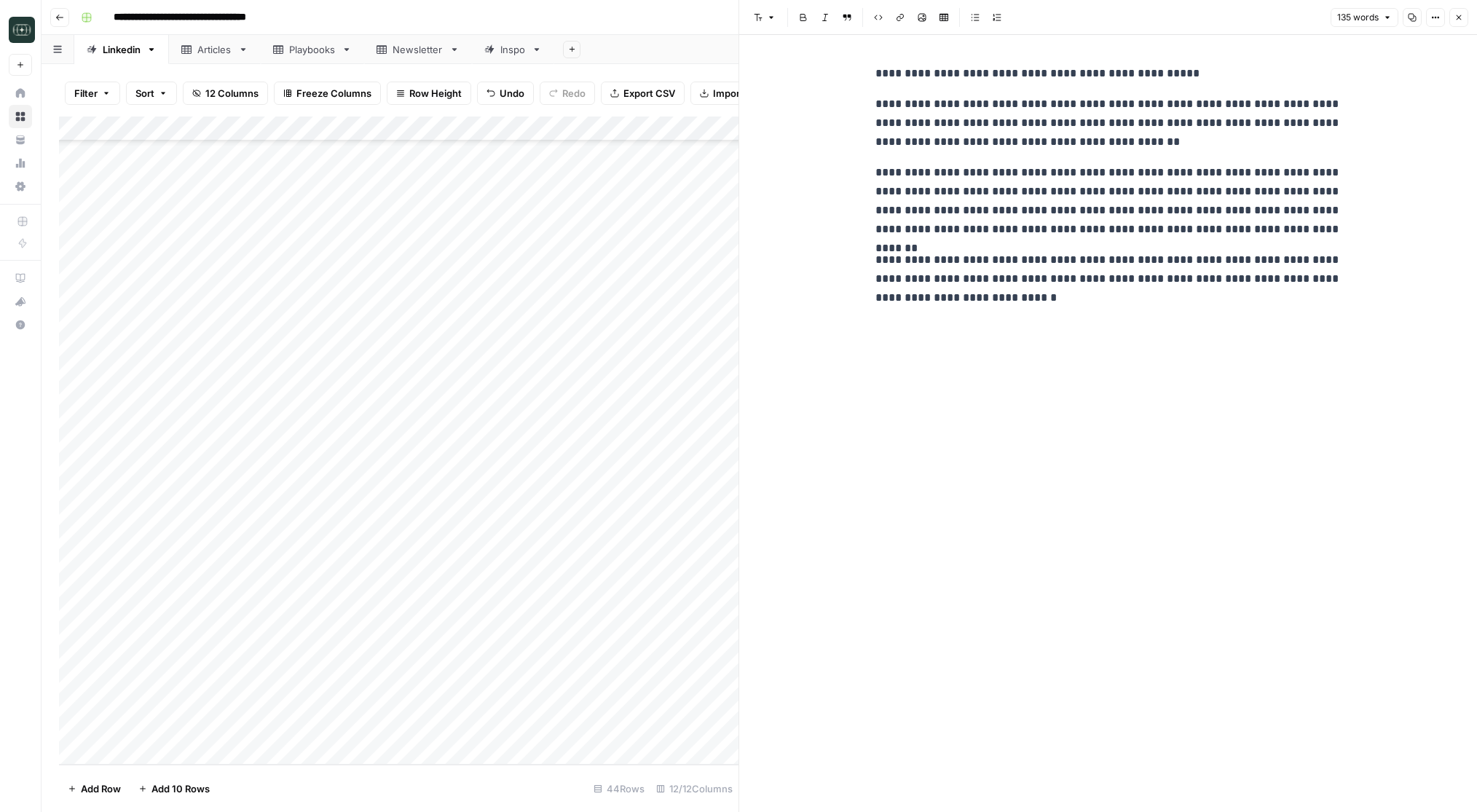
click at [1461, 14] on icon "button" at bounding box center [1459, 17] width 9 height 9
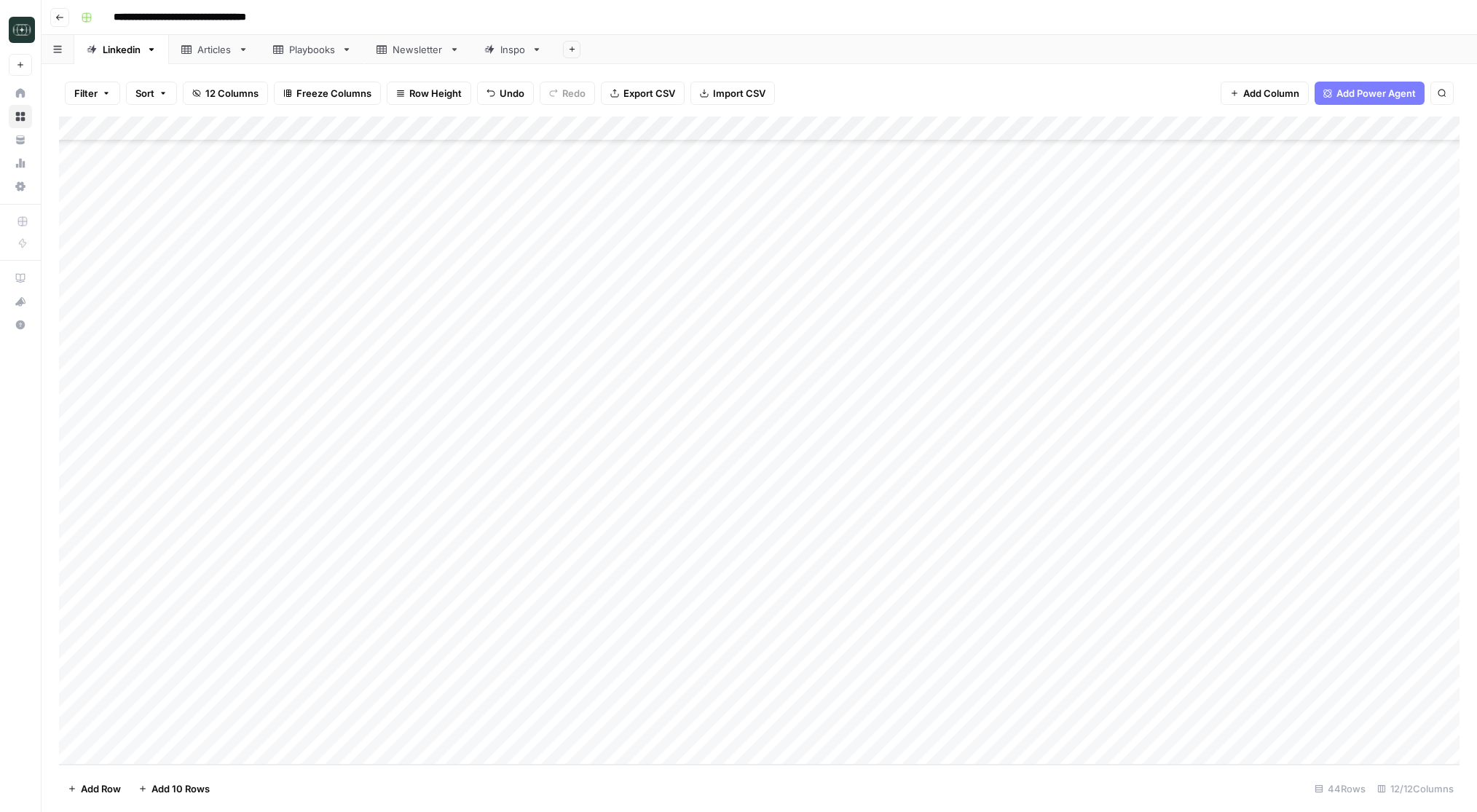
click at [536, 631] on div "Add Column" at bounding box center [759, 441] width 1400 height 648
click at [543, 772] on button "Personal Story" at bounding box center [544, 778] width 77 height 18
click at [825, 628] on div "Add Column" at bounding box center [759, 441] width 1400 height 648
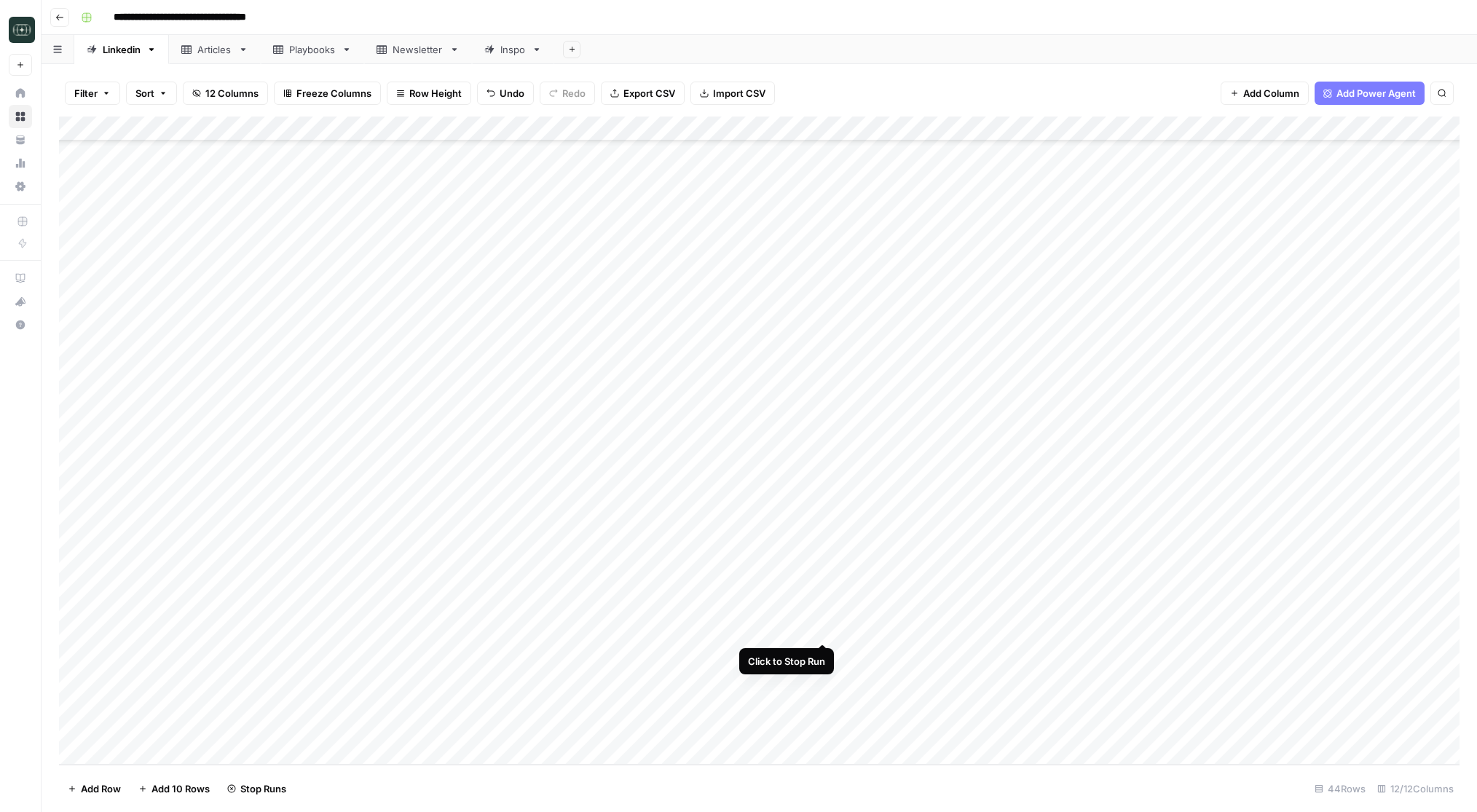
click at [827, 625] on div "Add Column" at bounding box center [759, 441] width 1400 height 648
click at [524, 633] on div "Add Column" at bounding box center [759, 441] width 1400 height 648
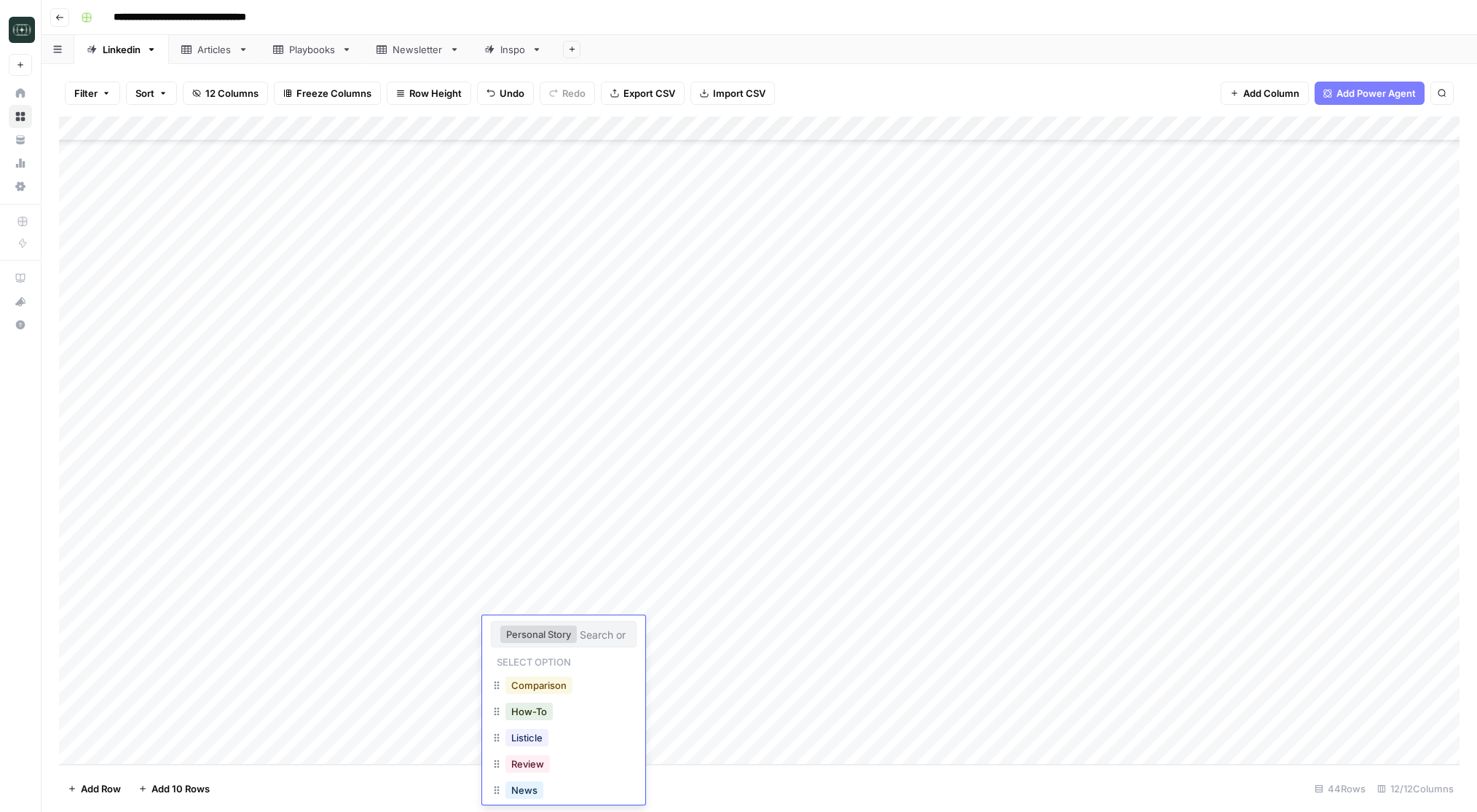
click at [525, 679] on button "Comparison" at bounding box center [539, 686] width 67 height 18
click at [818, 627] on div "Add Column" at bounding box center [759, 441] width 1400 height 648
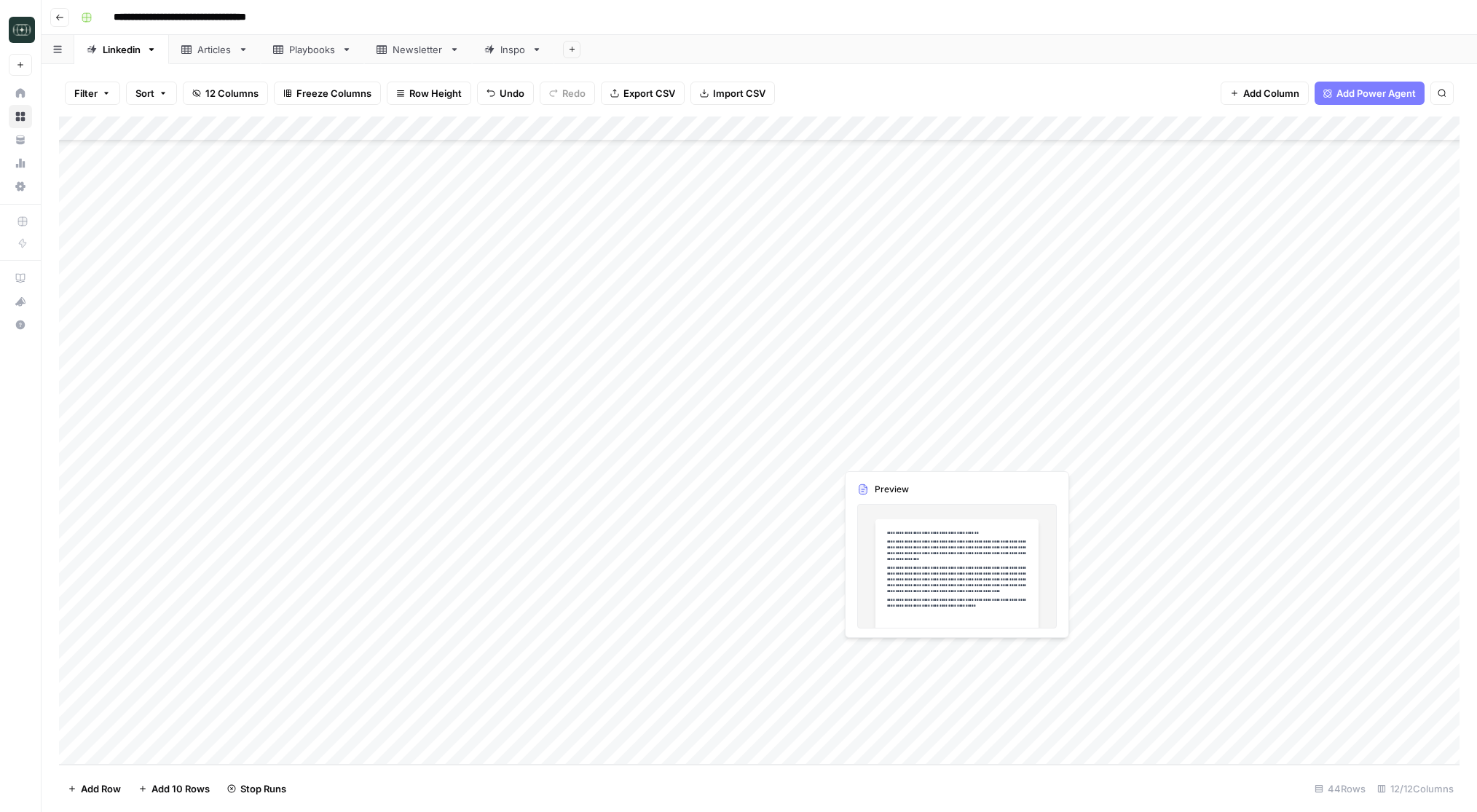
click at [905, 655] on div "Add Column" at bounding box center [759, 441] width 1400 height 648
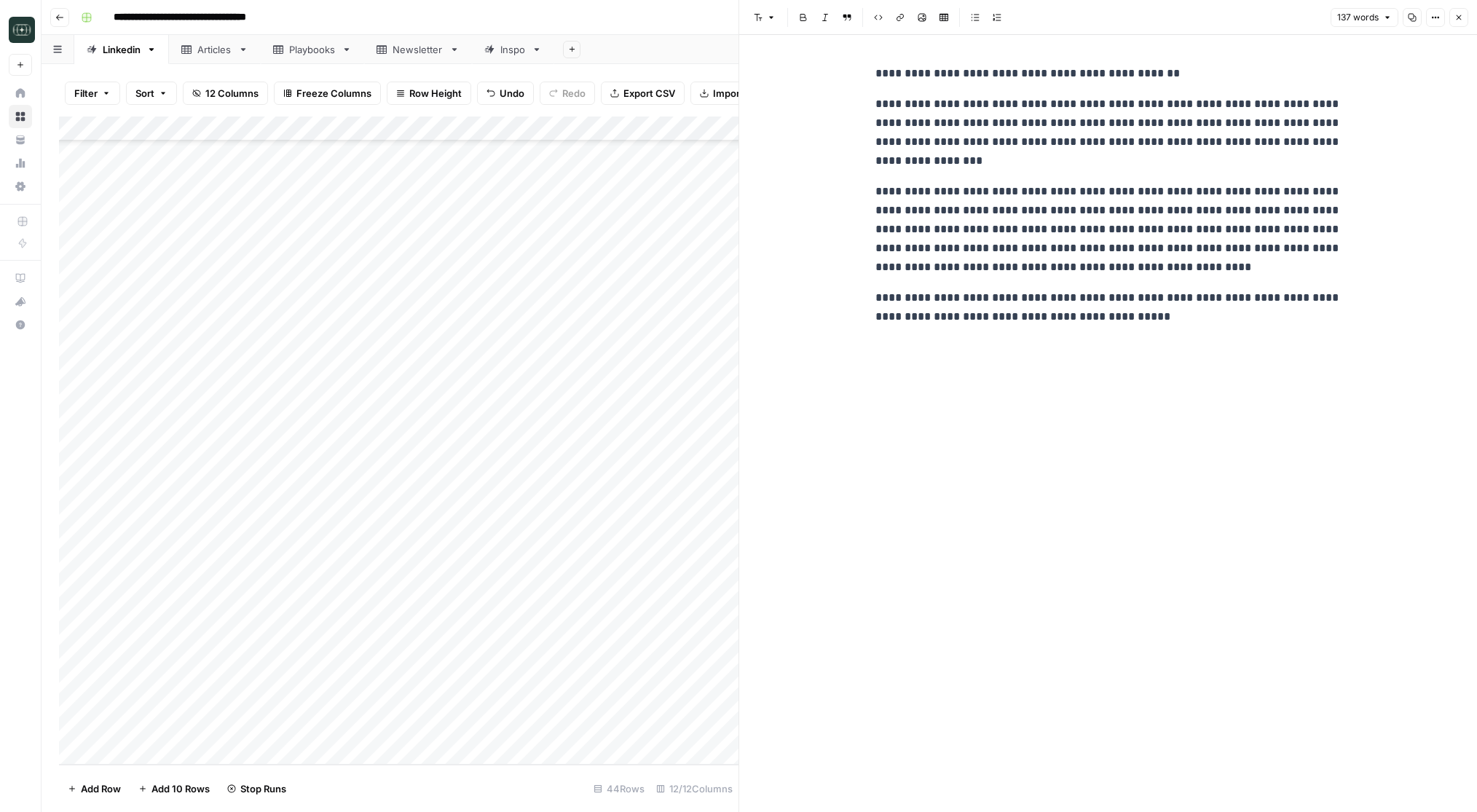
click at [1028, 287] on div "**********" at bounding box center [1109, 195] width 484 height 274
copy div "**********"
click at [1059, 430] on div "**********" at bounding box center [1109, 423] width 484 height 777
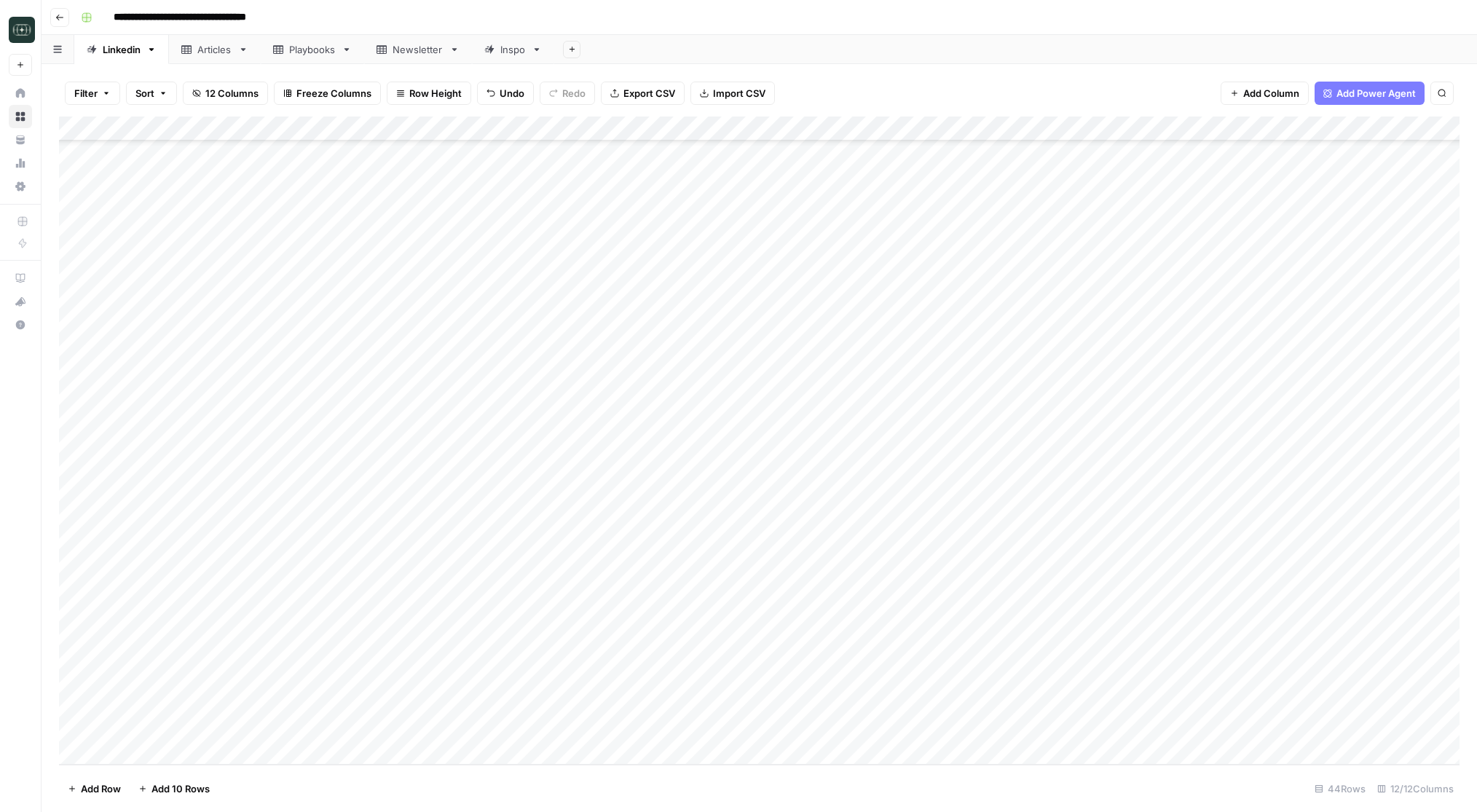
click at [429, 658] on div "Add Column" at bounding box center [759, 441] width 1400 height 648
click at [868, 652] on div "Add Column" at bounding box center [759, 441] width 1400 height 648
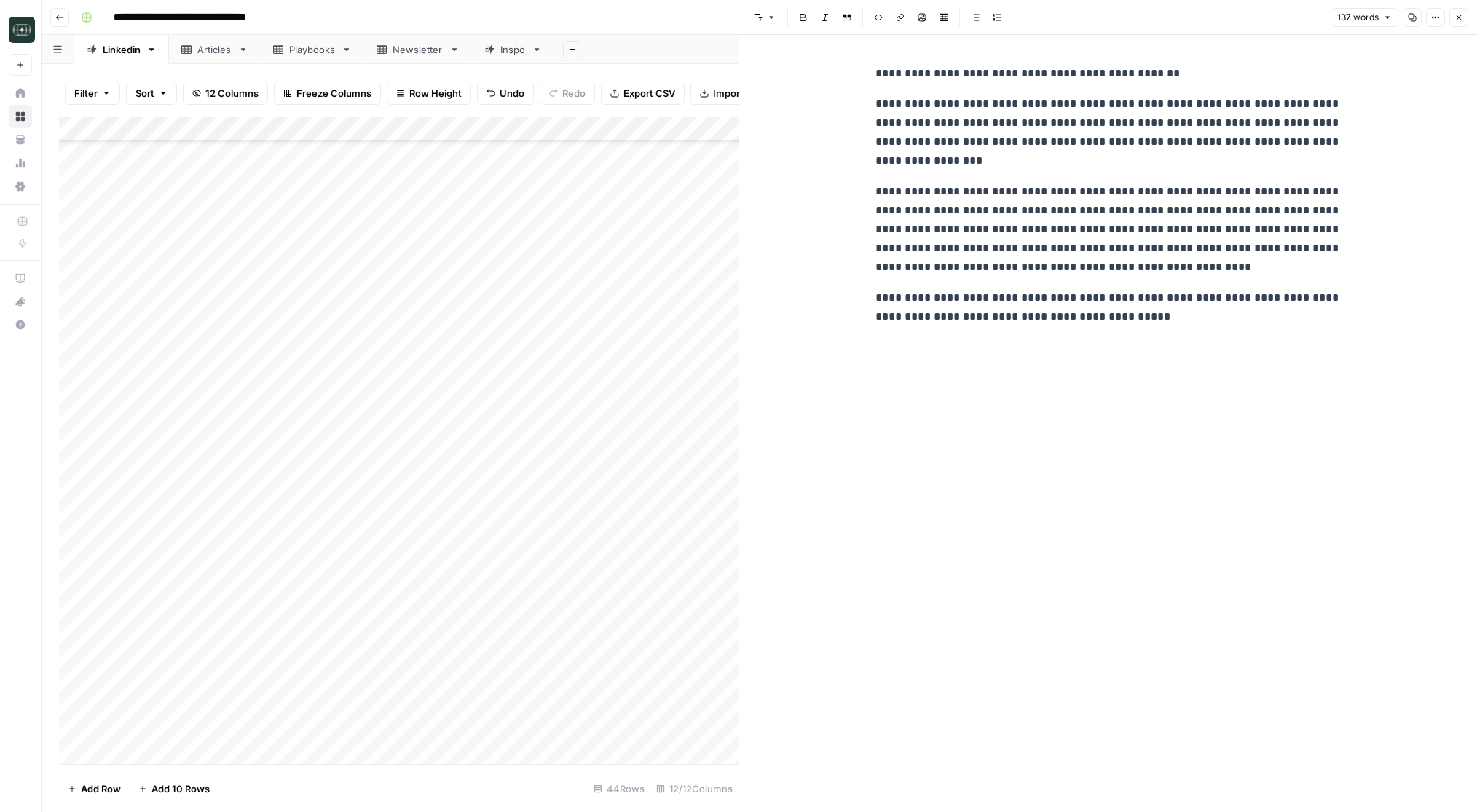
click at [1461, 15] on icon "button" at bounding box center [1459, 17] width 9 height 9
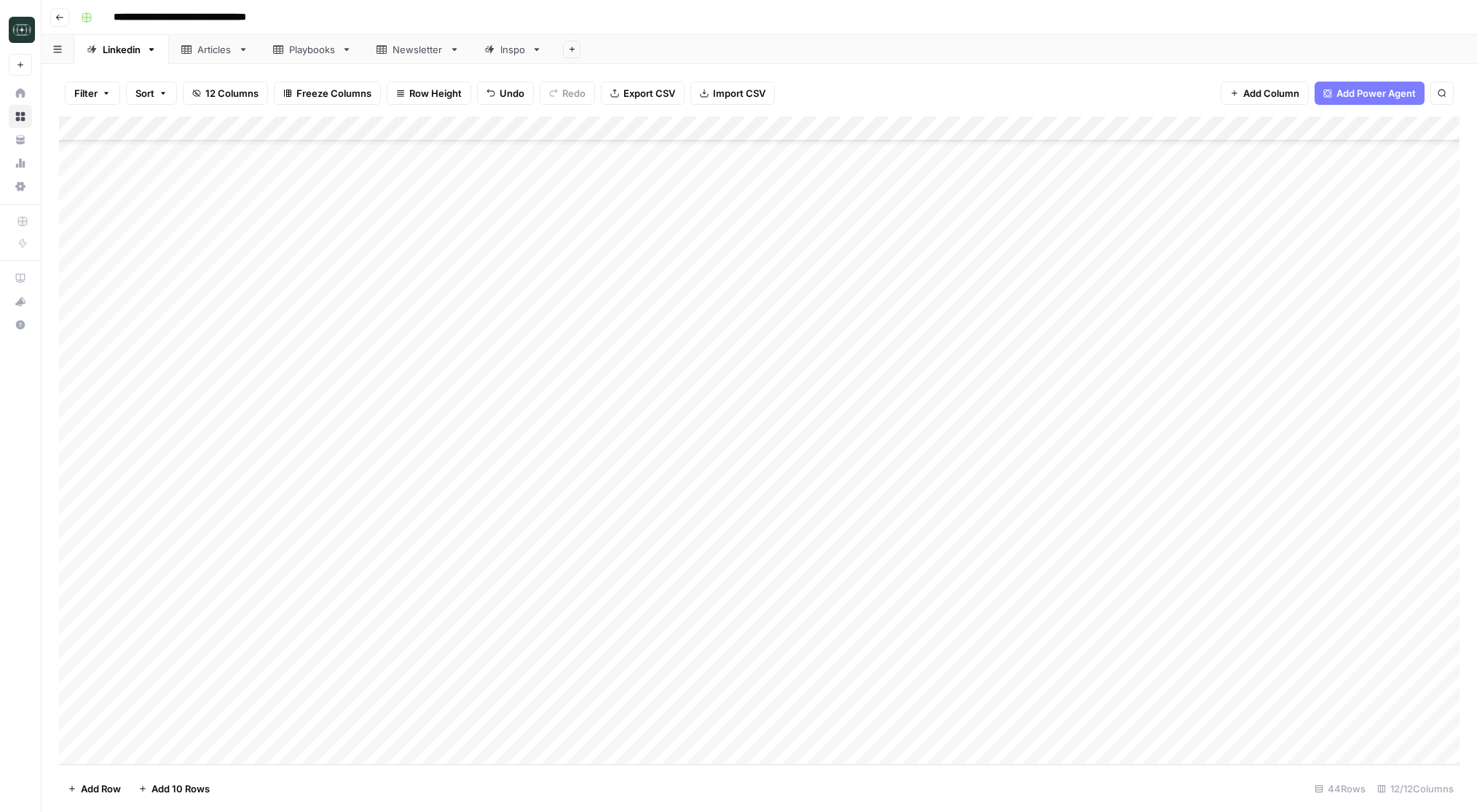
click at [436, 654] on div "Add Column" at bounding box center [759, 441] width 1400 height 648
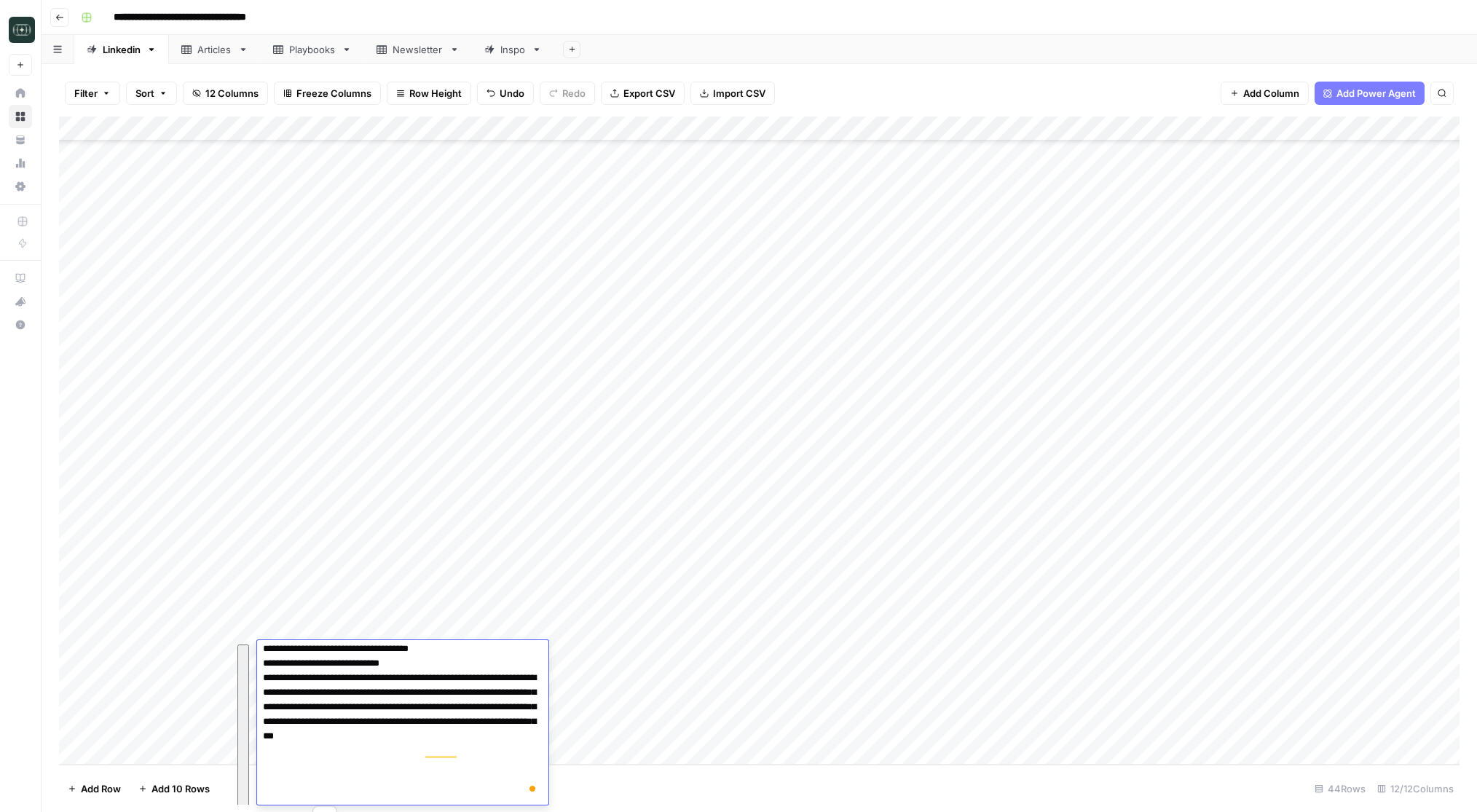
scroll to position [355, 0]
click at [618, 790] on footer "Add Row Add 10 Rows 44 Rows 12/12 Columns" at bounding box center [759, 788] width 1400 height 47
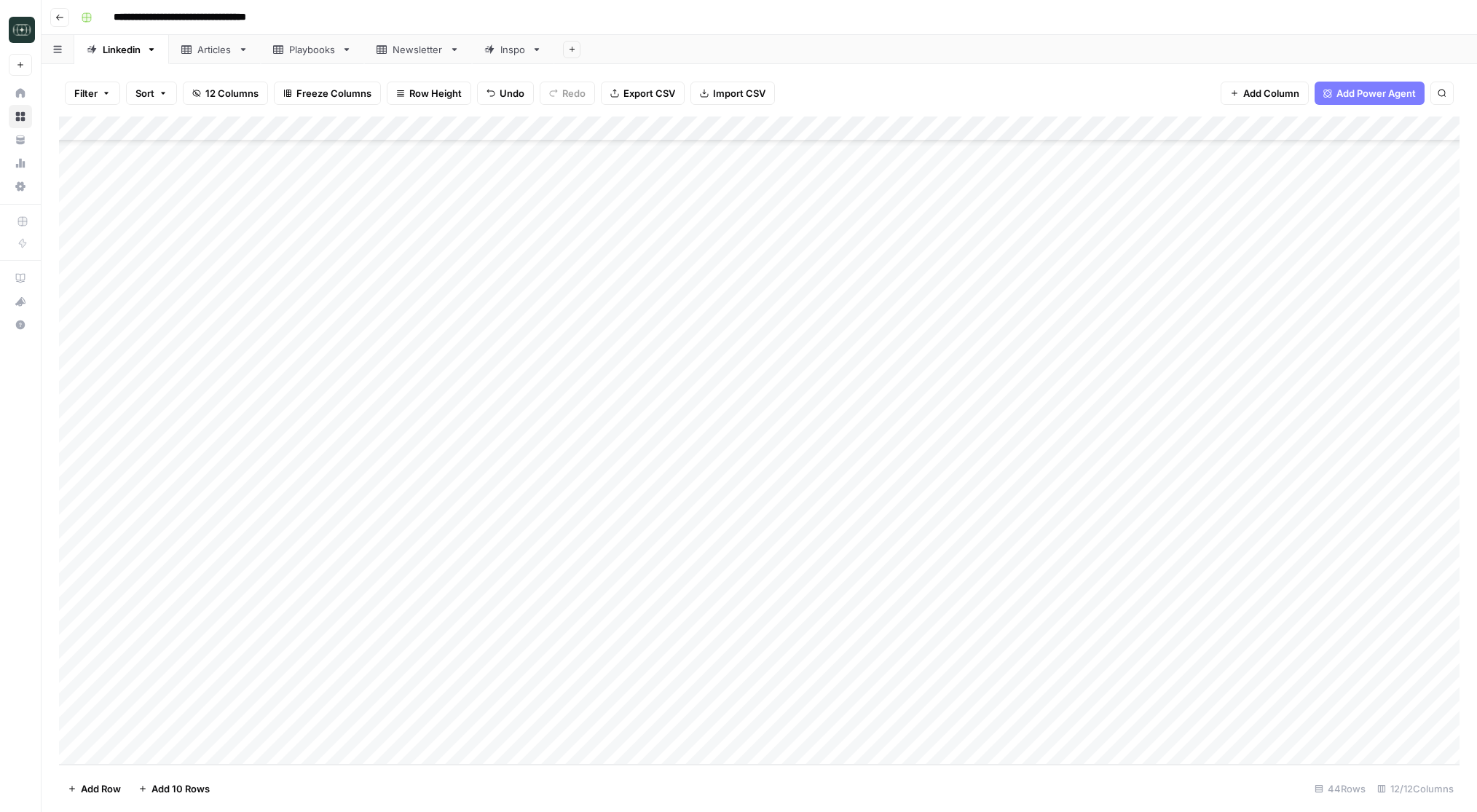
click at [417, 756] on div "Add Column" at bounding box center [759, 441] width 1400 height 648
type textarea "**********"
click at [529, 735] on div "Add Column" at bounding box center [759, 441] width 1400 height 648
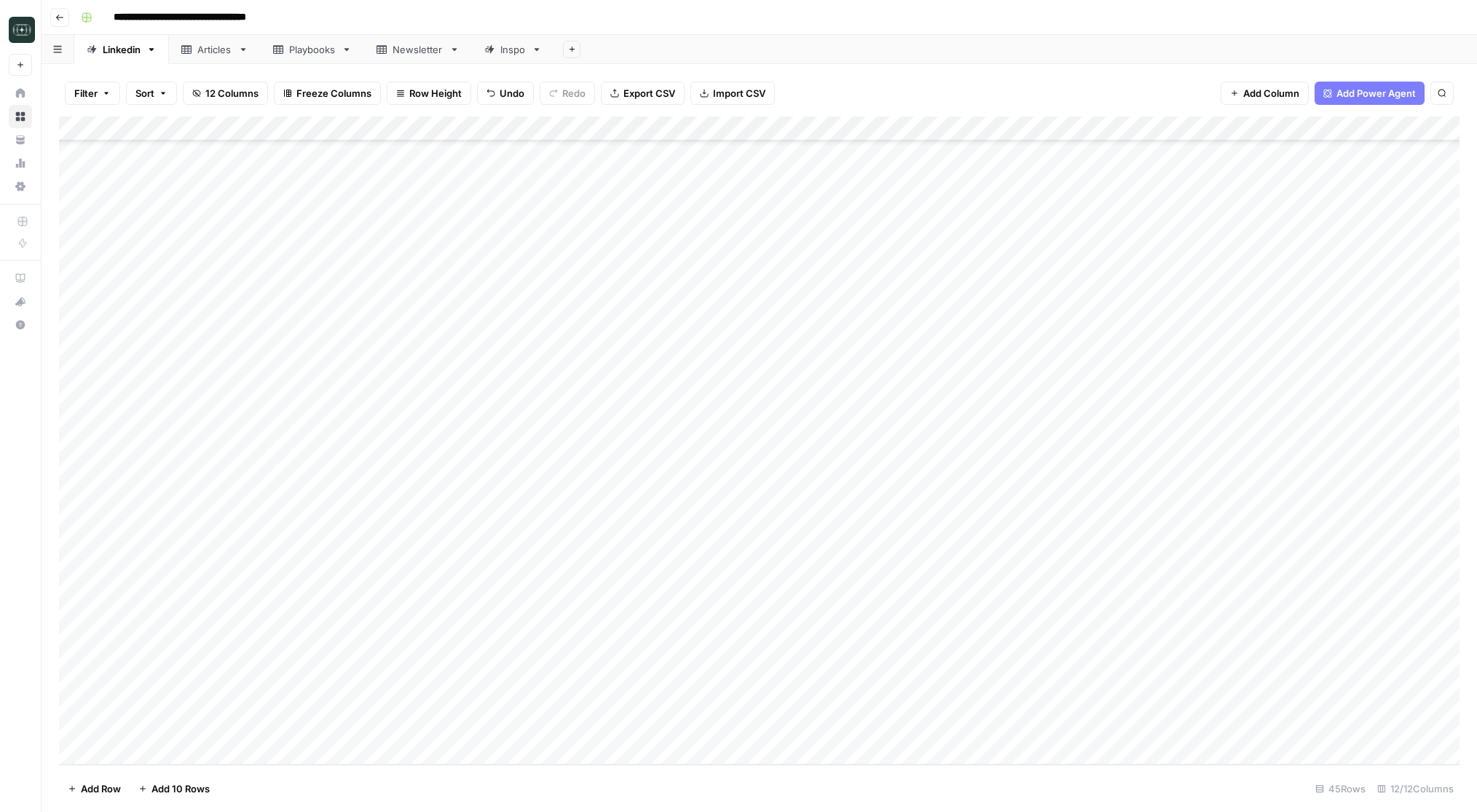
click at [529, 735] on div "Add Column" at bounding box center [759, 441] width 1400 height 648
click at [879, 652] on div "Add Column" at bounding box center [759, 441] width 1400 height 648
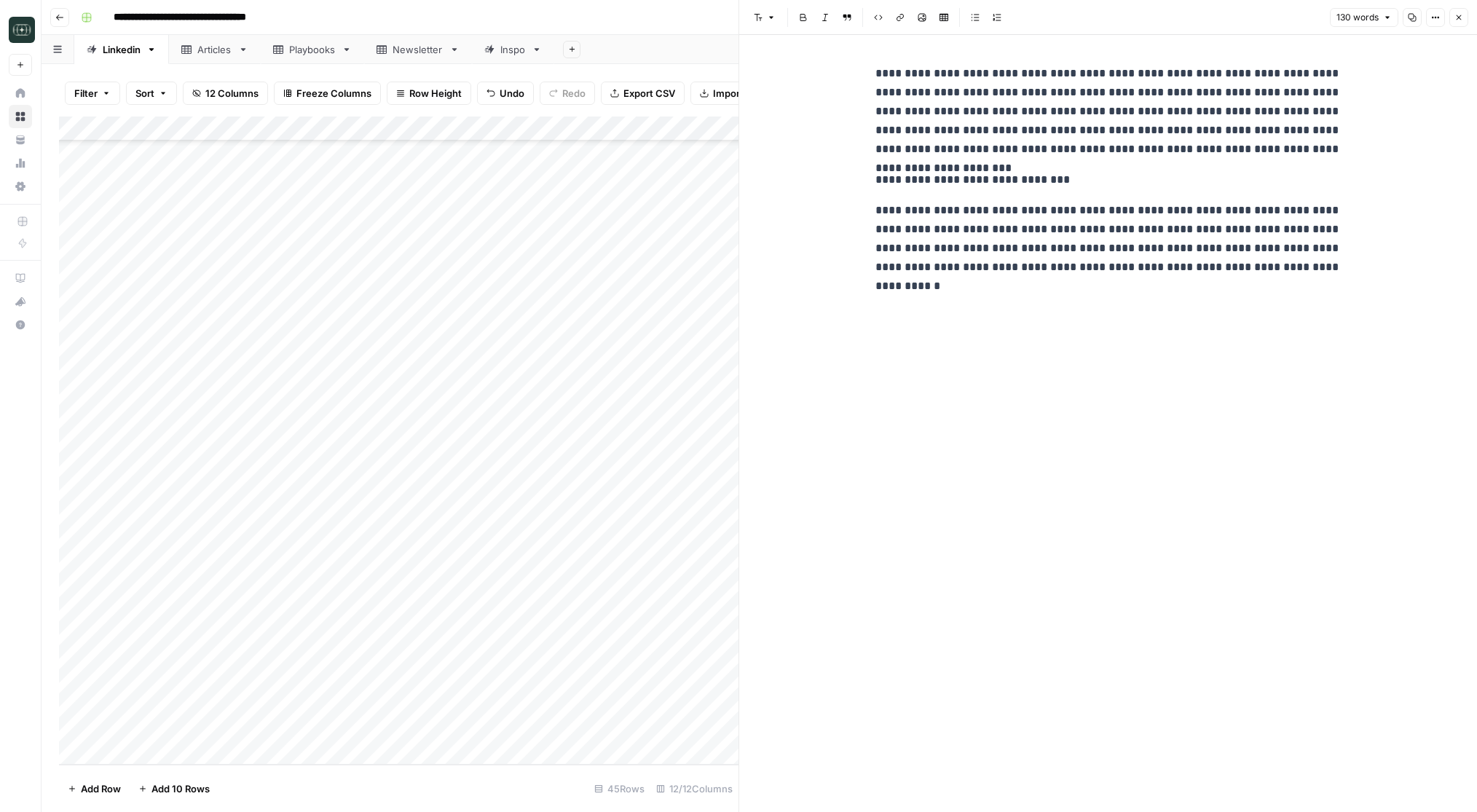
click at [1452, 15] on button "Close" at bounding box center [1459, 18] width 19 height 19
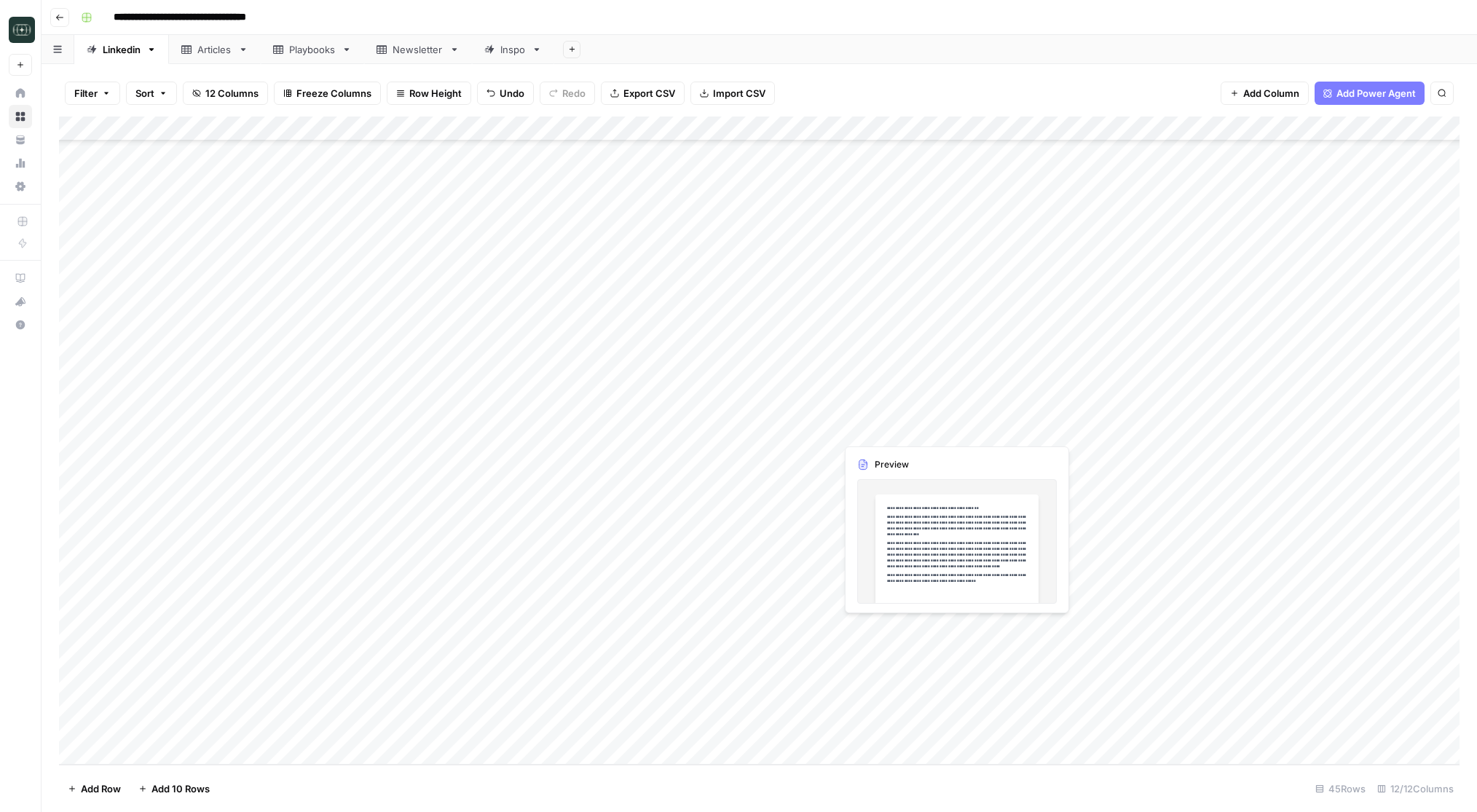
click at [877, 627] on div "Add Column" at bounding box center [759, 441] width 1400 height 648
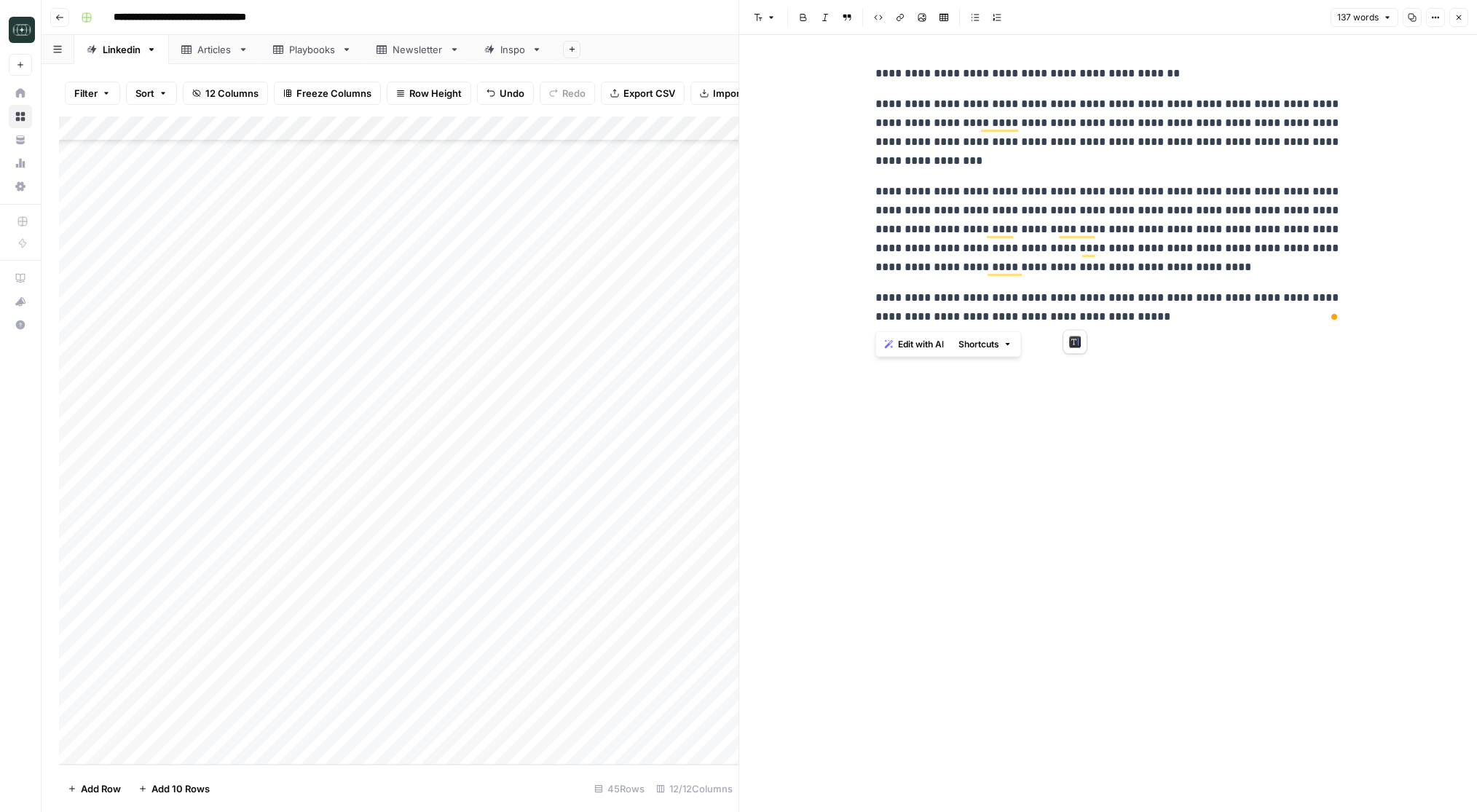
drag, startPoint x: 1110, startPoint y: 325, endPoint x: 861, endPoint y: 63, distance: 361.4
click at [861, 63] on div "**********" at bounding box center [1108, 423] width 738 height 777
copy div "**********"
click at [1463, 22] on button "Close" at bounding box center [1459, 18] width 19 height 19
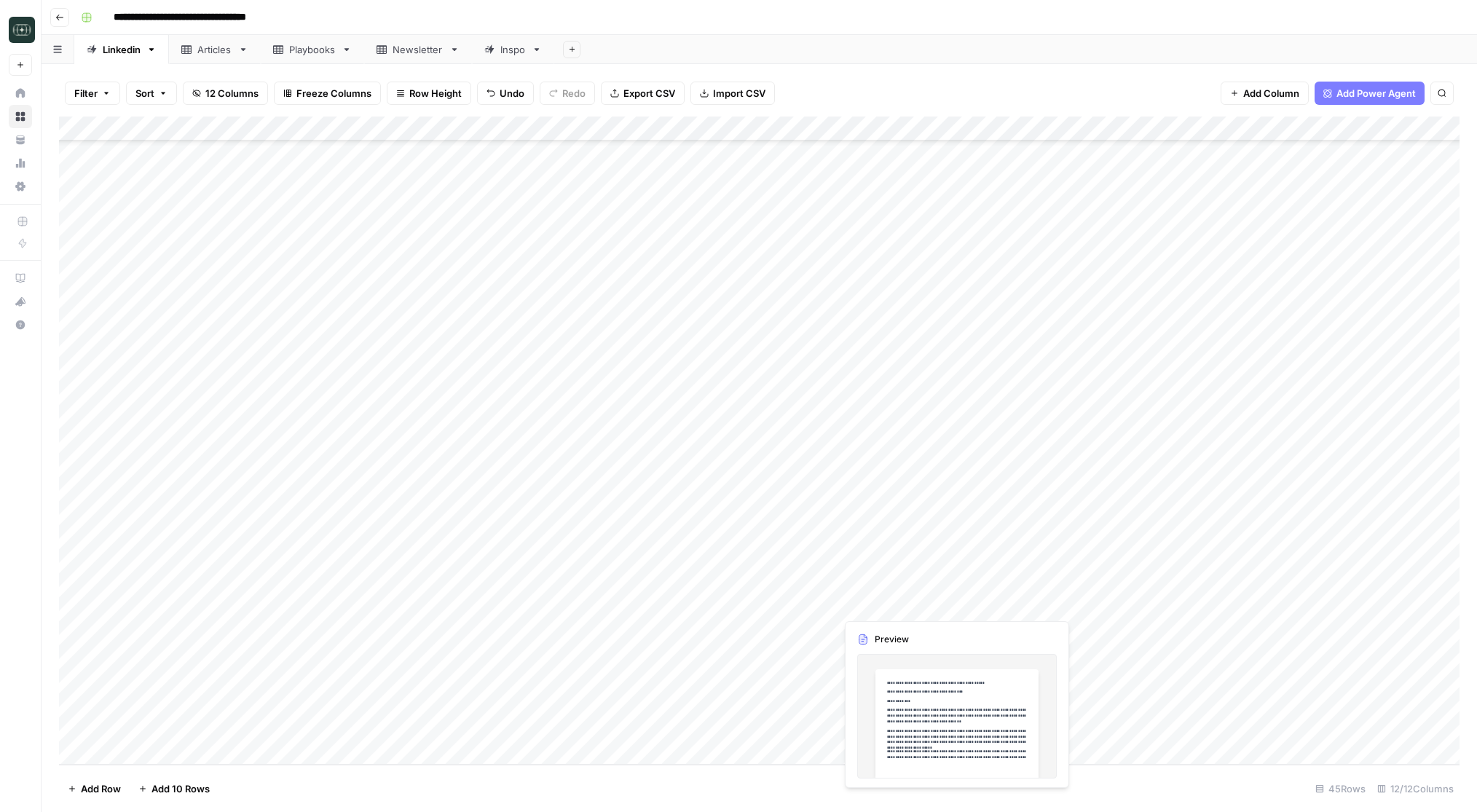
click at [905, 600] on div "Add Column" at bounding box center [759, 441] width 1400 height 648
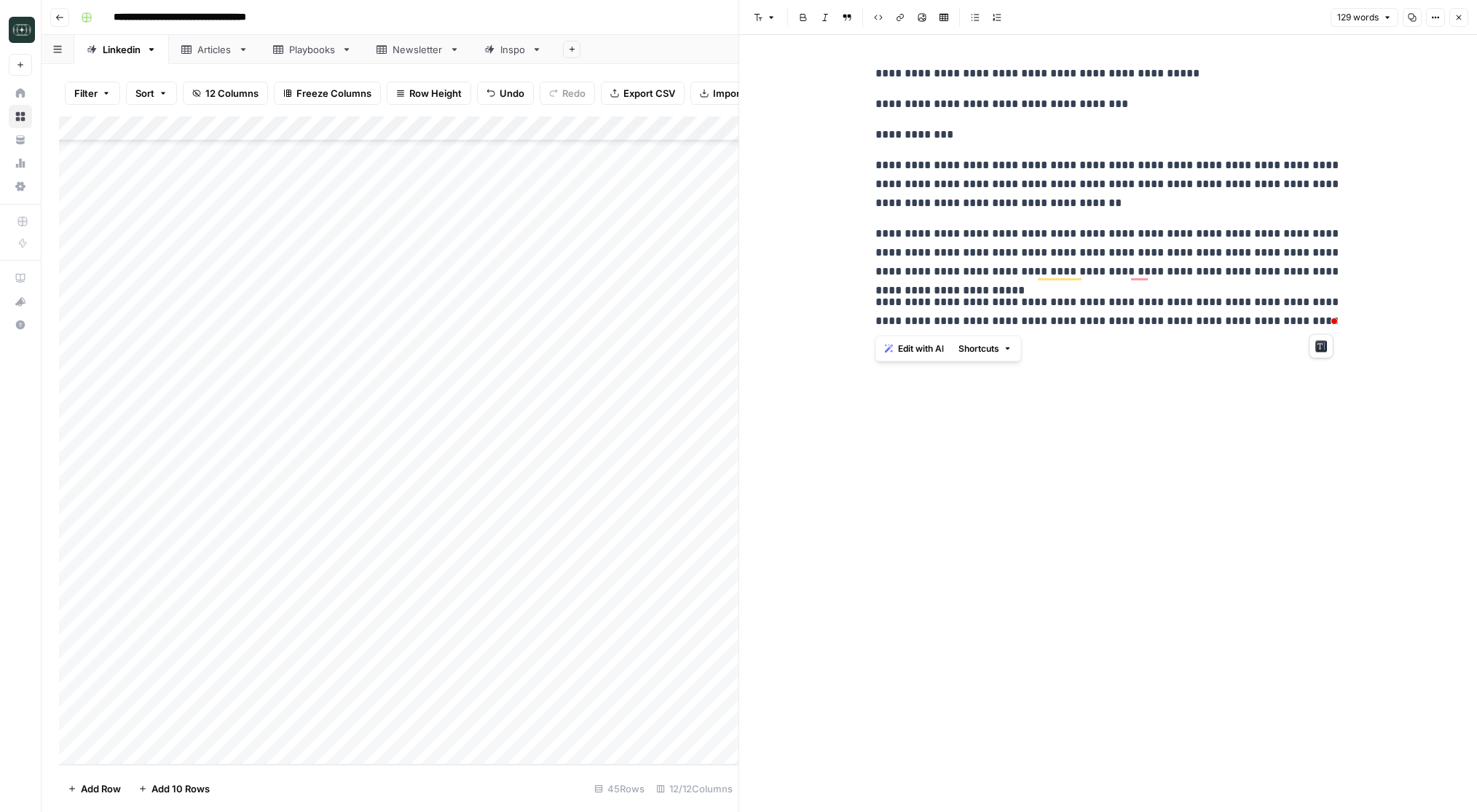
drag, startPoint x: 873, startPoint y: 104, endPoint x: 1384, endPoint y: 322, distance: 555.6
click at [1384, 322] on div "**********" at bounding box center [1108, 423] width 738 height 777
copy div "**********"
click at [1384, 322] on div "**********" at bounding box center [1108, 423] width 738 height 777
click at [1465, 18] on button "Close" at bounding box center [1459, 18] width 19 height 19
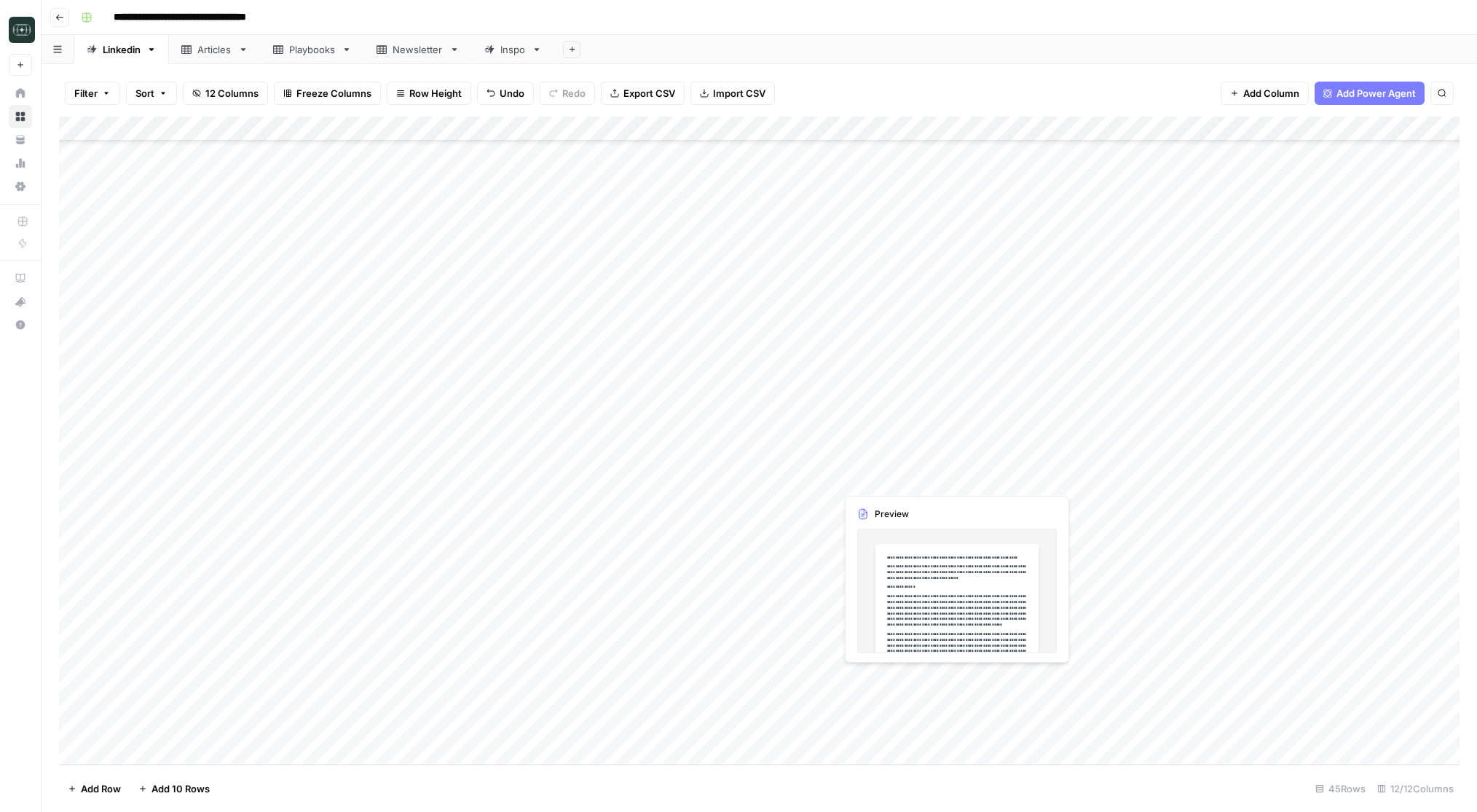
click at [860, 682] on div "Add Column" at bounding box center [759, 441] width 1400 height 648
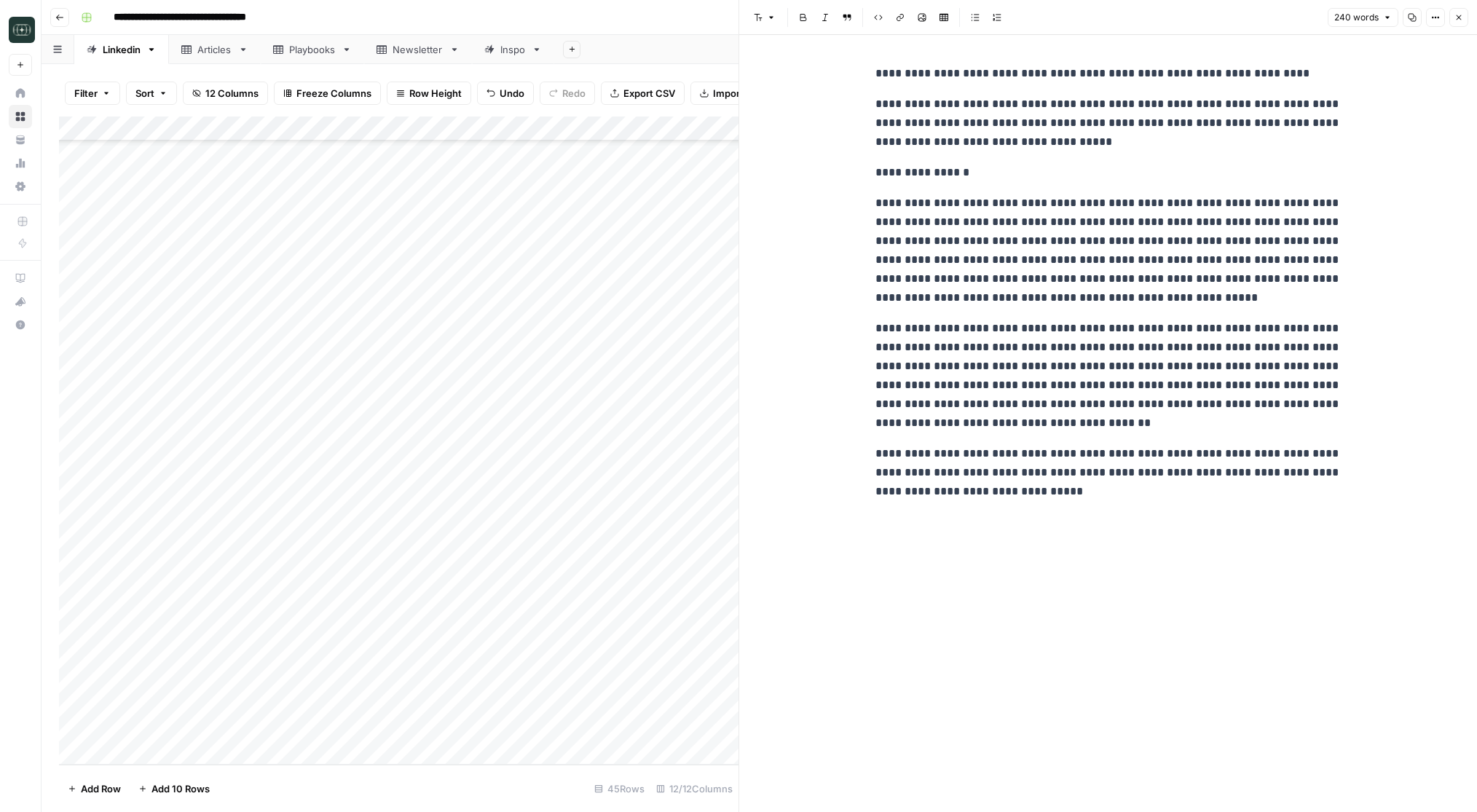
click at [1452, 13] on button "Close" at bounding box center [1459, 18] width 19 height 19
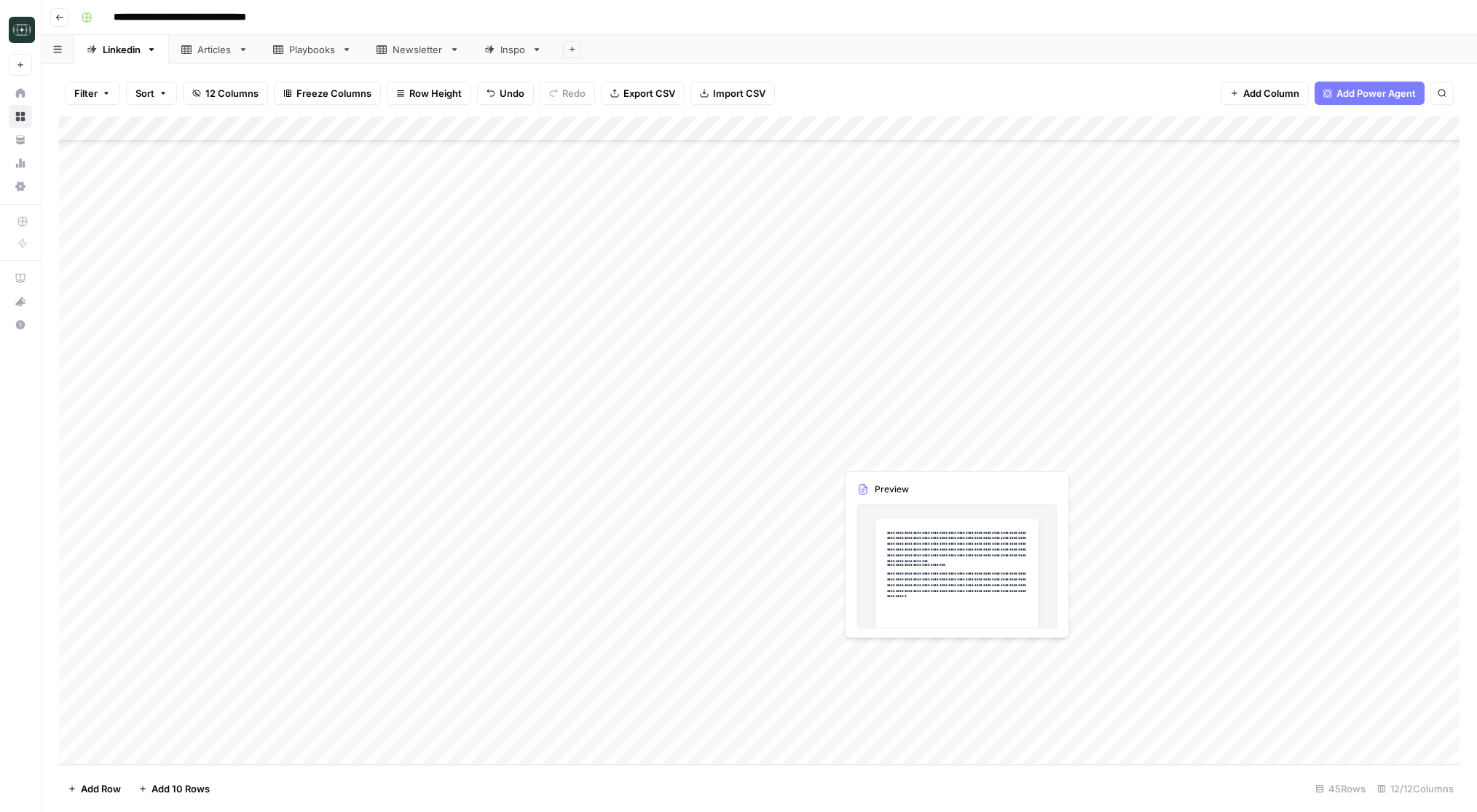
click at [909, 653] on div "Add Column" at bounding box center [759, 441] width 1400 height 648
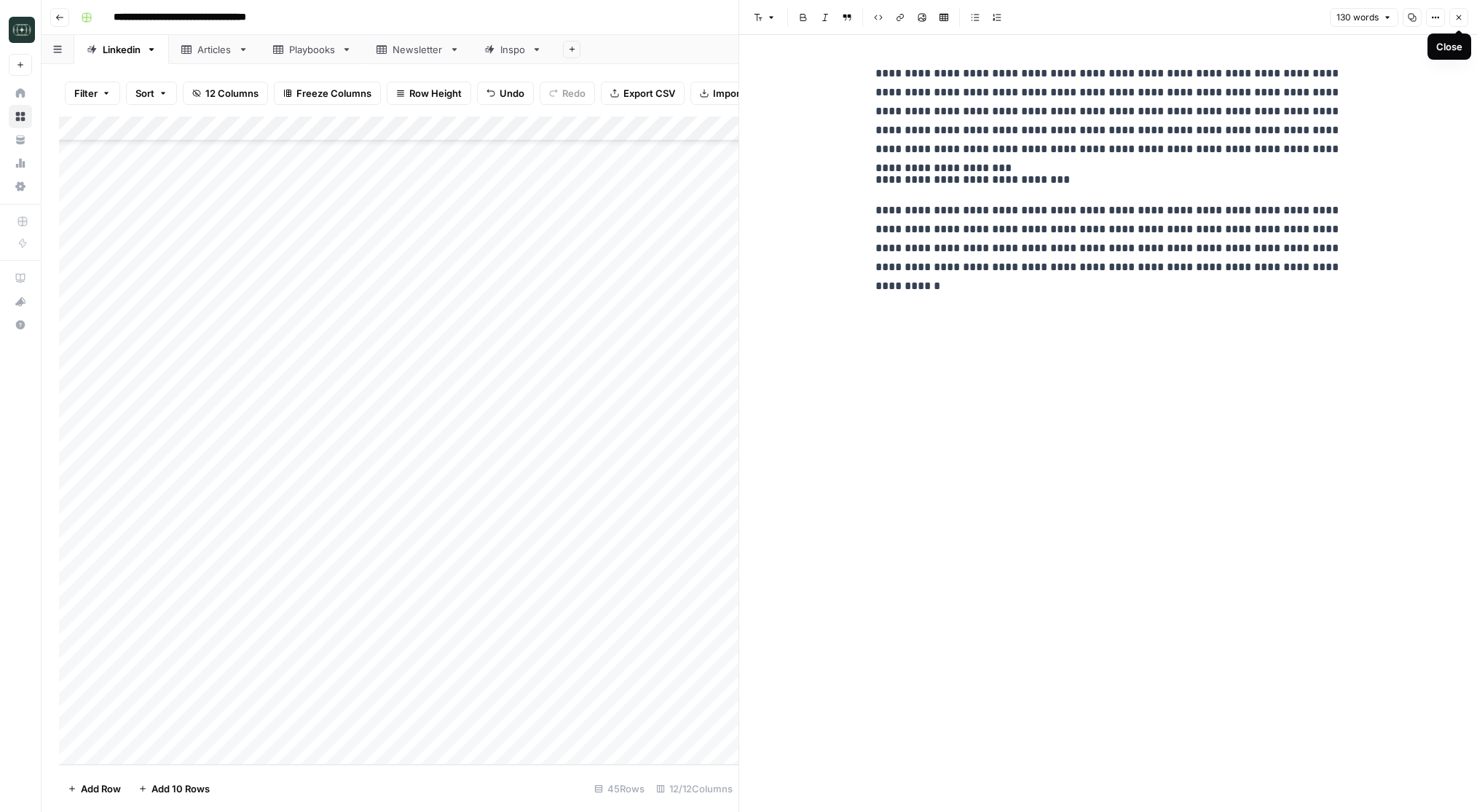
click at [1463, 22] on button "Close" at bounding box center [1459, 18] width 19 height 19
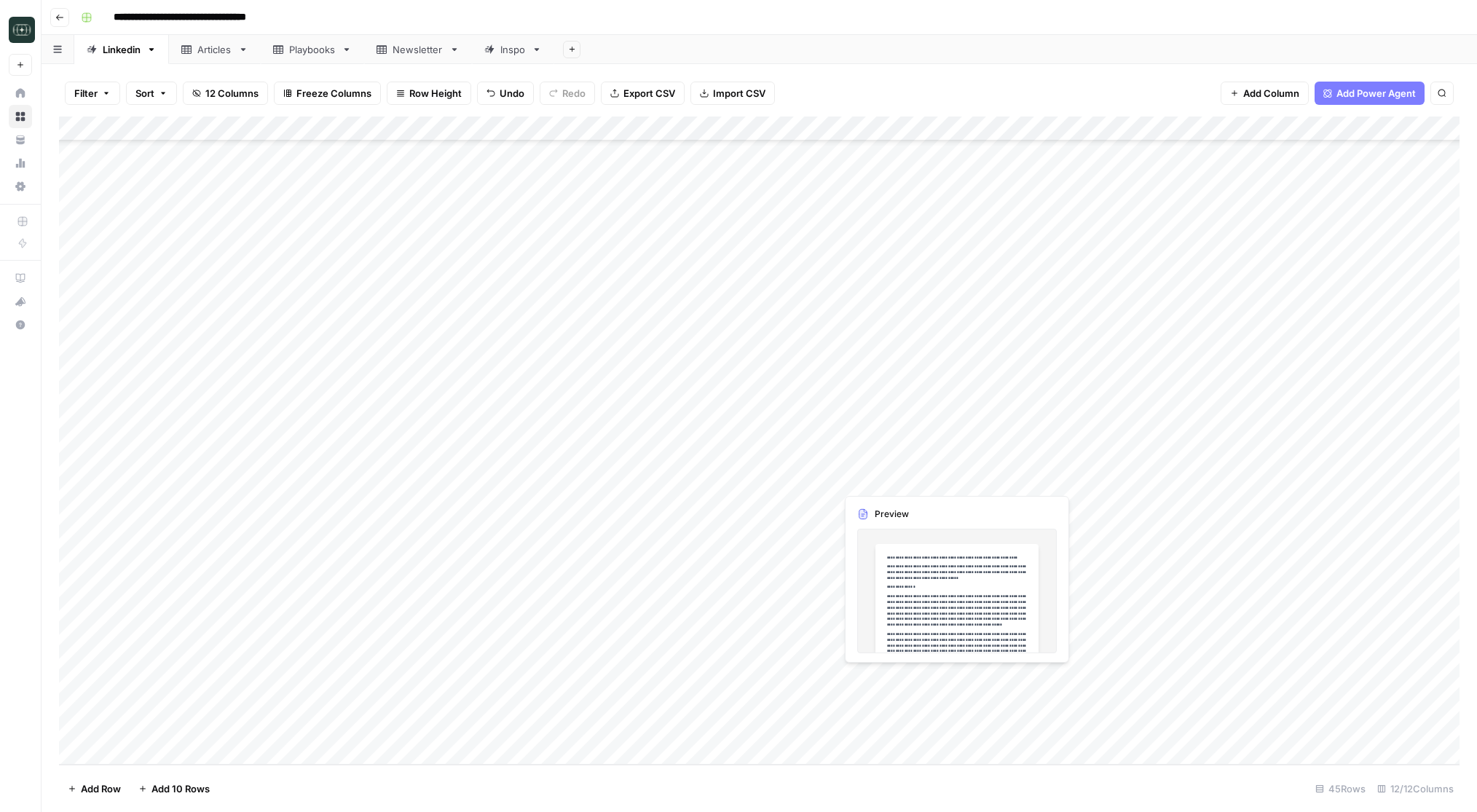
click at [889, 675] on div "Add Column" at bounding box center [759, 441] width 1400 height 648
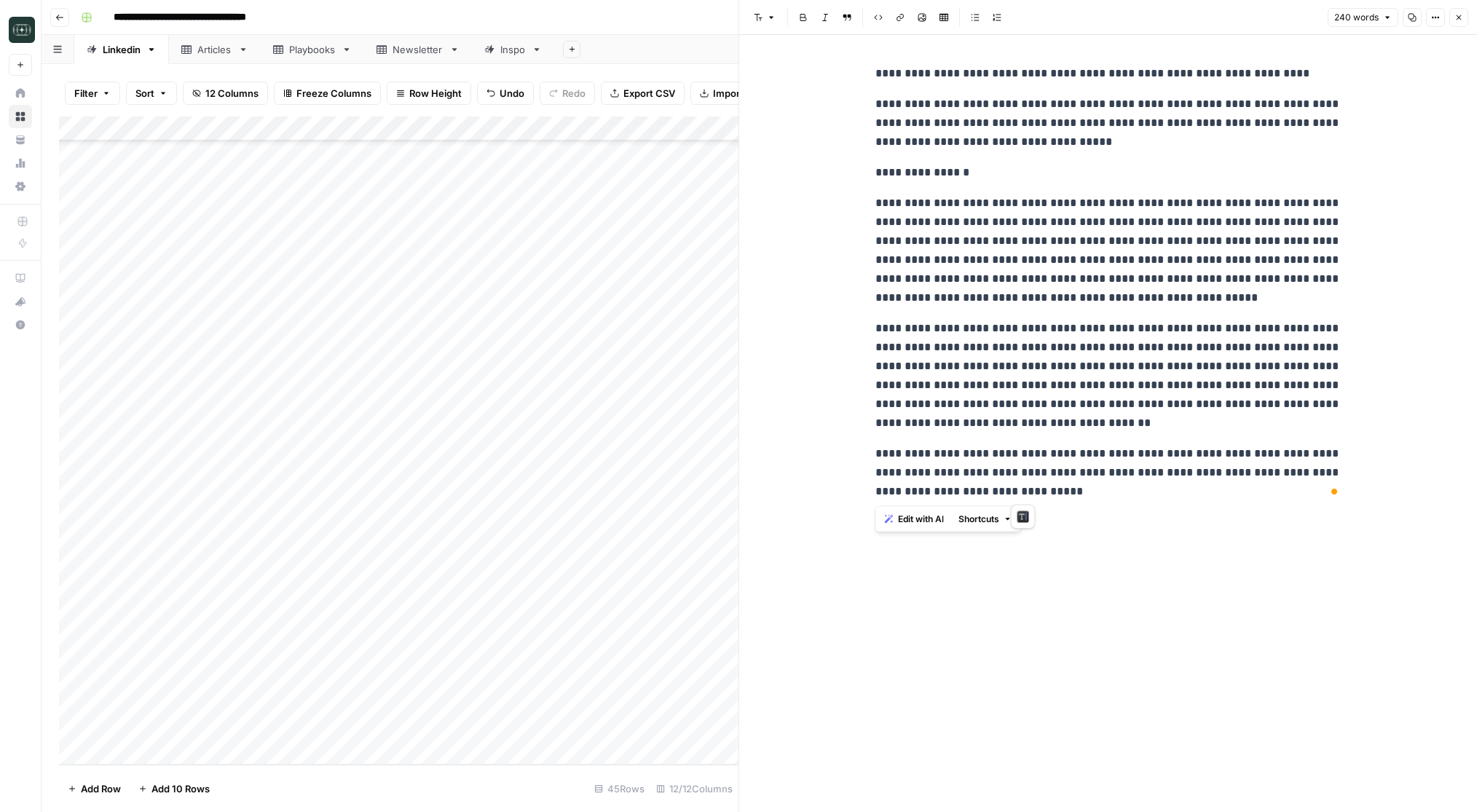
drag, startPoint x: 1068, startPoint y: 493, endPoint x: 857, endPoint y: 75, distance: 468.2
click at [857, 75] on div "**********" at bounding box center [1108, 423] width 738 height 777
copy div "**********"
click at [933, 138] on p "**********" at bounding box center [1109, 123] width 466 height 57
click at [426, 677] on div "Add Column" at bounding box center [398, 441] width 679 height 648
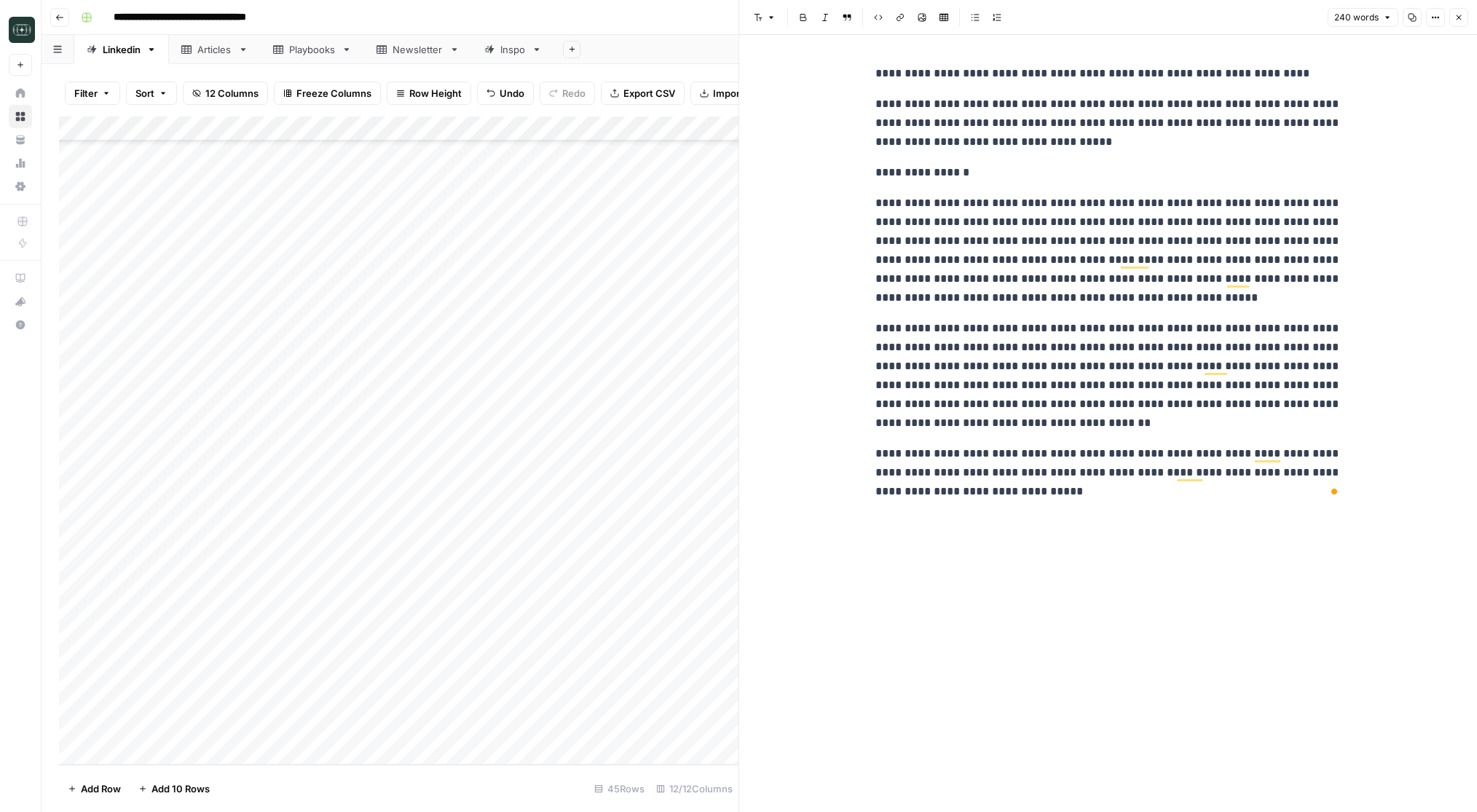
click at [426, 677] on div "Add Column" at bounding box center [398, 441] width 679 height 648
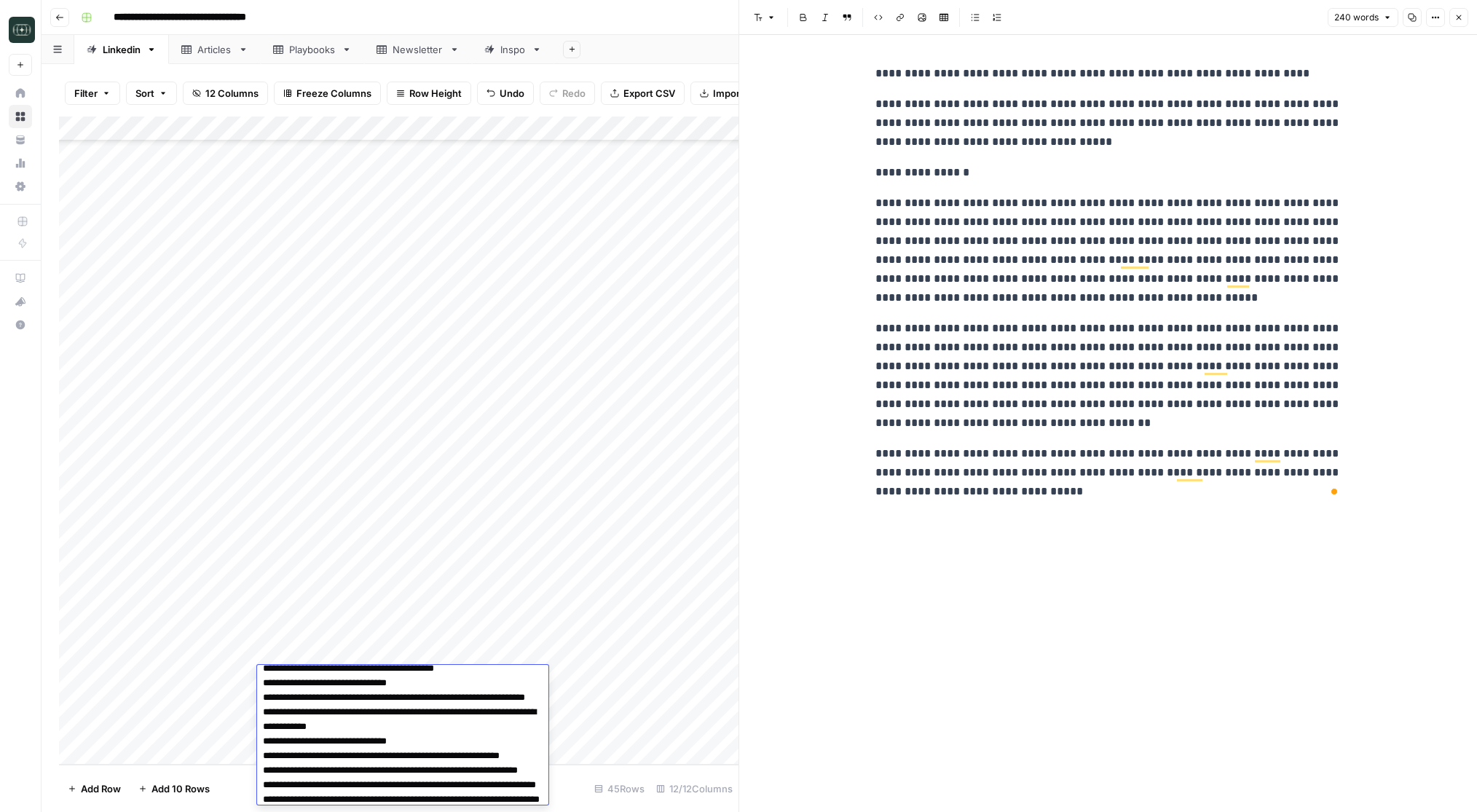
scroll to position [110, 0]
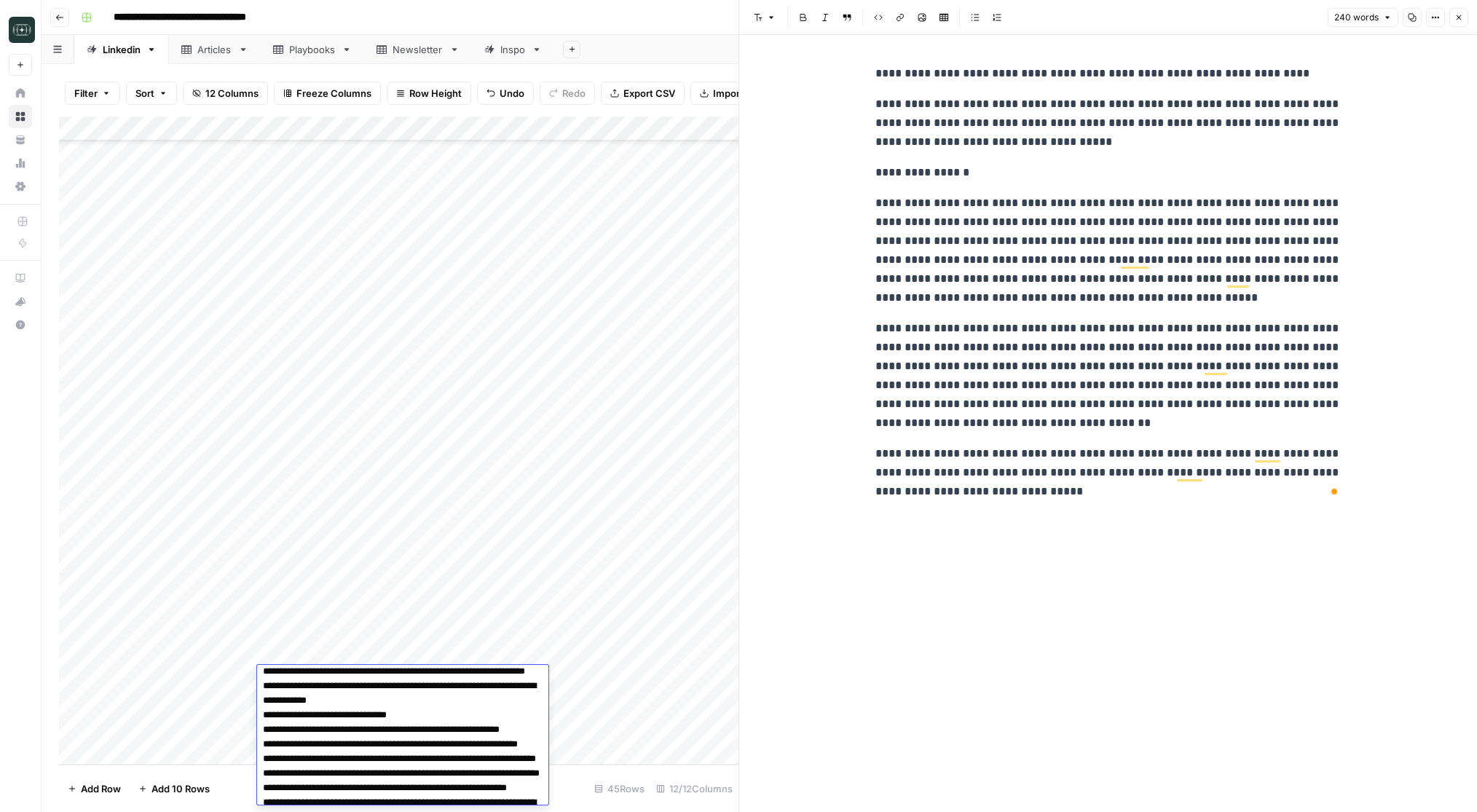
drag, startPoint x: 311, startPoint y: 762, endPoint x: 317, endPoint y: 768, distance: 8.5
click at [317, 768] on textarea "To enrich screen reader interactions, please activate Accessibility in Grammarl…" at bounding box center [402, 788] width 291 height 457
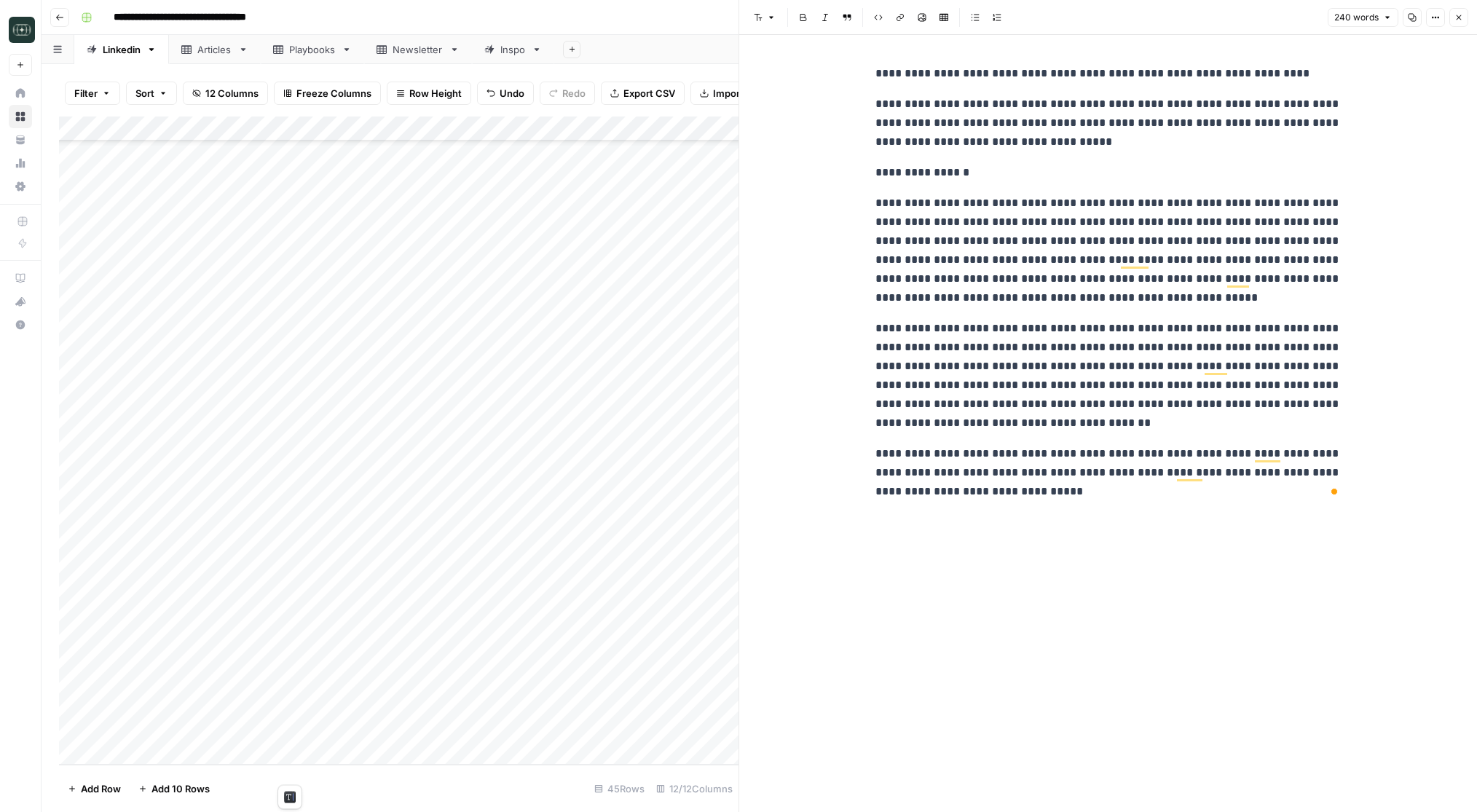
click at [447, 743] on div "Add Column" at bounding box center [398, 441] width 679 height 648
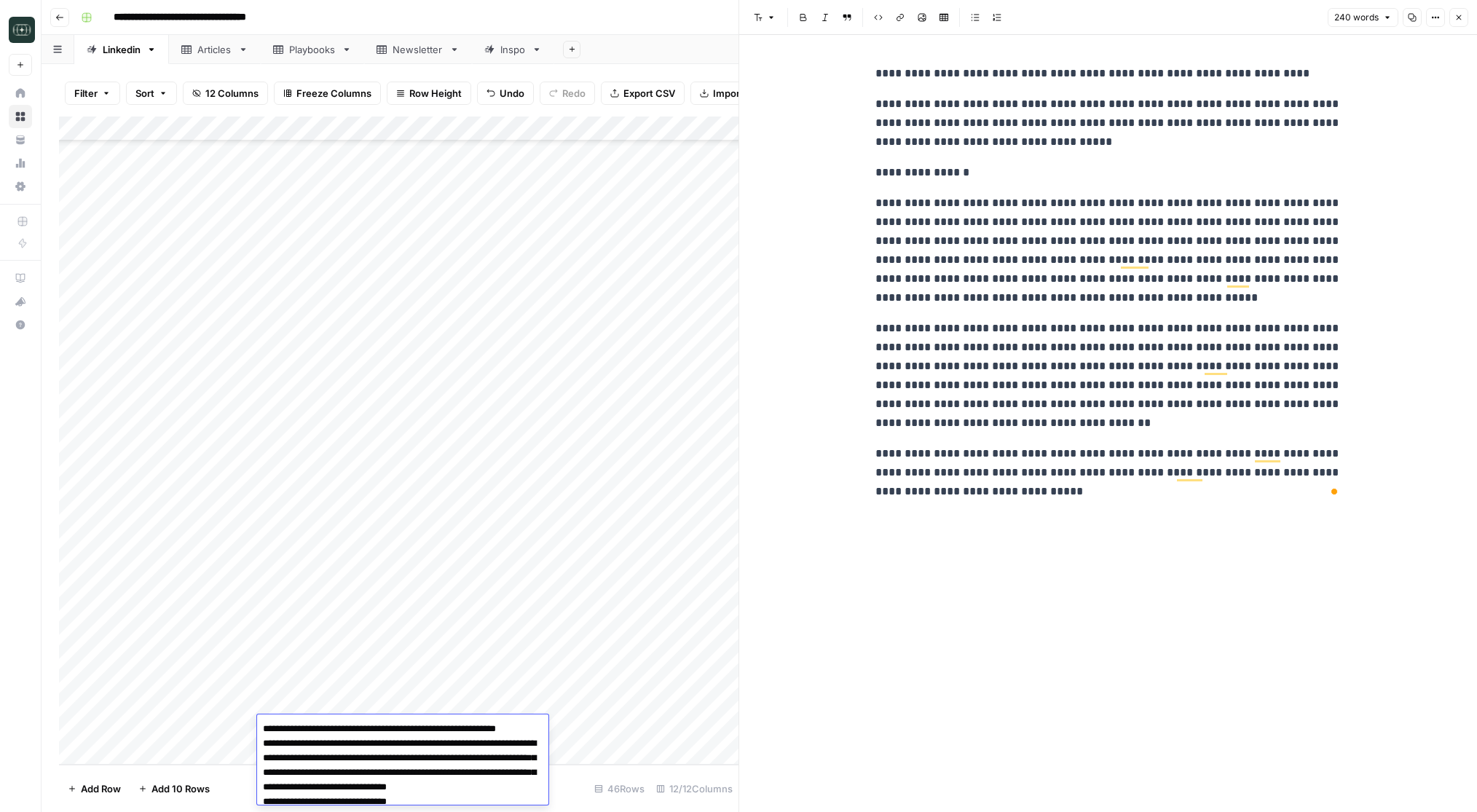
scroll to position [308, 0]
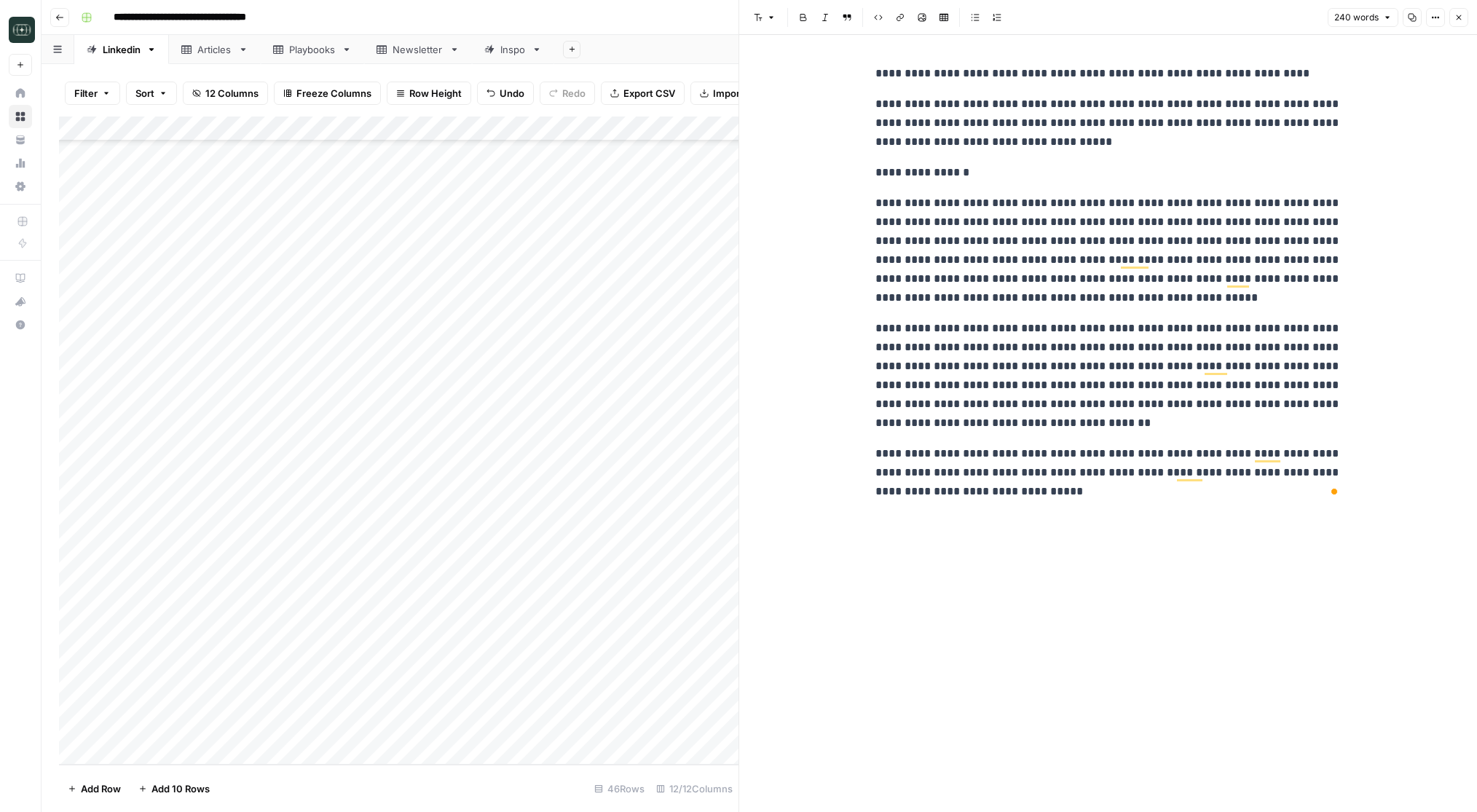
click at [545, 728] on div "Add Column" at bounding box center [398, 441] width 679 height 648
click at [533, 782] on button "Personal Story" at bounding box center [544, 778] width 77 height 18
click at [633, 723] on div "Add Column" at bounding box center [398, 441] width 679 height 648
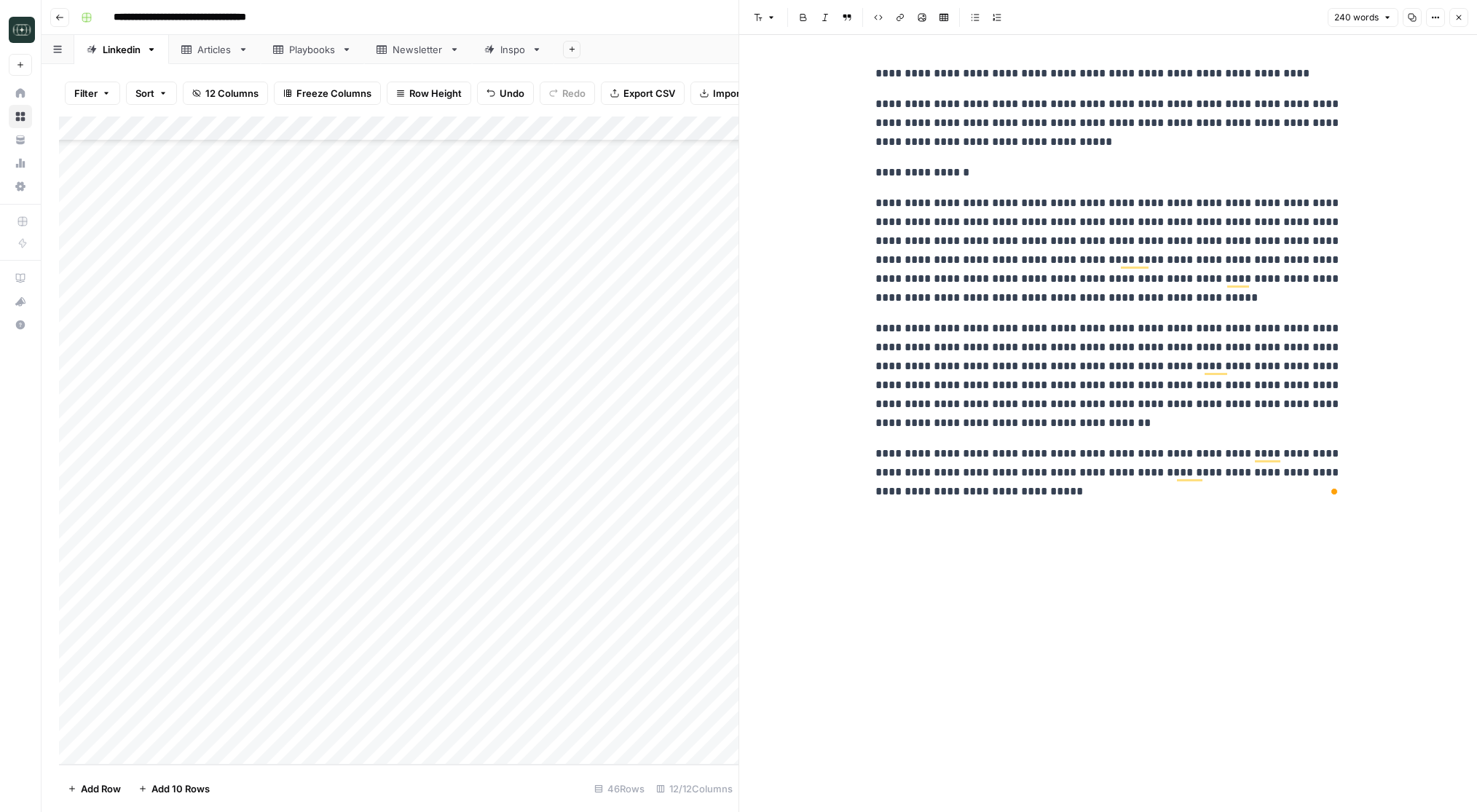
click at [633, 723] on div "Add Column" at bounding box center [398, 441] width 679 height 648
click at [651, 755] on button "Medium ( 120-200 words)" at bounding box center [660, 752] width 129 height 18
click at [723, 729] on div "Add Column" at bounding box center [398, 441] width 679 height 648
click at [1458, 16] on icon "button" at bounding box center [1459, 18] width 5 height 5
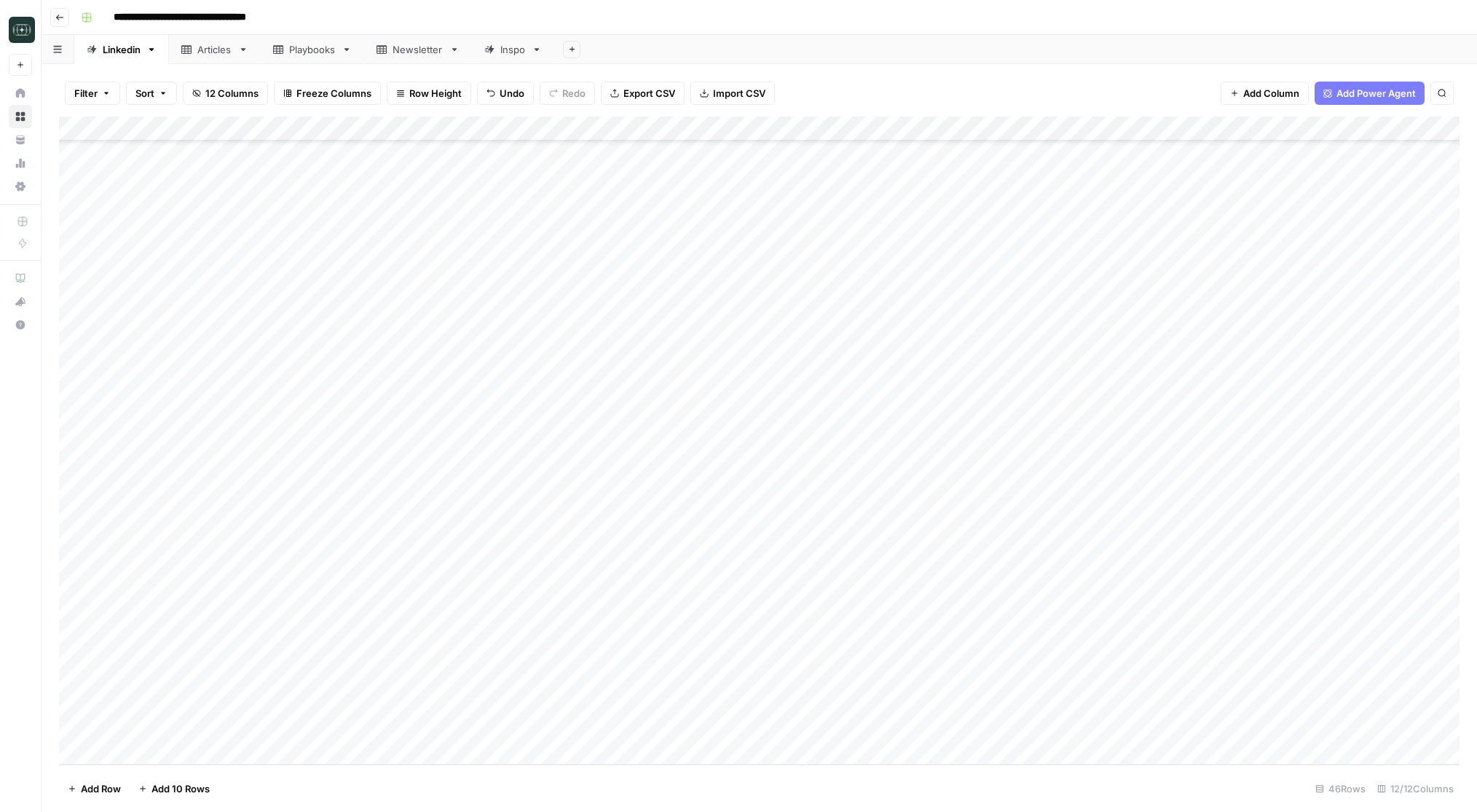
click at [896, 678] on div "Add Column" at bounding box center [759, 441] width 1400 height 648
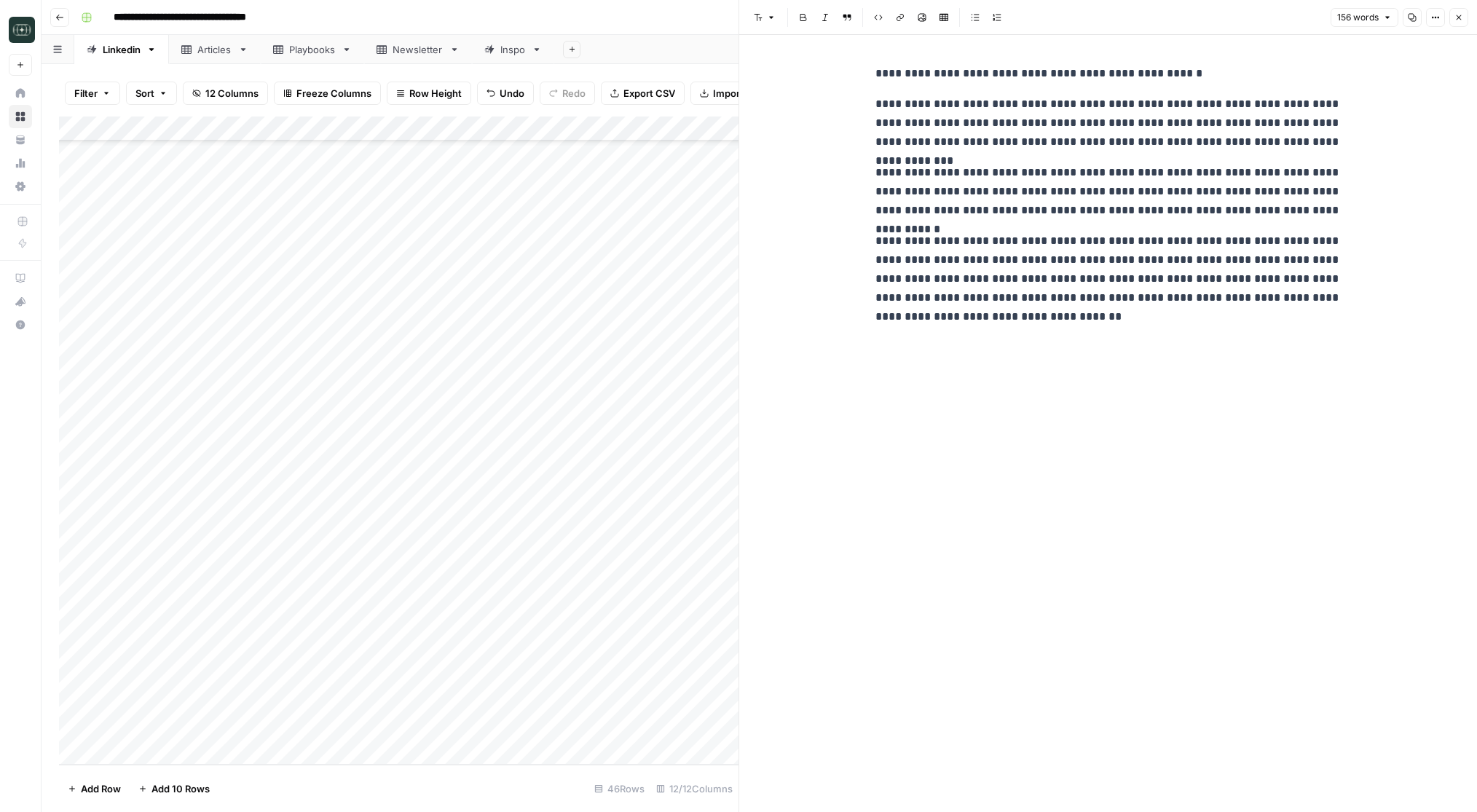
click at [992, 311] on p "**********" at bounding box center [1109, 279] width 466 height 95
drag, startPoint x: 985, startPoint y: 303, endPoint x: 867, endPoint y: 69, distance: 262.1
click at [867, 69] on div "**********" at bounding box center [1108, 423] width 738 height 777
copy div "**********"
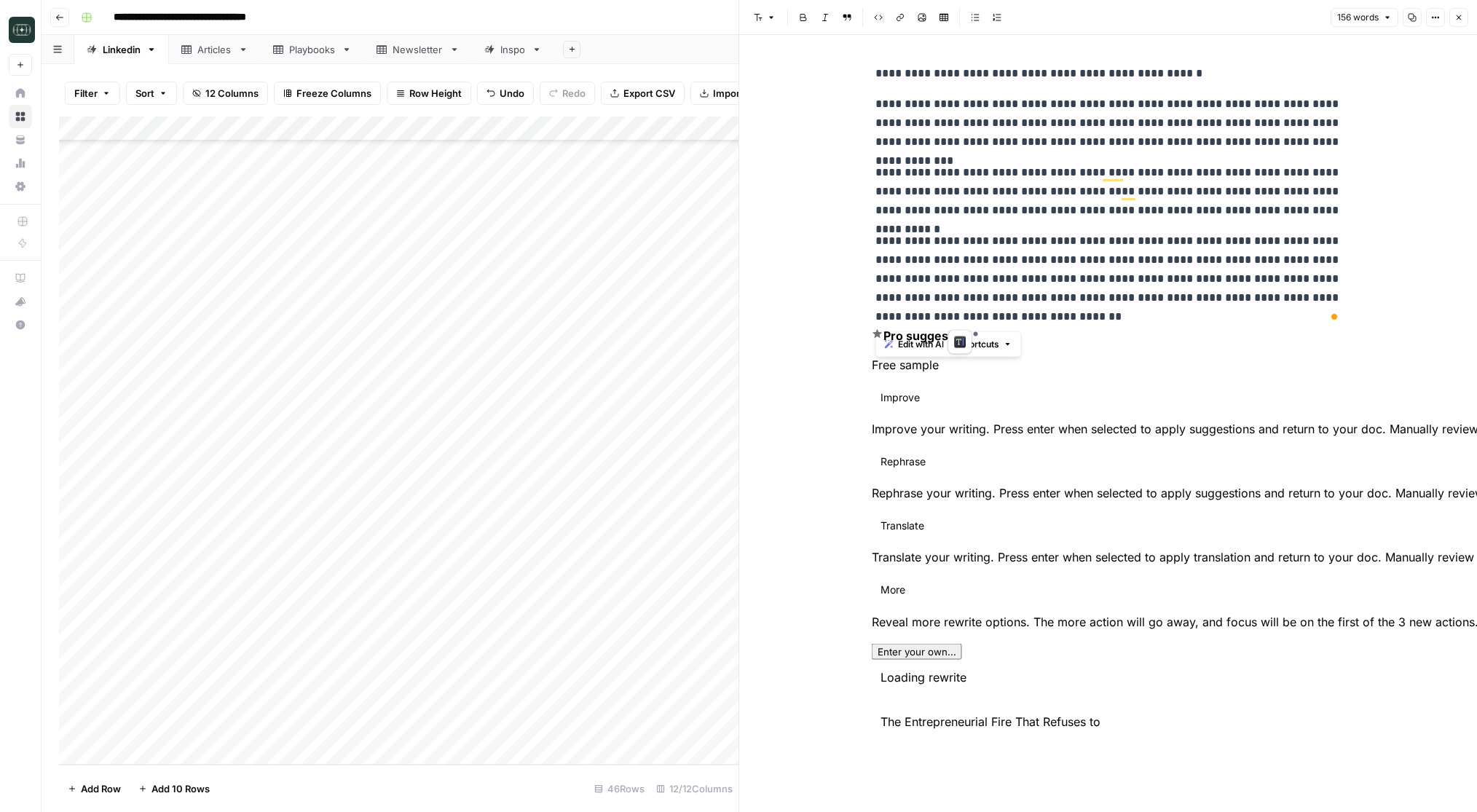
click at [949, 129] on p "**********" at bounding box center [1109, 123] width 466 height 57
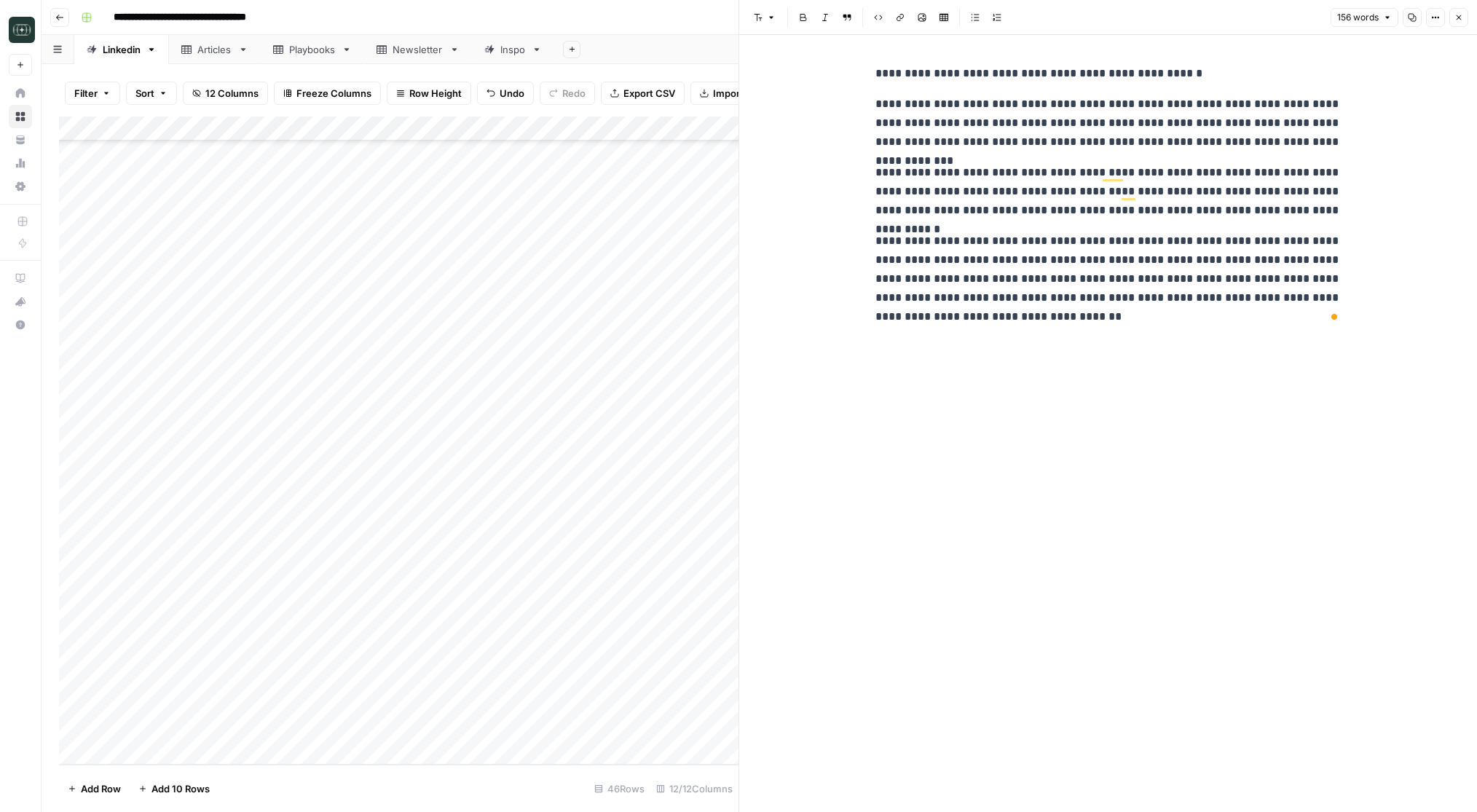
click at [412, 677] on div "Add Column" at bounding box center [398, 441] width 679 height 648
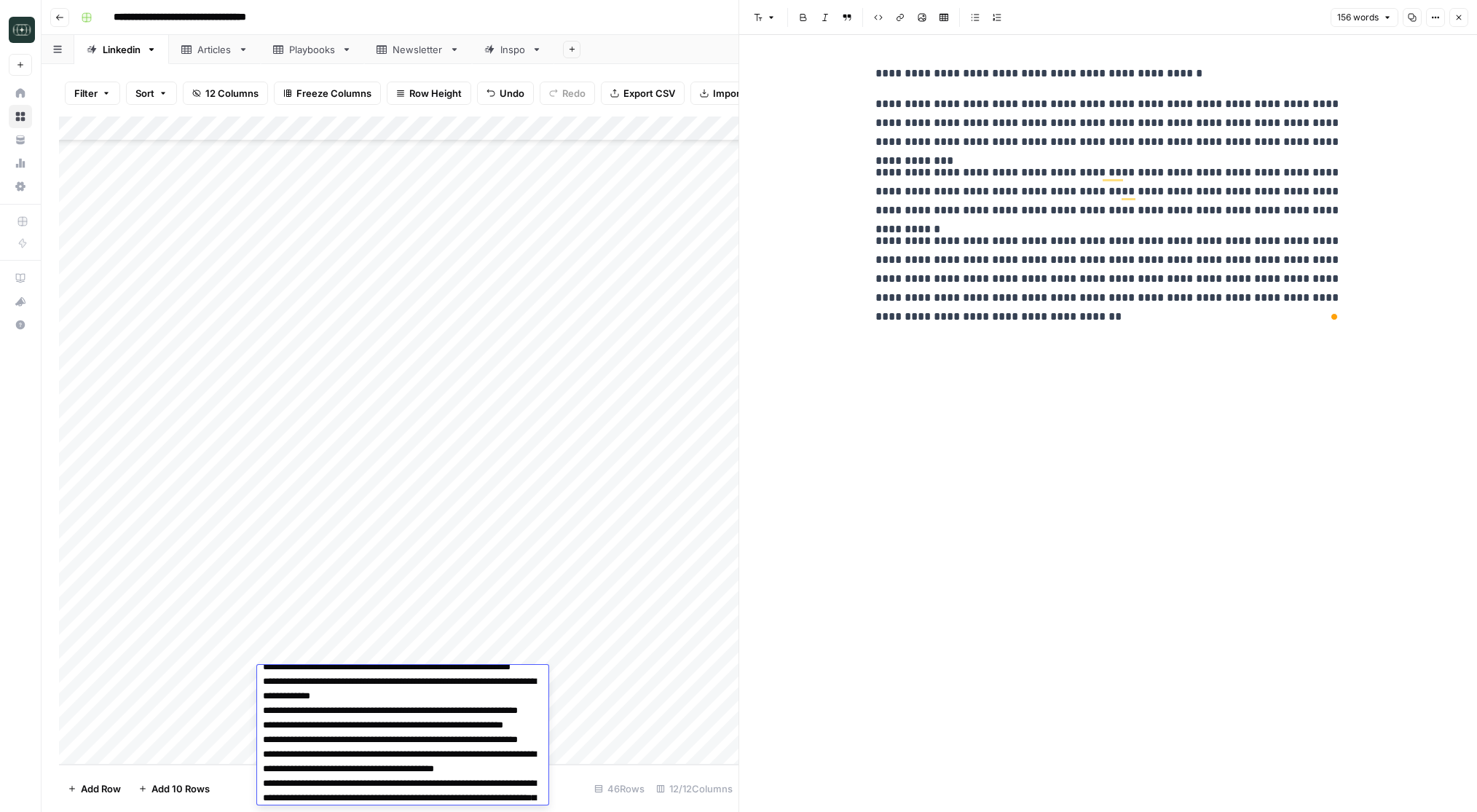
scroll to position [180, 0]
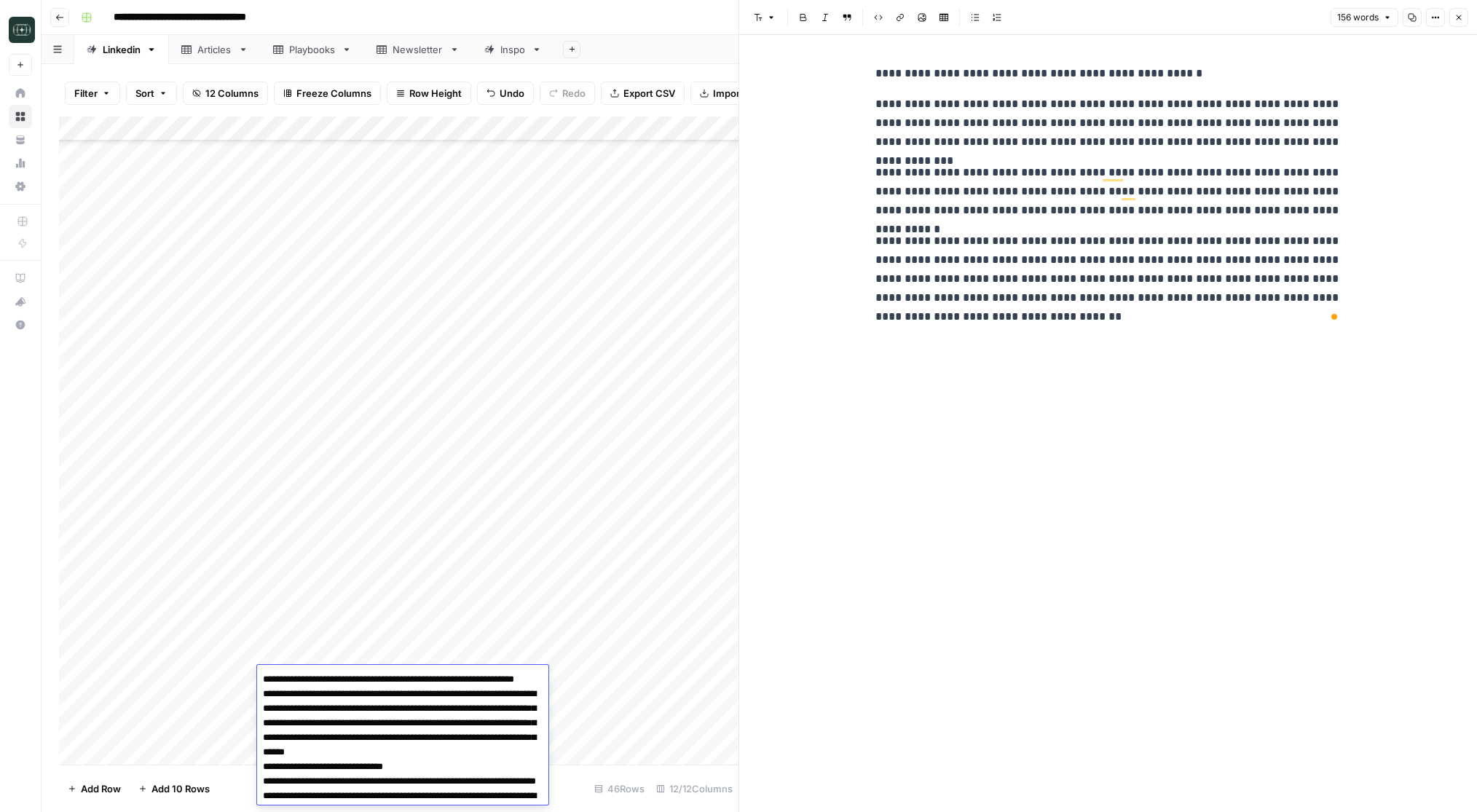
scroll to position [252, 0]
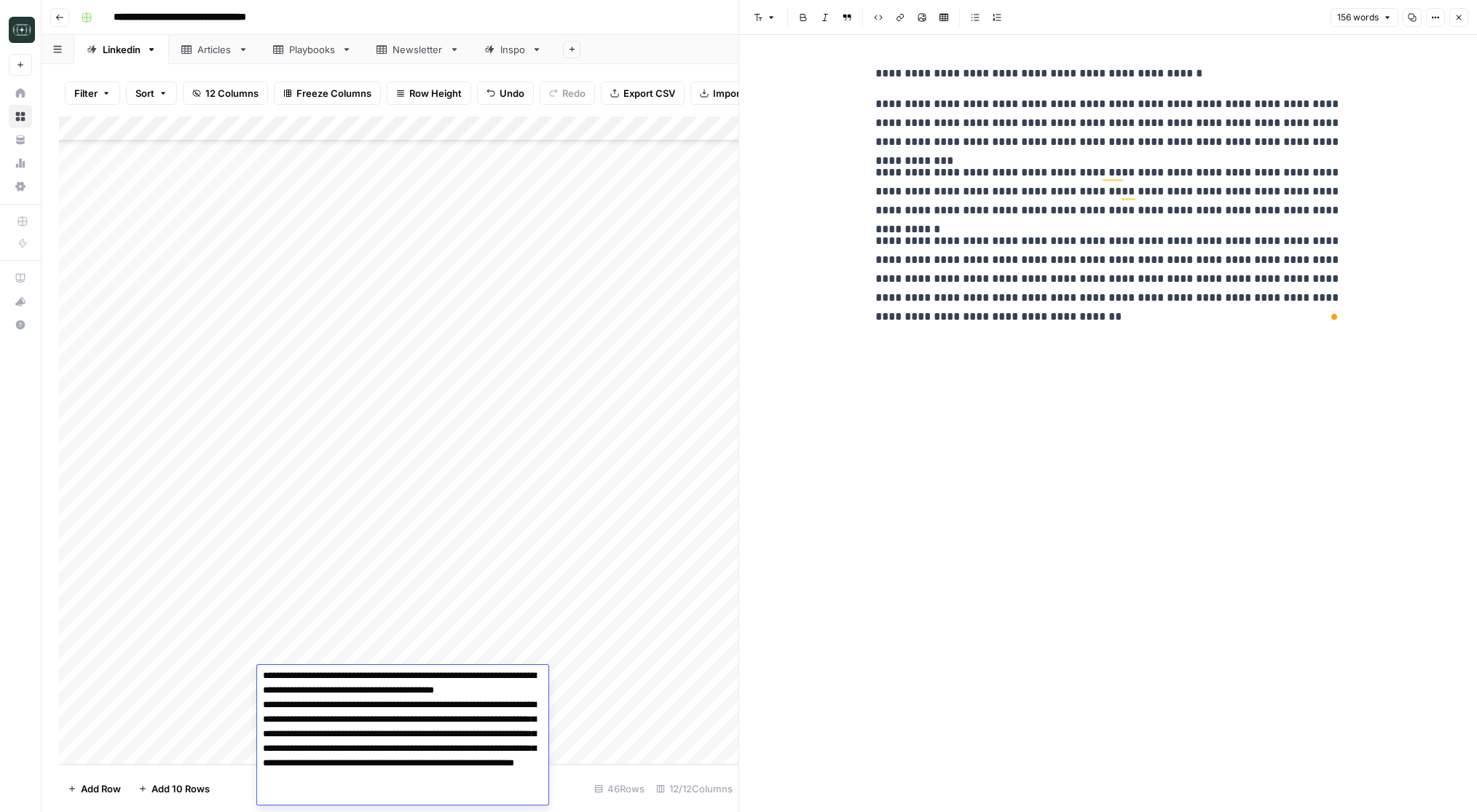
click at [399, 749] on textarea "To enrich screen reader interactions, please activate Accessibility in Grammarl…" at bounding box center [402, 647] width 291 height 457
drag, startPoint x: 399, startPoint y: 749, endPoint x: 328, endPoint y: 734, distance: 72.6
click at [328, 734] on textarea "To enrich screen reader interactions, please activate Accessibility in Grammarl…" at bounding box center [402, 647] width 291 height 457
click at [335, 751] on textarea "To enrich screen reader interactions, please activate Accessibility in Grammarl…" at bounding box center [402, 647] width 291 height 457
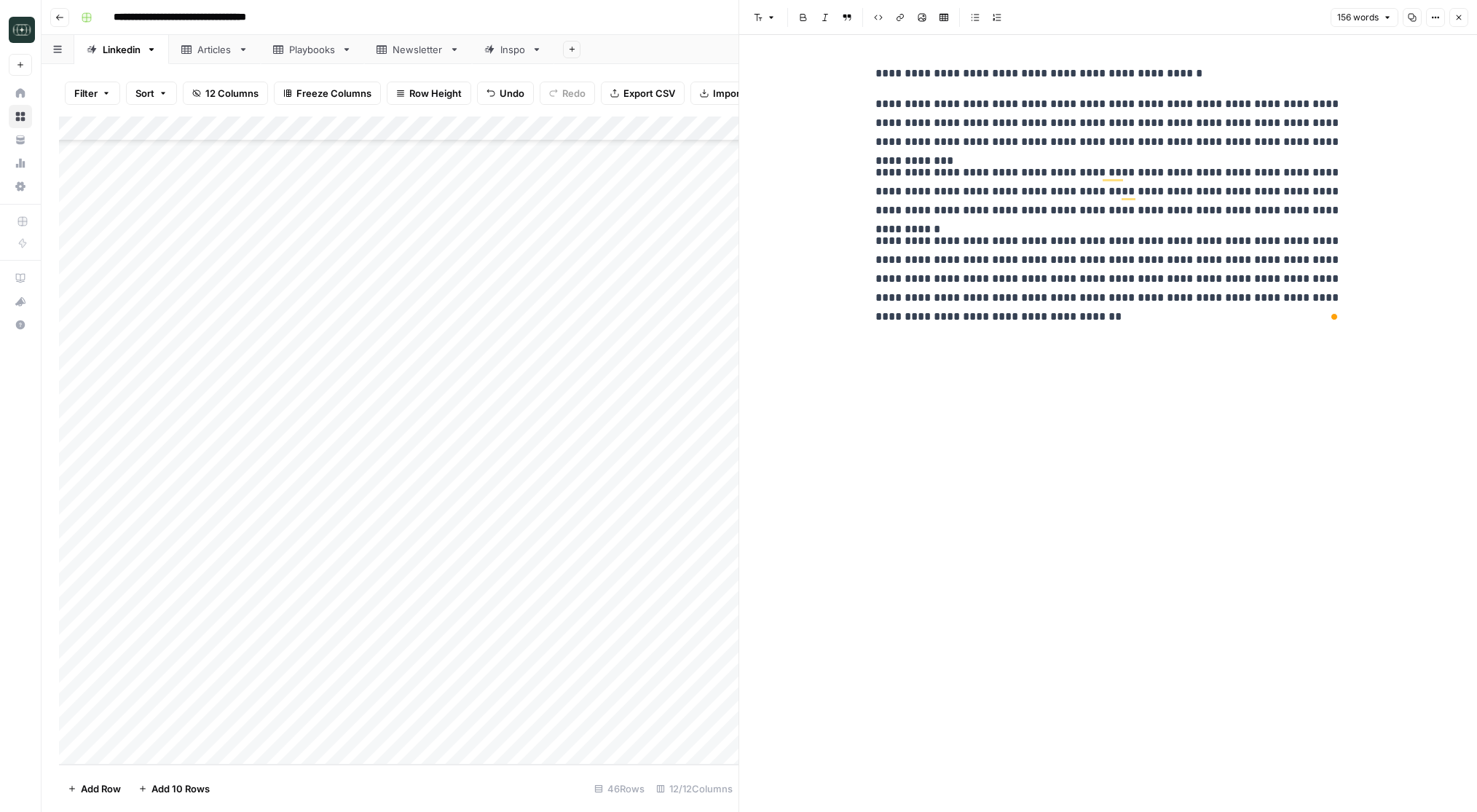
click at [370, 671] on div "Add Column" at bounding box center [398, 441] width 679 height 648
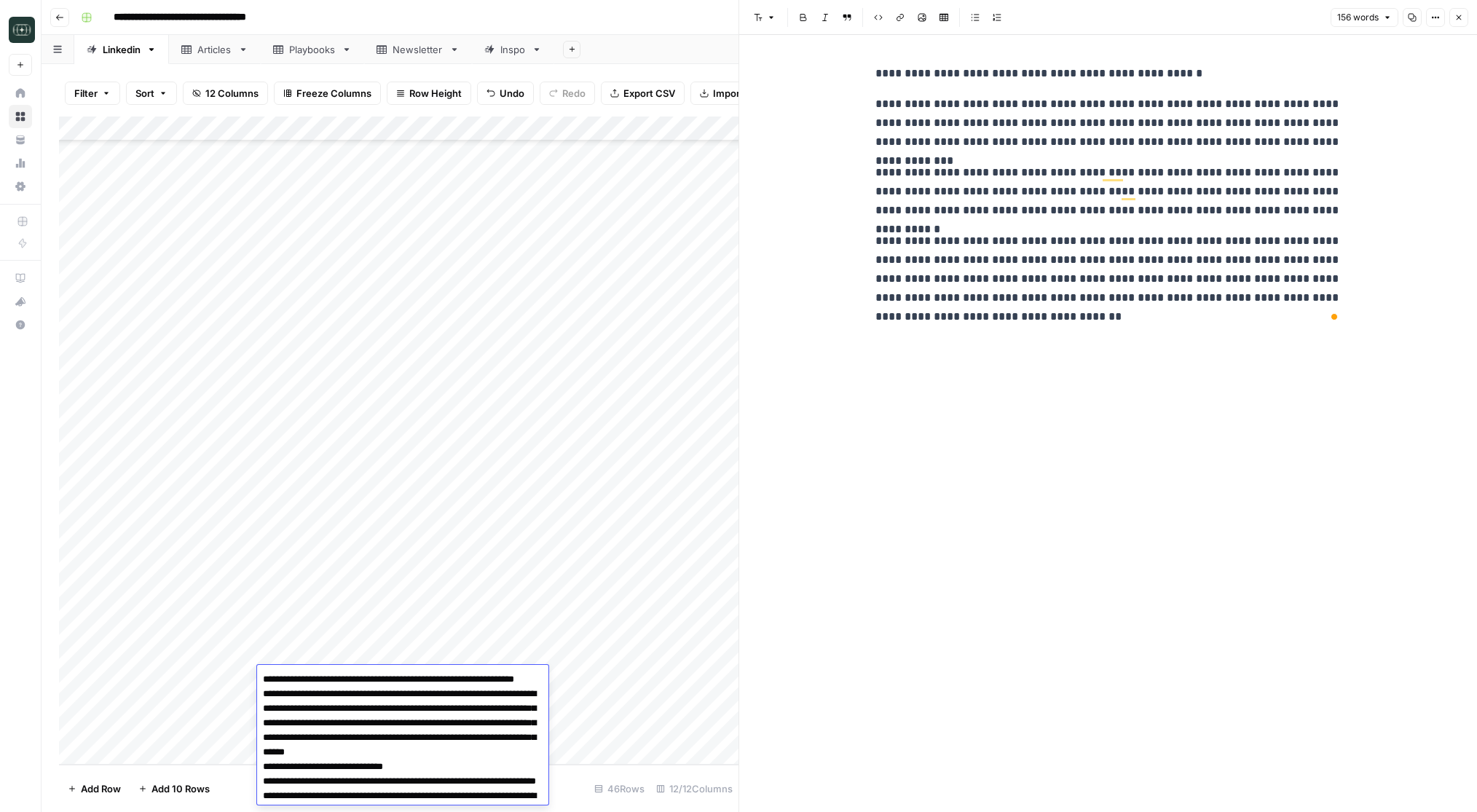
scroll to position [322, 0]
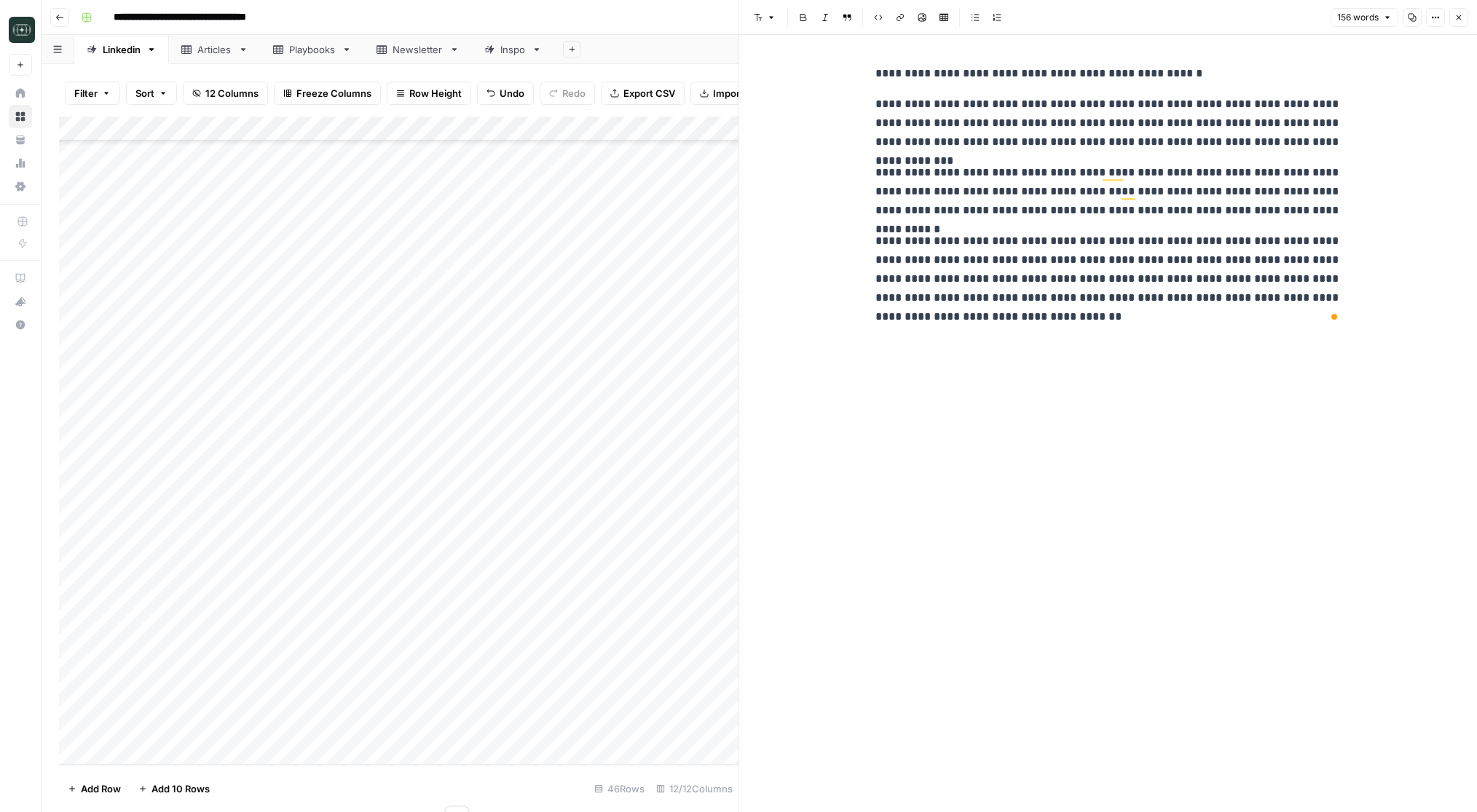
click at [347, 755] on div "Add Column" at bounding box center [398, 441] width 679 height 648
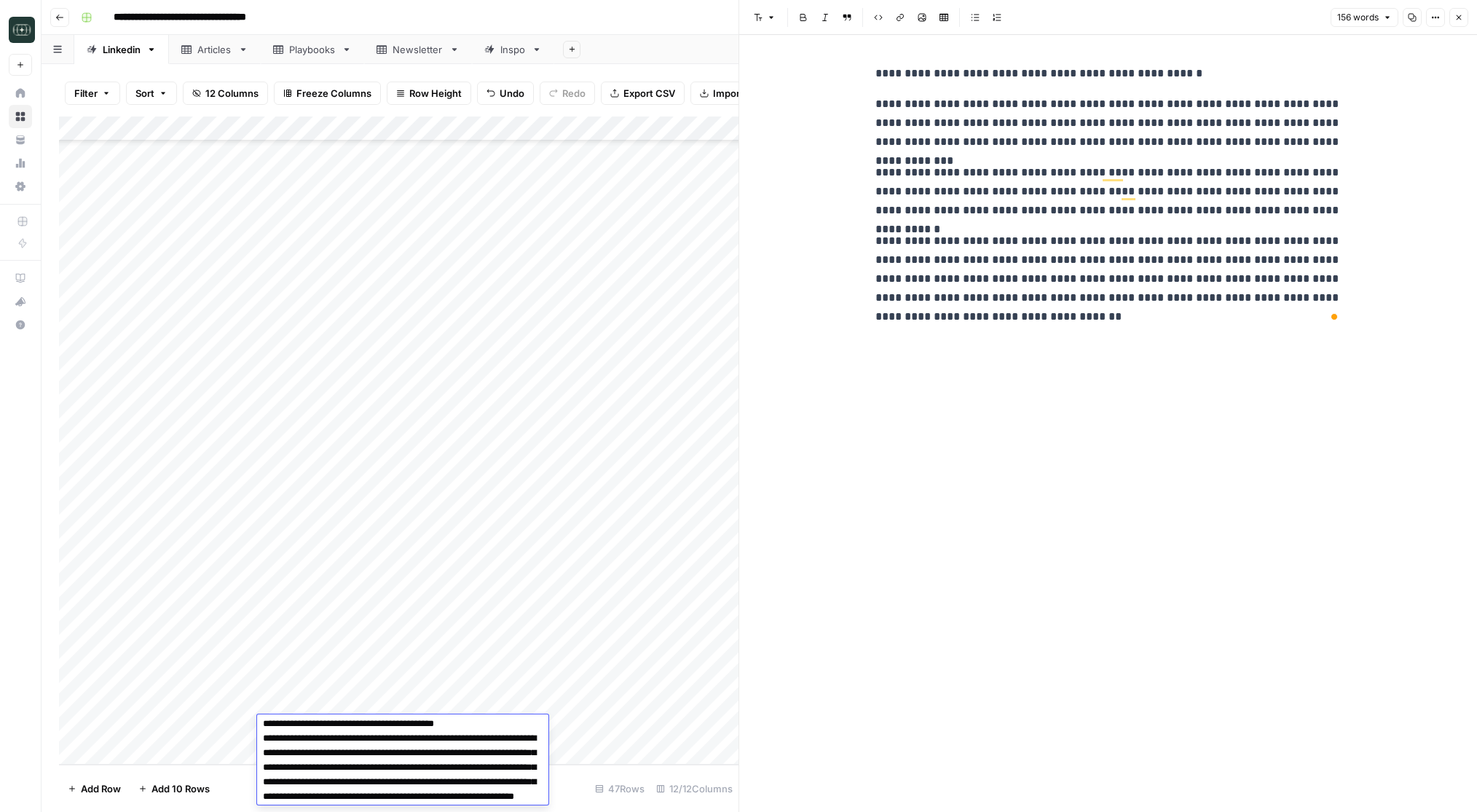
scroll to position [263, 0]
drag, startPoint x: 327, startPoint y: 771, endPoint x: 338, endPoint y: 780, distance: 14.2
click at [338, 780] on textarea at bounding box center [402, 683] width 291 height 457
click at [402, 774] on textarea at bounding box center [402, 683] width 291 height 457
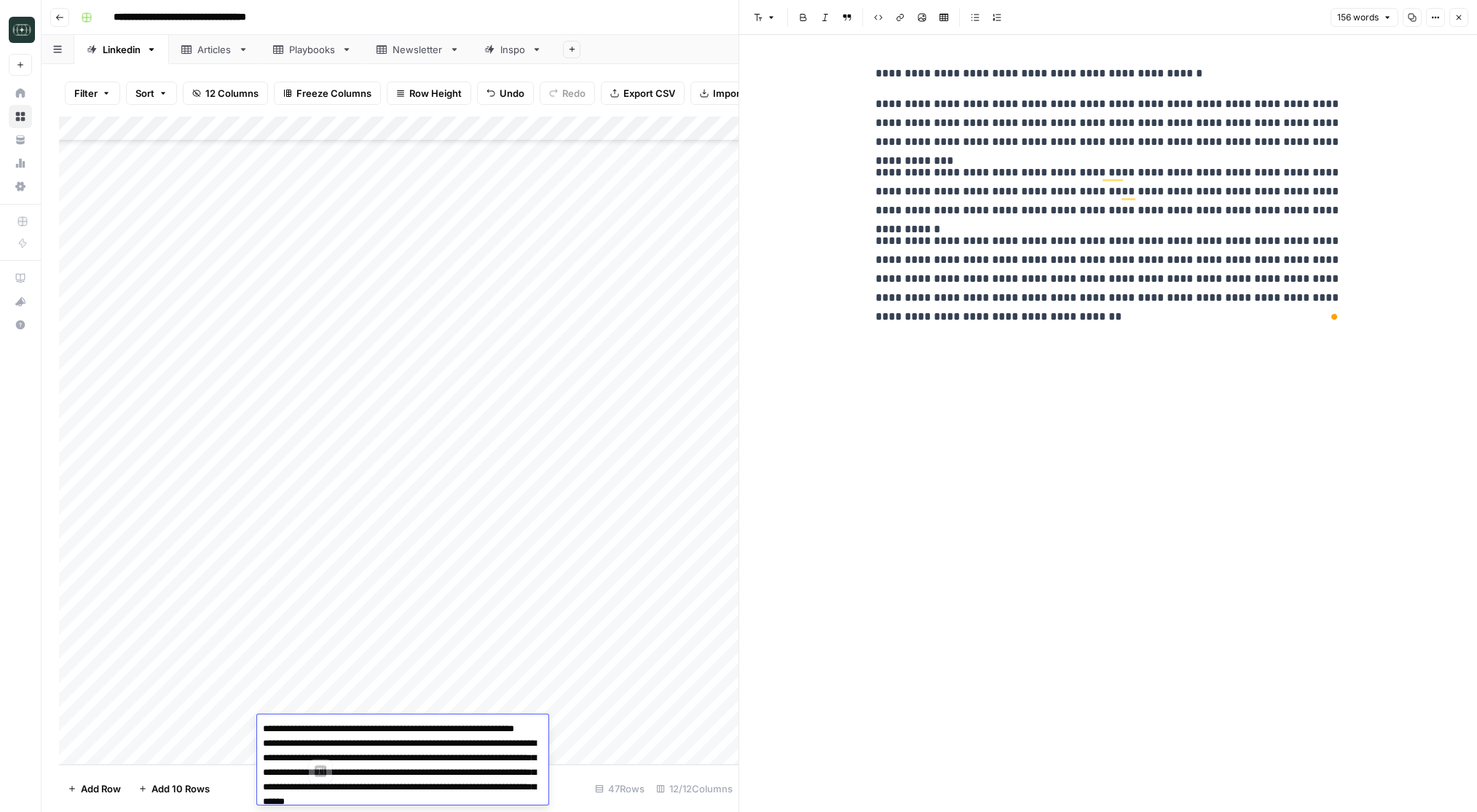
drag, startPoint x: 315, startPoint y: 726, endPoint x: 336, endPoint y: 743, distance: 27.0
type textarea "**********"
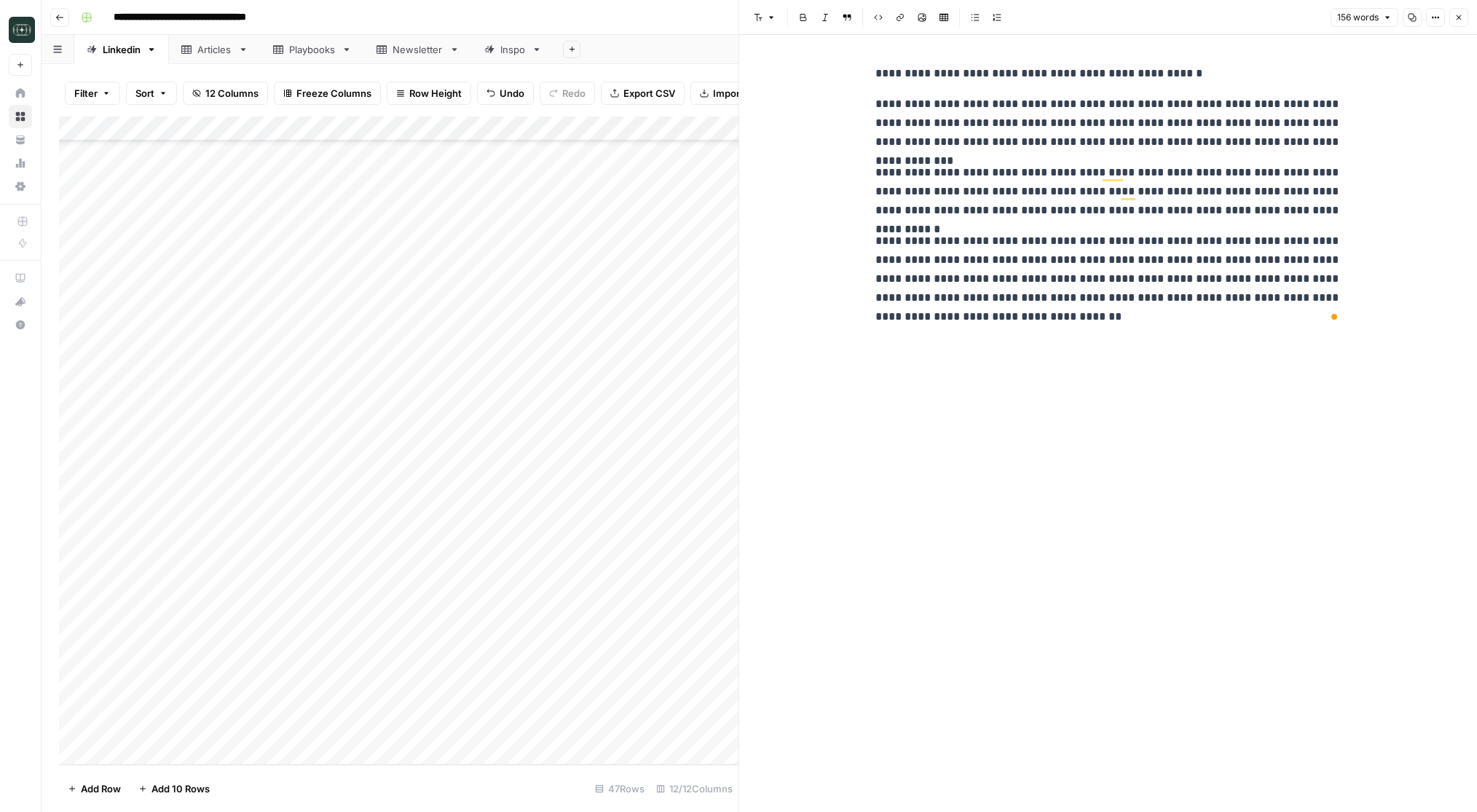
click at [611, 740] on div "Add Column" at bounding box center [398, 441] width 679 height 648
click at [548, 735] on div "Add Column" at bounding box center [398, 441] width 679 height 648
click at [536, 743] on button "Review" at bounding box center [528, 741] width 45 height 18
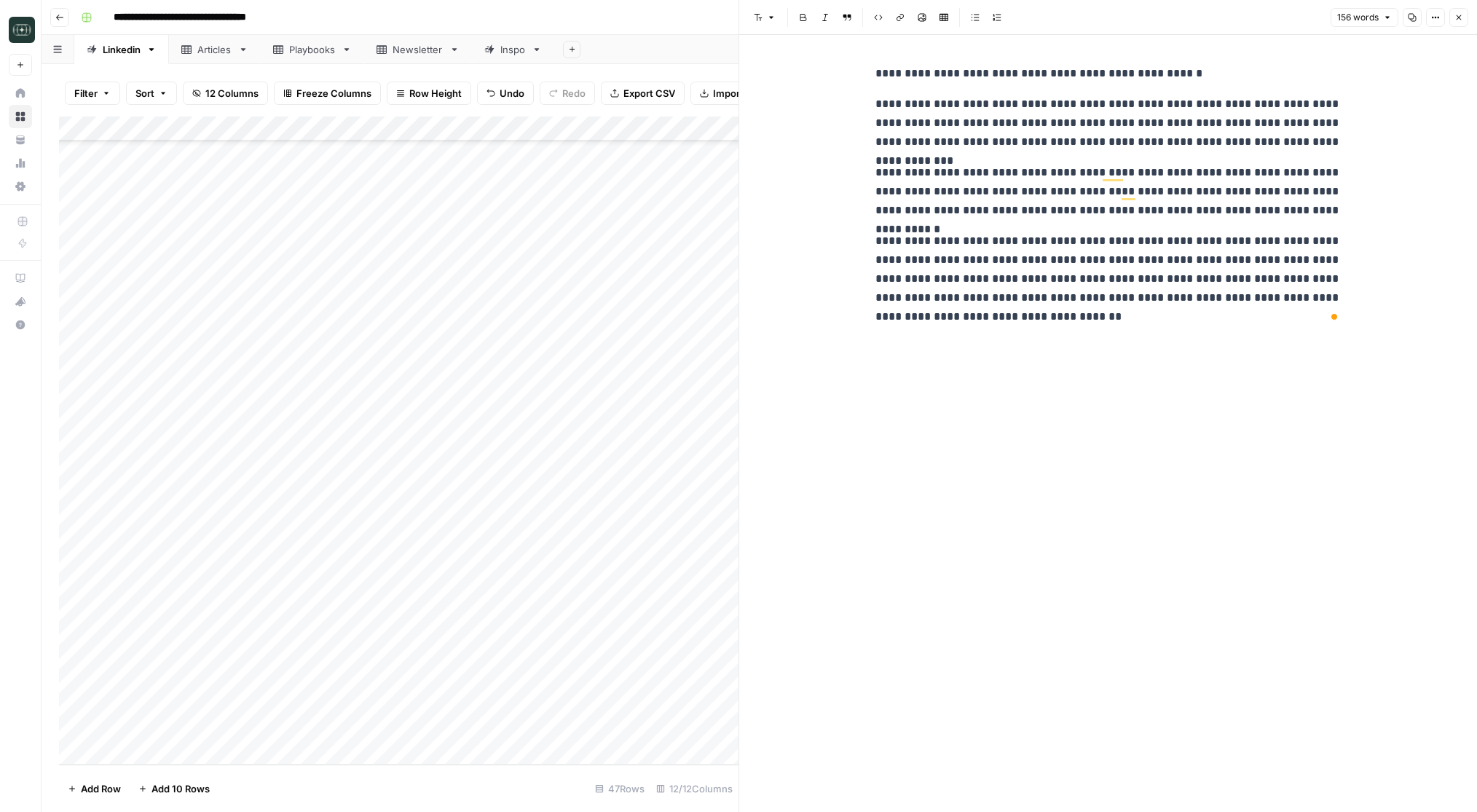
click at [610, 728] on div "Add Column" at bounding box center [398, 441] width 679 height 648
click at [640, 754] on button "Medium ( 120-200 words)" at bounding box center [660, 754] width 129 height 18
click at [1459, 13] on icon "button" at bounding box center [1459, 17] width 9 height 9
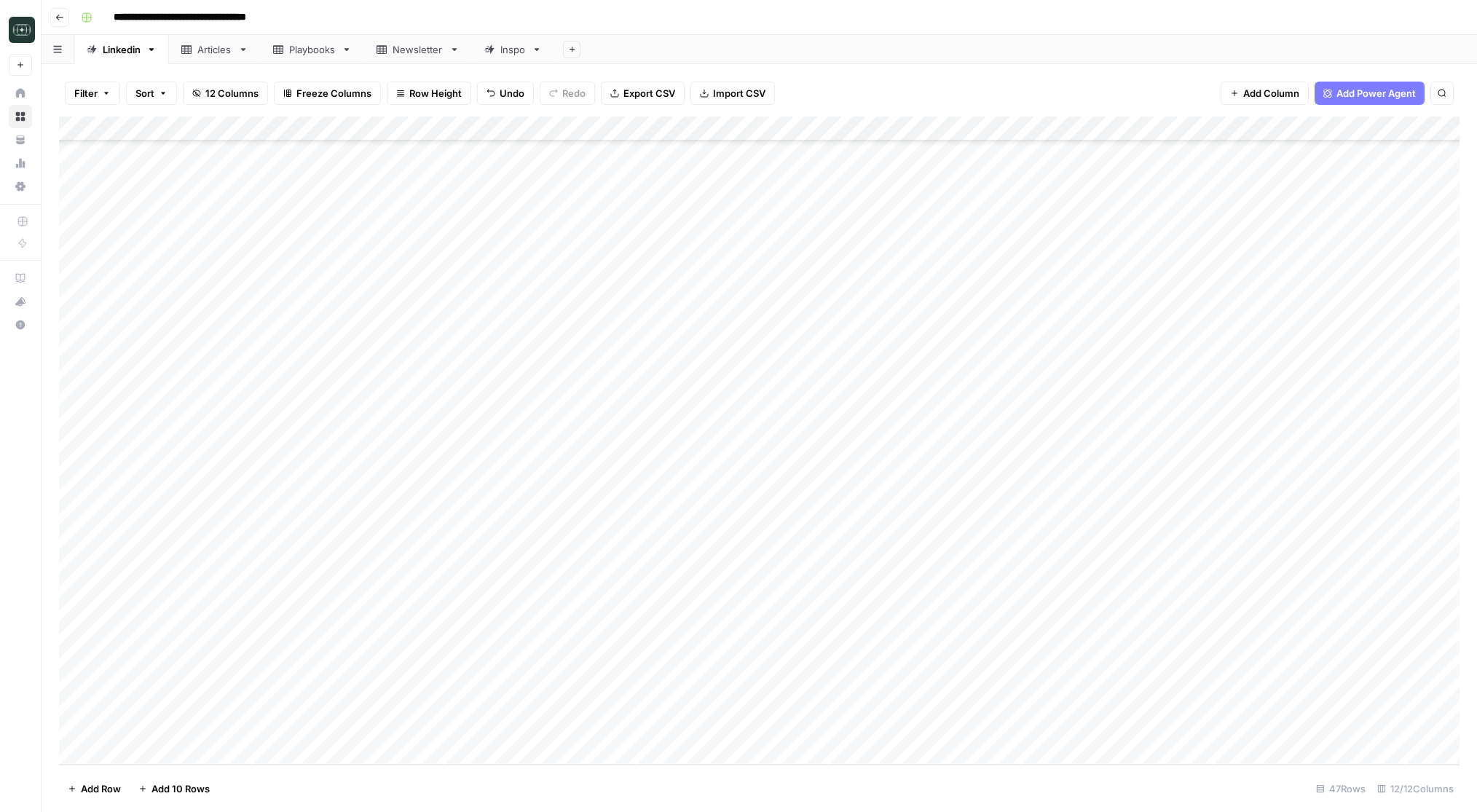
click at [819, 730] on div "Add Column" at bounding box center [759, 441] width 1400 height 648
click at [893, 707] on div "Add Column" at bounding box center [759, 441] width 1400 height 648
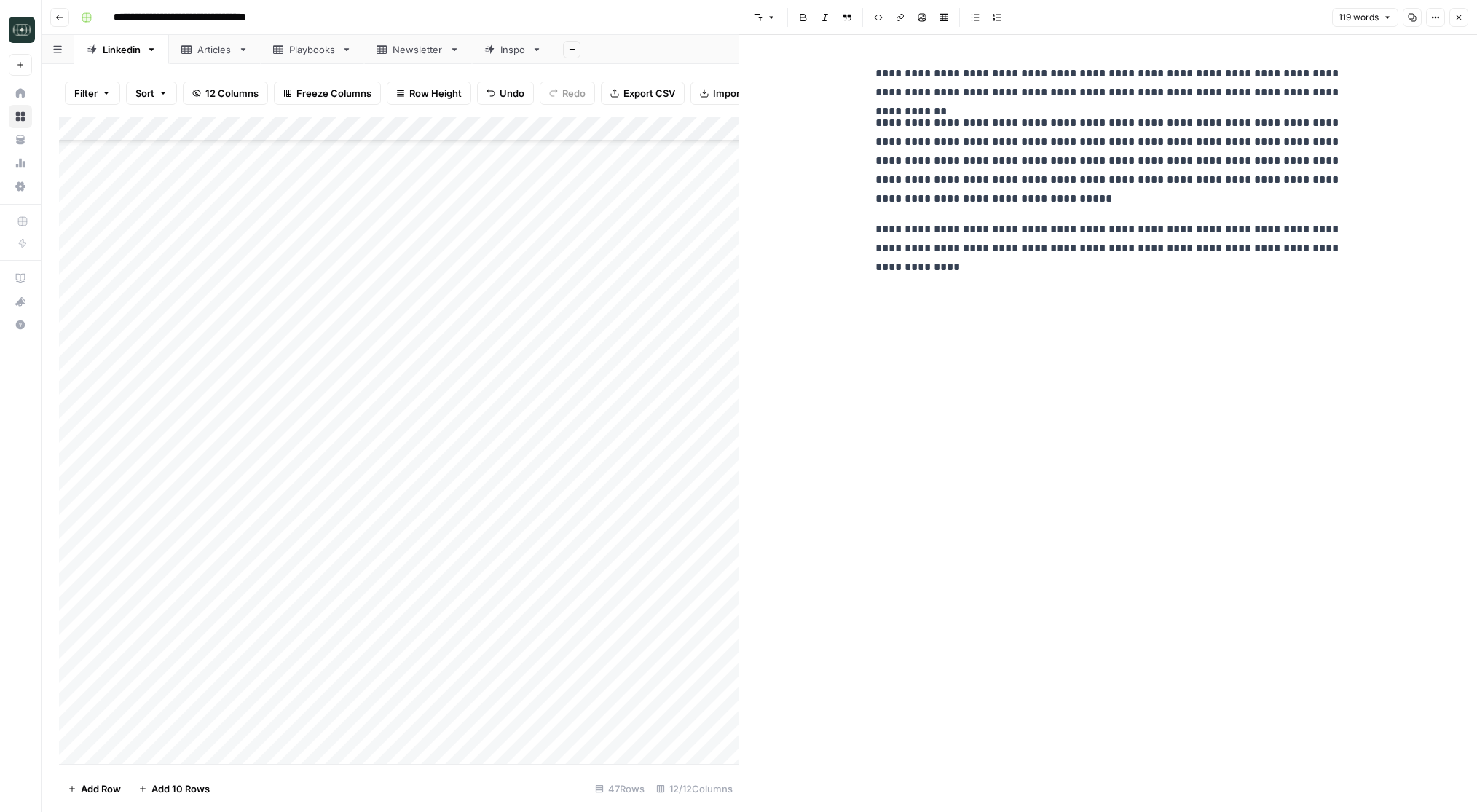
click at [1095, 261] on p "**********" at bounding box center [1109, 248] width 466 height 57
copy div "**********"
click at [1105, 261] on p "**********" at bounding box center [1109, 248] width 466 height 57
click at [1463, 18] on icon "button" at bounding box center [1459, 17] width 9 height 9
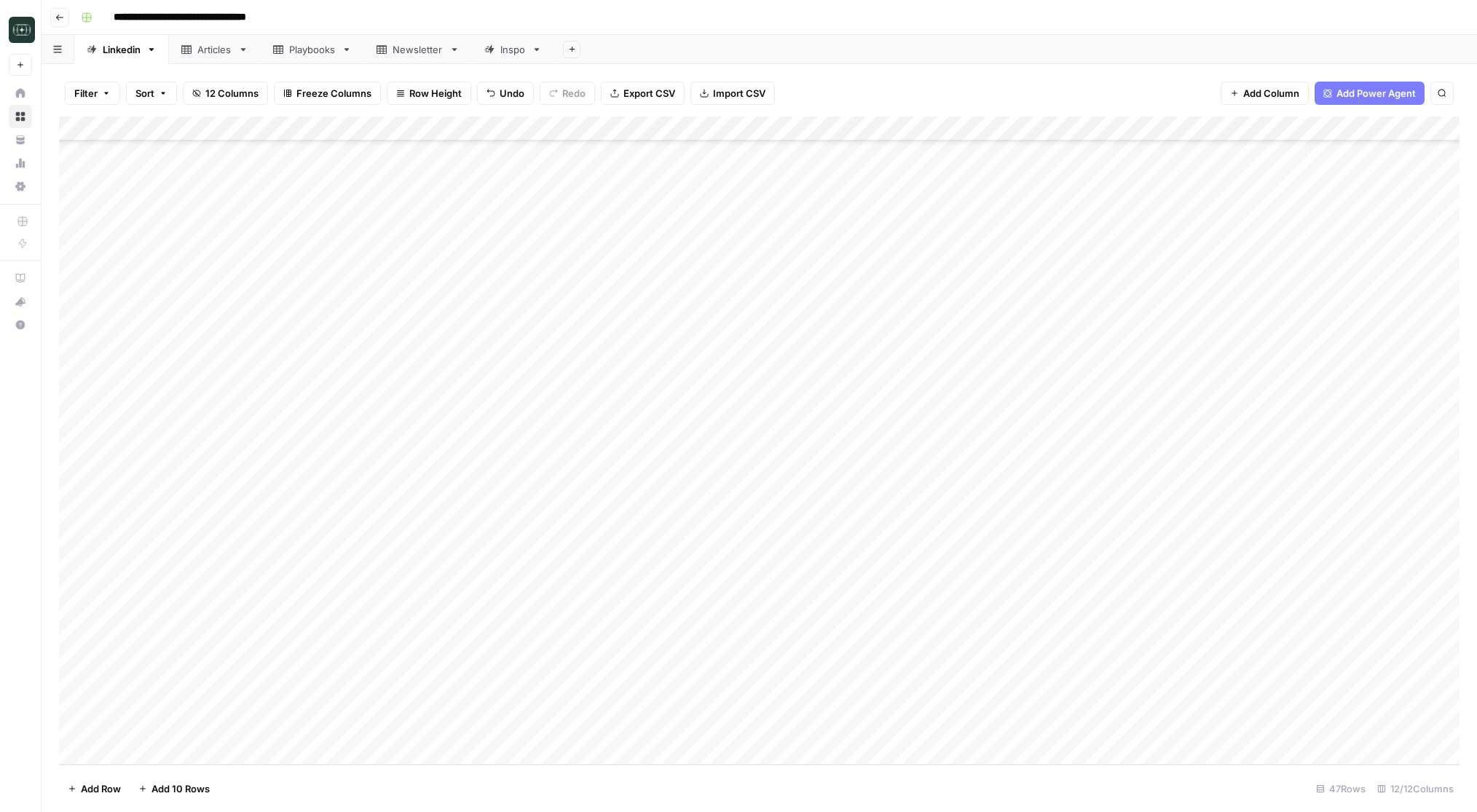
click at [860, 724] on div "Add Column" at bounding box center [759, 441] width 1400 height 648
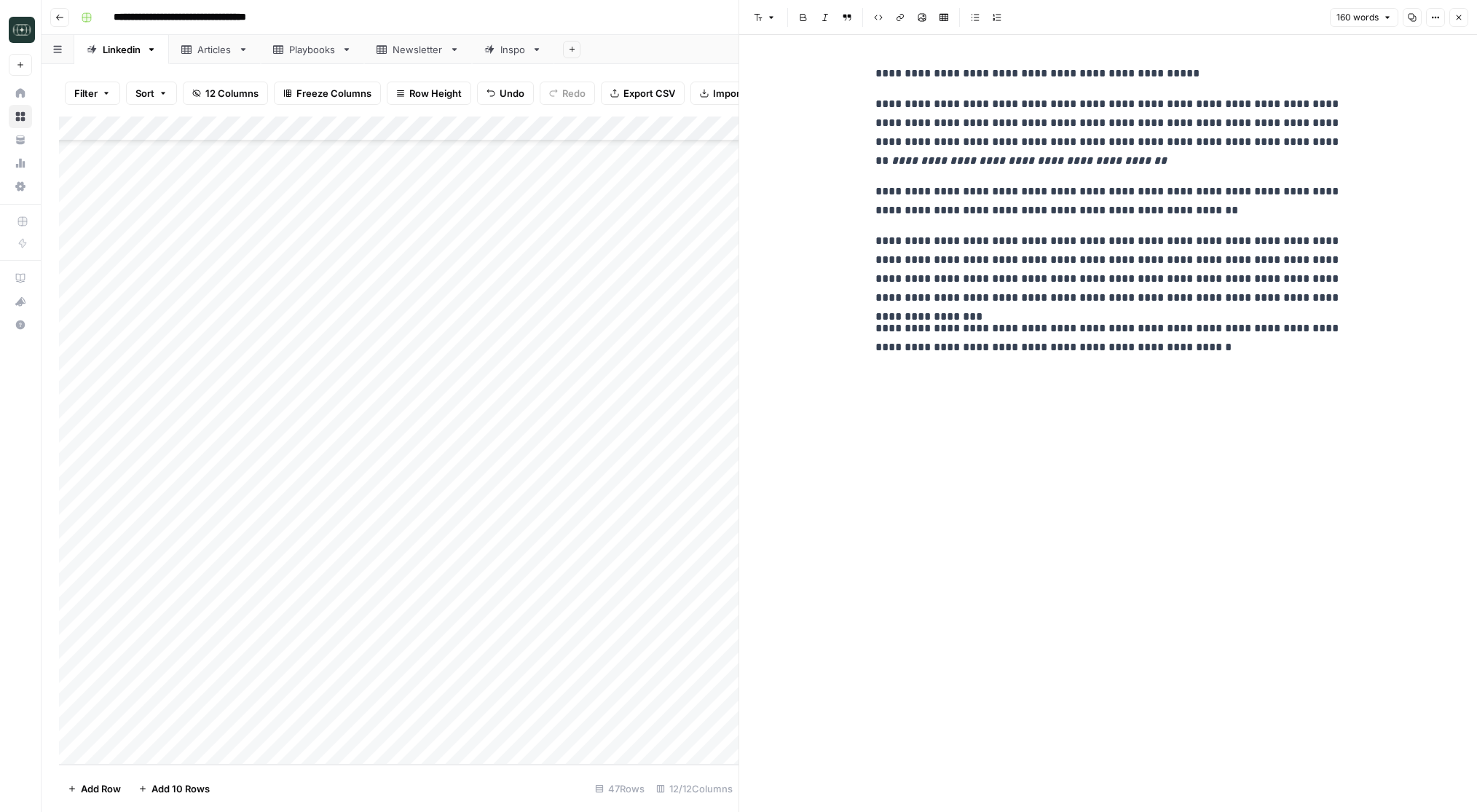
click at [929, 295] on p "**********" at bounding box center [1109, 269] width 466 height 76
copy div "**********"
click at [996, 314] on div "**********" at bounding box center [1109, 210] width 484 height 304
drag, startPoint x: 1210, startPoint y: 347, endPoint x: 869, endPoint y: 77, distance: 434.9
click at [869, 77] on div "**********" at bounding box center [1109, 210] width 484 height 304
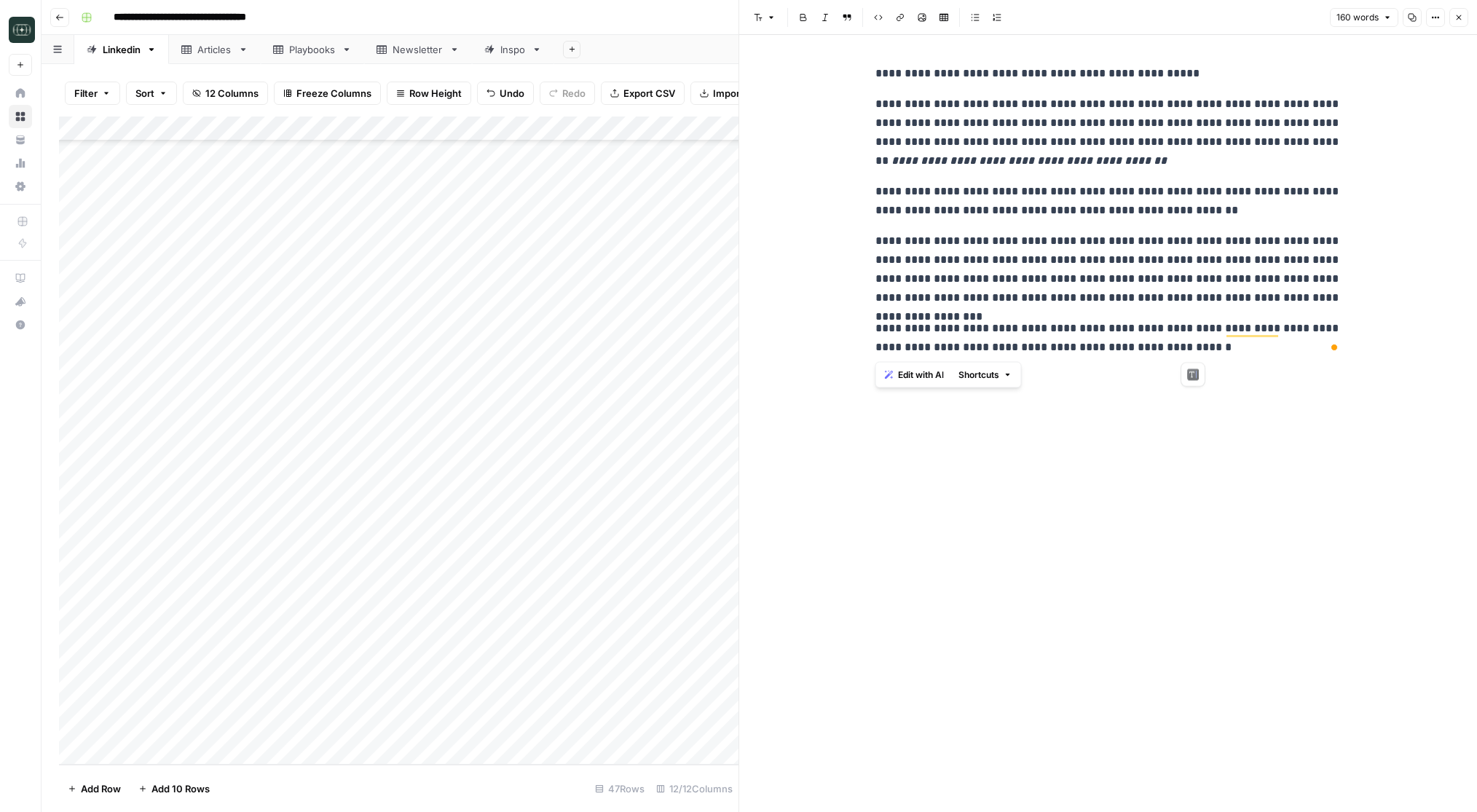
copy div "**********"
click at [948, 143] on p "**********" at bounding box center [1109, 133] width 466 height 76
click at [334, 735] on div "Add Column" at bounding box center [398, 441] width 679 height 648
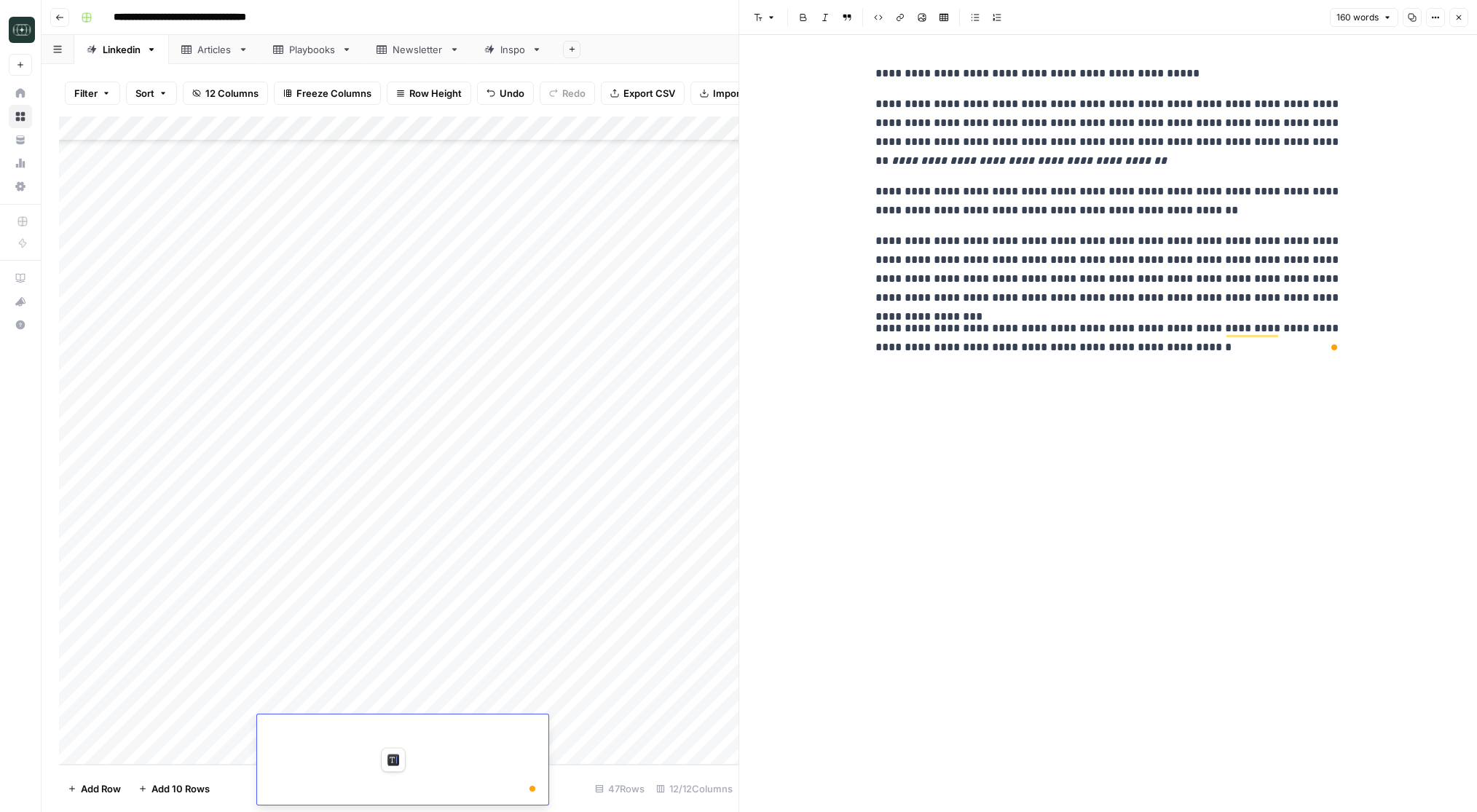
click at [445, 769] on textarea "To enrich screen reader interactions, please activate Accessibility in Grammarl…" at bounding box center [402, 576] width 291 height 457
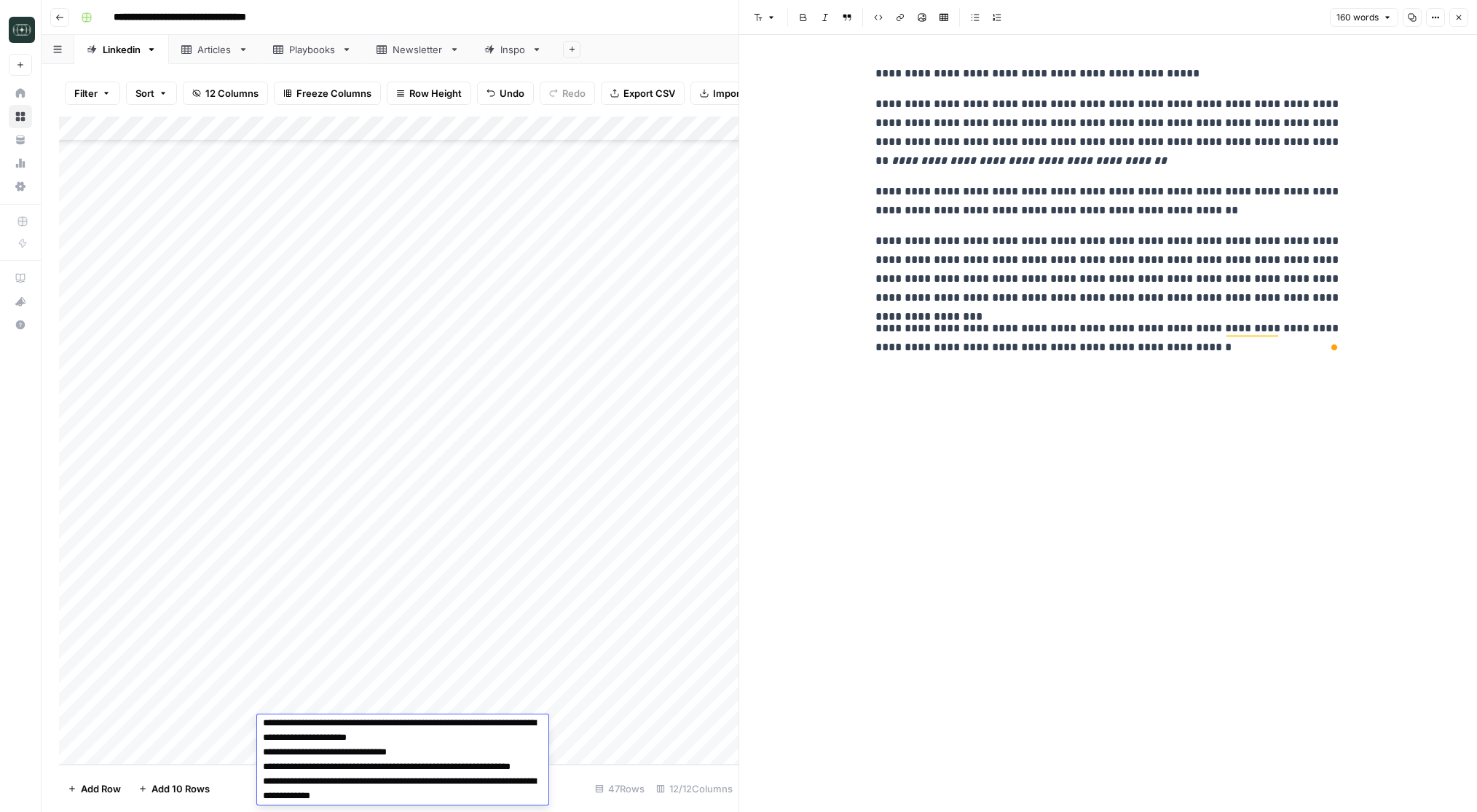
scroll to position [129, 0]
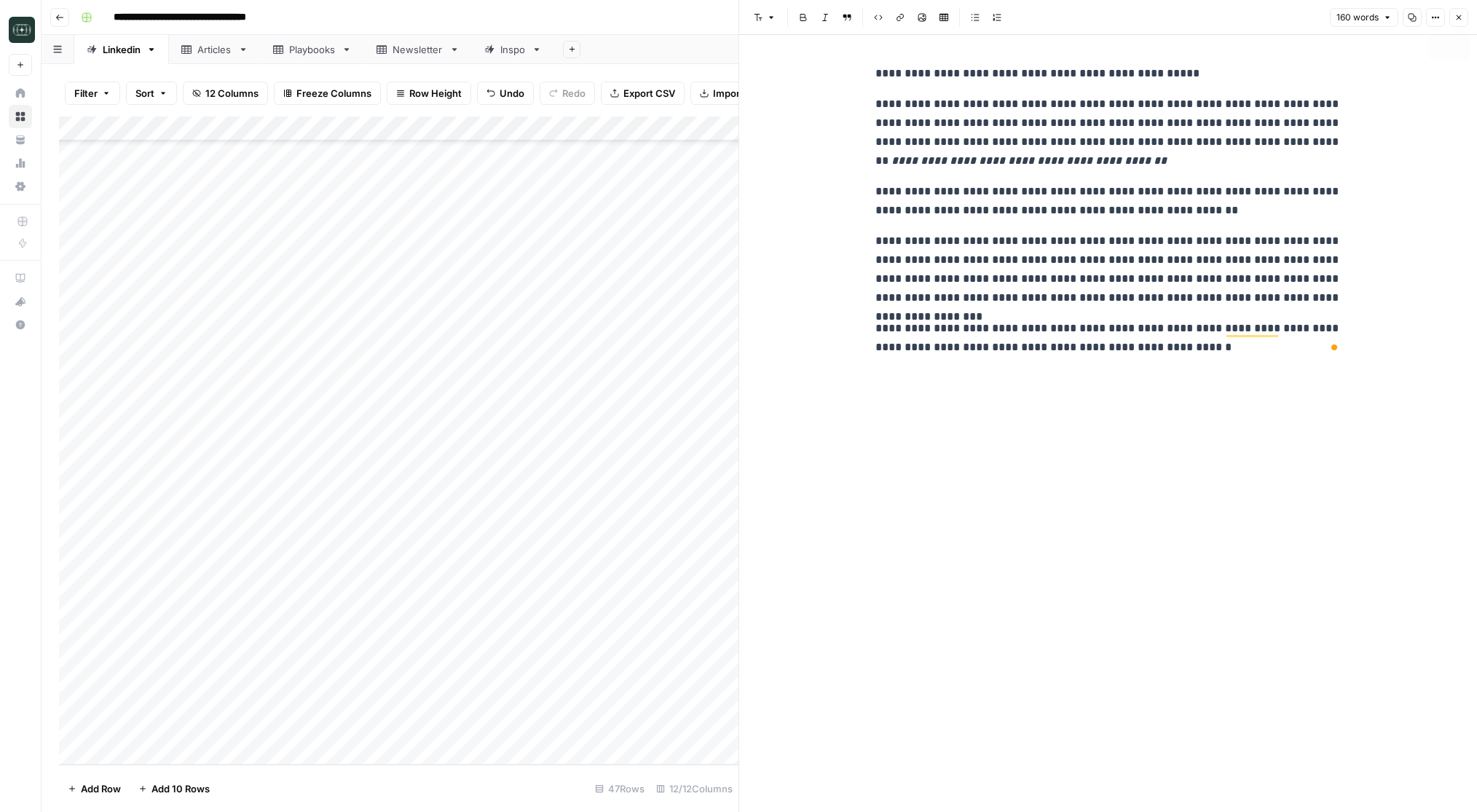
click at [1463, 18] on button "Close" at bounding box center [1459, 18] width 19 height 19
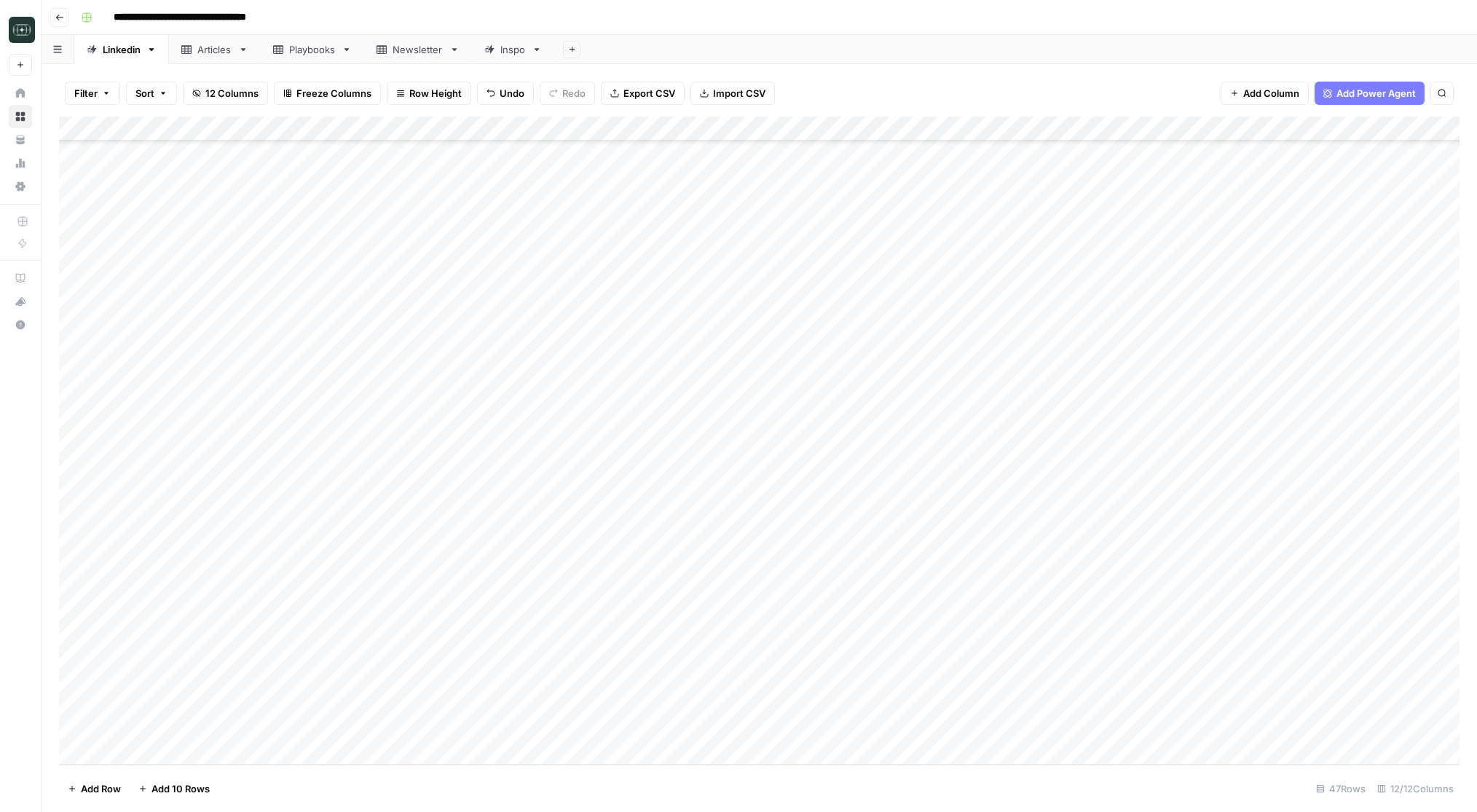
click at [885, 723] on div "Add Column" at bounding box center [759, 441] width 1400 height 648
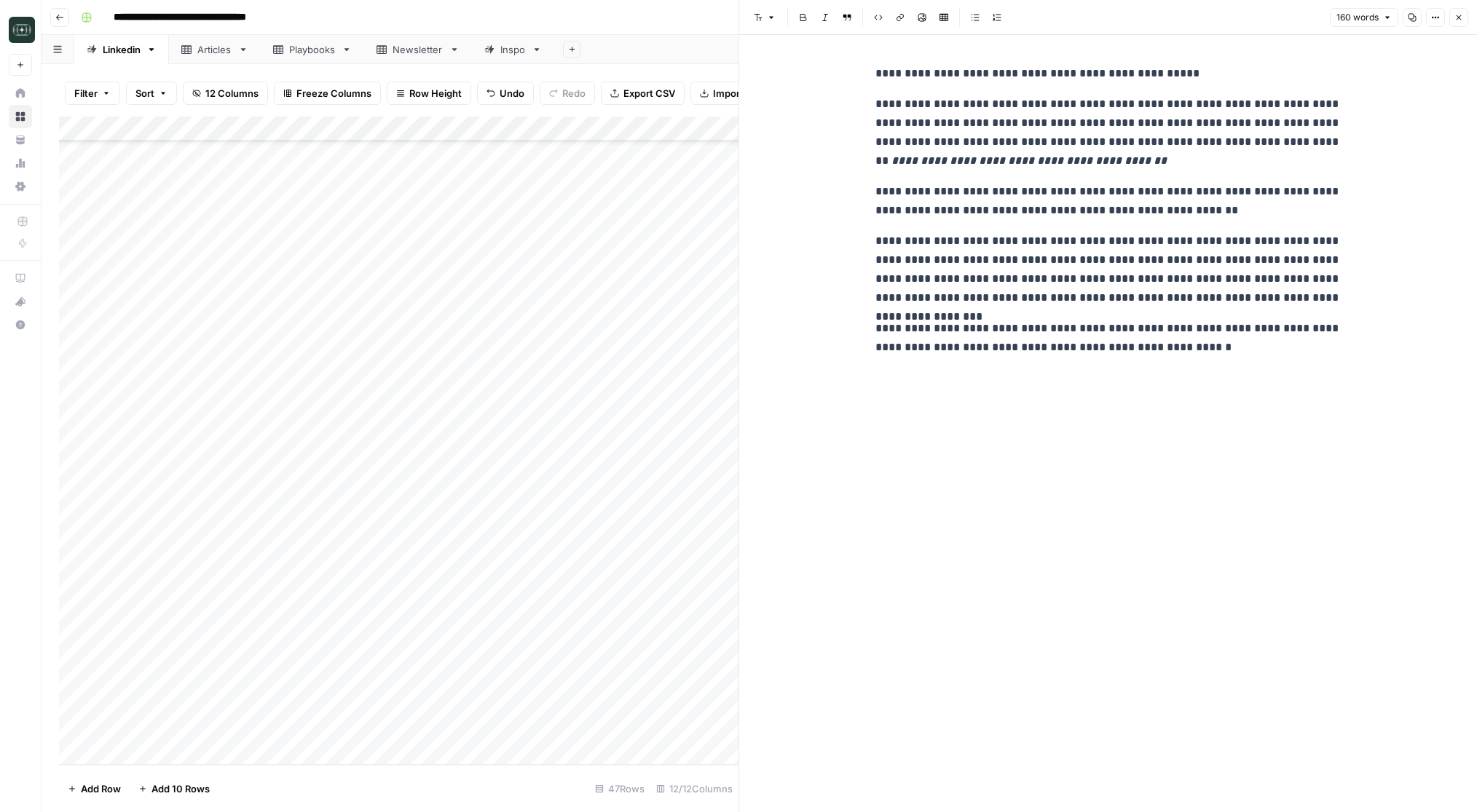
click at [996, 287] on p "**********" at bounding box center [1109, 269] width 466 height 76
copy div "**********"
click at [1033, 322] on p "**********" at bounding box center [1109, 338] width 466 height 38
click at [1463, 17] on button "Close" at bounding box center [1459, 18] width 19 height 19
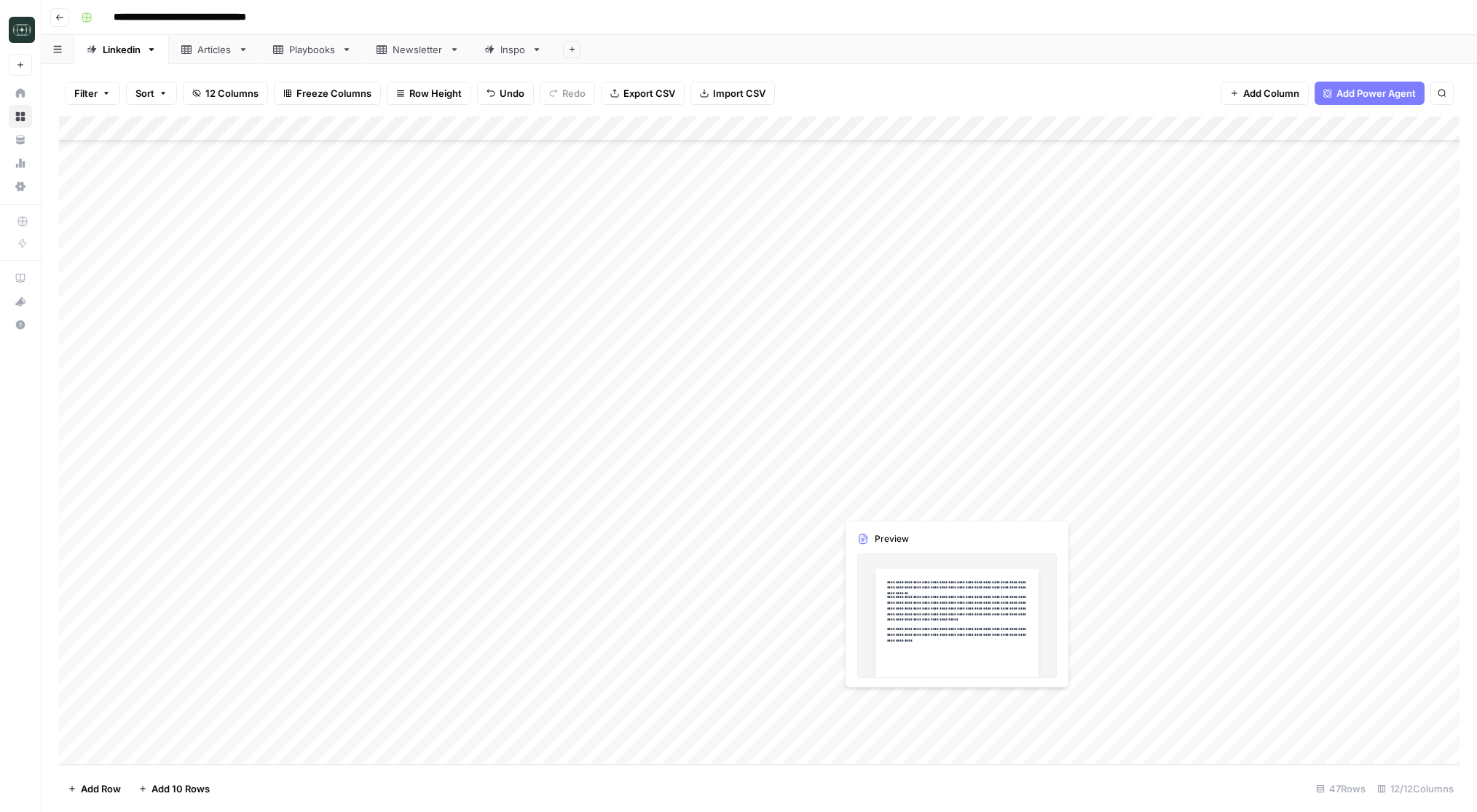
click at [885, 703] on div "Add Column" at bounding box center [759, 441] width 1400 height 648
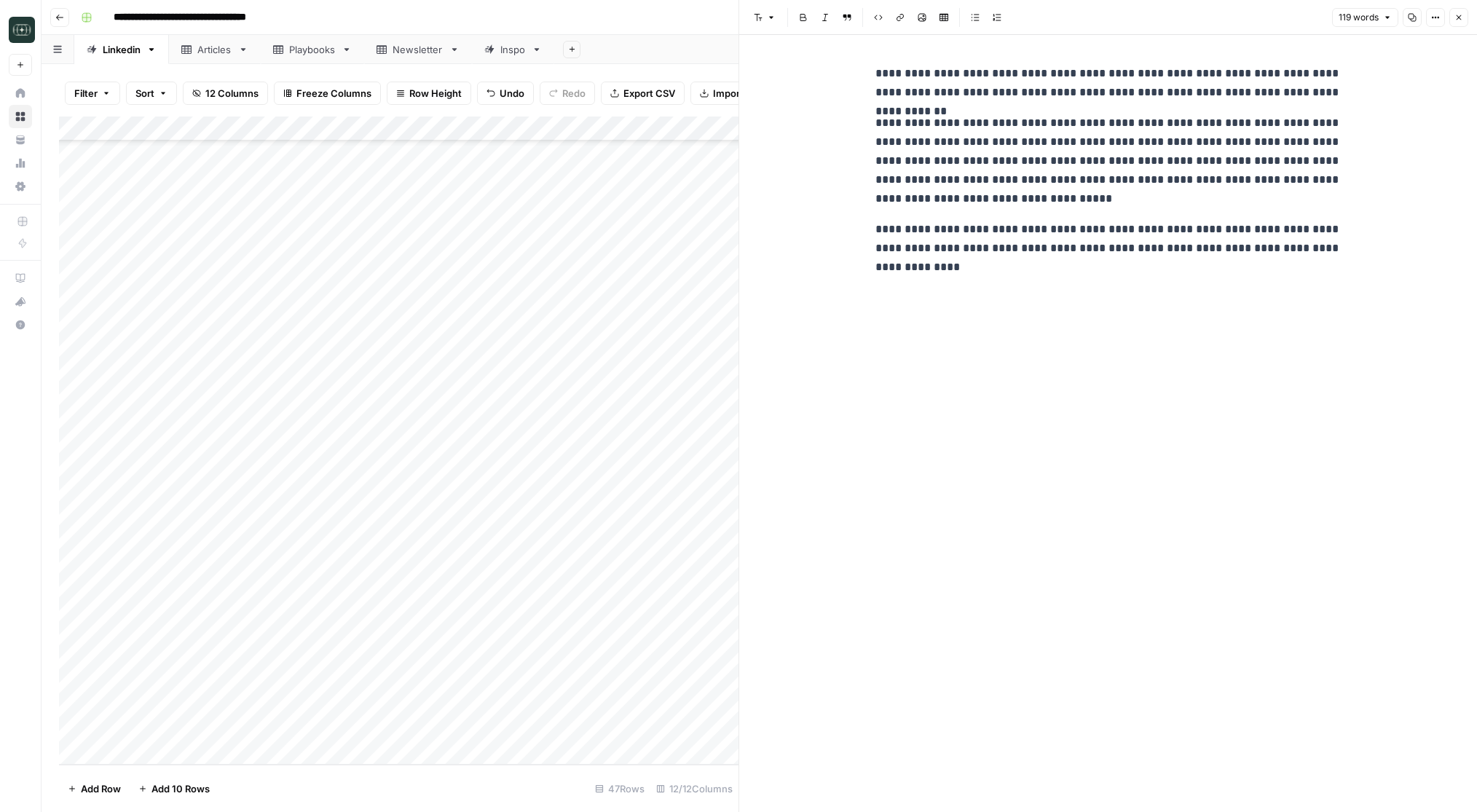
click at [956, 278] on div "**********" at bounding box center [1109, 170] width 484 height 224
copy div "**********"
click at [995, 270] on p "**********" at bounding box center [1109, 248] width 466 height 57
click at [448, 709] on div "Add Column" at bounding box center [398, 441] width 679 height 648
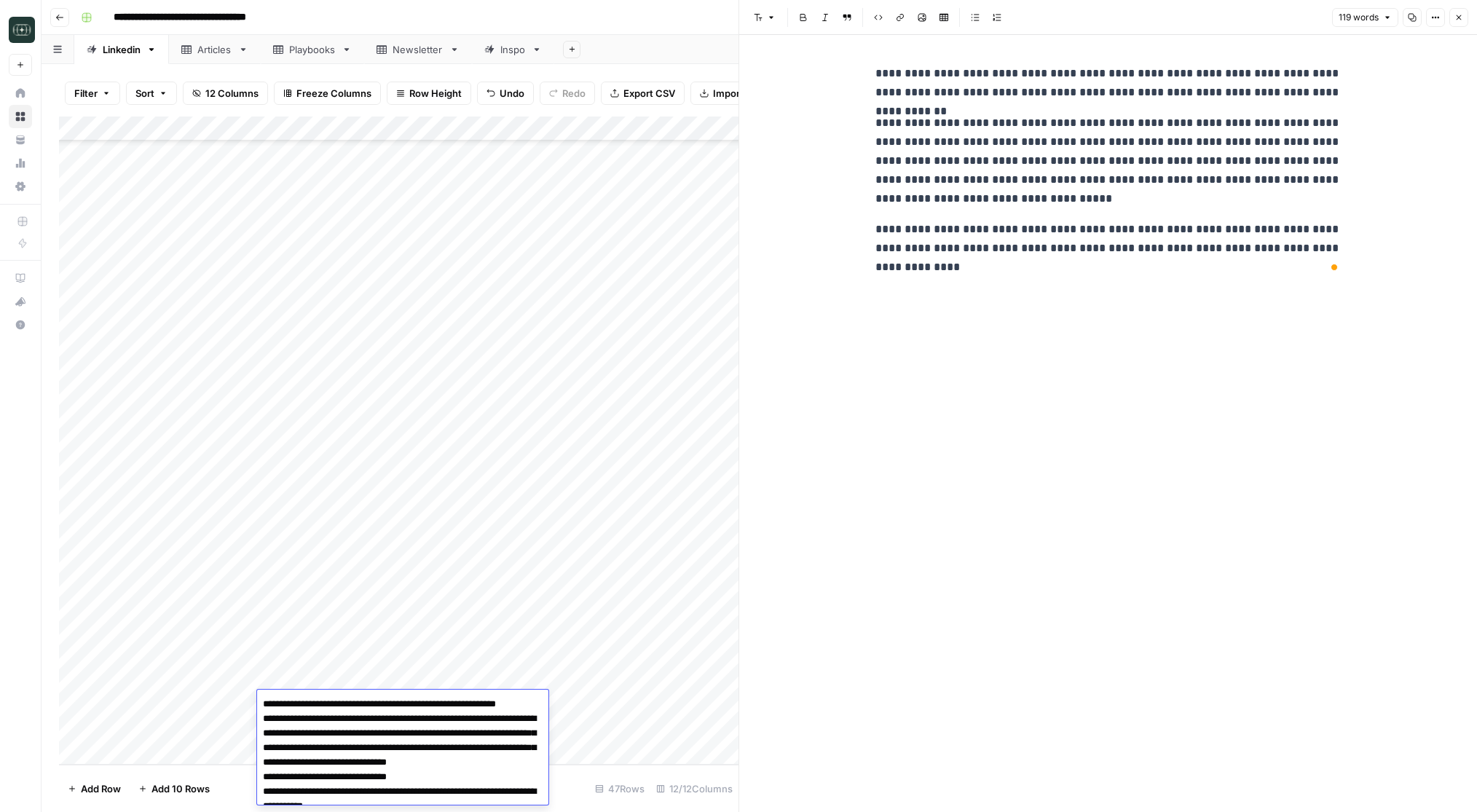
scroll to position [288, 0]
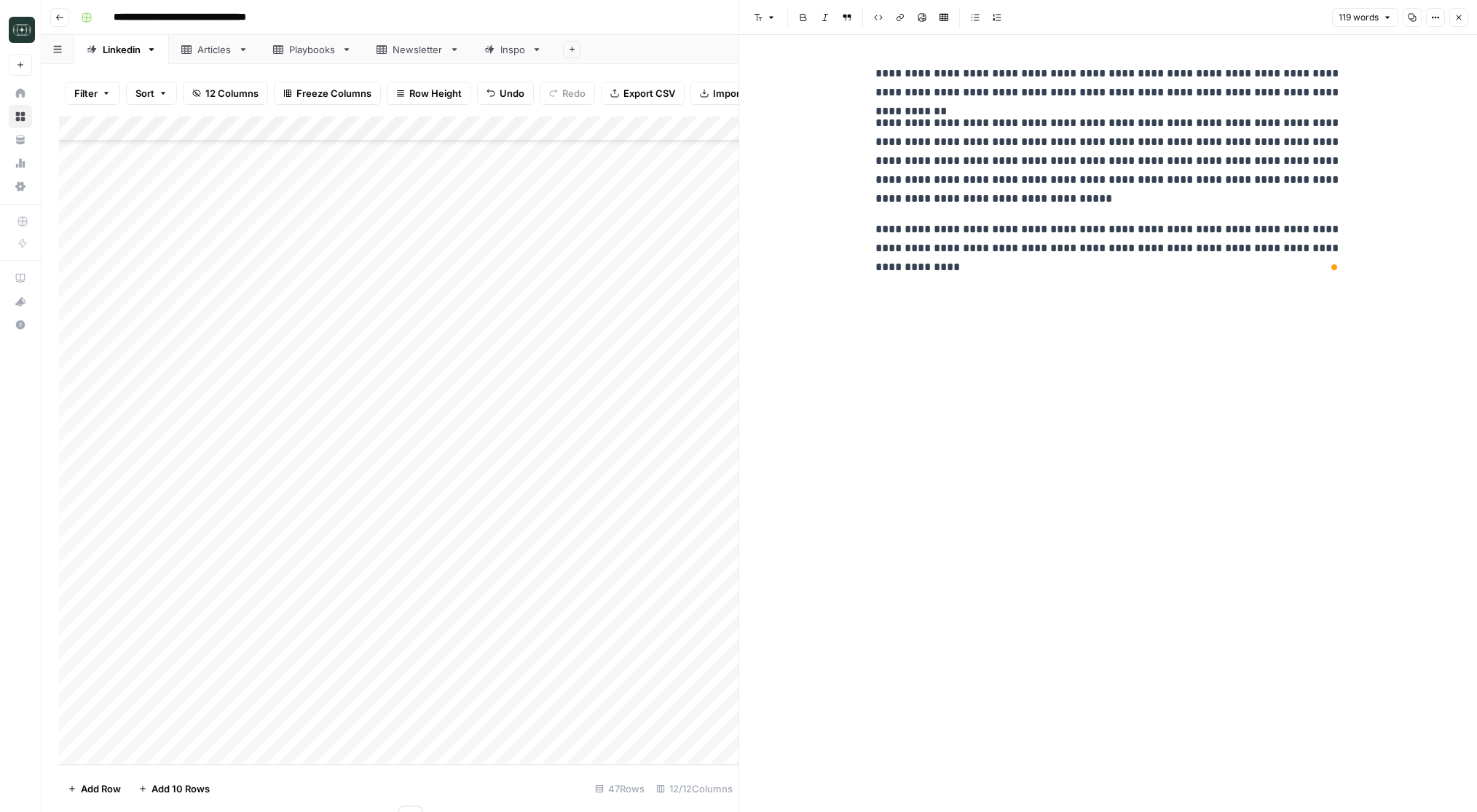
click at [396, 749] on div "Add Column" at bounding box center [398, 441] width 679 height 648
type textarea "**********"
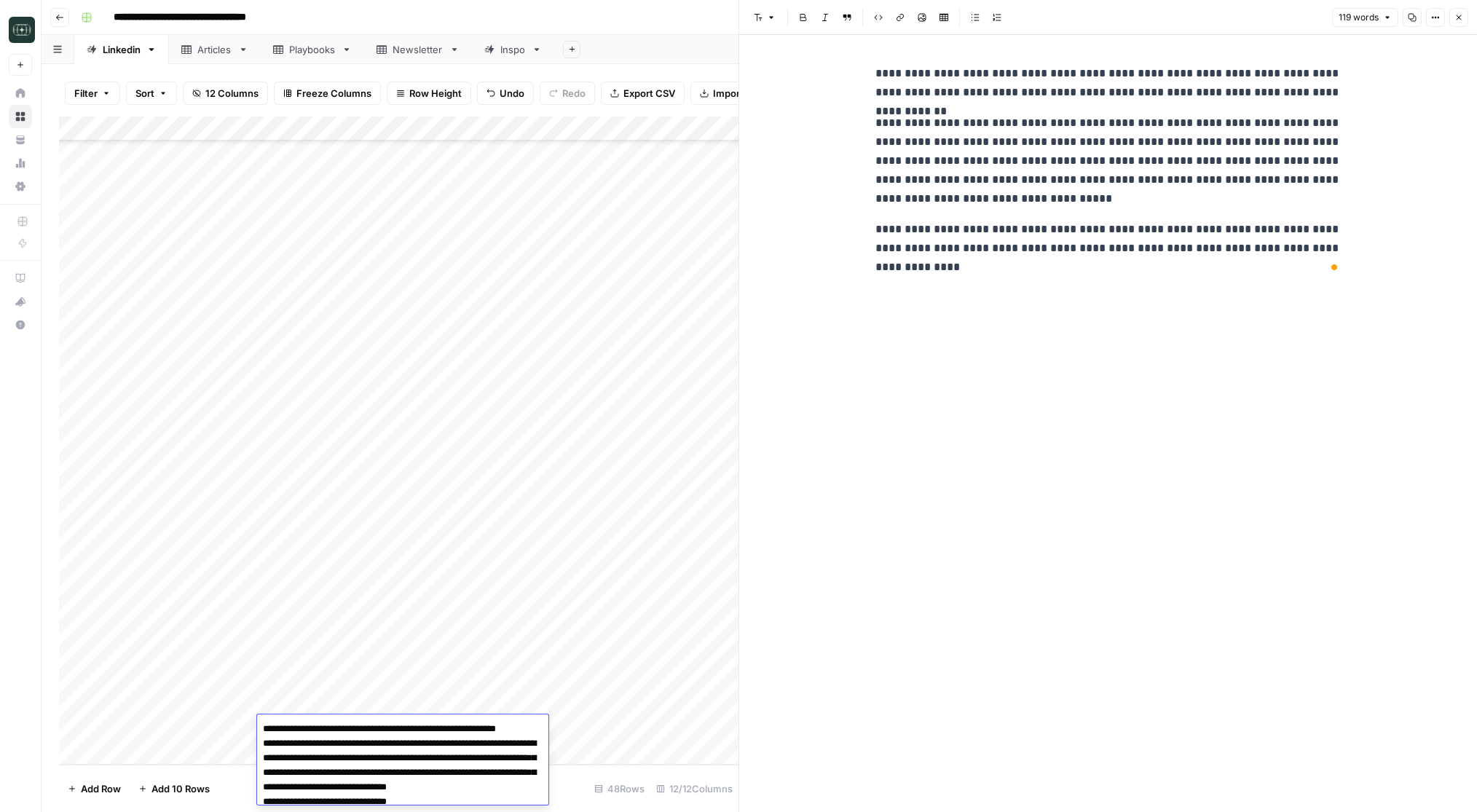
scroll to position [308, 0]
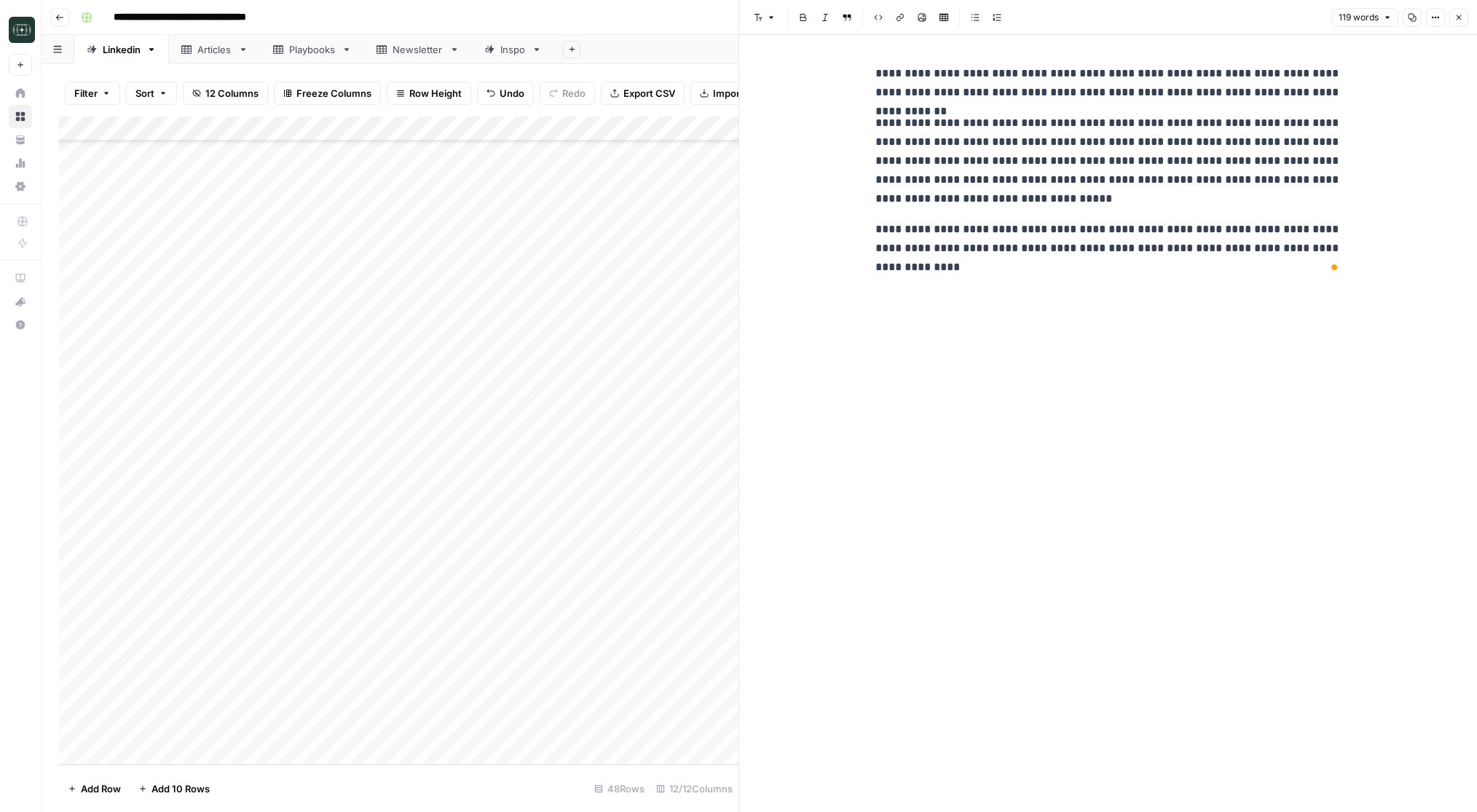
click at [545, 732] on div "Add Column" at bounding box center [398, 441] width 679 height 648
click at [544, 786] on button "Comparison" at bounding box center [539, 785] width 67 height 18
click at [612, 735] on div "Add Column" at bounding box center [398, 441] width 679 height 648
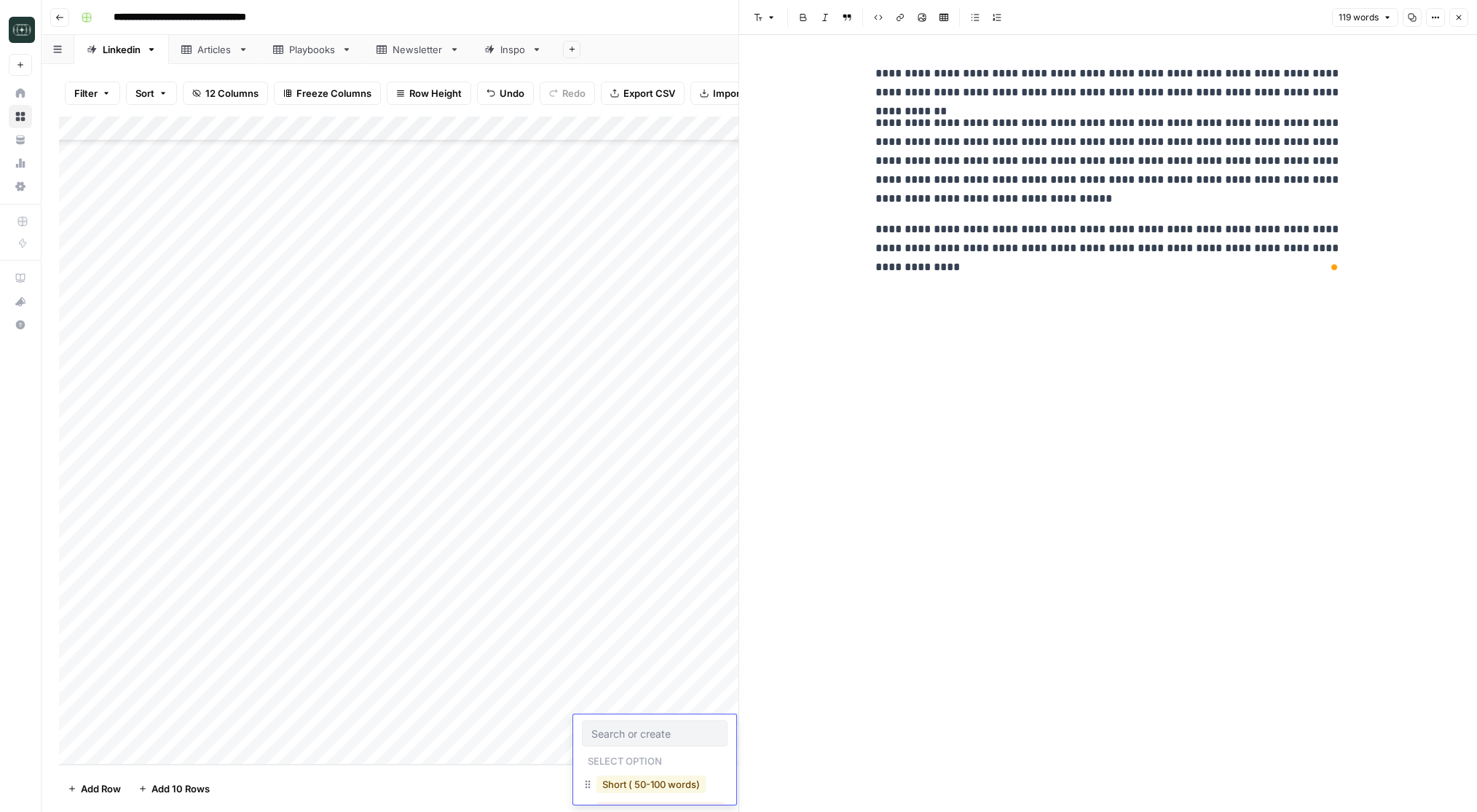
scroll to position [14, 0]
click at [622, 802] on button "Medium ( 120-200 words)" at bounding box center [660, 797] width 129 height 18
click at [723, 725] on div "Add Column" at bounding box center [398, 441] width 679 height 648
click at [1459, 16] on icon "button" at bounding box center [1459, 18] width 5 height 5
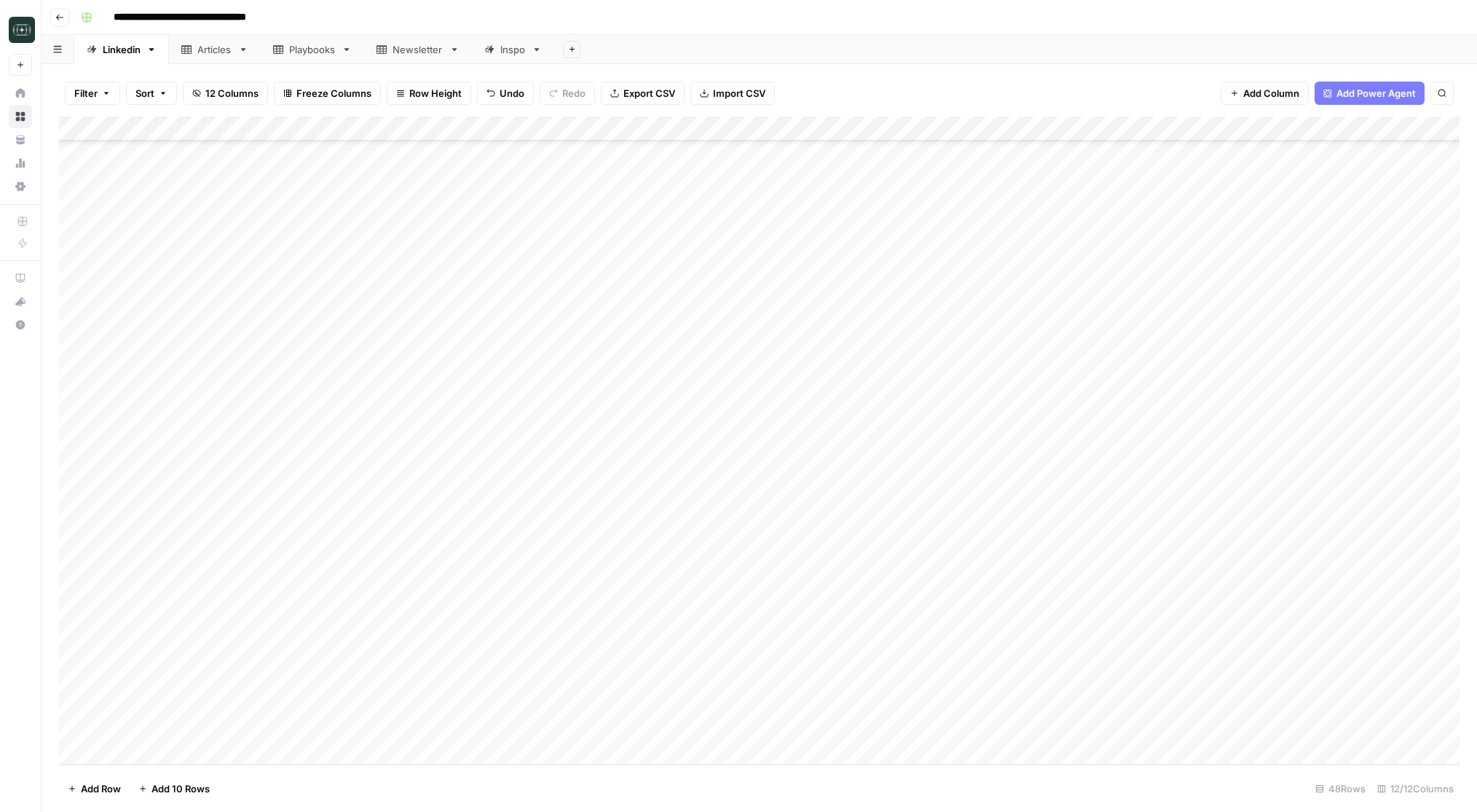
click at [386, 706] on div "Add Column" at bounding box center [759, 441] width 1400 height 648
click at [882, 693] on div "Add Column" at bounding box center [759, 441] width 1400 height 648
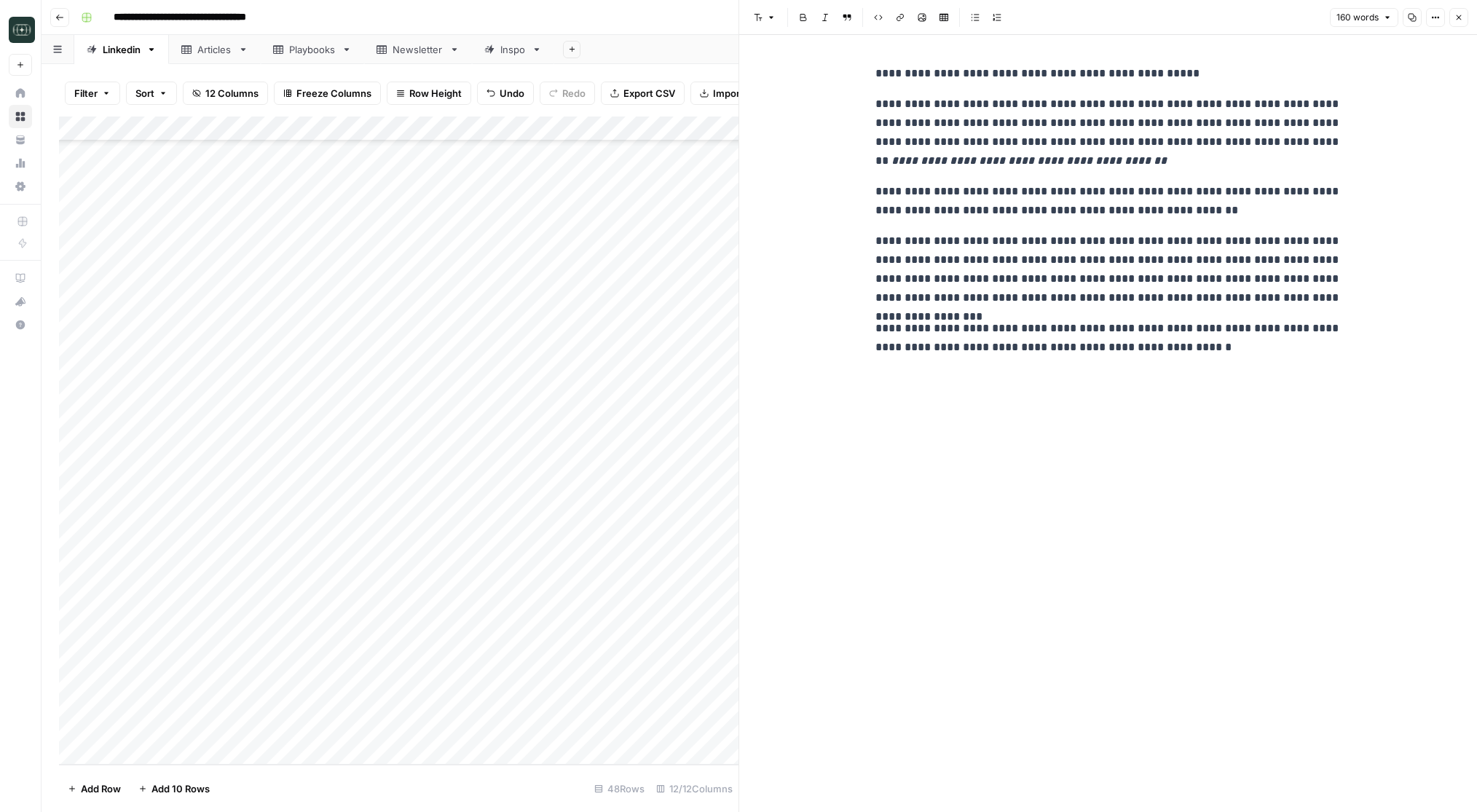
click at [1069, 344] on p "**********" at bounding box center [1109, 338] width 466 height 38
click at [1085, 392] on div "**********" at bounding box center [1109, 423] width 484 height 777
drag, startPoint x: 1119, startPoint y: 381, endPoint x: 917, endPoint y: 159, distance: 300.1
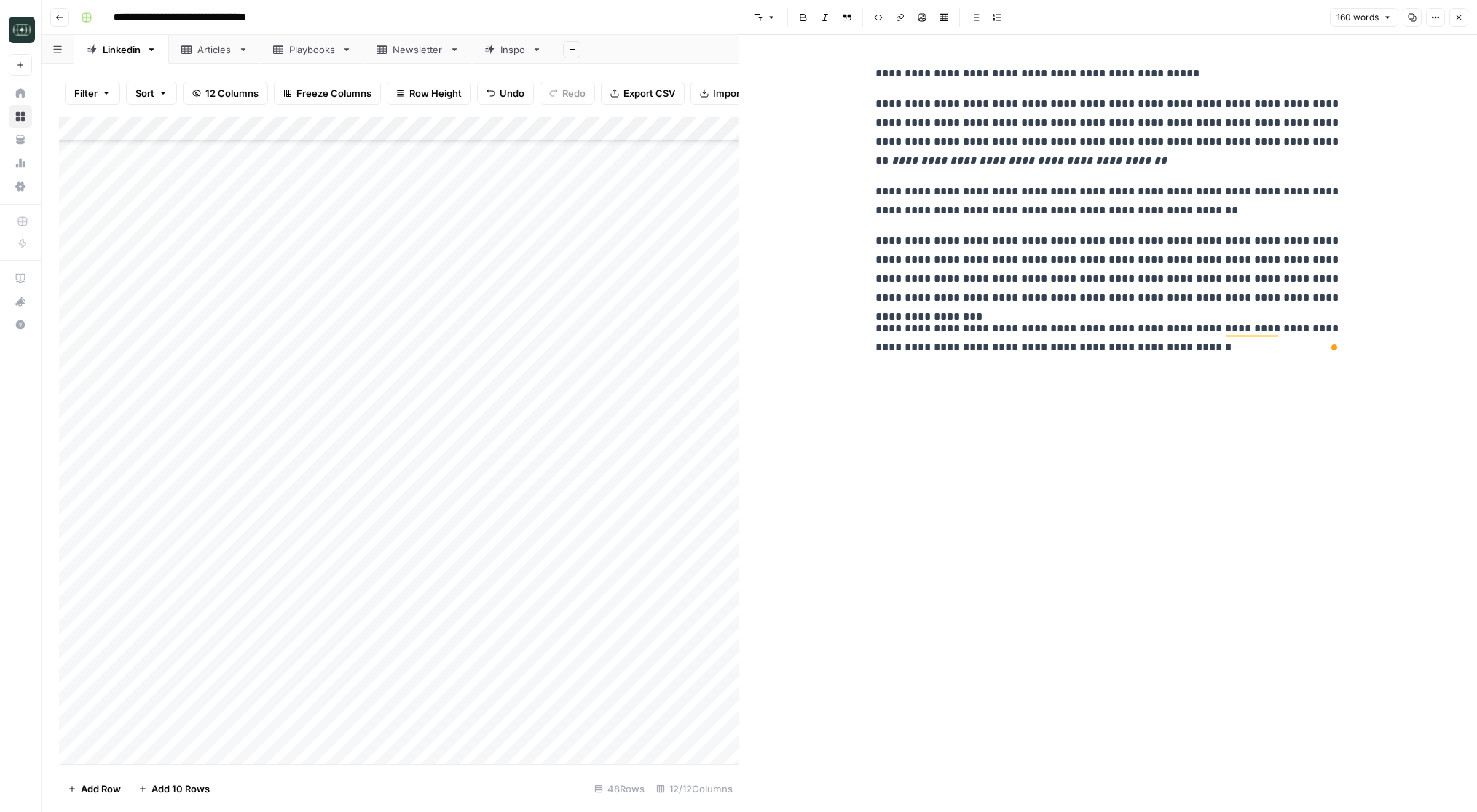
click at [941, 193] on div "**********" at bounding box center [1109, 423] width 484 height 777
drag, startPoint x: 877, startPoint y: 73, endPoint x: 1241, endPoint y: 351, distance: 458.0
click at [1241, 351] on div "**********" at bounding box center [1109, 210] width 484 height 304
copy div "**********"
click at [1241, 351] on p "**********" at bounding box center [1109, 338] width 466 height 38
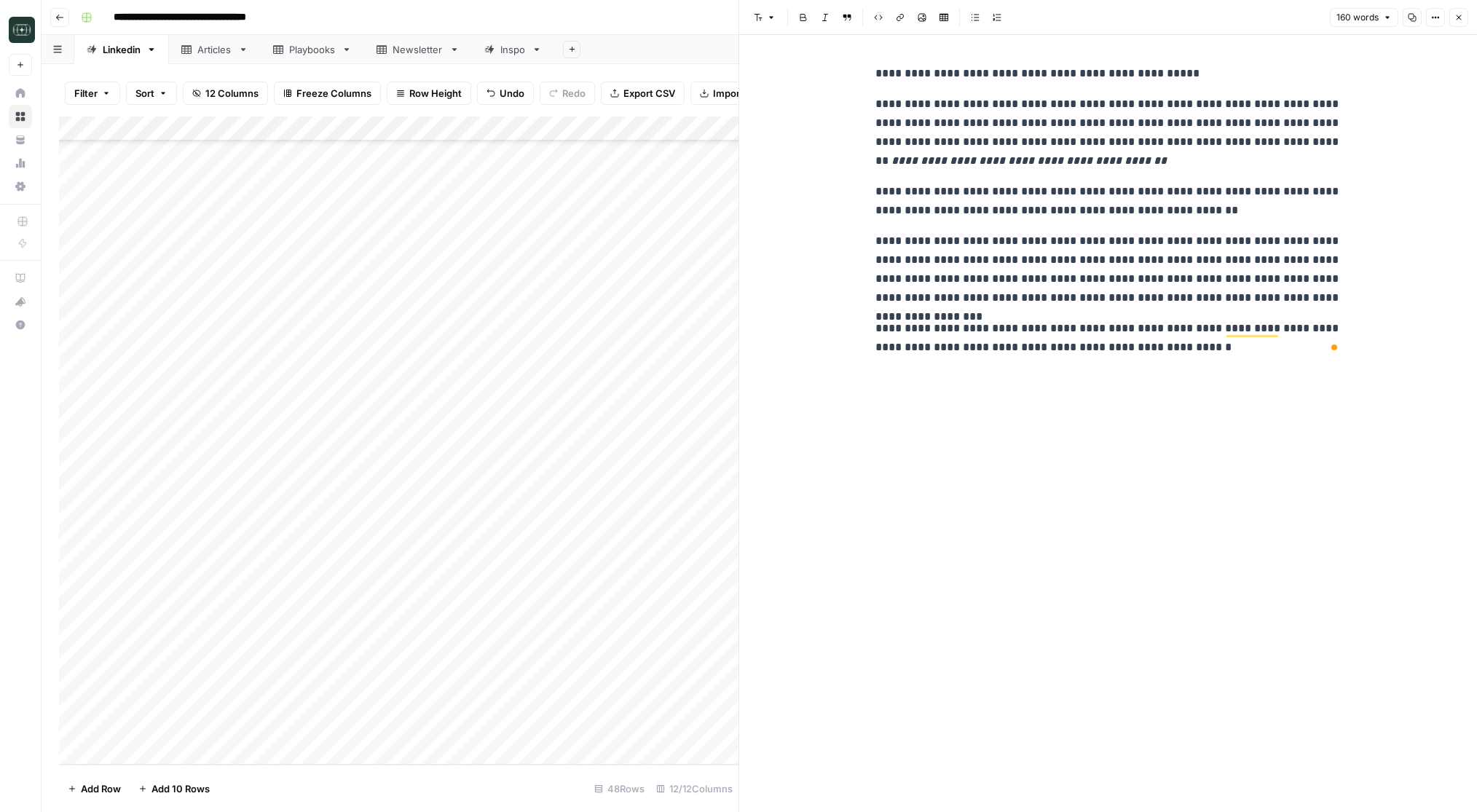
click at [311, 755] on div "Add Column" at bounding box center [398, 441] width 679 height 648
type textarea "**********"
click at [542, 723] on div "Add Column" at bounding box center [398, 441] width 679 height 648
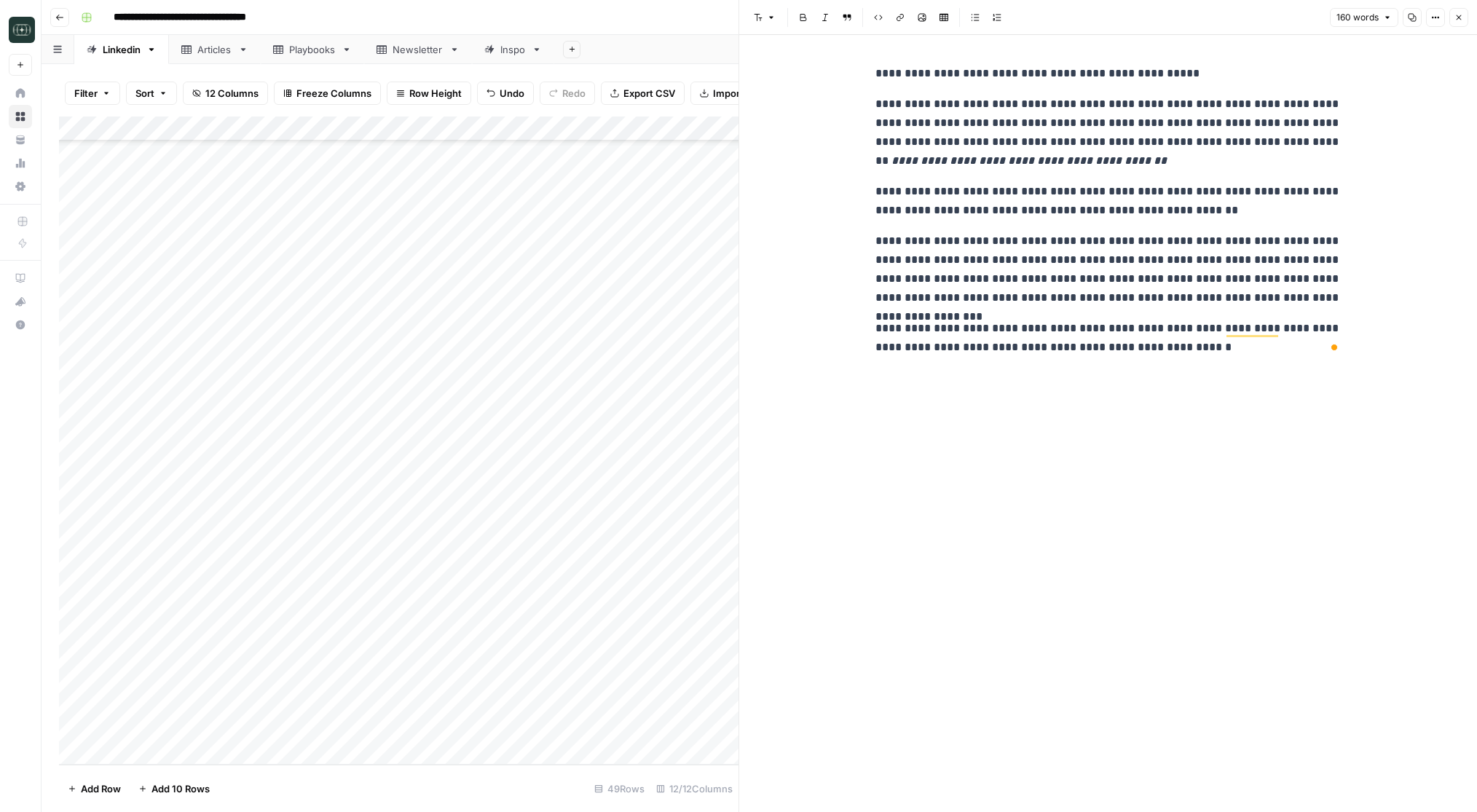
click at [542, 723] on div "Add Column" at bounding box center [398, 441] width 679 height 648
click at [533, 786] on button "Comparison" at bounding box center [539, 785] width 67 height 18
click at [641, 728] on div "Add Column" at bounding box center [398, 441] width 679 height 648
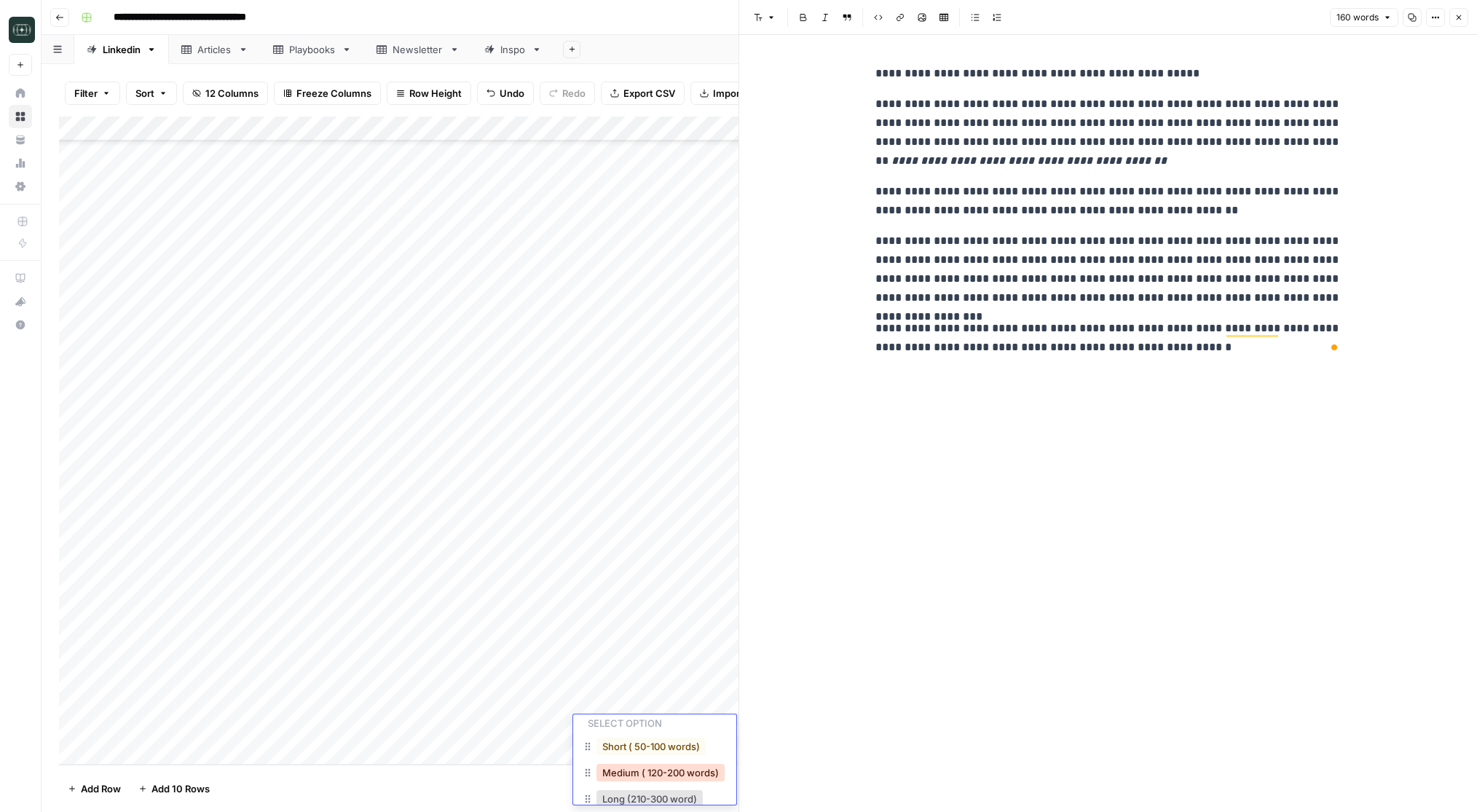
click at [643, 774] on button "Medium ( 120-200 words)" at bounding box center [660, 773] width 129 height 18
click at [719, 734] on div "Add Column" at bounding box center [398, 441] width 679 height 648
click at [1451, 17] on button "Close" at bounding box center [1459, 18] width 19 height 19
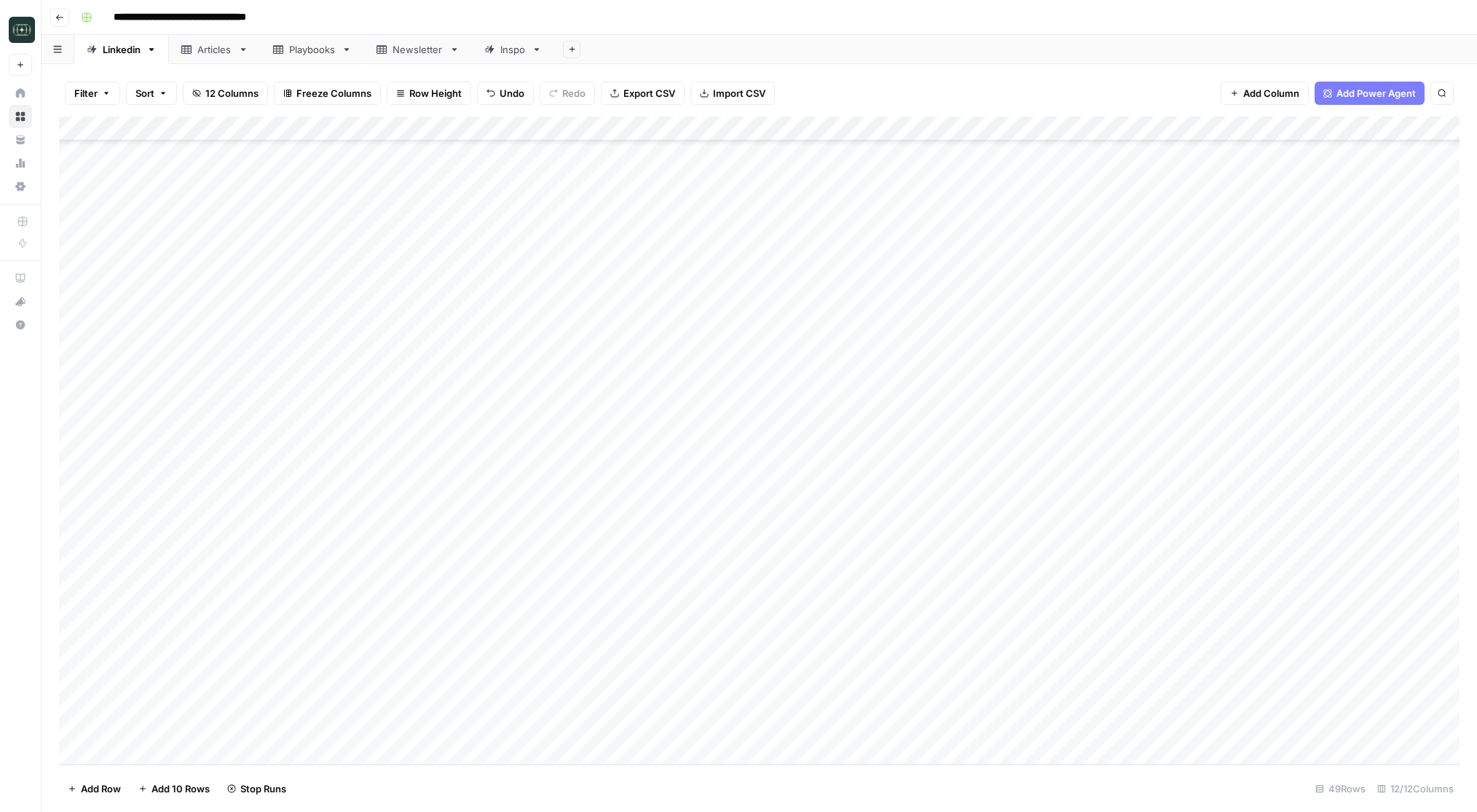
click at [872, 702] on div "Add Column" at bounding box center [759, 441] width 1400 height 648
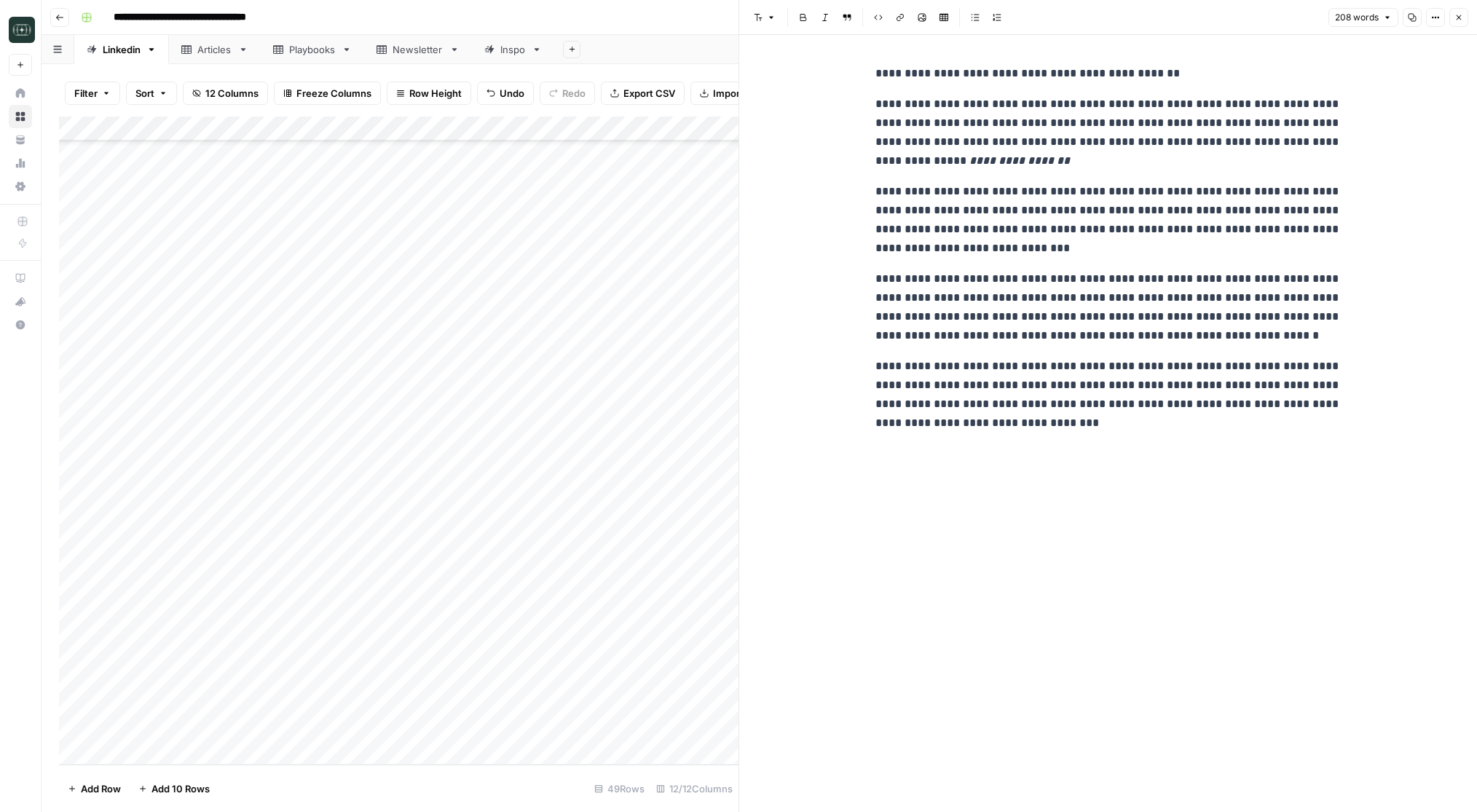
click at [1059, 369] on p "**********" at bounding box center [1109, 394] width 466 height 76
copy div "**********"
click at [1083, 406] on p "**********" at bounding box center [1109, 394] width 466 height 76
click at [1458, 29] on header "Font style Bold Italic Block quote Code block Link Image Insert Table Bulleted …" at bounding box center [1108, 18] width 738 height 35
click at [1458, 21] on icon "button" at bounding box center [1459, 17] width 9 height 9
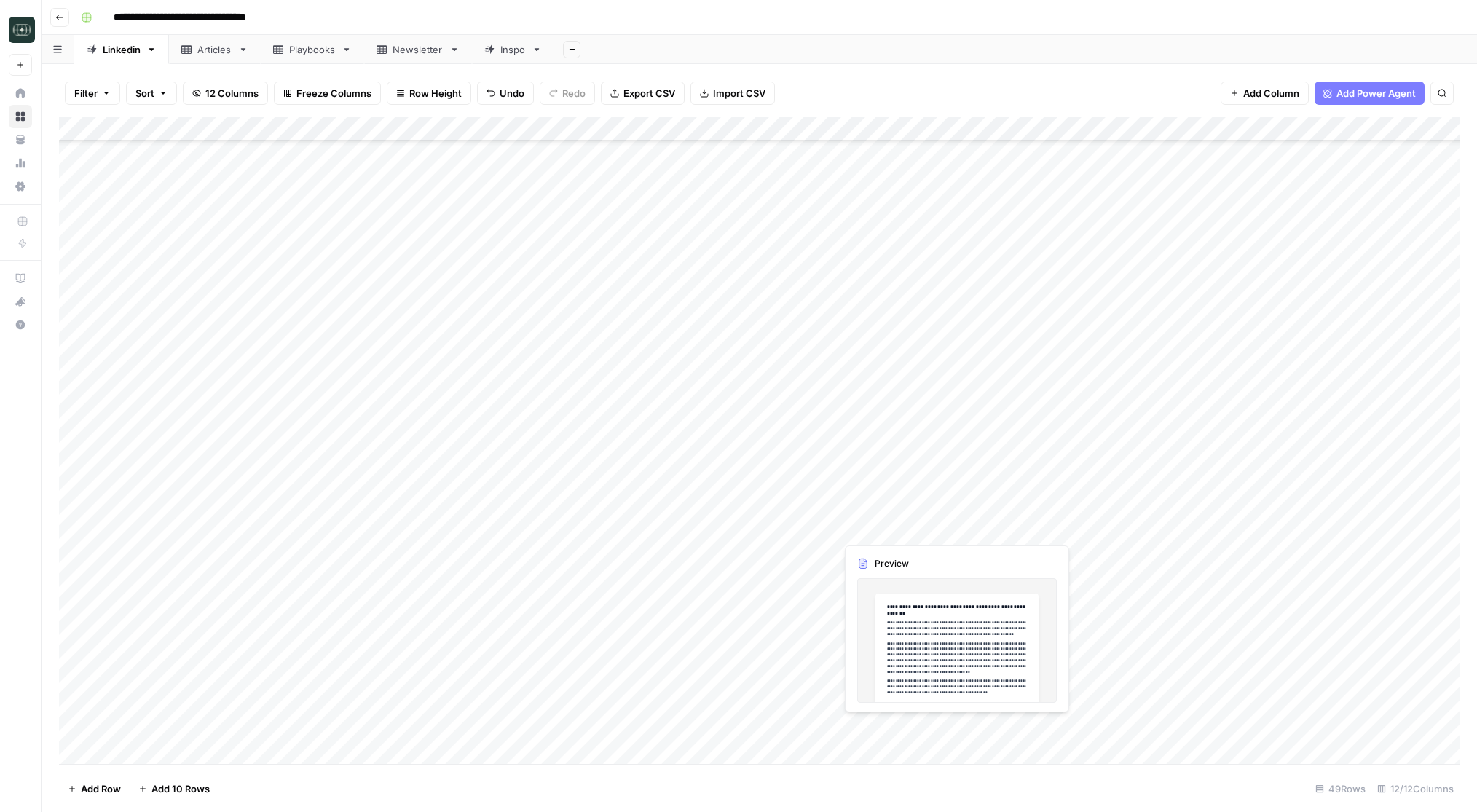
click at [885, 725] on div "Add Column" at bounding box center [759, 441] width 1400 height 648
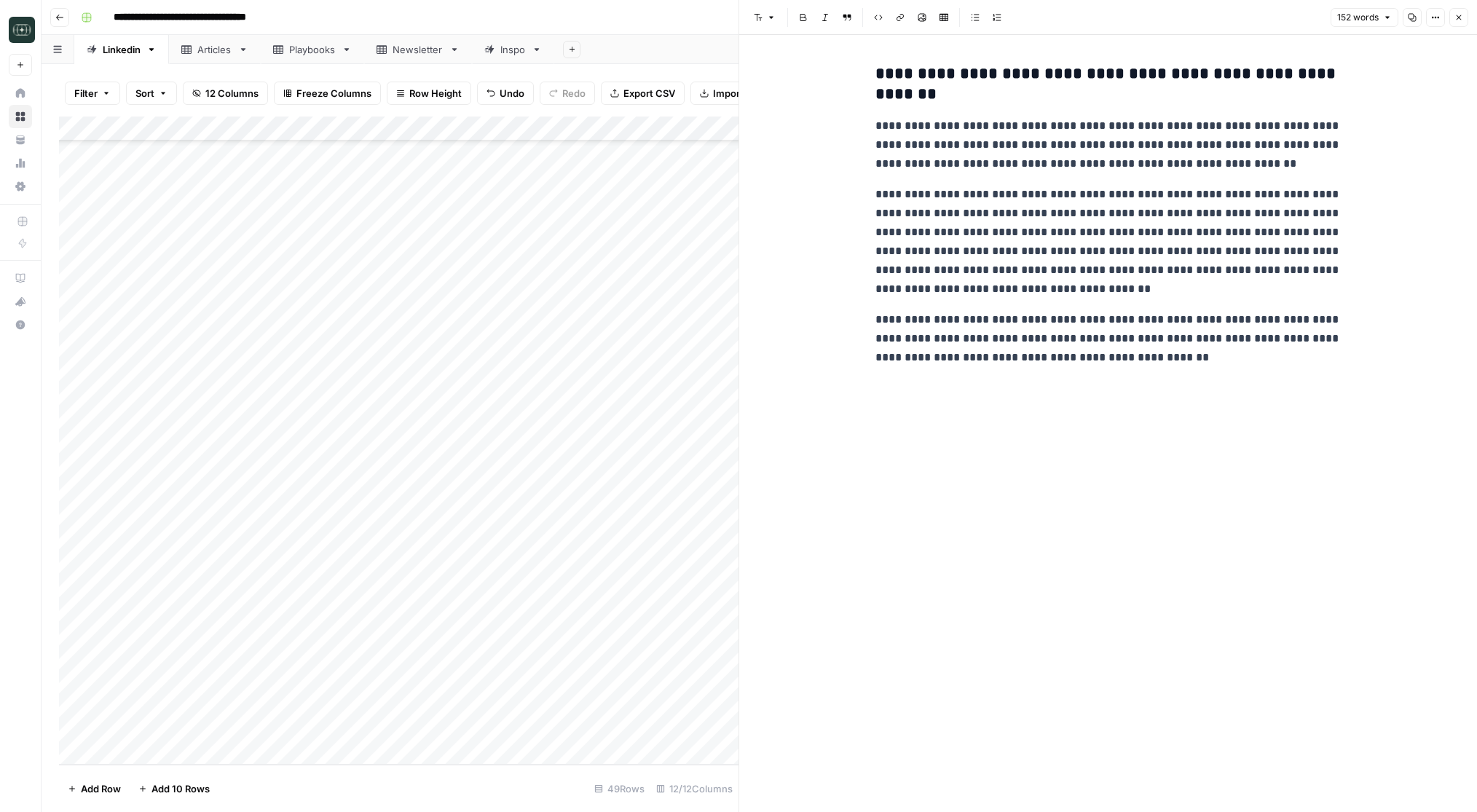
click at [1457, 20] on icon "button" at bounding box center [1459, 18] width 5 height 5
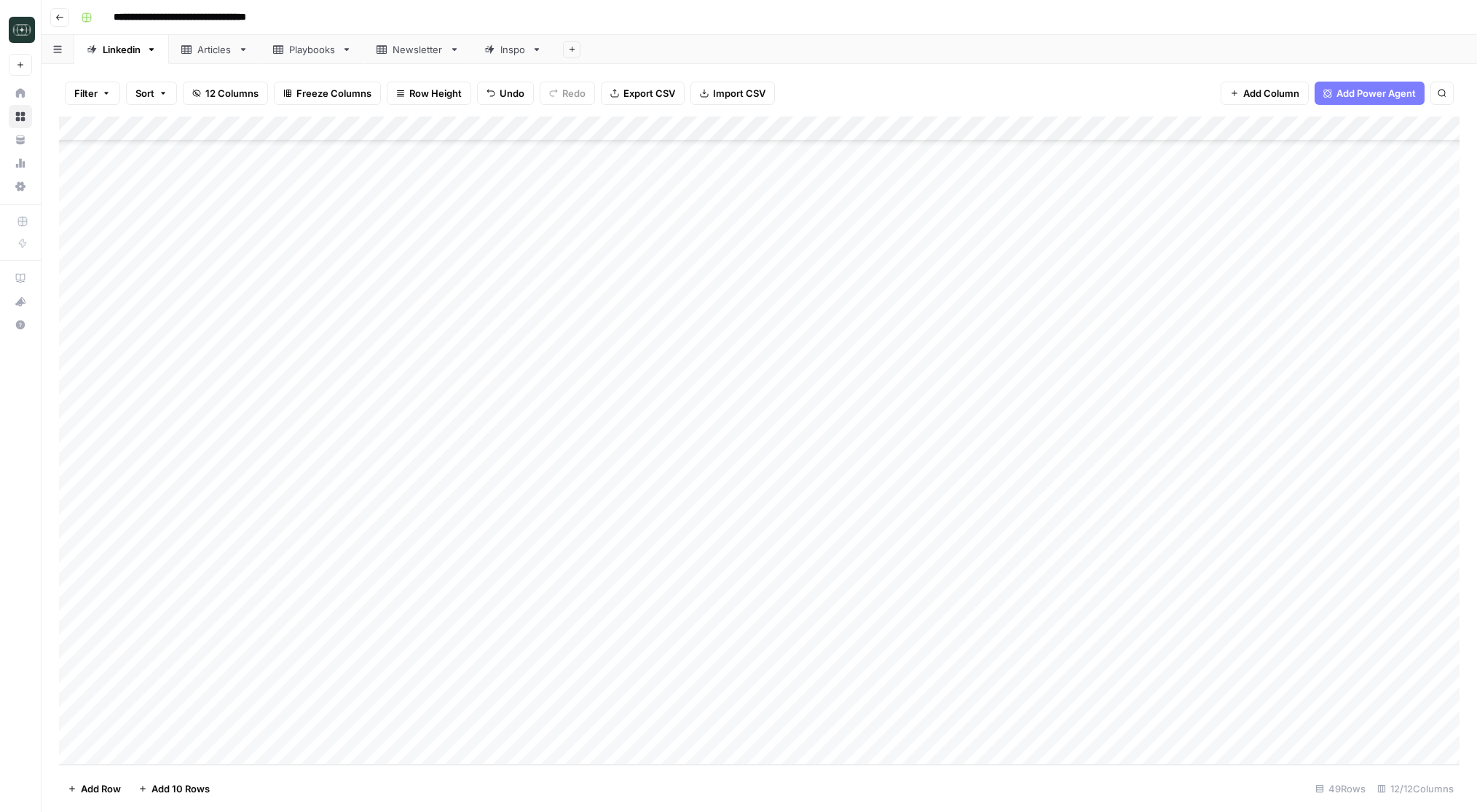
click at [388, 725] on div "Add Column" at bounding box center [759, 441] width 1400 height 648
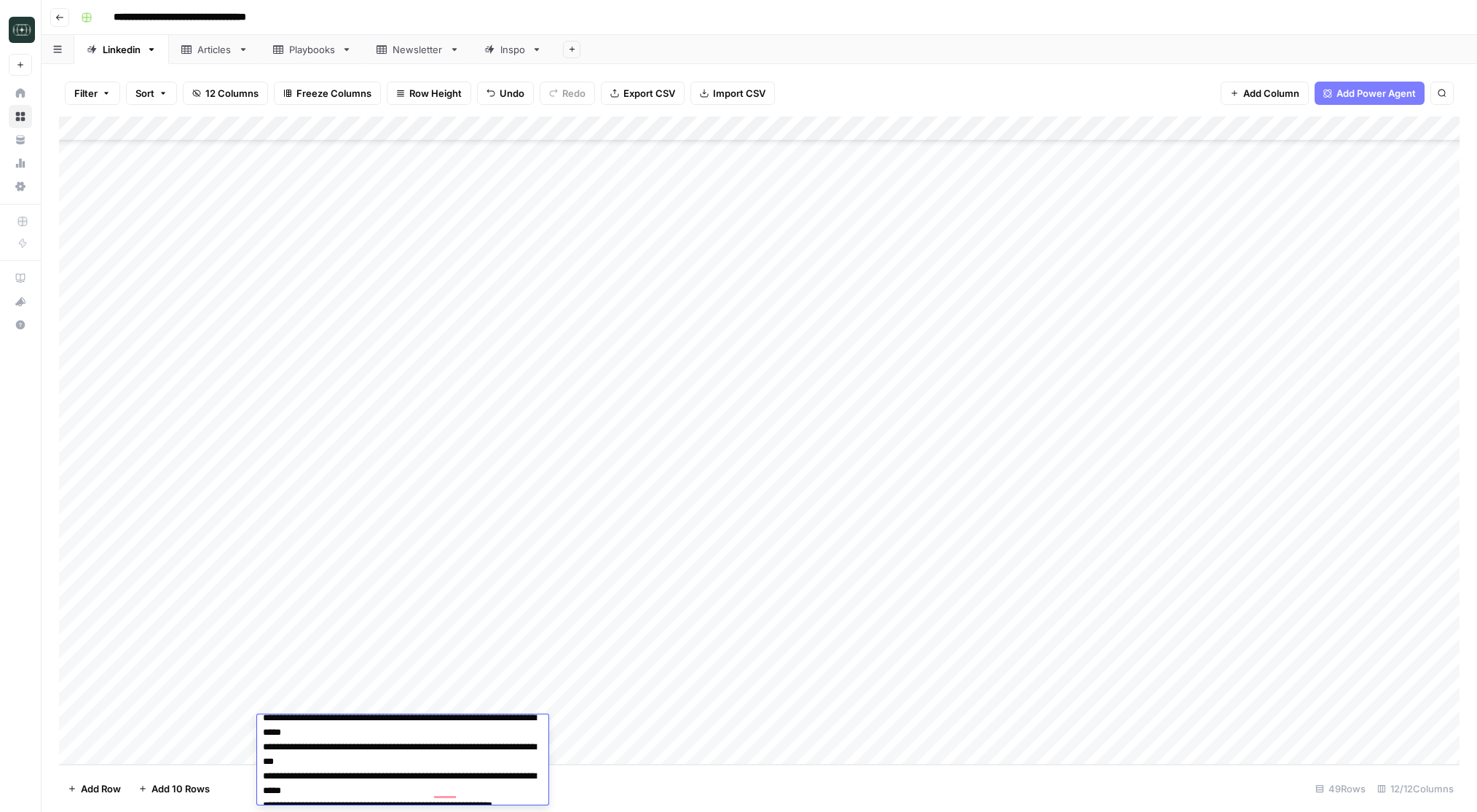
click at [417, 757] on textarea "To enrich screen reader interactions, please activate Accessibility in Grammarl…" at bounding box center [402, 747] width 291 height 428
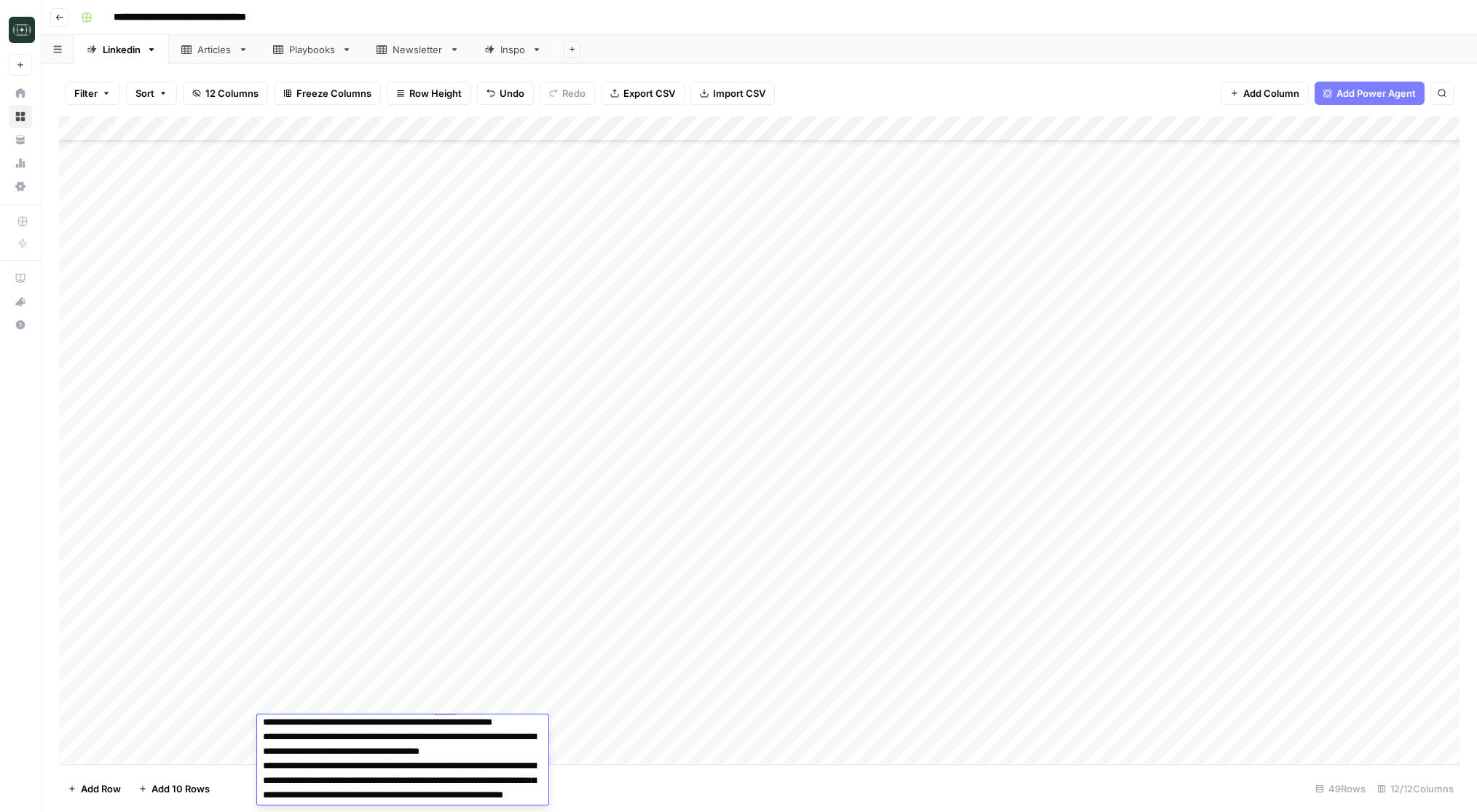
scroll to position [343, 0]
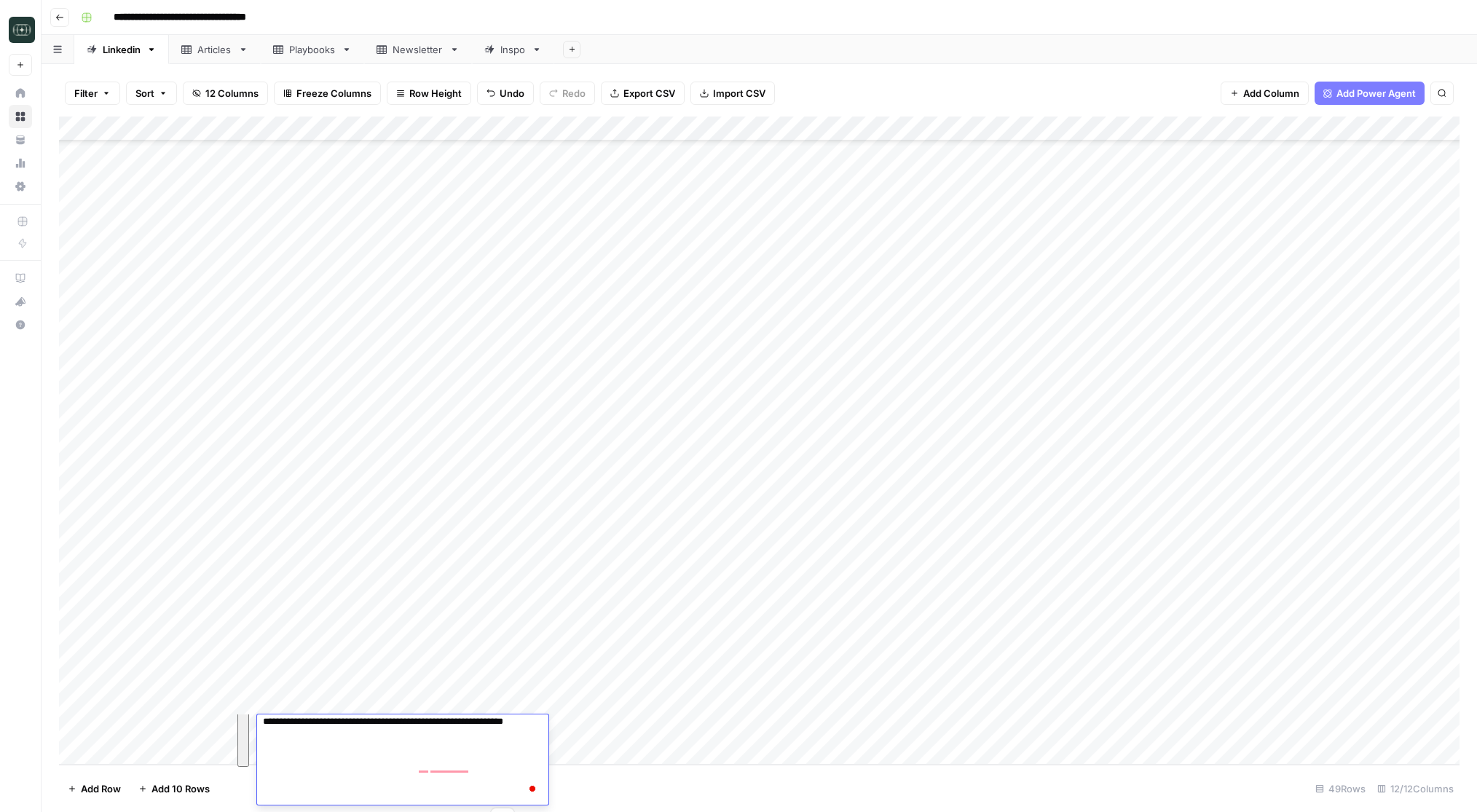
drag, startPoint x: 418, startPoint y: 757, endPoint x: 496, endPoint y: 854, distance: 124.5
click at [496, 811] on html "**********" at bounding box center [738, 406] width 1477 height 812
click at [388, 760] on div "Add Column" at bounding box center [759, 441] width 1400 height 648
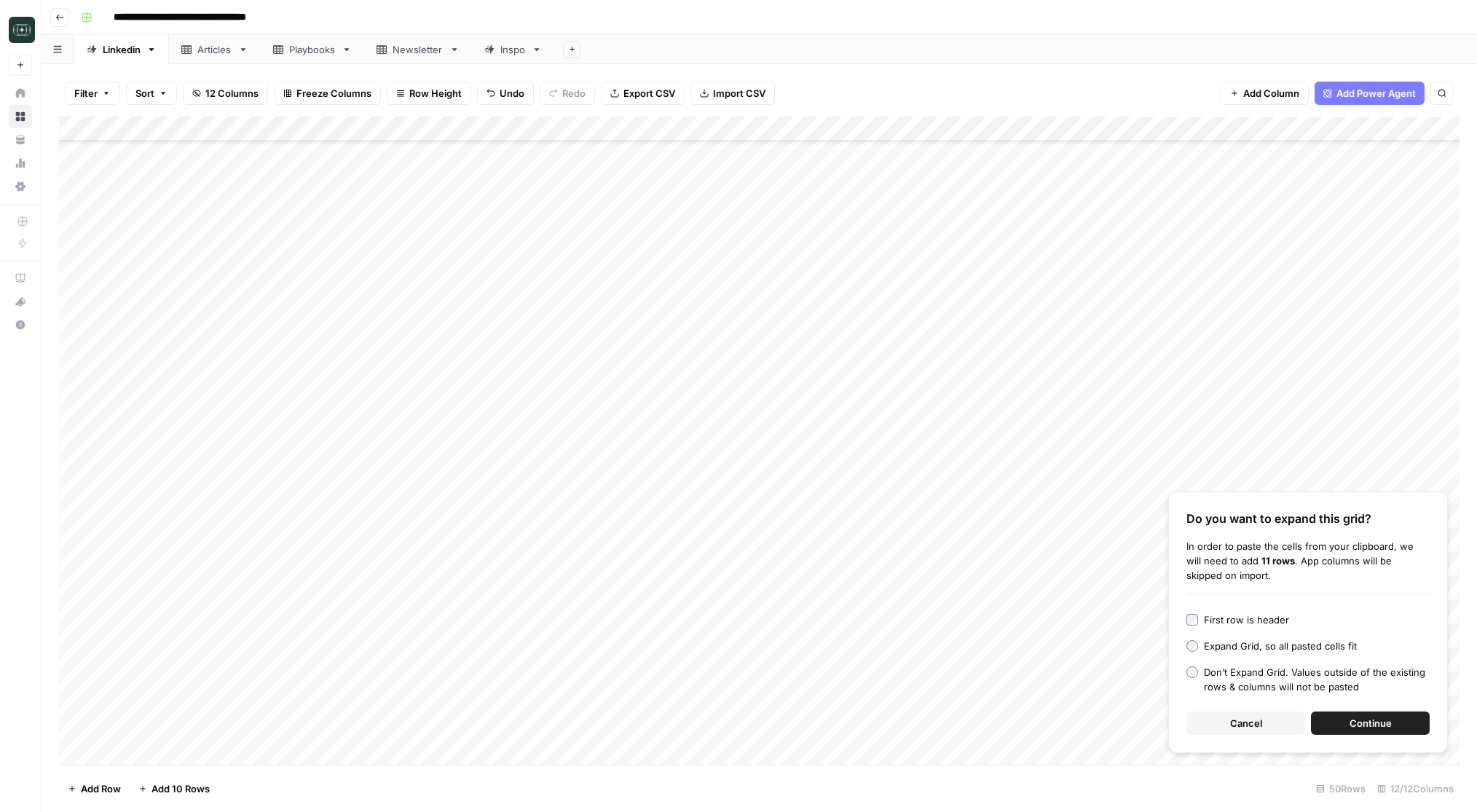
scroll to position [638, 0]
click at [1226, 719] on button "Cancel" at bounding box center [1245, 723] width 119 height 23
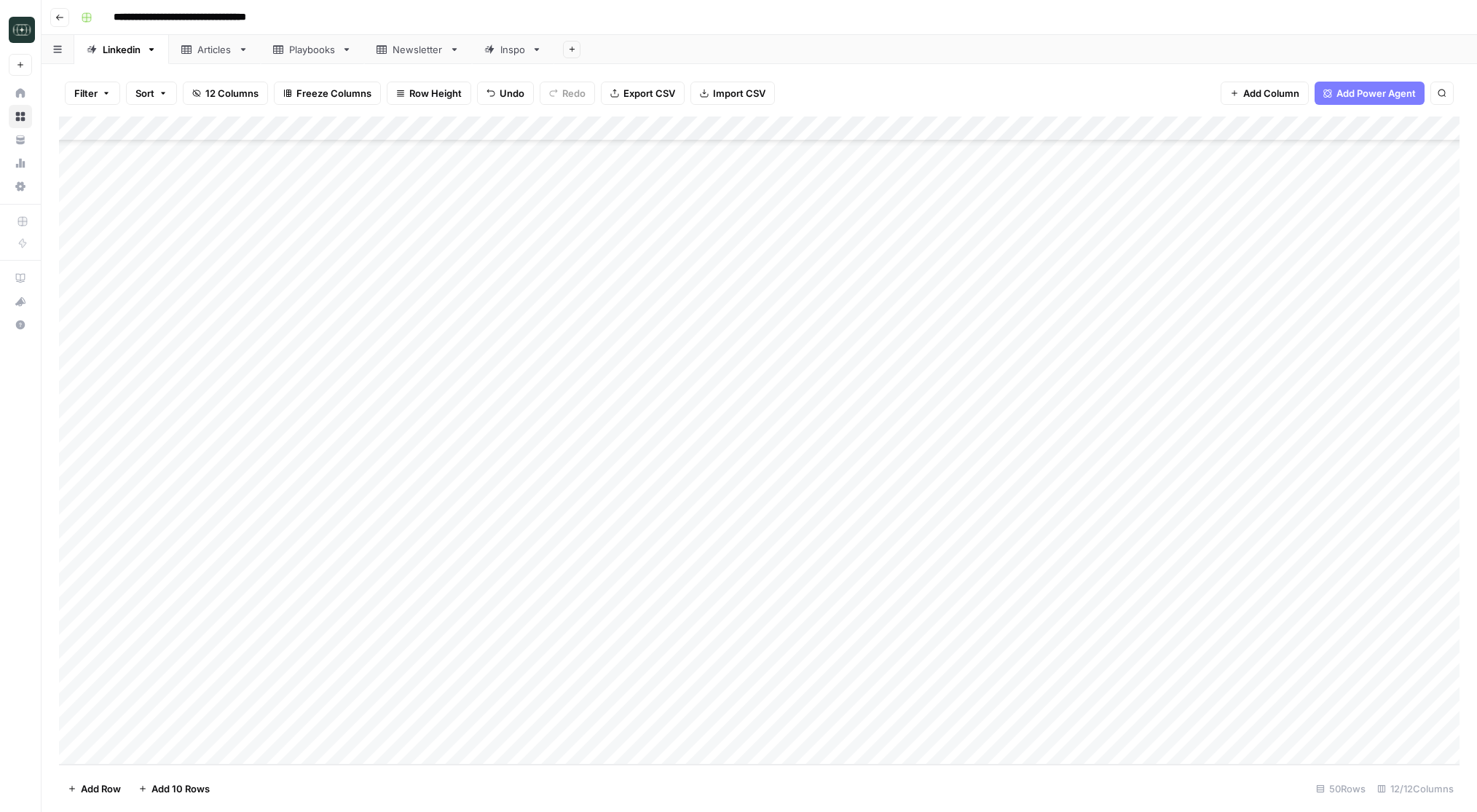
click at [453, 727] on div "Add Column" at bounding box center [759, 441] width 1400 height 648
click at [453, 727] on textarea at bounding box center [374, 729] width 233 height 21
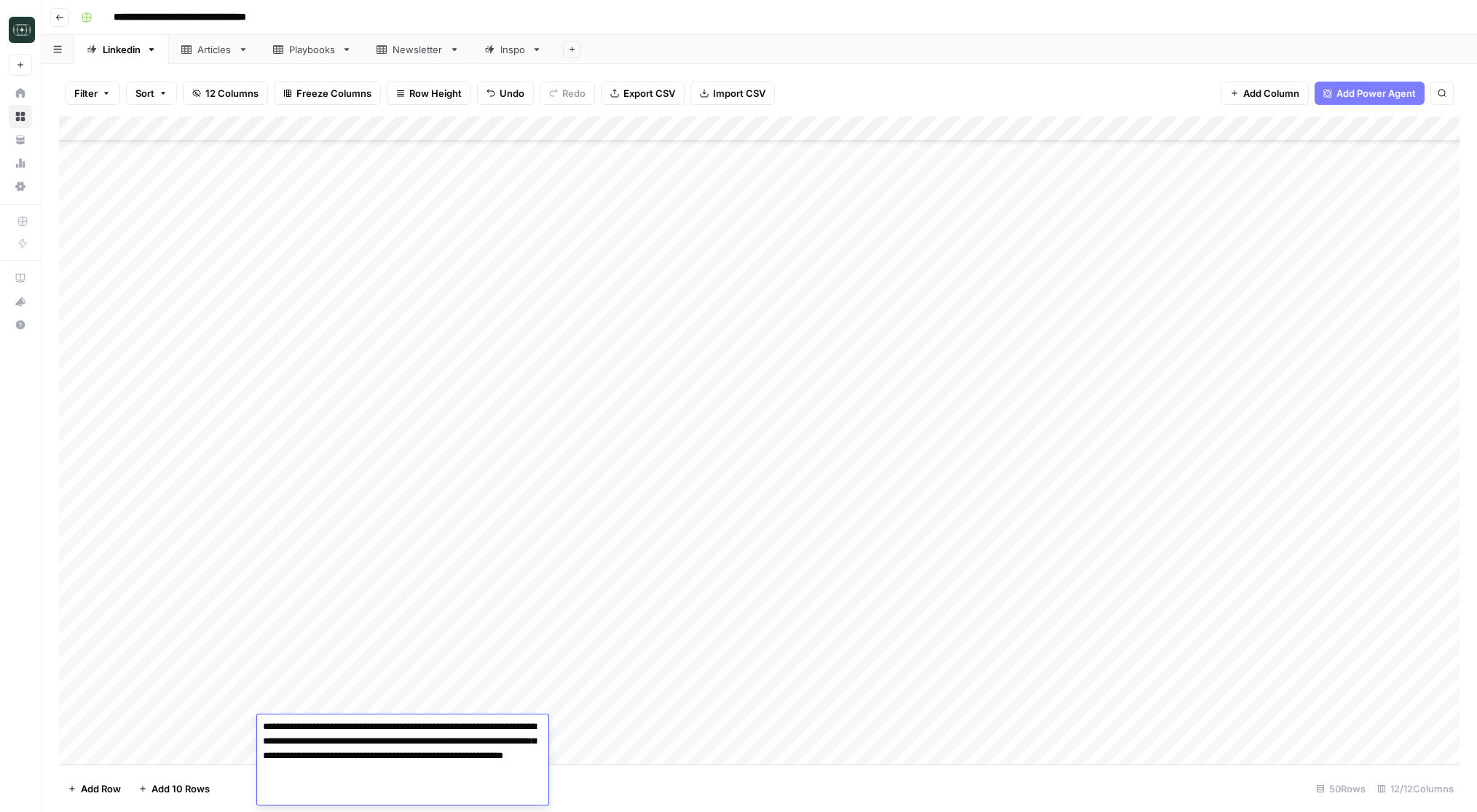
type textarea "**********"
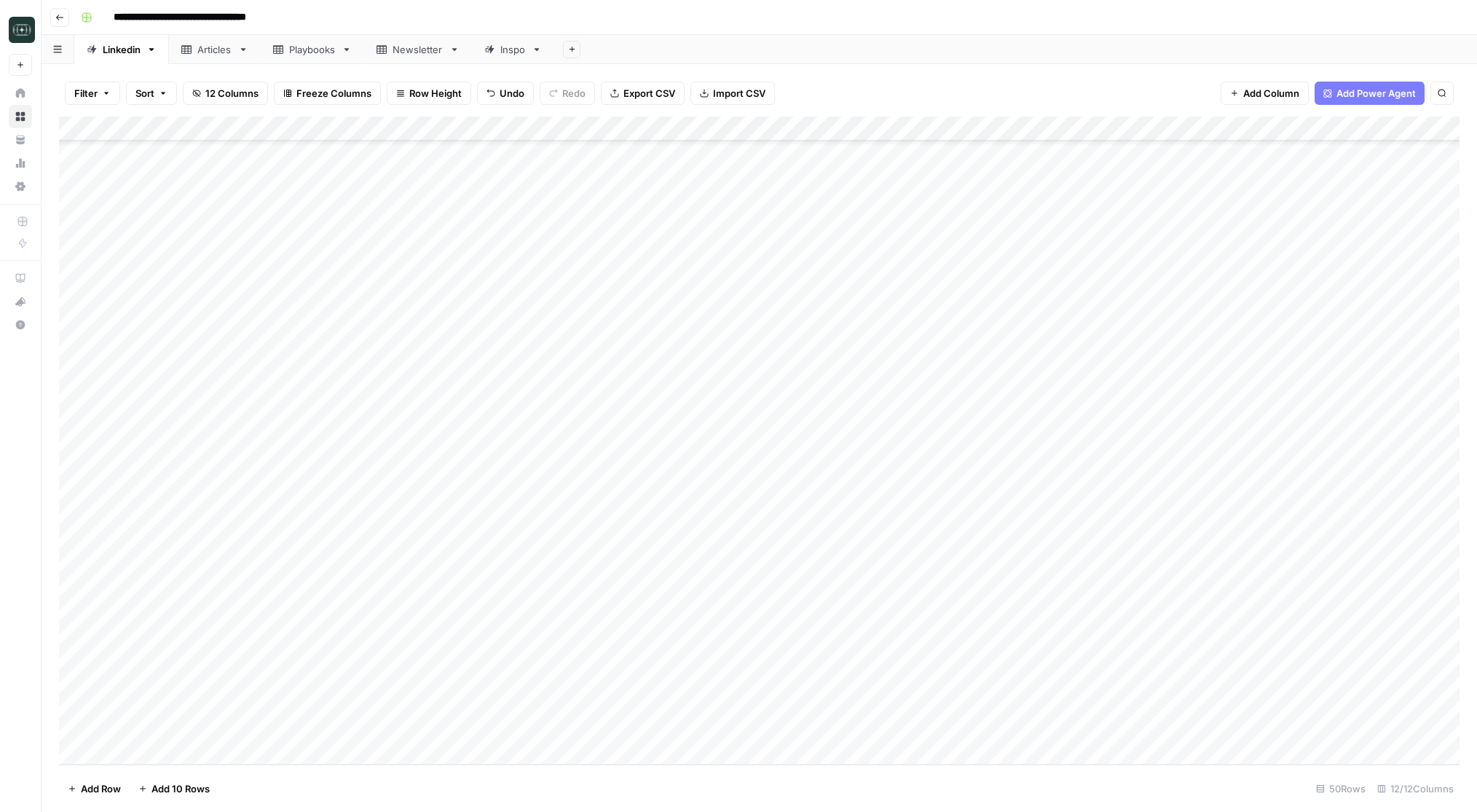
click at [524, 730] on div "Add Column" at bounding box center [759, 441] width 1400 height 648
click at [528, 781] on button "Comparison" at bounding box center [539, 785] width 67 height 18
click at [636, 727] on div "Add Column" at bounding box center [759, 441] width 1400 height 648
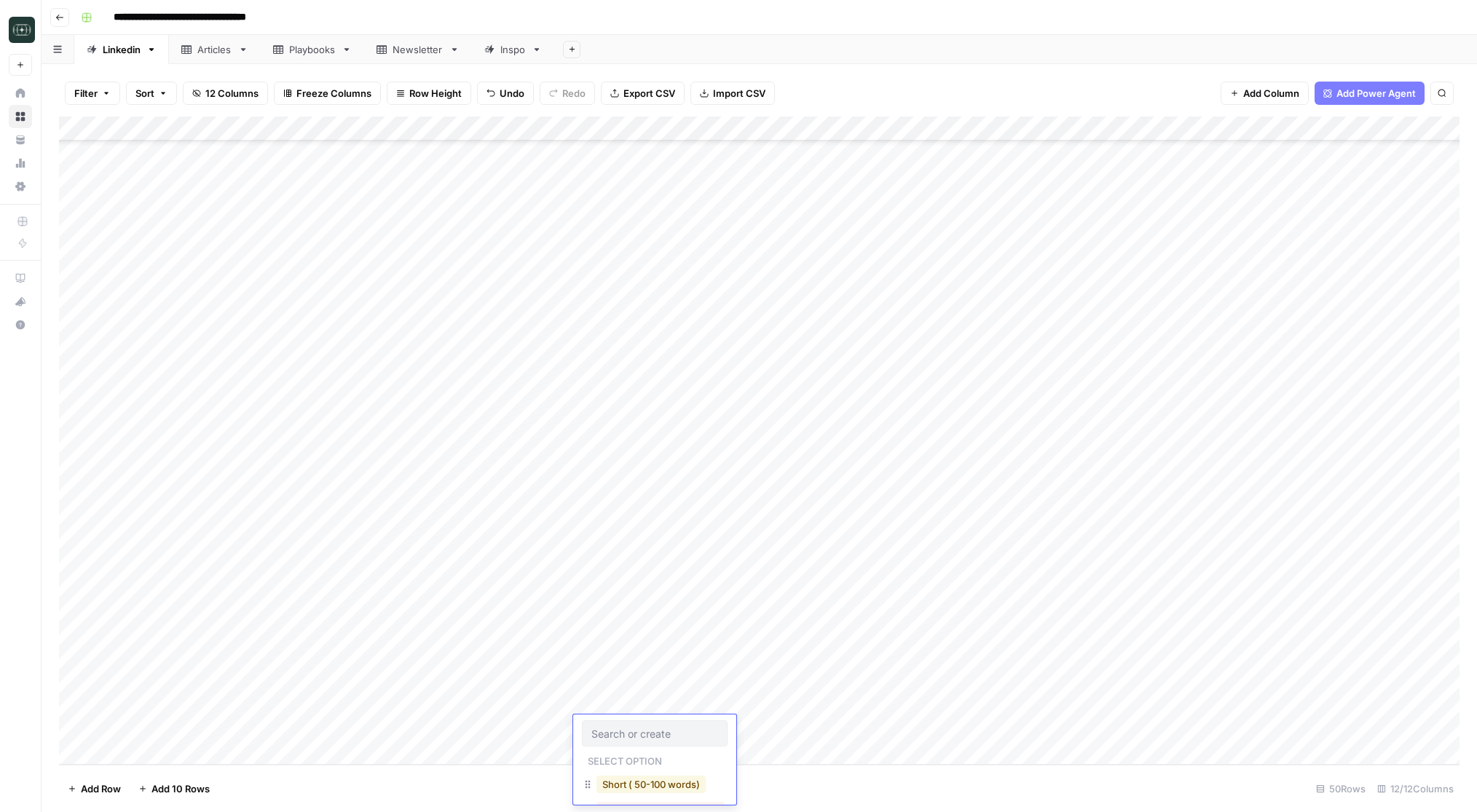
scroll to position [14, 0]
click at [642, 797] on button "Medium ( 120-200 words)" at bounding box center [660, 797] width 129 height 18
click at [798, 721] on div "Add Column" at bounding box center [759, 441] width 1400 height 648
click at [885, 722] on div "Add Column" at bounding box center [759, 441] width 1400 height 648
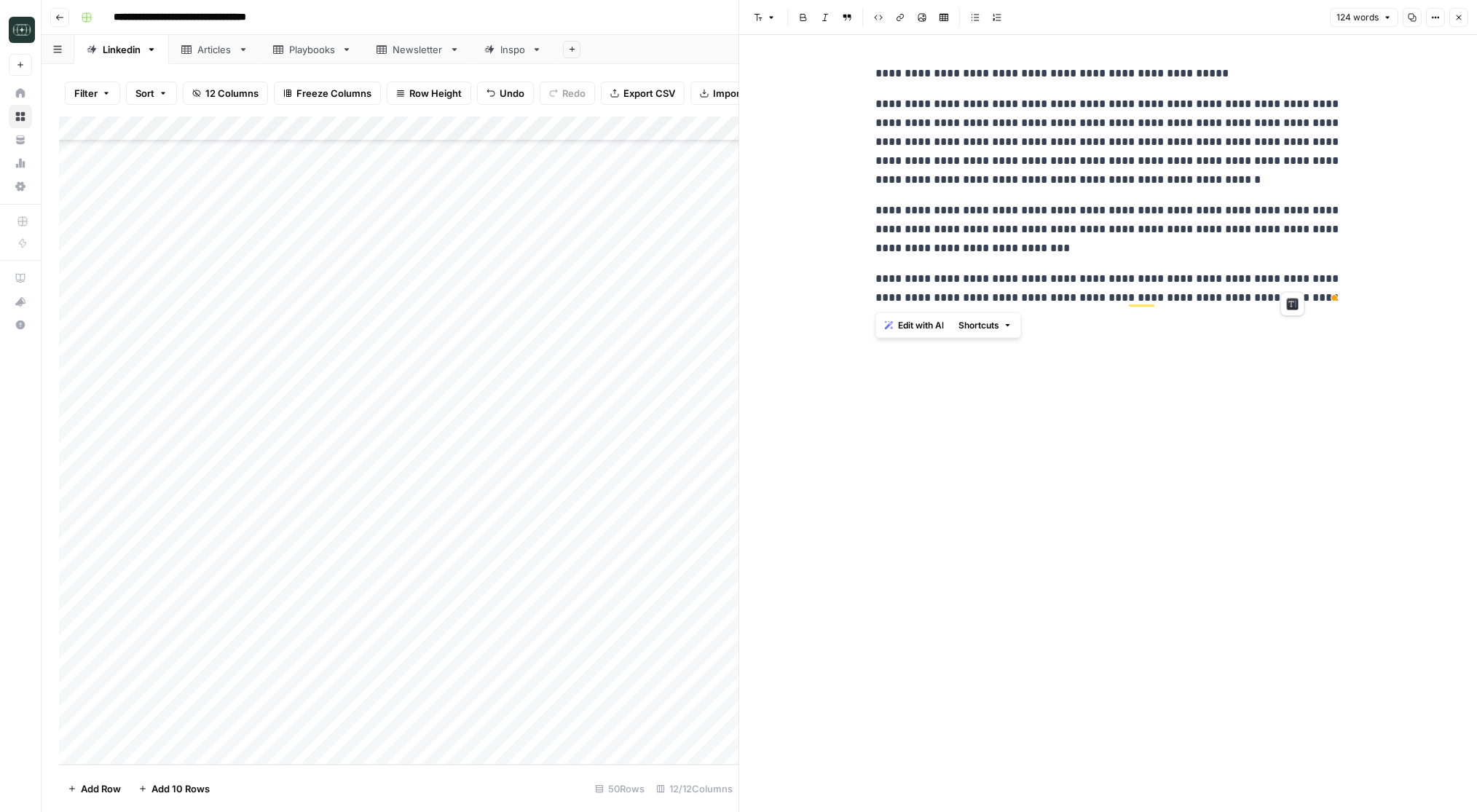
drag, startPoint x: 874, startPoint y: 70, endPoint x: 1332, endPoint y: 290, distance: 508.1
click at [1332, 290] on div "**********" at bounding box center [1109, 185] width 484 height 255
copy div "**********"
click at [1269, 426] on div "**********" at bounding box center [1109, 423] width 484 height 777
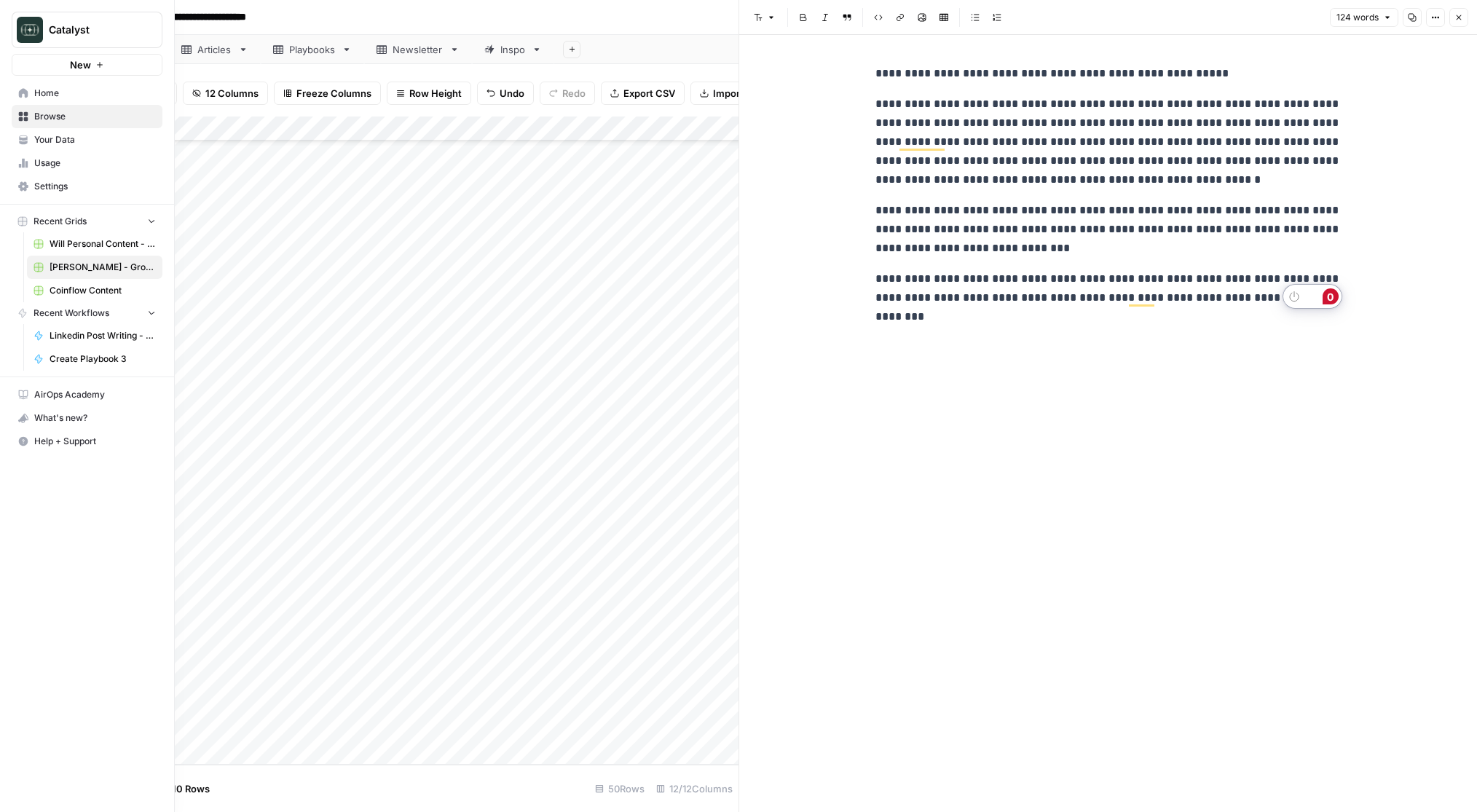
click at [24, 96] on icon at bounding box center [24, 93] width 10 height 10
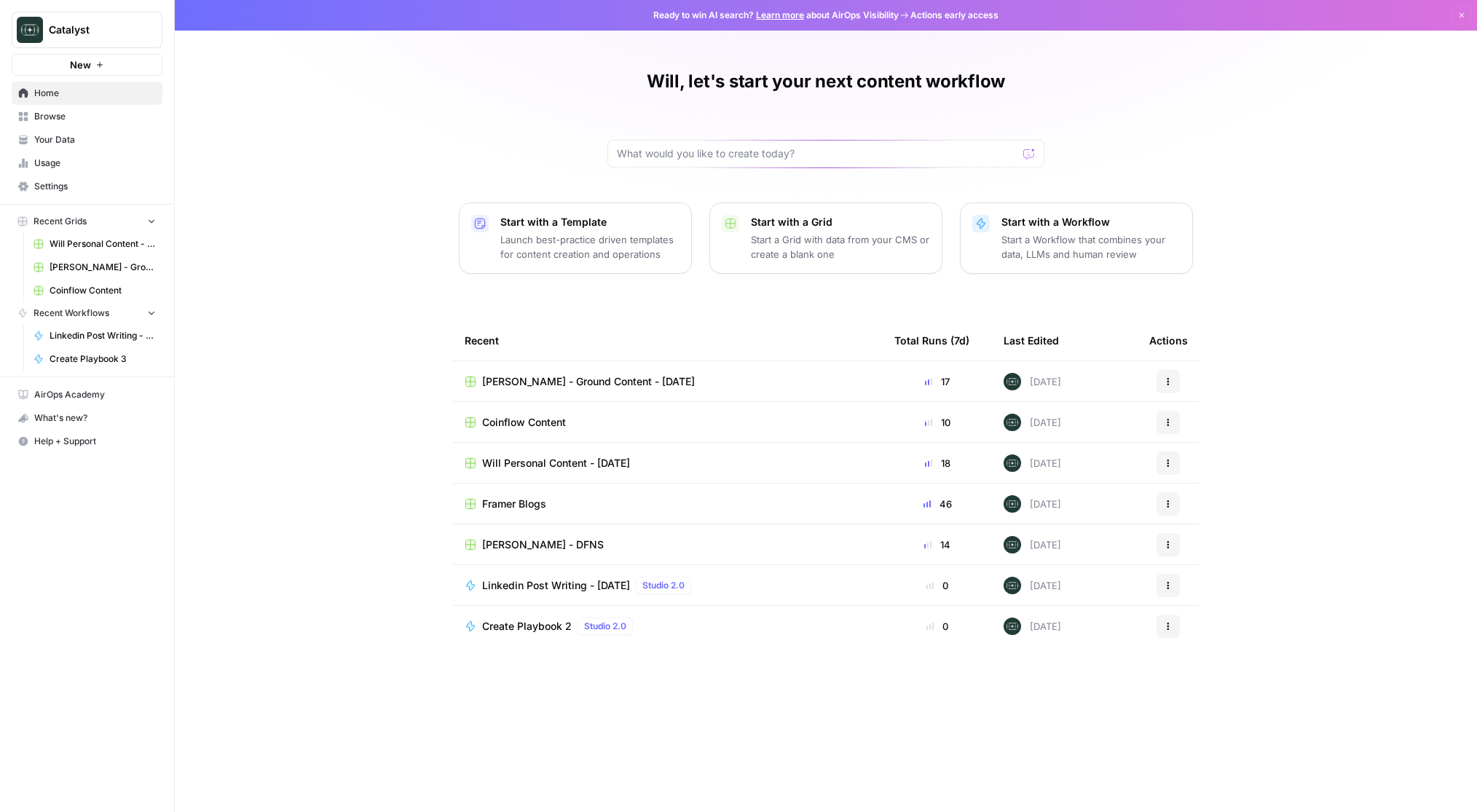
click at [52, 144] on span "Your Data" at bounding box center [95, 140] width 121 height 13
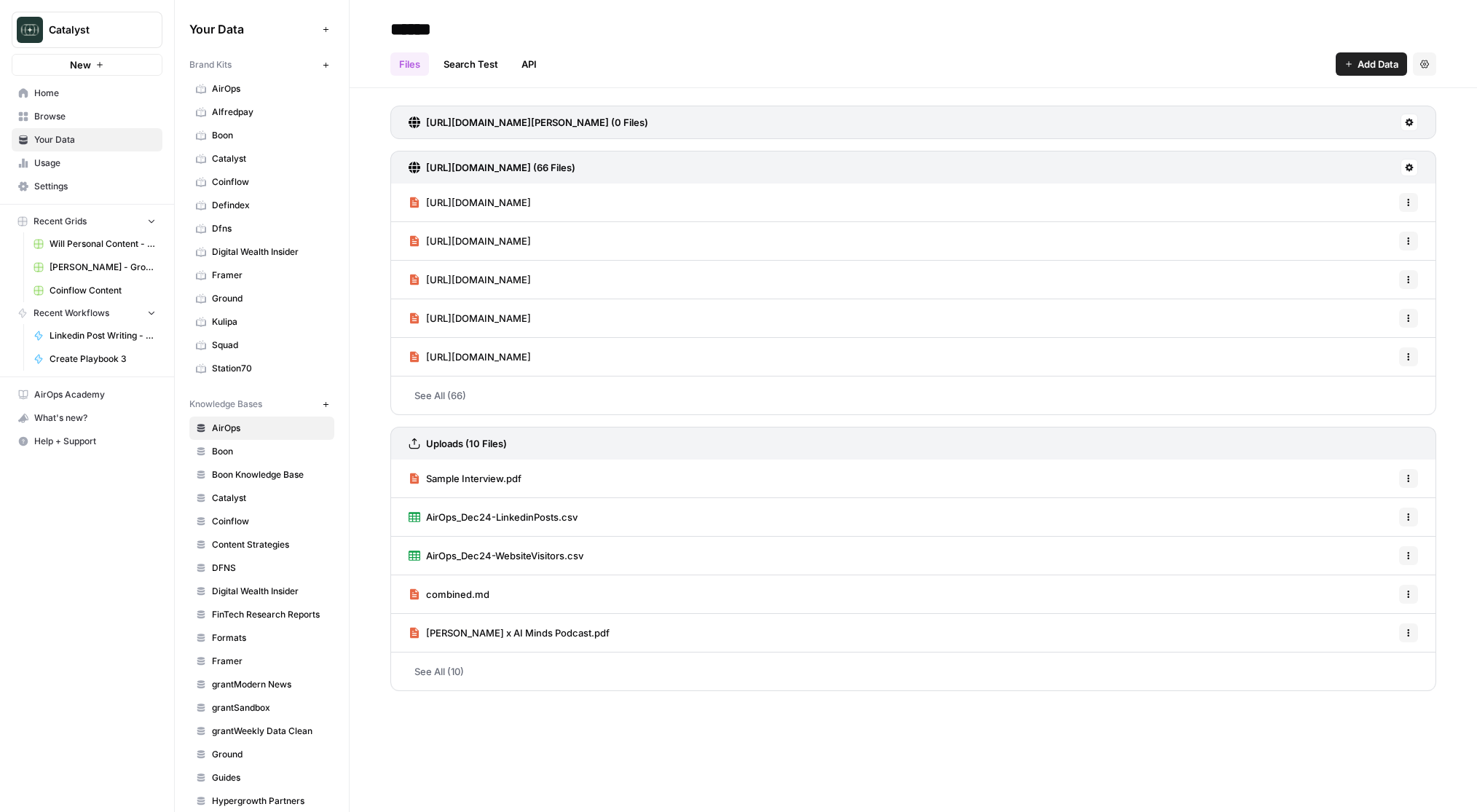
click at [247, 295] on span "Ground" at bounding box center [269, 299] width 116 height 13
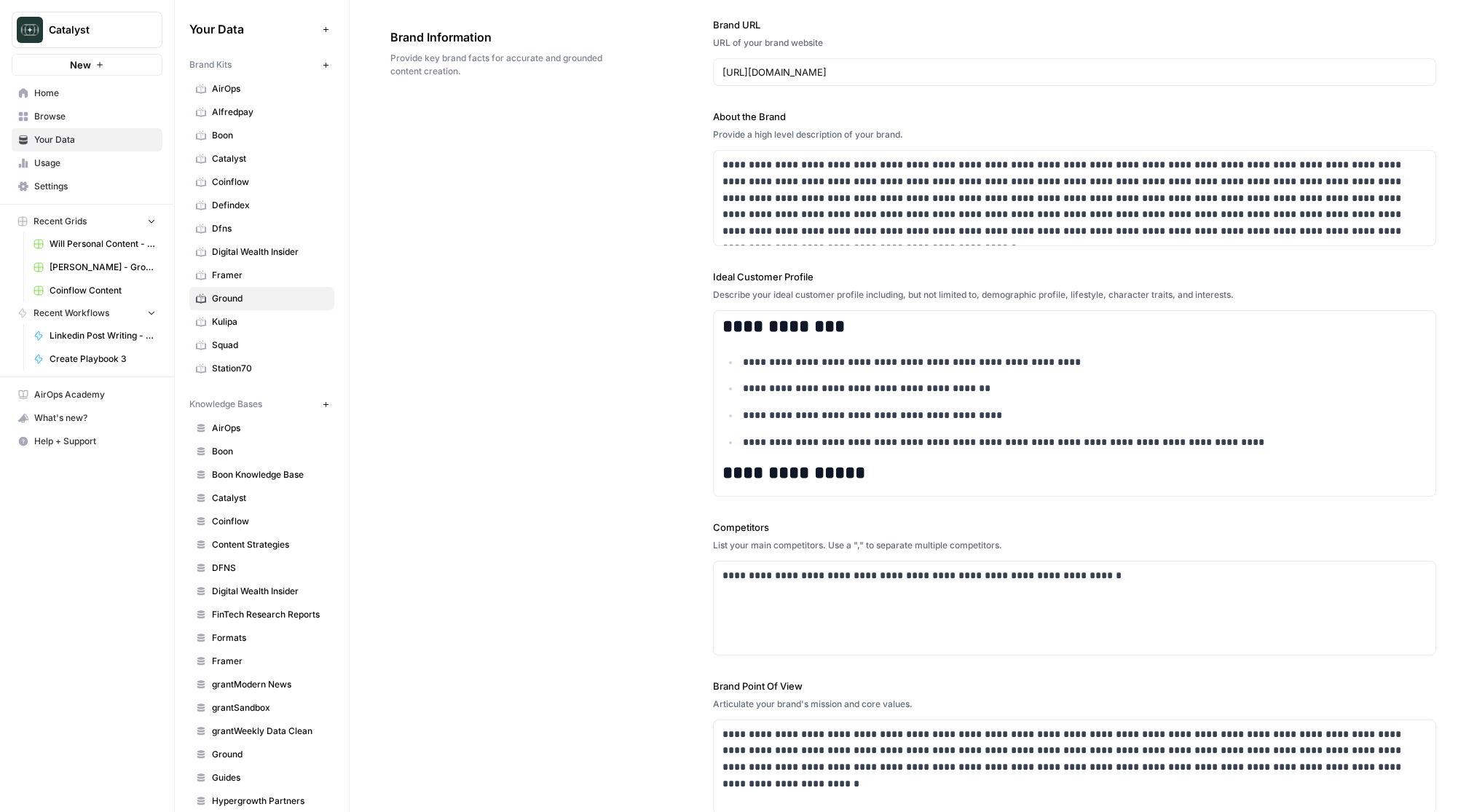
scroll to position [72, 0]
click at [555, 379] on div "**********" at bounding box center [913, 415] width 1046 height 856
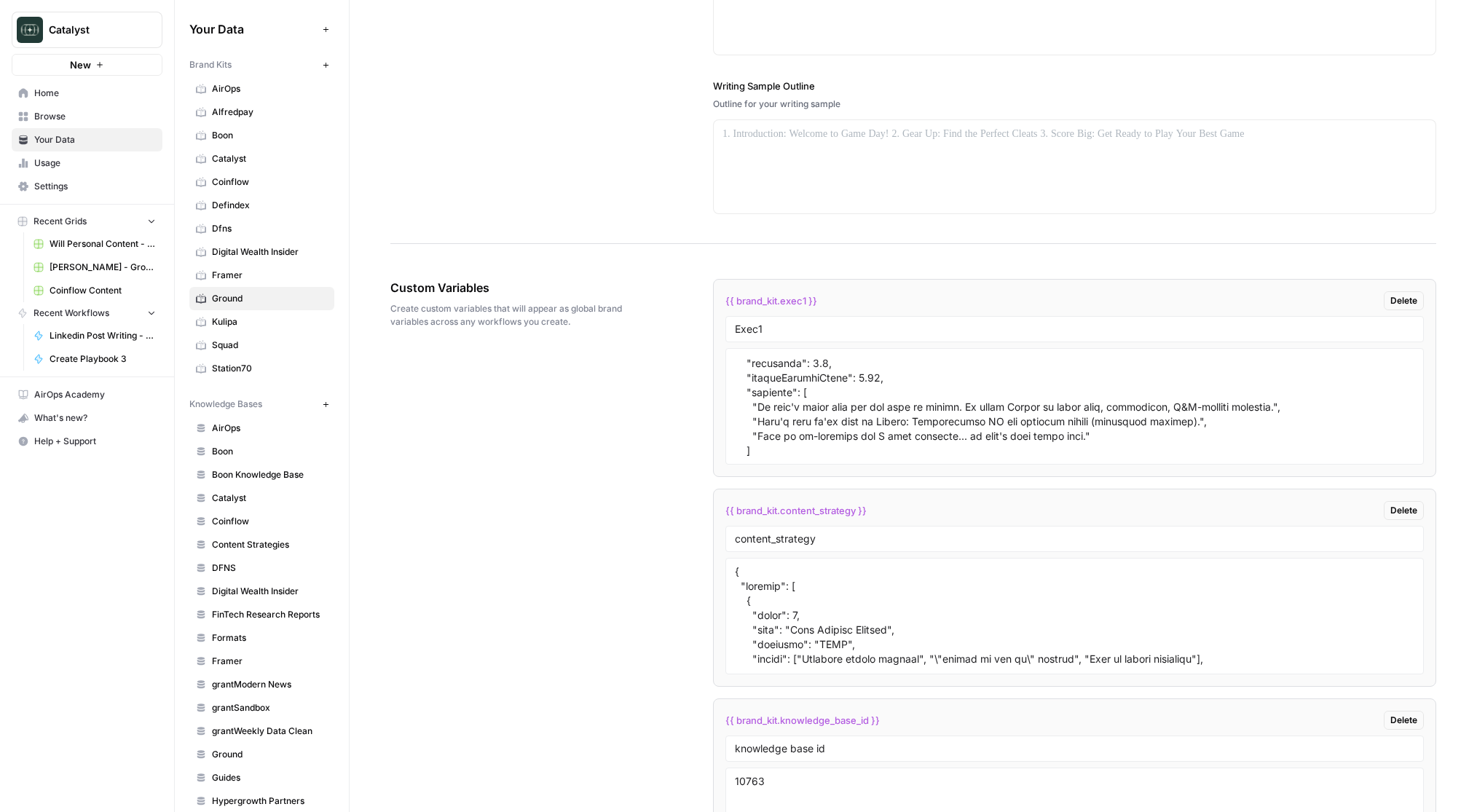
scroll to position [451, 0]
click at [943, 400] on textarea at bounding box center [1075, 406] width 679 height 104
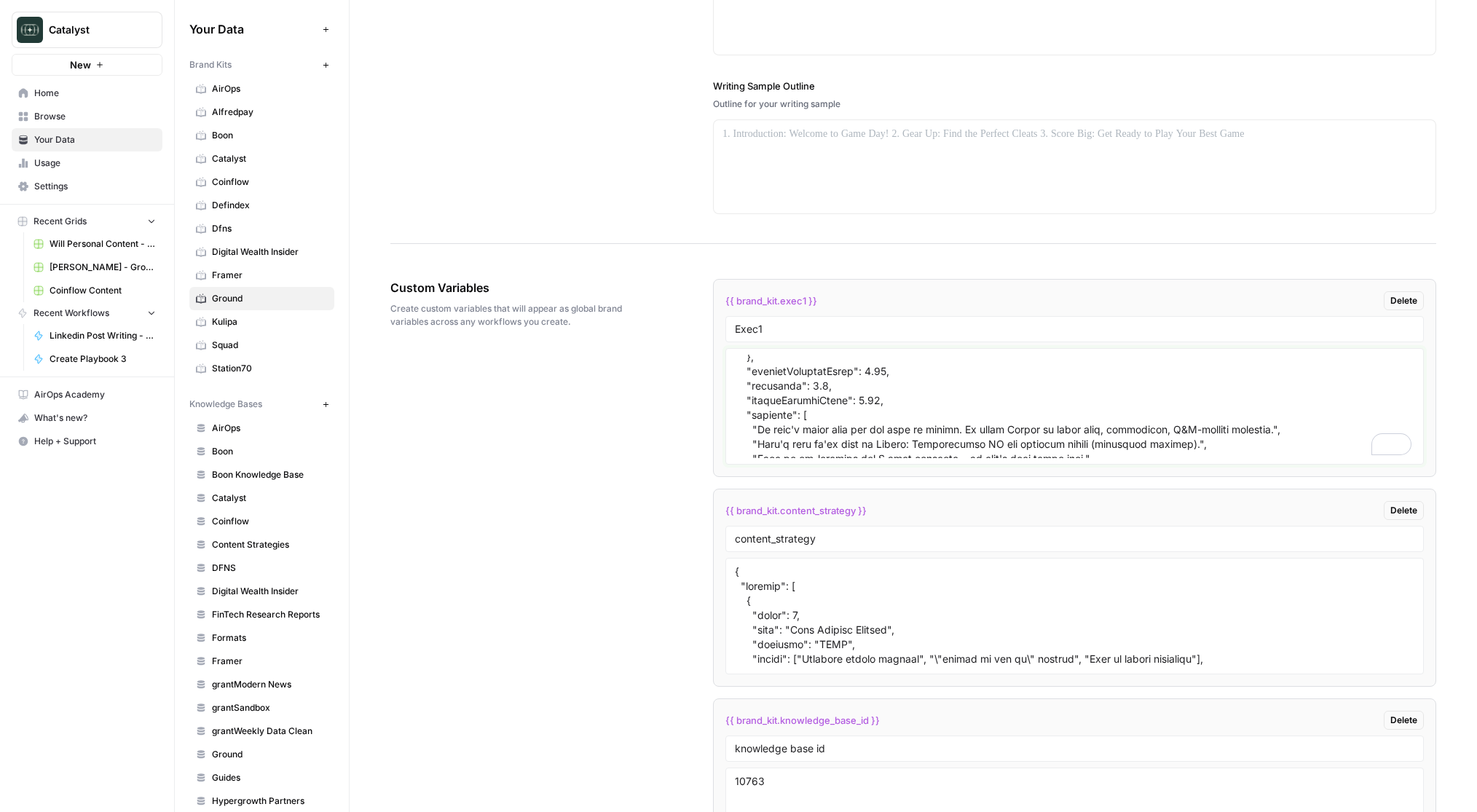
scroll to position [0, 0]
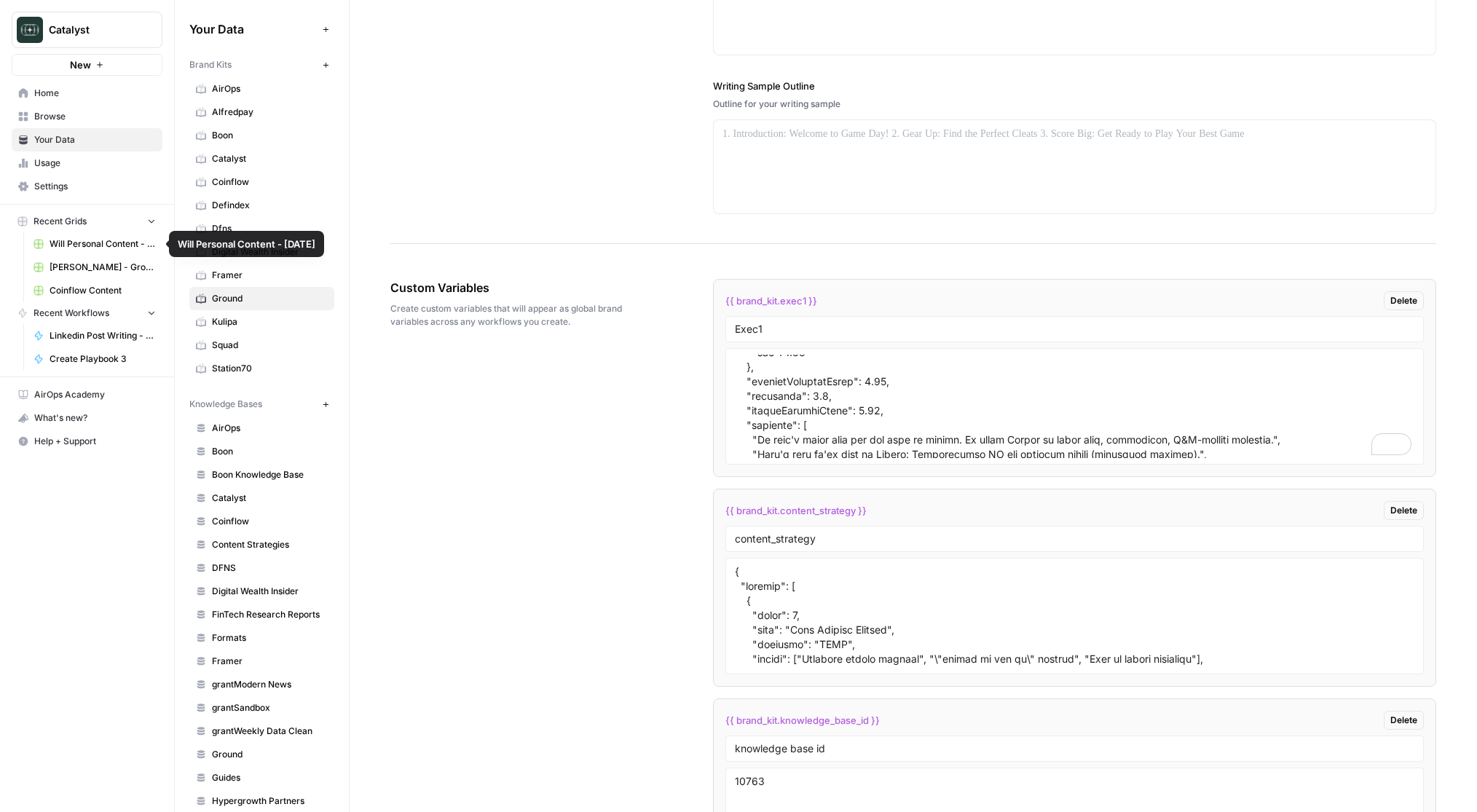
click at [90, 270] on span "Kat Garcia - Ground Content - July25" at bounding box center [102, 267] width 106 height 13
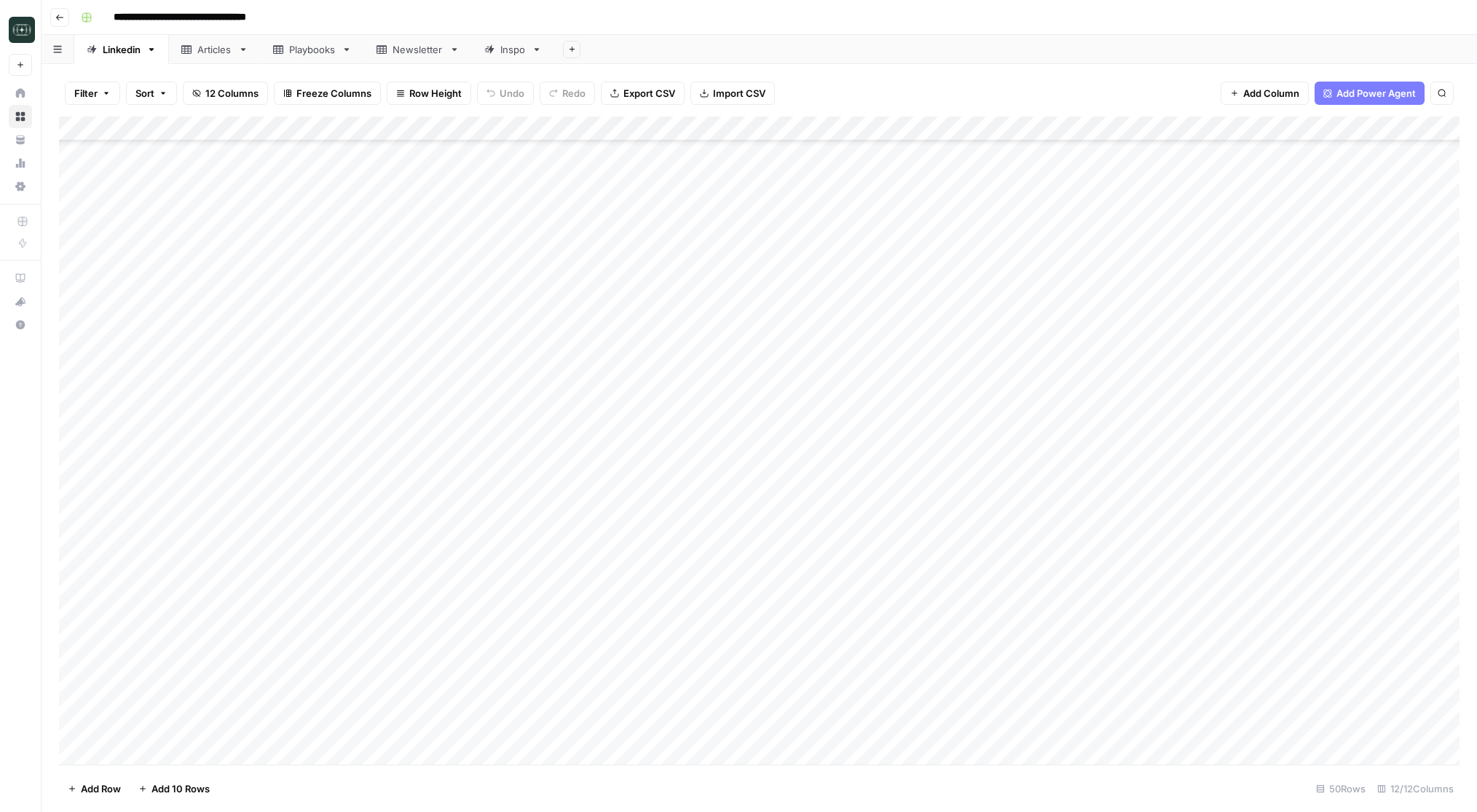
scroll to position [638, 0]
click at [901, 735] on div "Add Column" at bounding box center [759, 441] width 1400 height 648
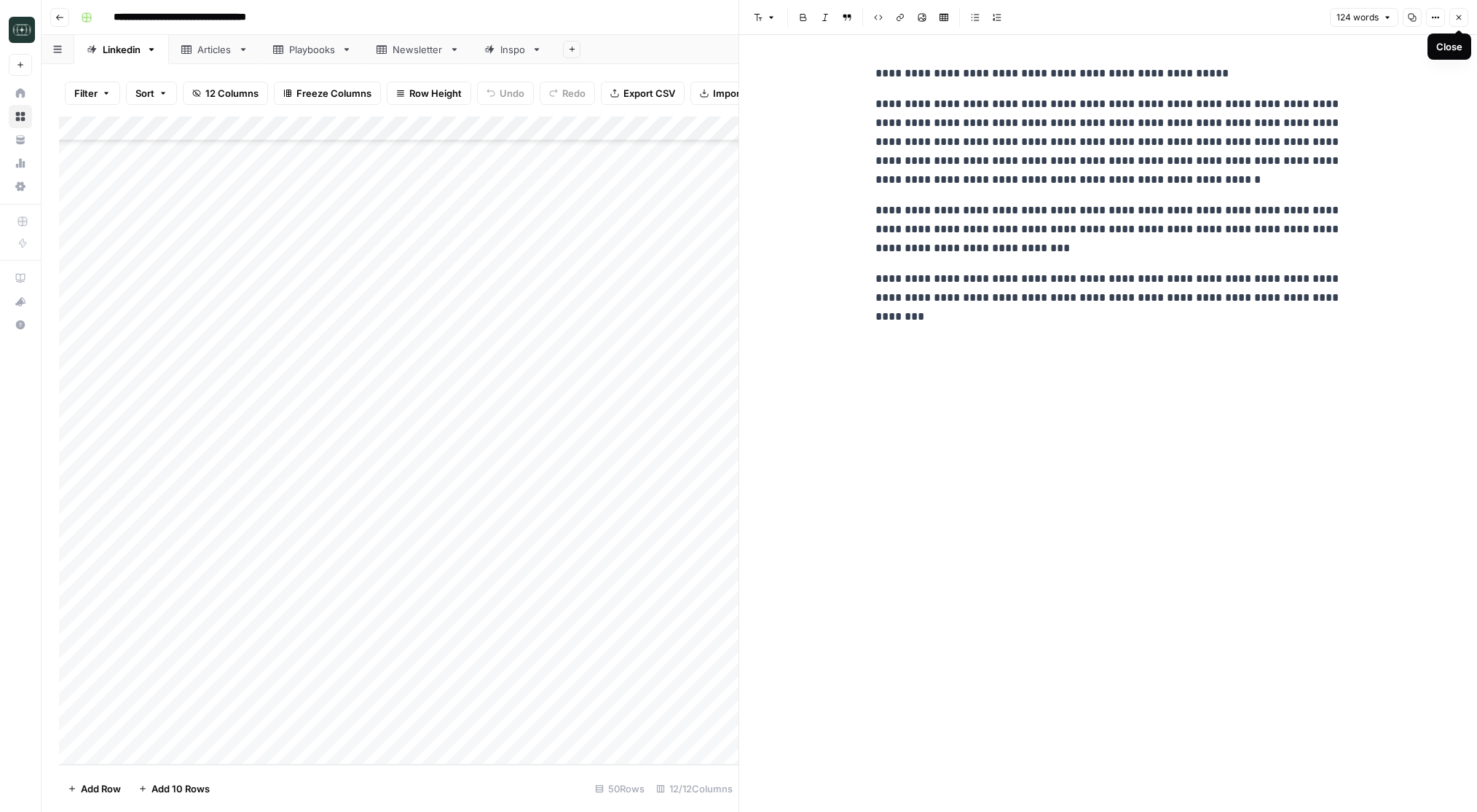
click at [1462, 23] on button "Close" at bounding box center [1459, 18] width 19 height 19
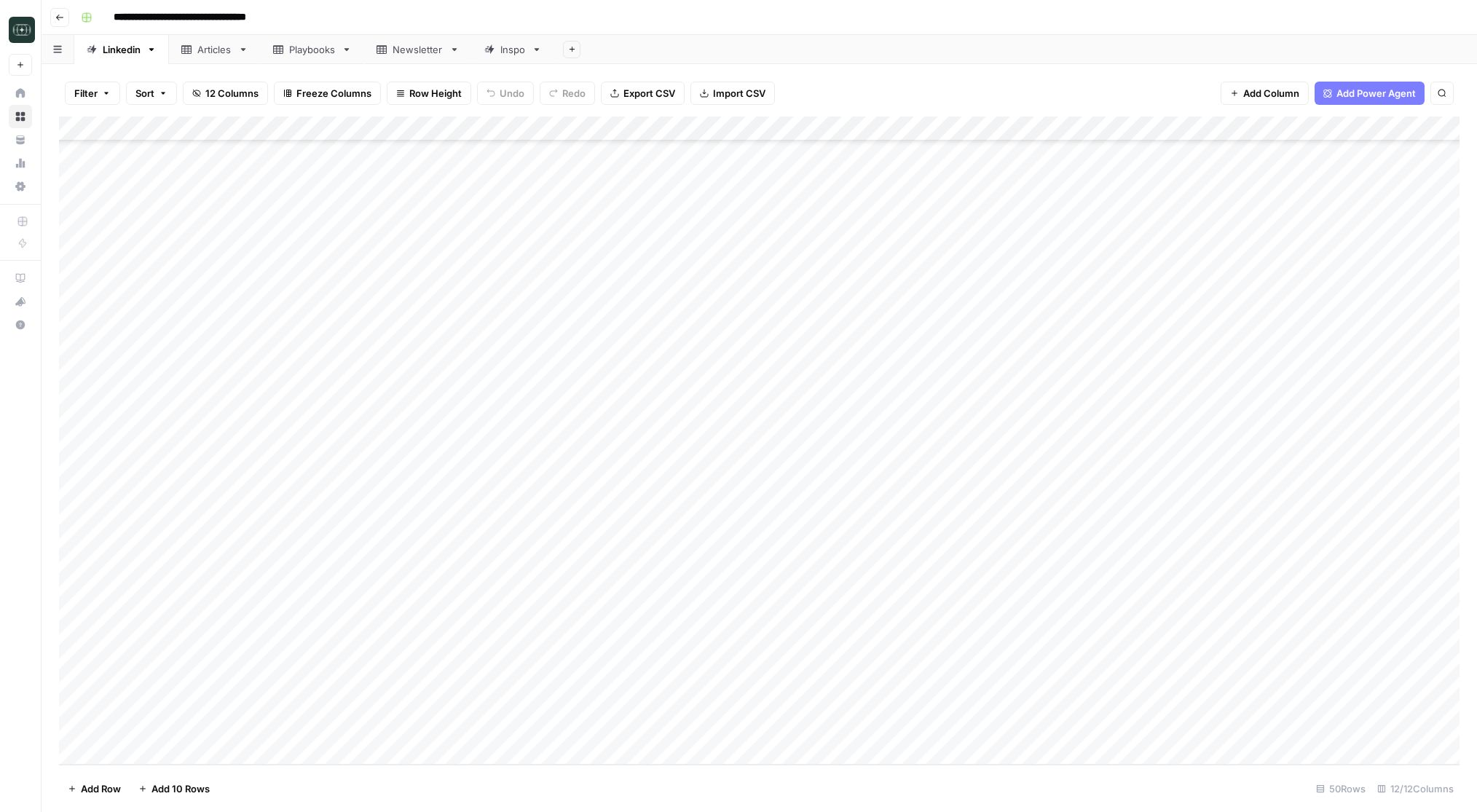
click at [419, 732] on div "Add Column" at bounding box center [759, 441] width 1400 height 648
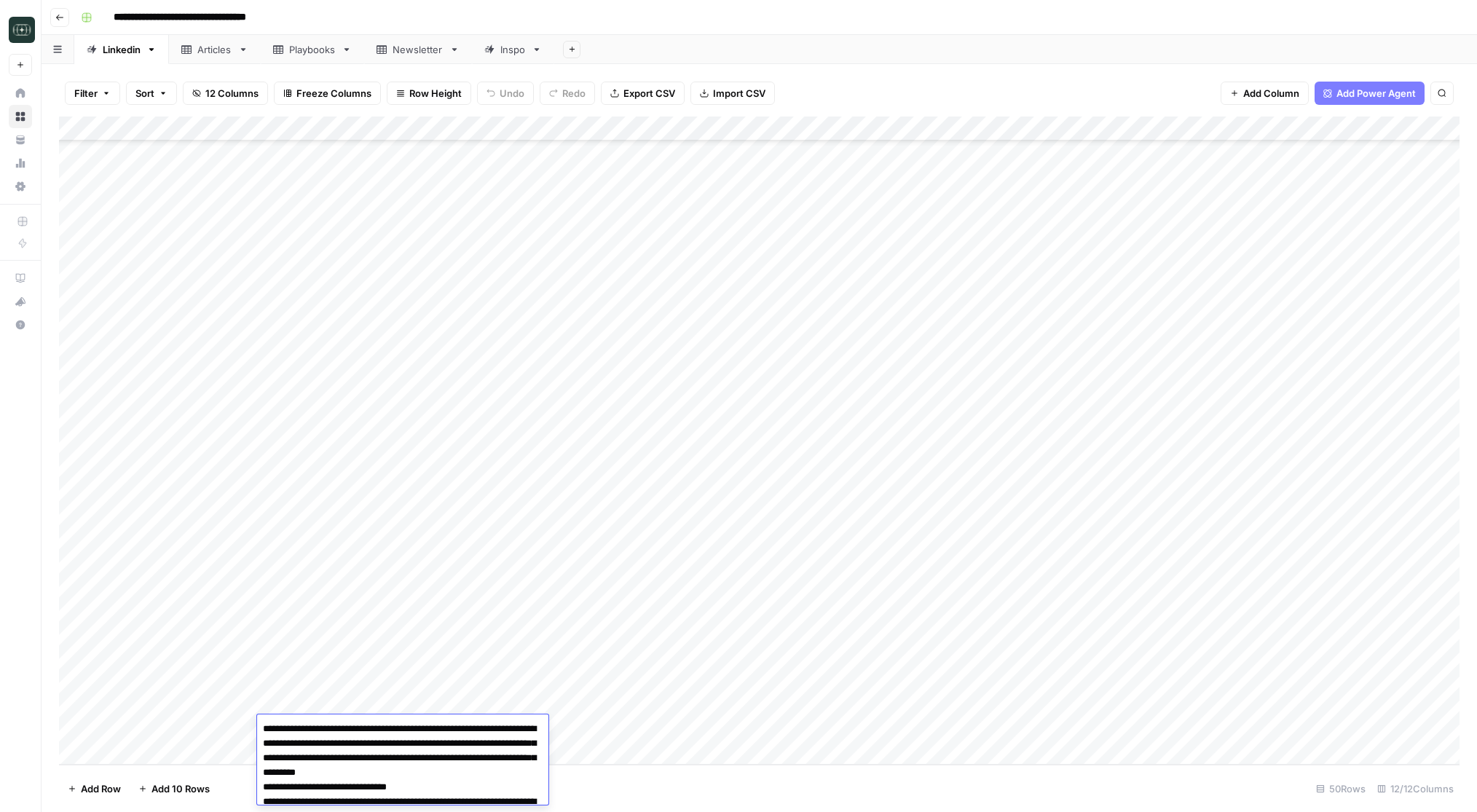
scroll to position [299, 0]
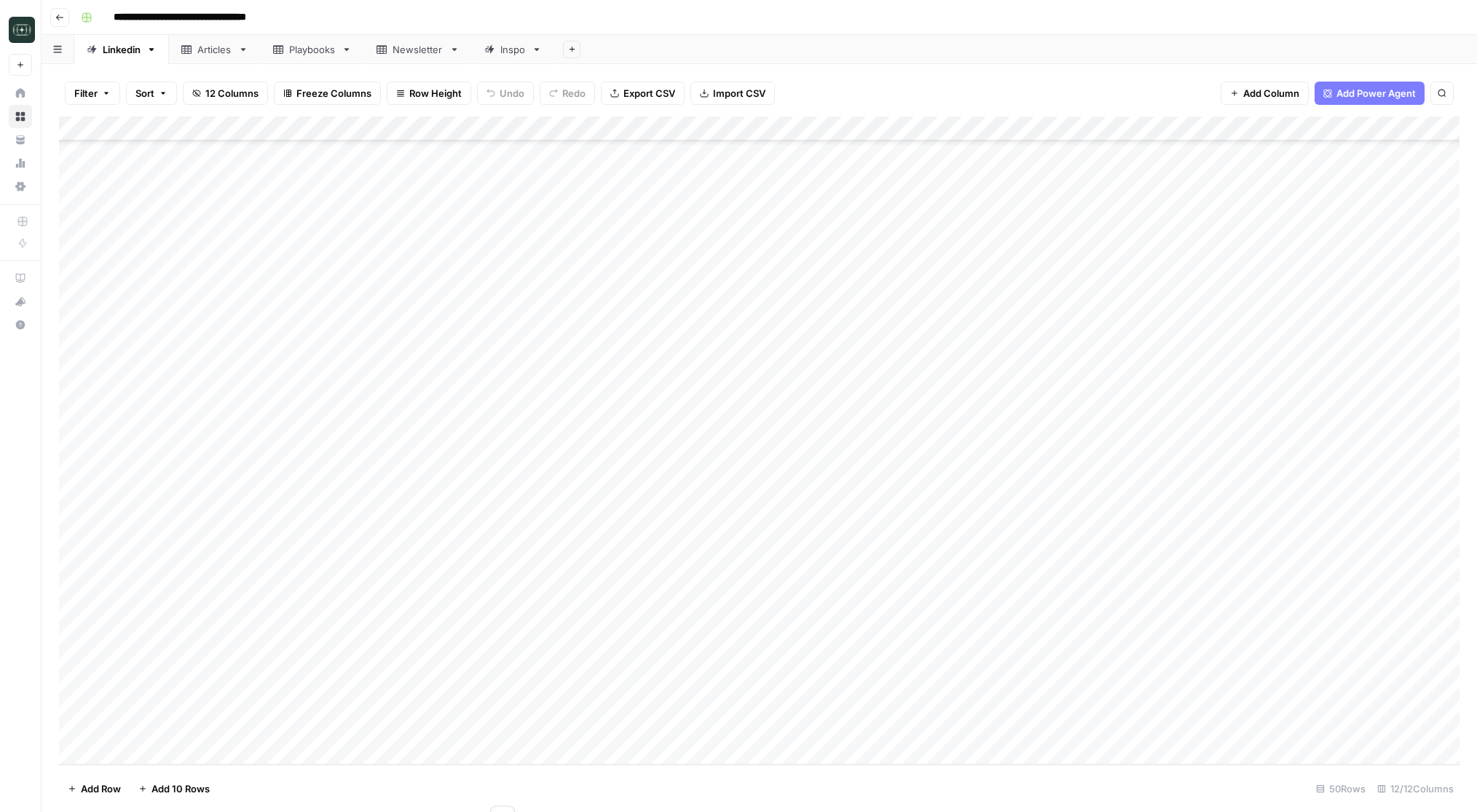
click at [396, 752] on div "Add Column" at bounding box center [759, 441] width 1400 height 648
type textarea "**********"
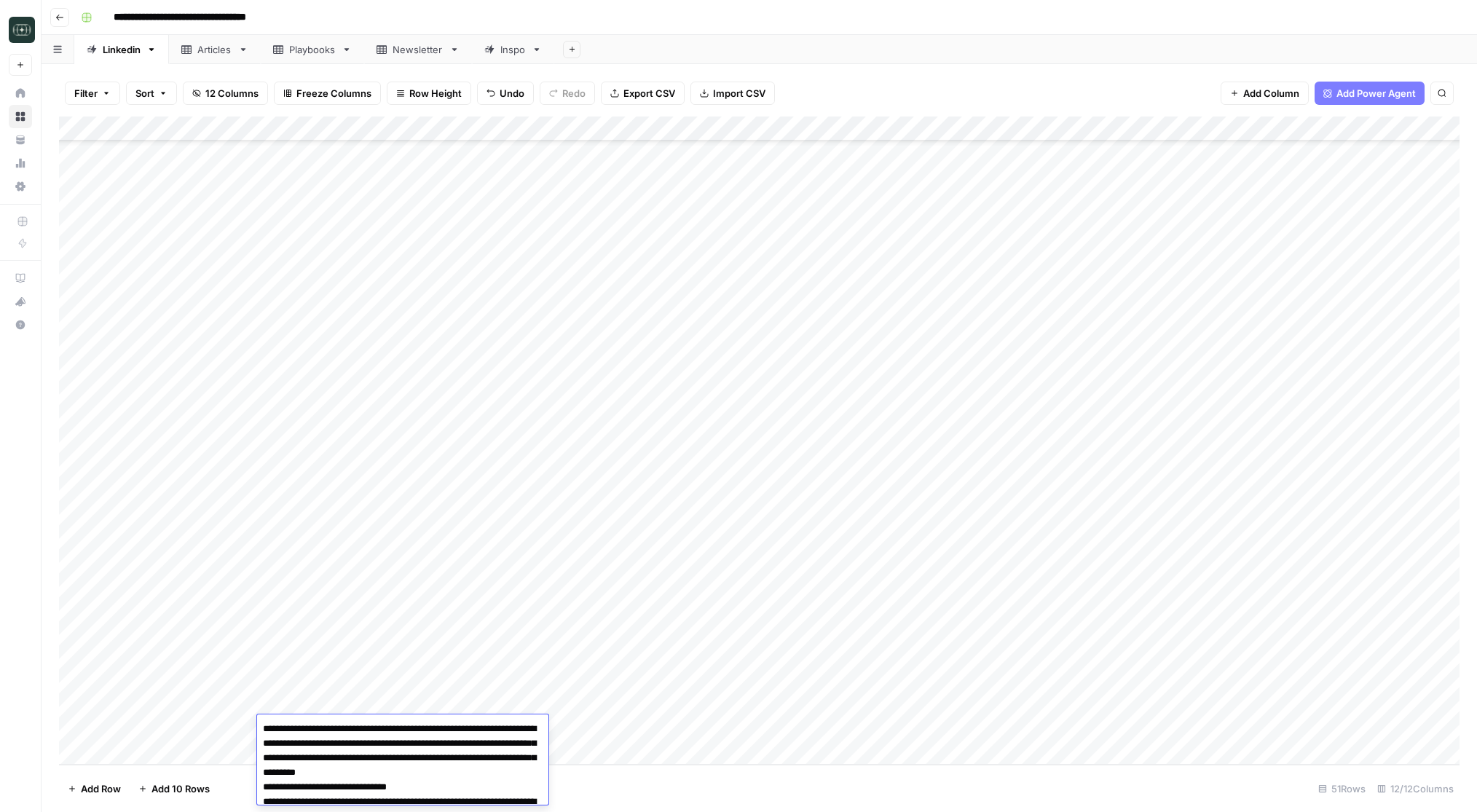
scroll to position [294, 0]
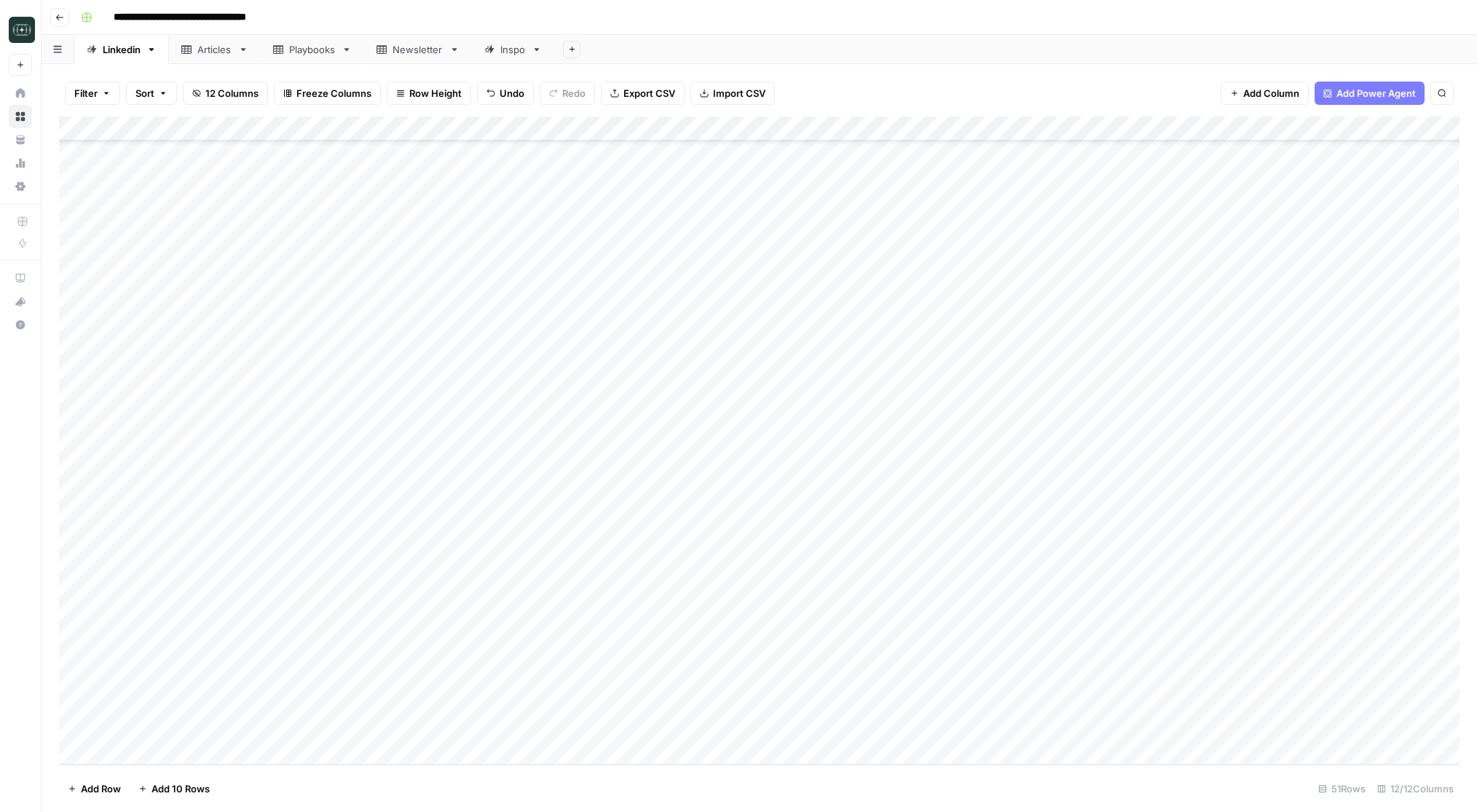
click at [530, 729] on div "Add Column" at bounding box center [759, 441] width 1400 height 648
click at [537, 762] on button "How-To" at bounding box center [529, 759] width 47 height 18
click at [627, 723] on div "Add Column" at bounding box center [759, 441] width 1400 height 648
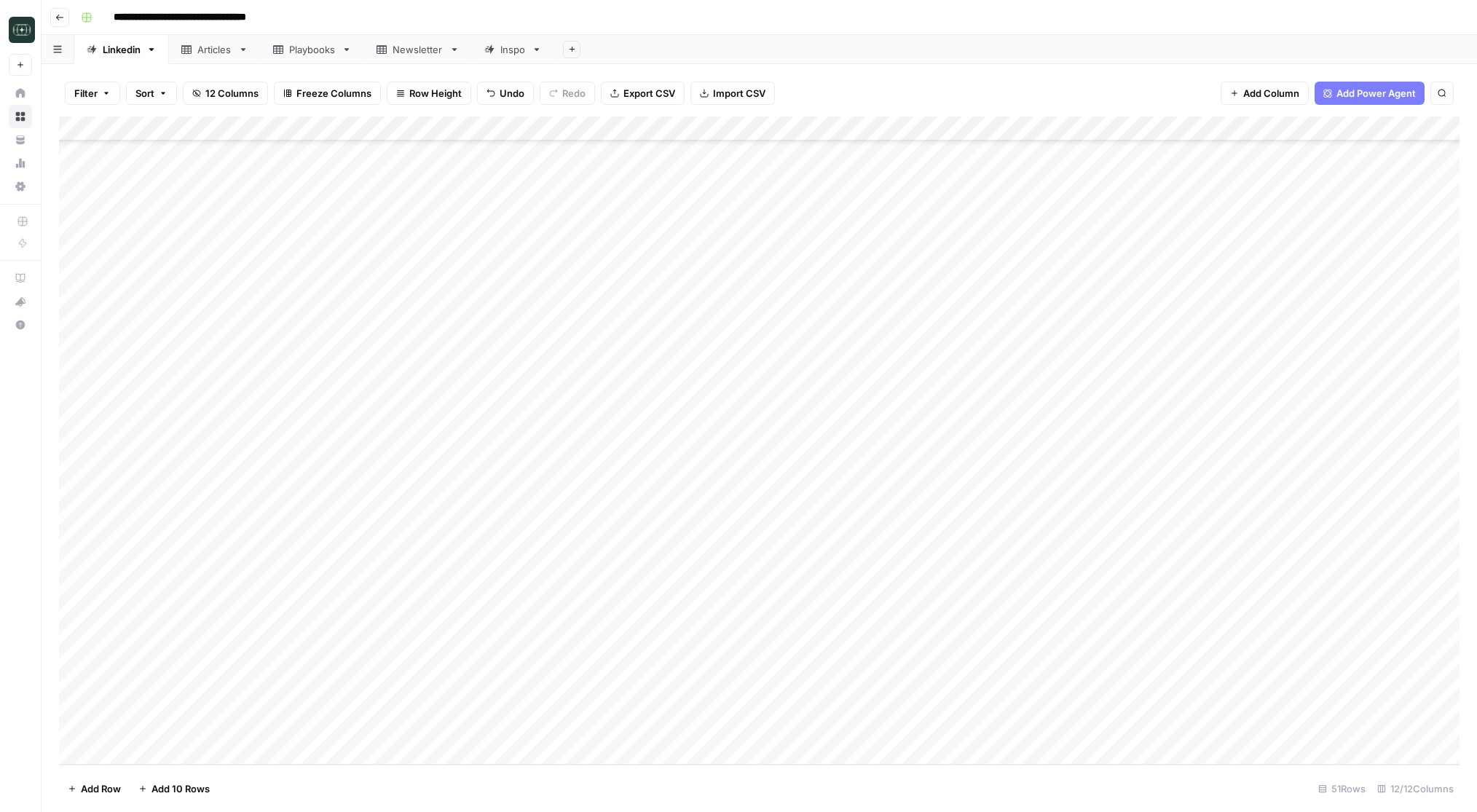
click at [627, 723] on div "Add Column" at bounding box center [759, 441] width 1400 height 648
click at [651, 756] on button "Medium ( 120-200 words)" at bounding box center [660, 758] width 129 height 18
click at [433, 755] on div "Add Column" at bounding box center [759, 441] width 1400 height 648
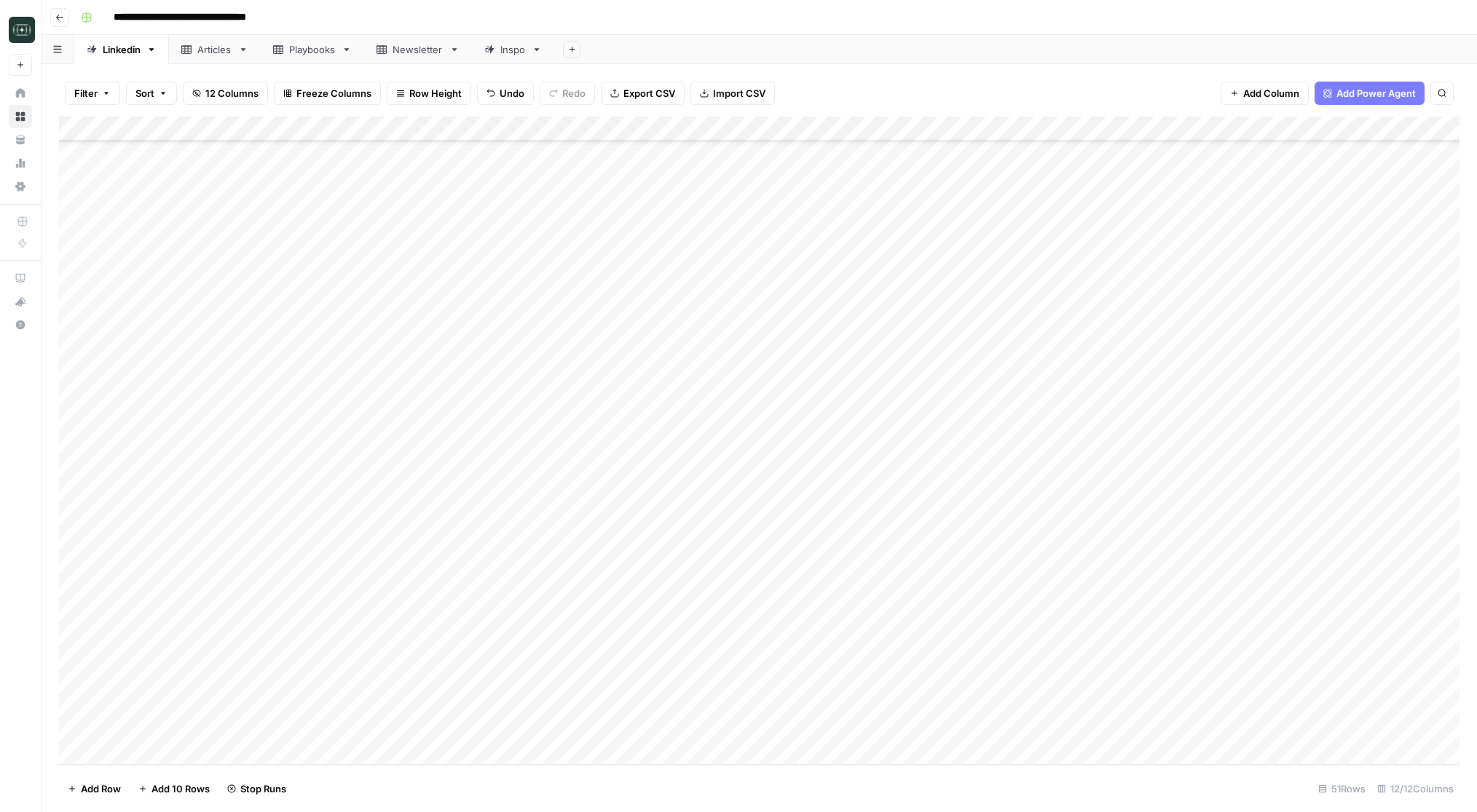
click at [433, 755] on div "Add Column" at bounding box center [759, 441] width 1400 height 648
click at [425, 719] on textarea at bounding box center [374, 729] width 233 height 21
click at [424, 701] on div "Add Column" at bounding box center [759, 441] width 1400 height 648
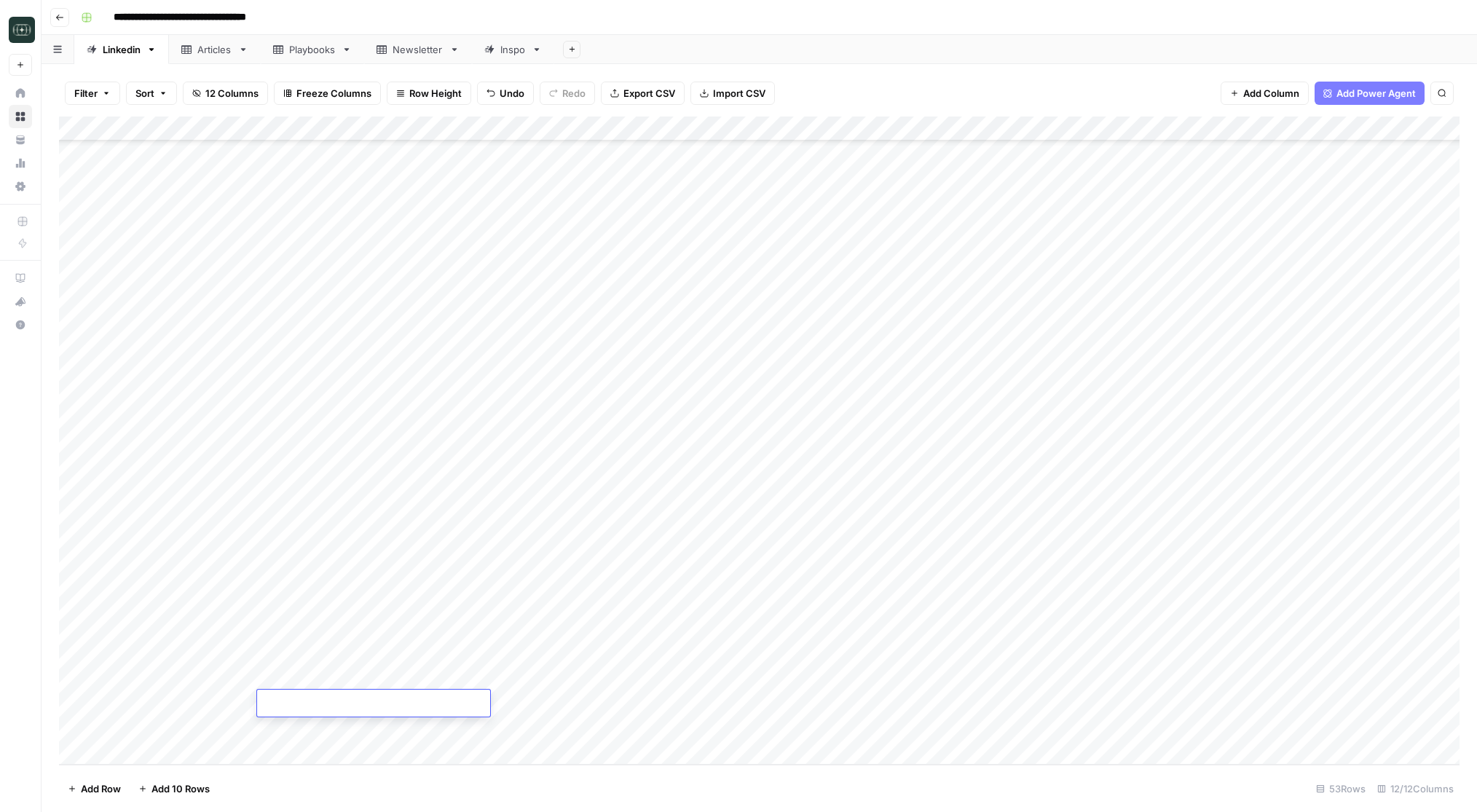
type textarea "**********"
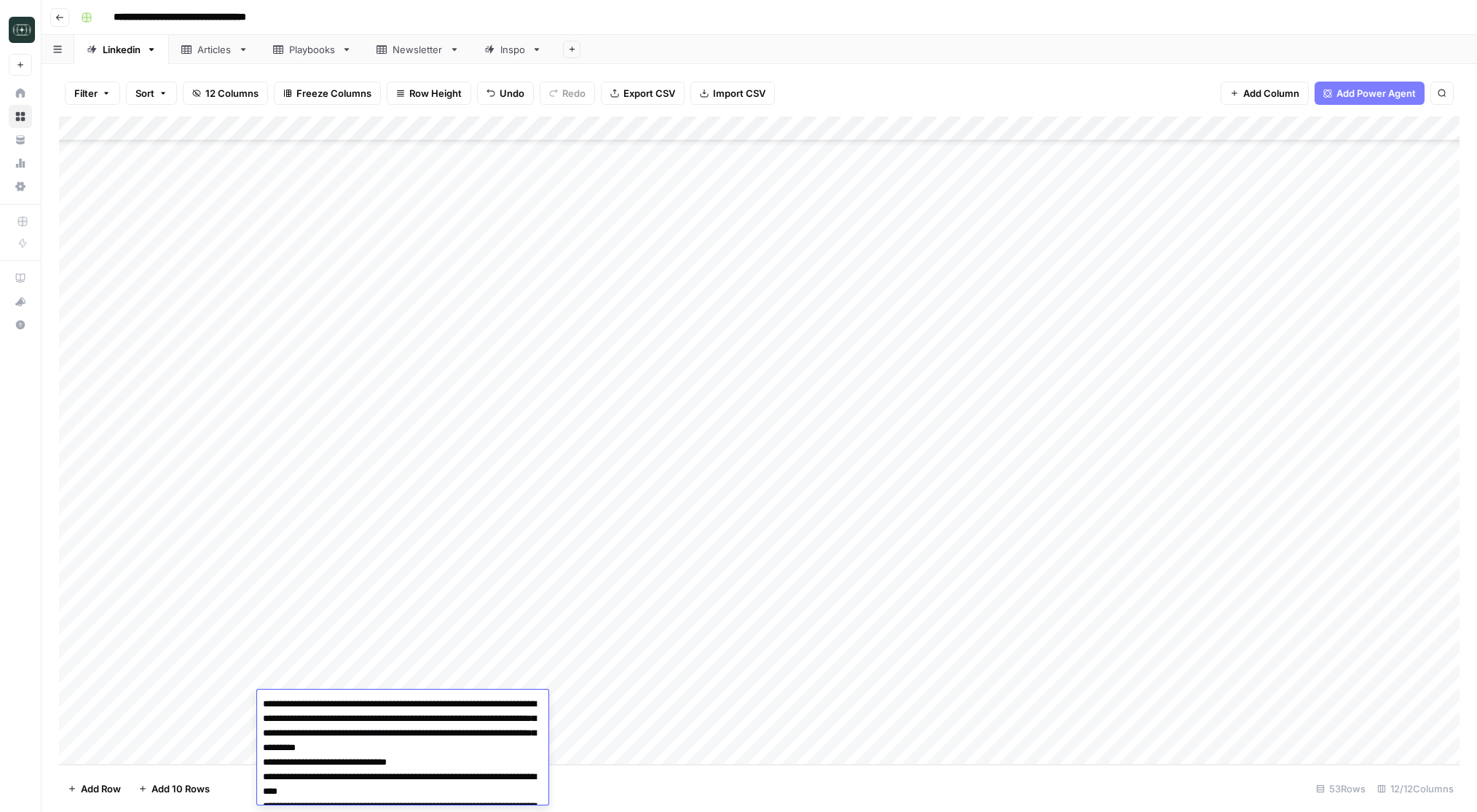
scroll to position [269, 0]
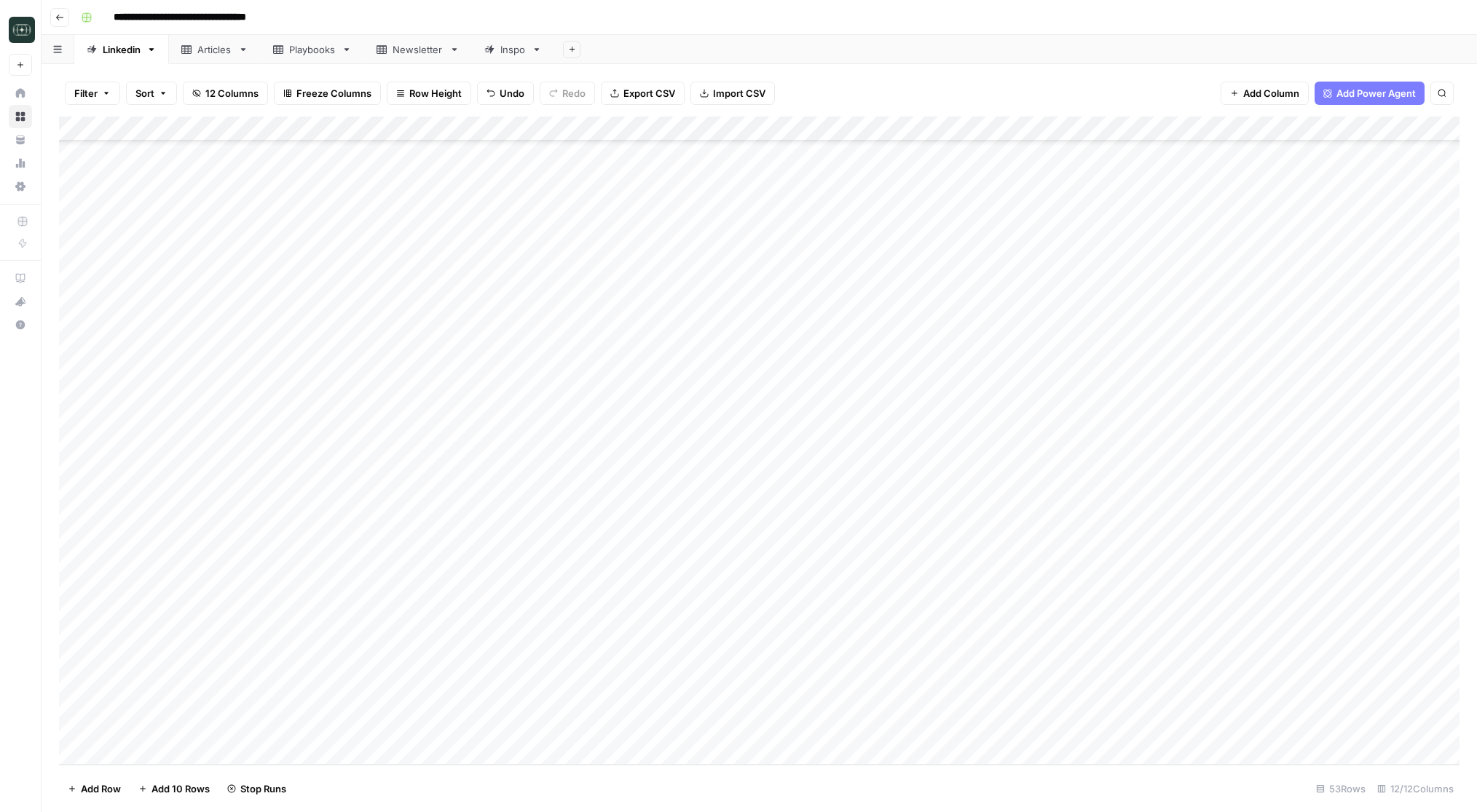
click at [533, 699] on div "Add Column" at bounding box center [759, 441] width 1400 height 648
click at [526, 755] on button "Viral" at bounding box center [521, 752] width 31 height 18
click at [662, 705] on div "Add Column" at bounding box center [759, 441] width 1400 height 648
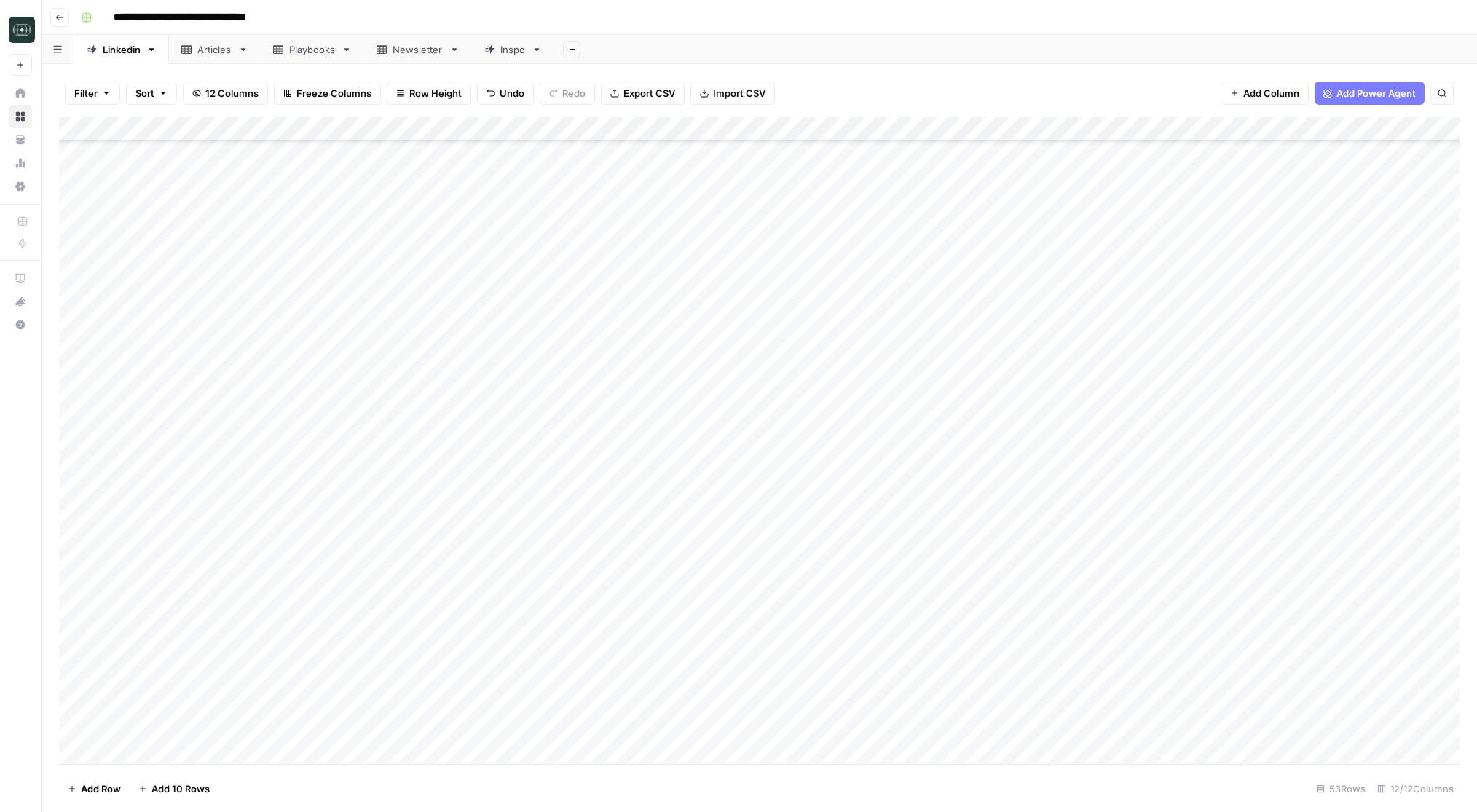
click at [662, 705] on div "Add Column" at bounding box center [759, 441] width 1400 height 648
click at [632, 781] on button "Medium ( 120-200 words)" at bounding box center [660, 786] width 129 height 18
click at [773, 699] on div "Add Column" at bounding box center [759, 441] width 1400 height 648
click at [869, 709] on div "Add Column" at bounding box center [759, 441] width 1400 height 648
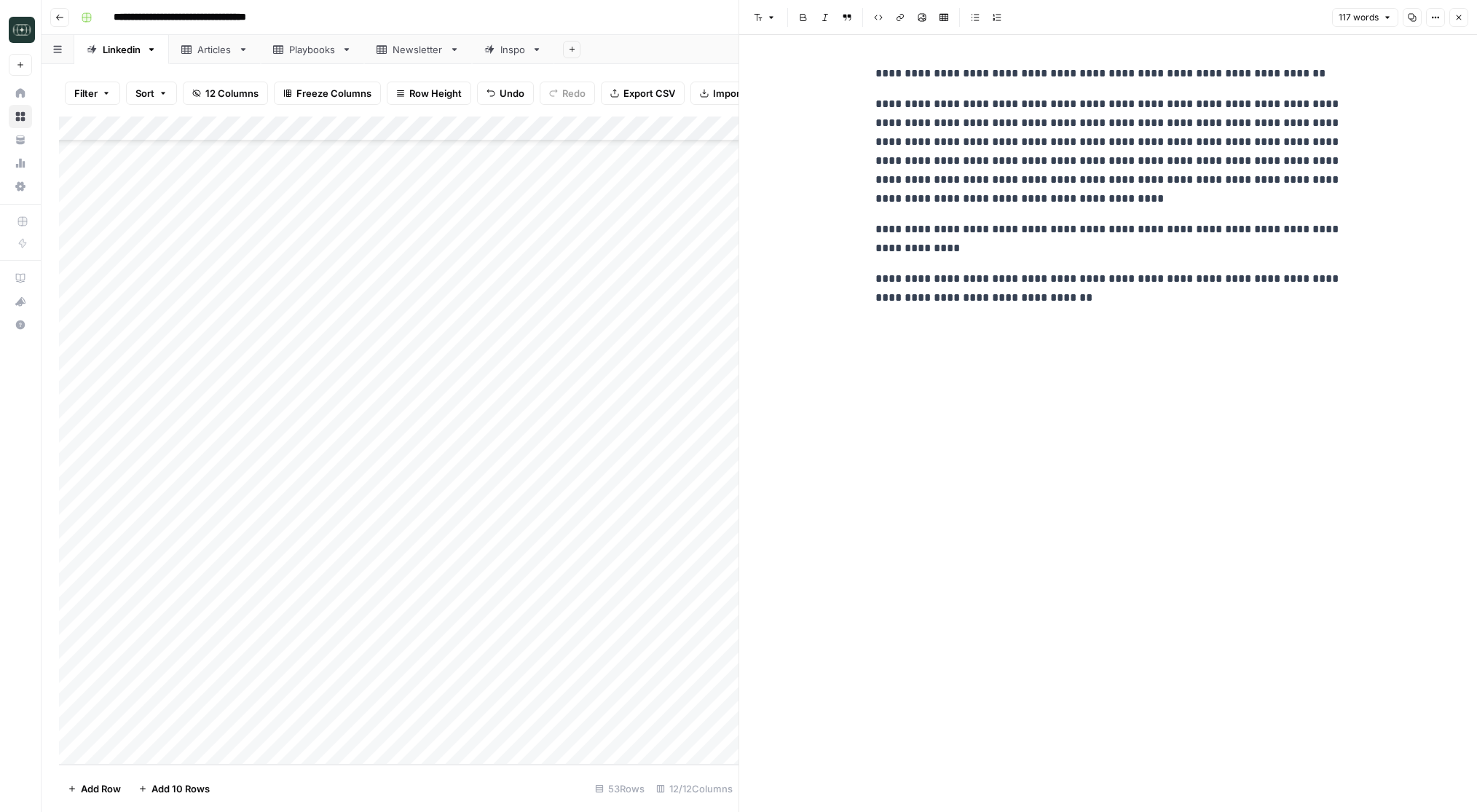
click at [1138, 292] on p "**********" at bounding box center [1109, 288] width 466 height 38
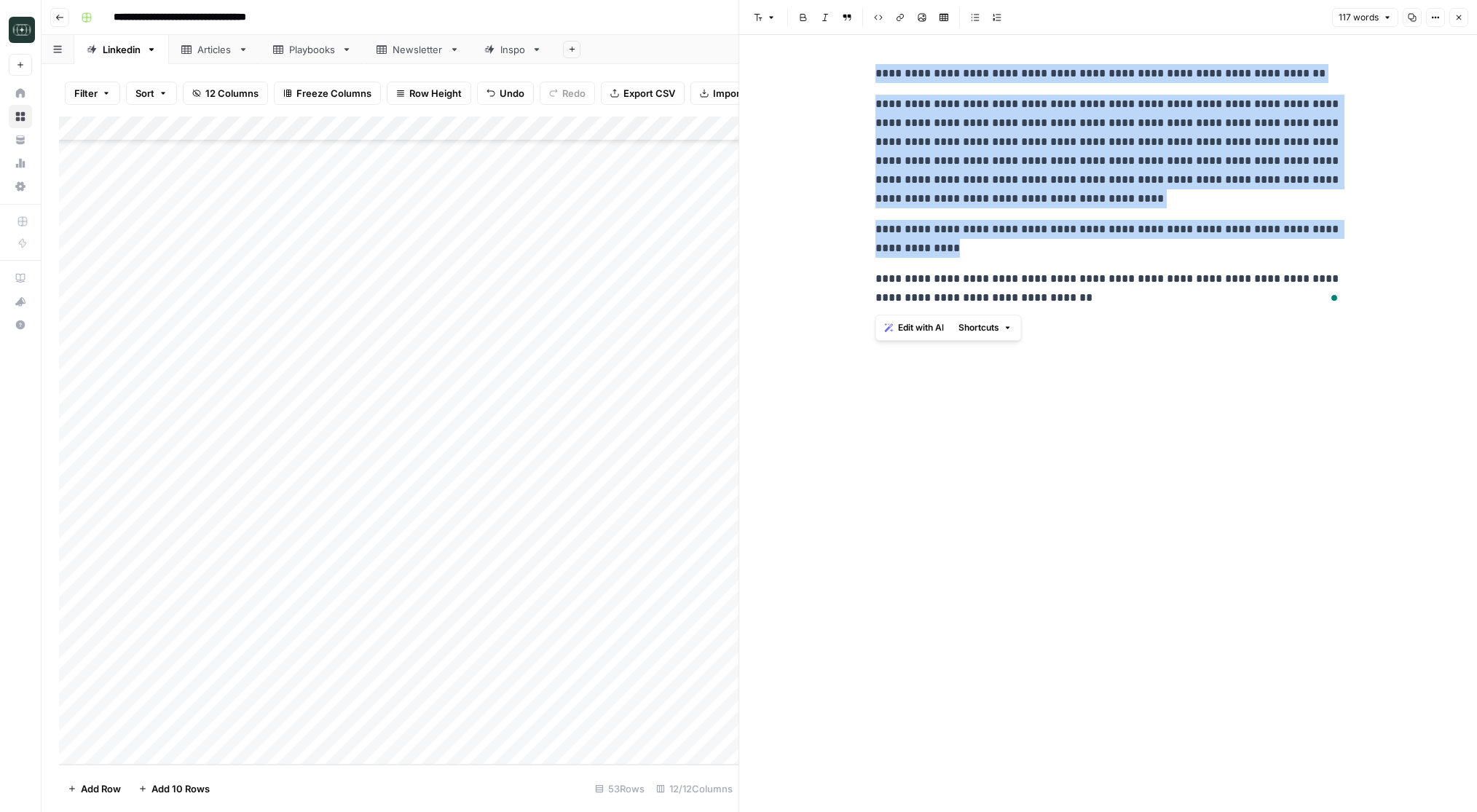
copy div "**********"
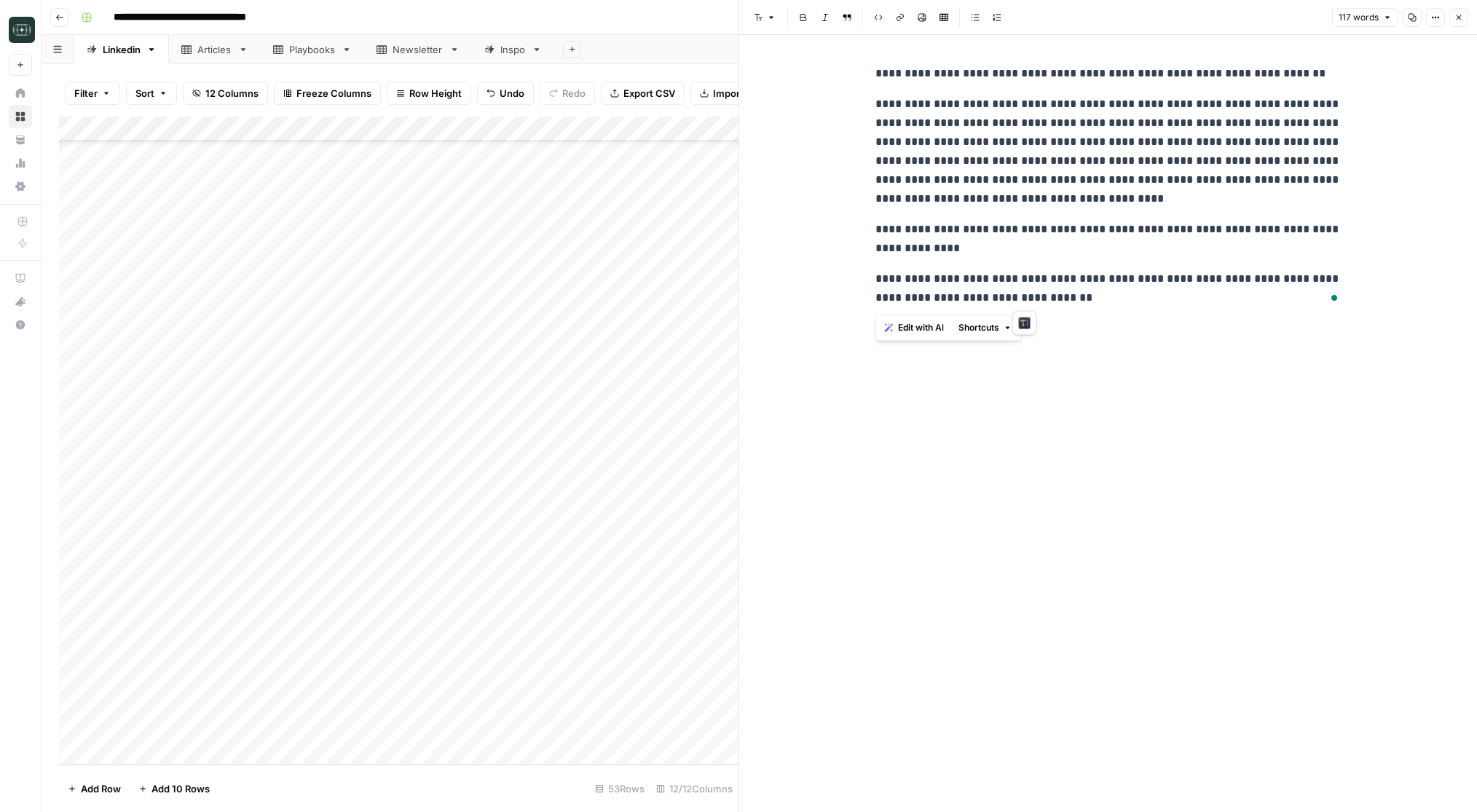
click at [1155, 295] on p "**********" at bounding box center [1109, 288] width 466 height 38
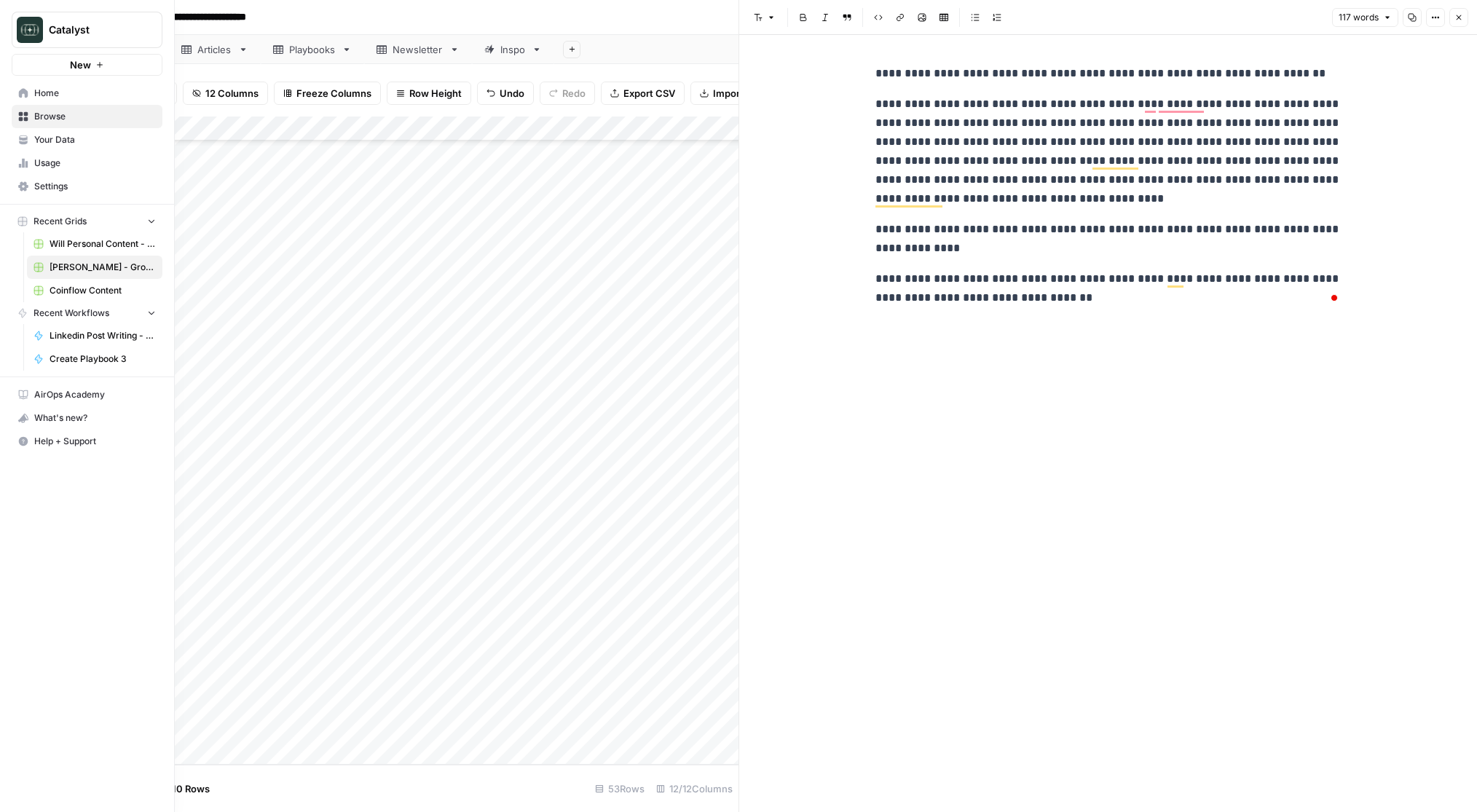
click at [24, 92] on icon at bounding box center [24, 93] width 10 height 10
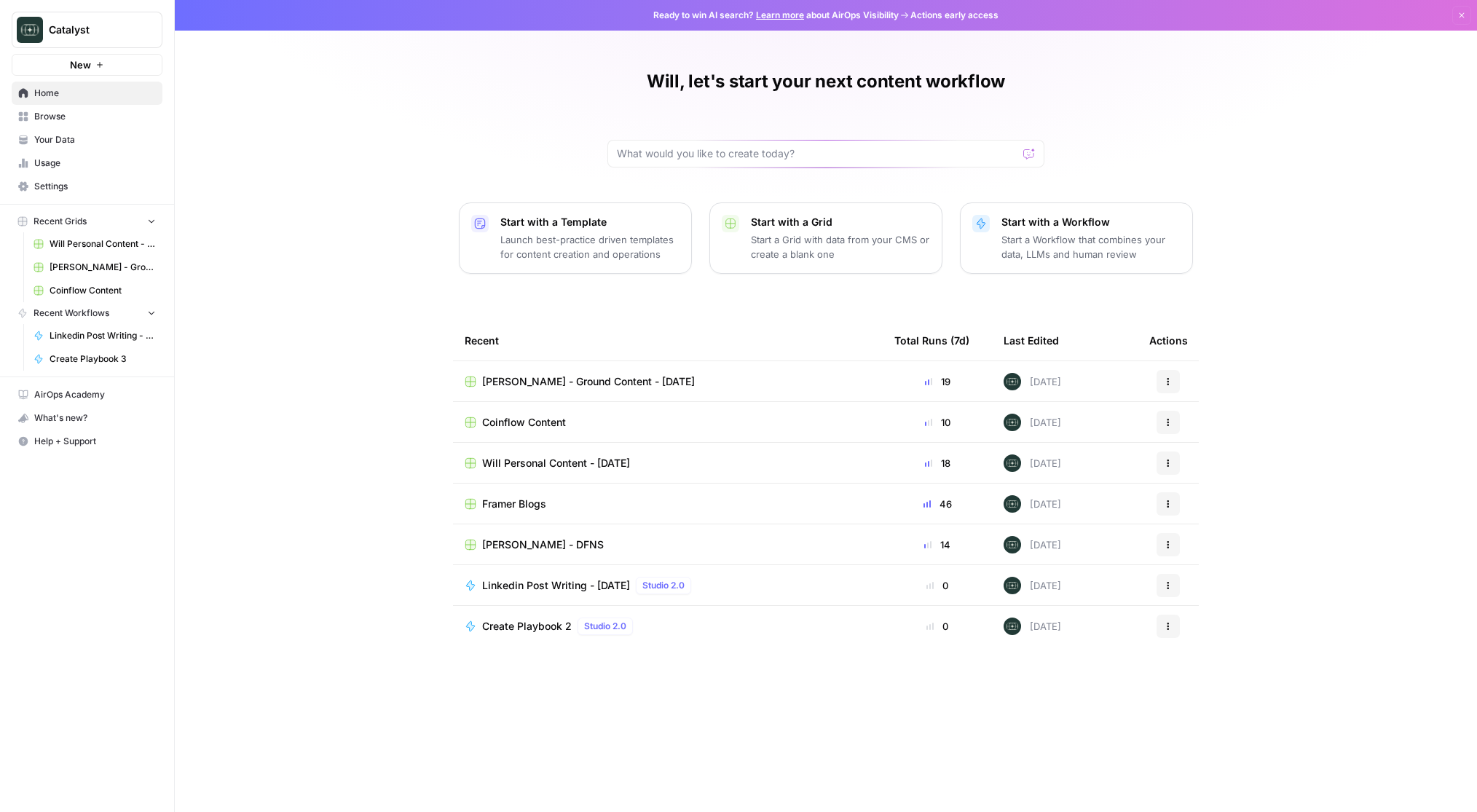
click at [85, 145] on span "Your Data" at bounding box center [95, 140] width 121 height 13
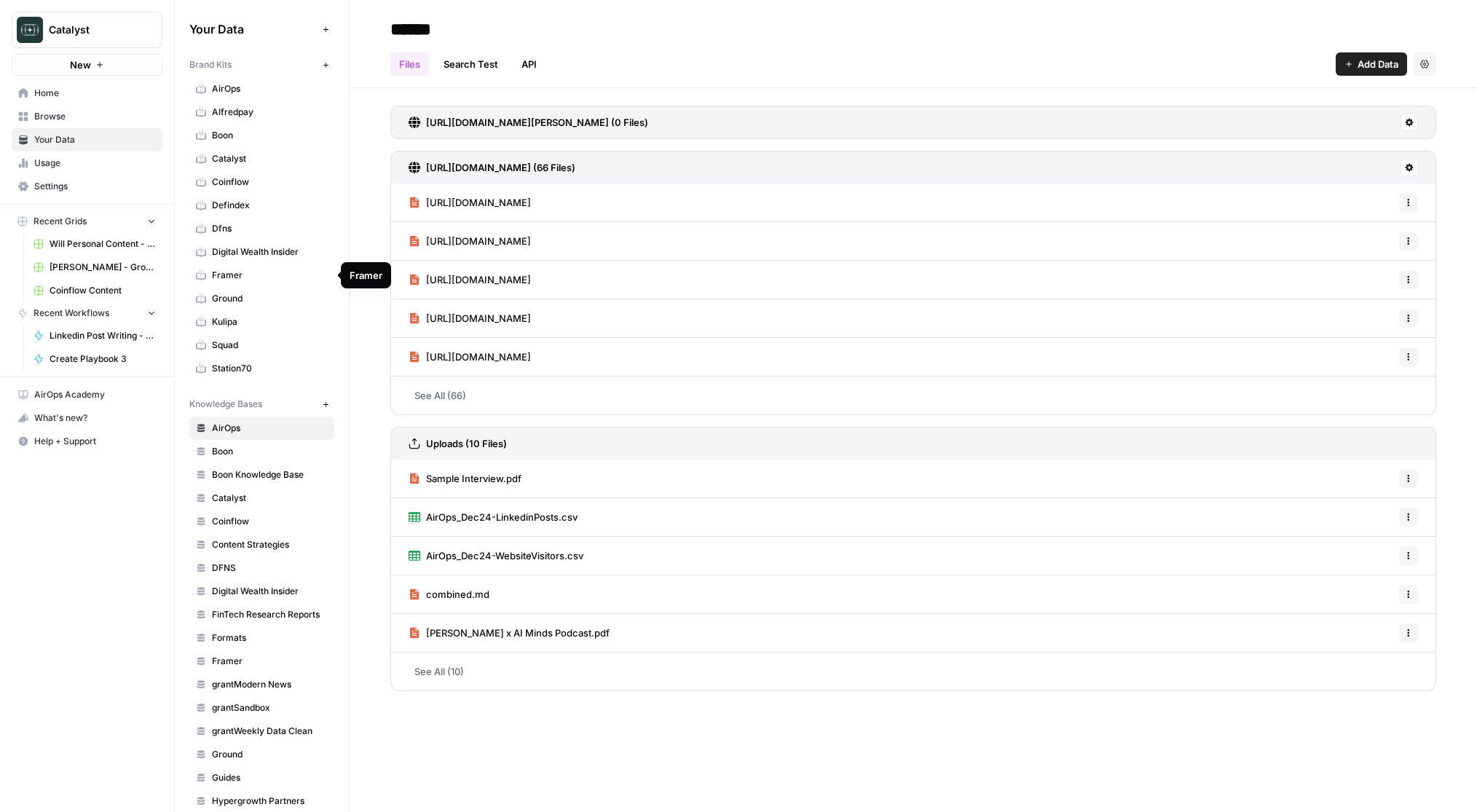
click at [244, 300] on span "Ground" at bounding box center [269, 299] width 116 height 13
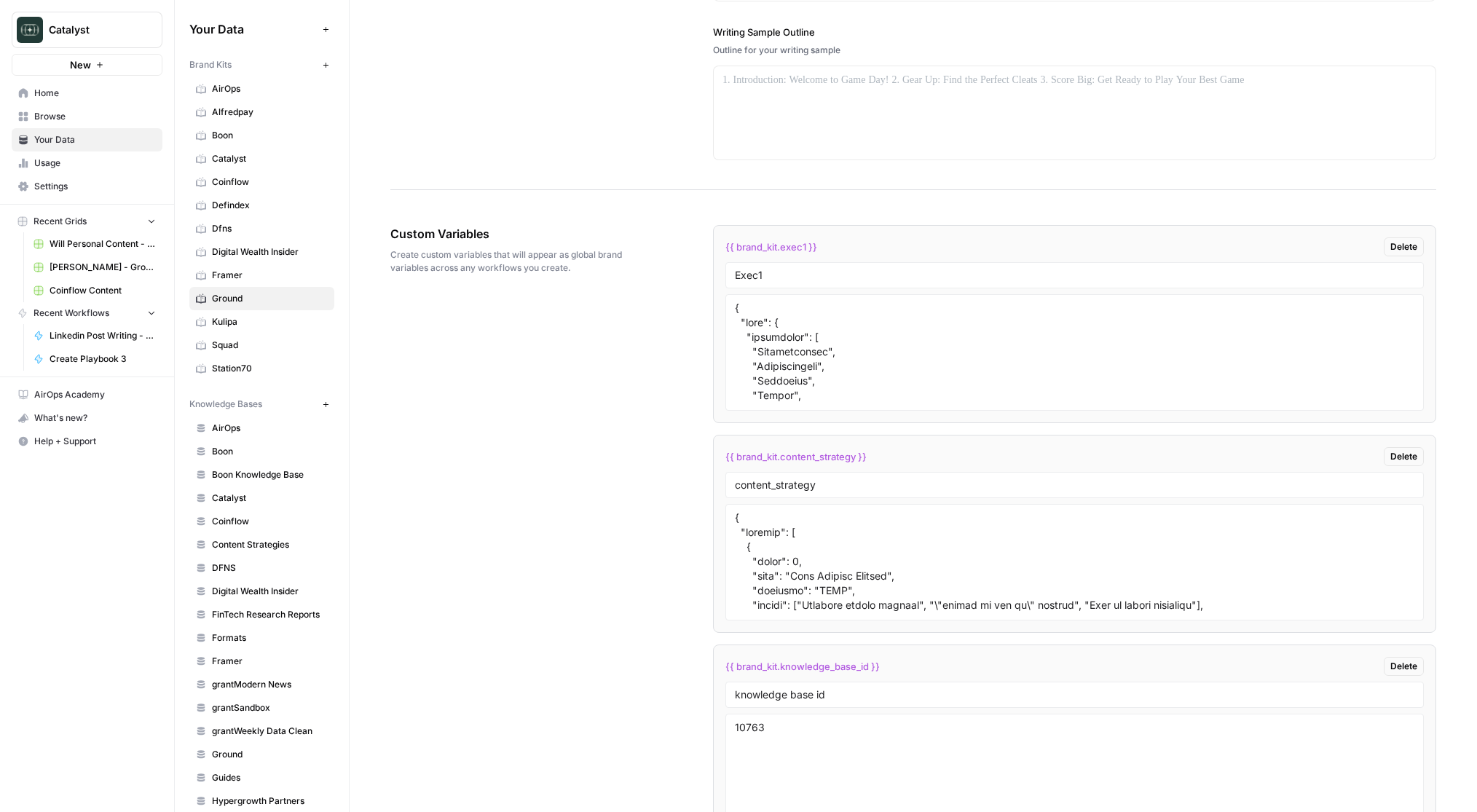
scroll to position [2050, 0]
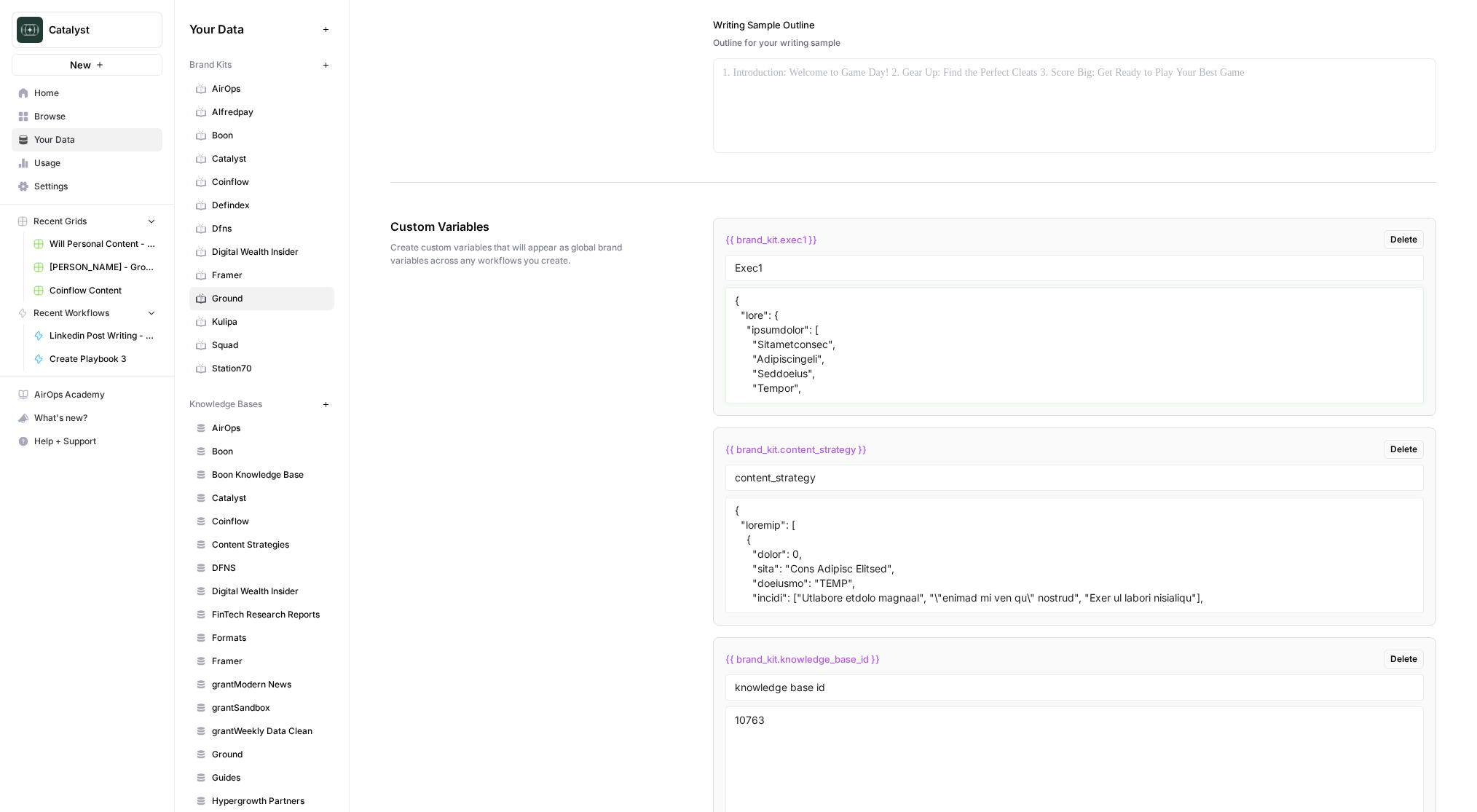
click at [916, 380] on textarea at bounding box center [1075, 346] width 679 height 104
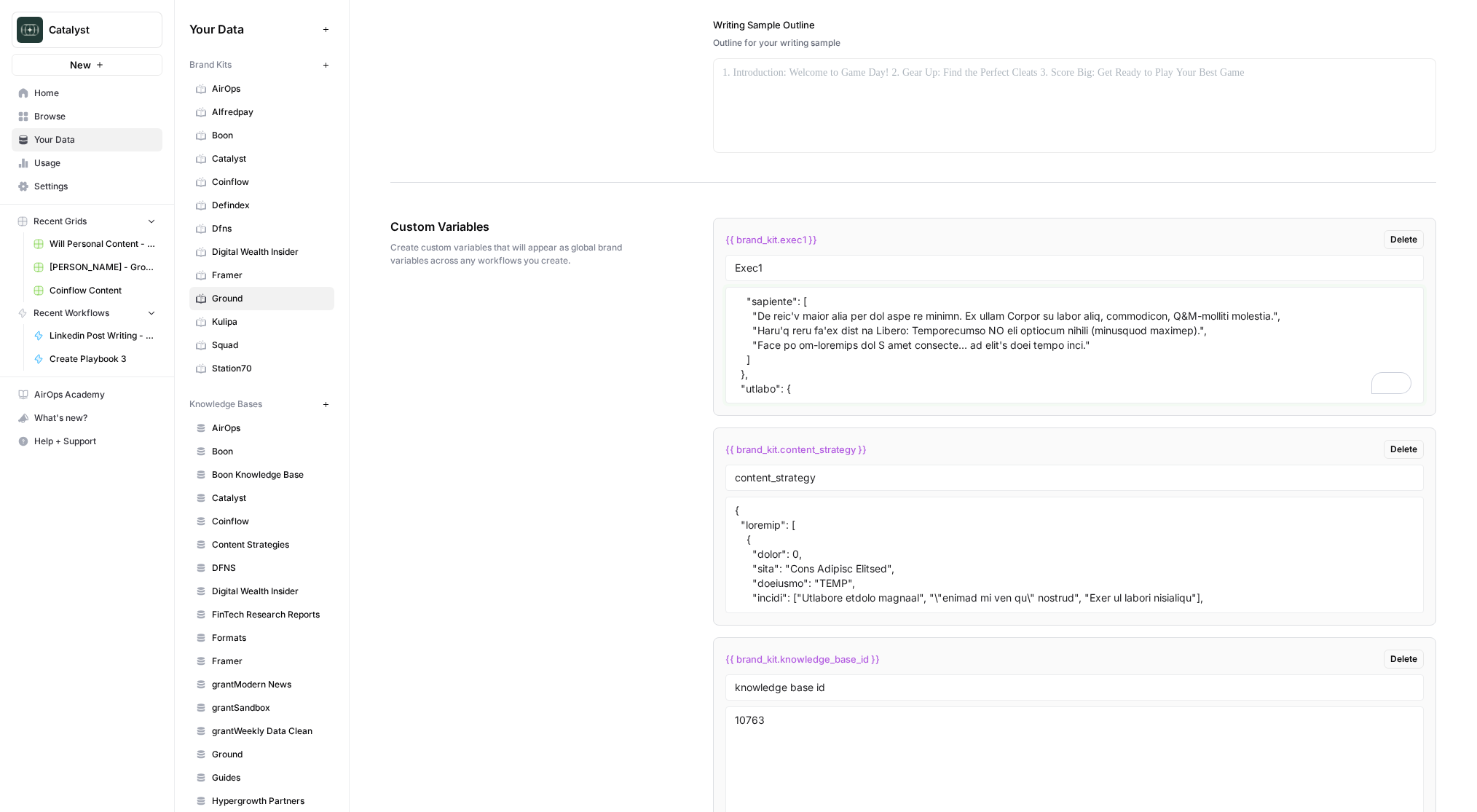
click at [898, 336] on textarea "To enrich screen reader interactions, please activate Accessibility in Grammarl…" at bounding box center [1075, 346] width 679 height 104
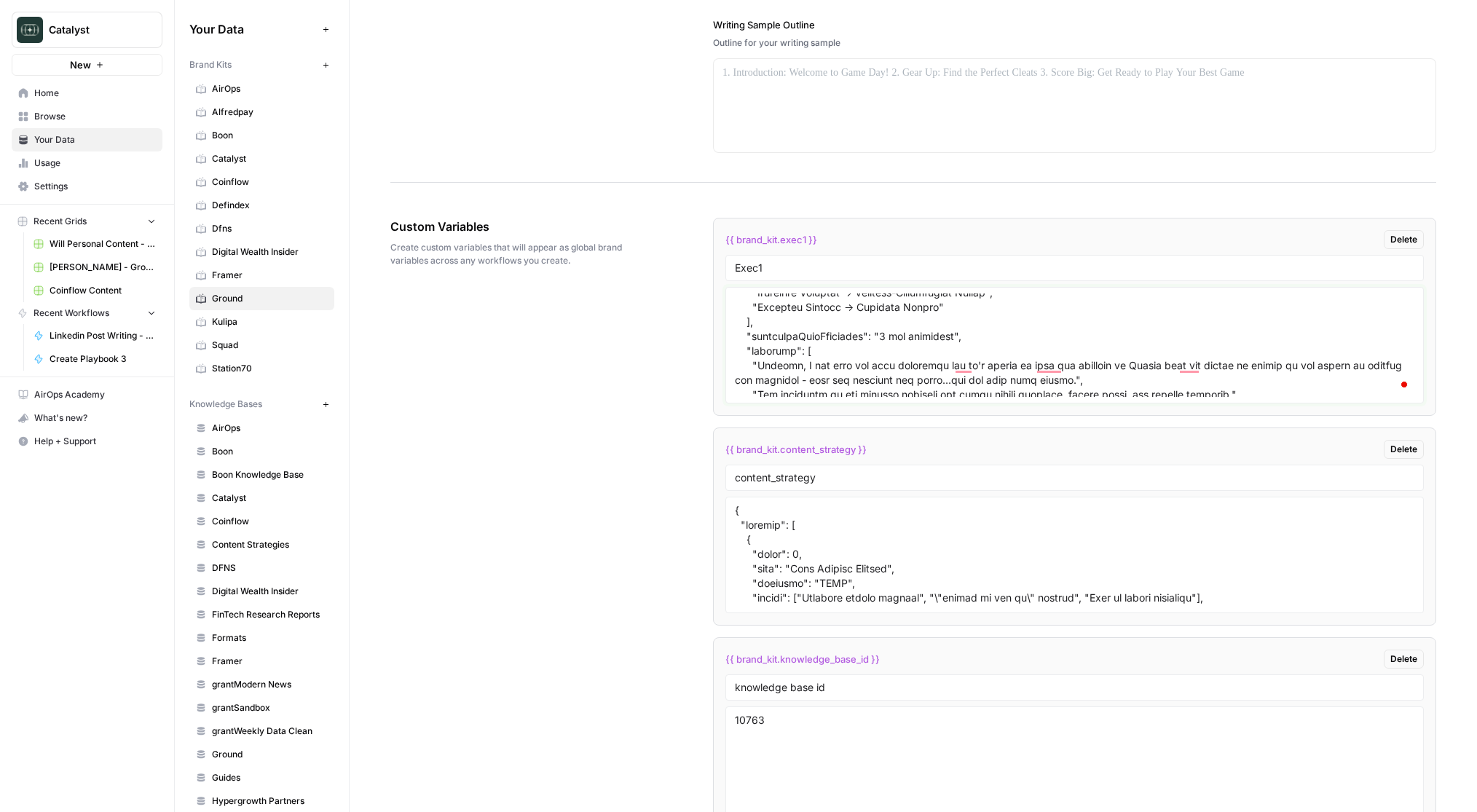
scroll to position [2050, 0]
click at [657, 547] on div "Custom Variables Create custom variables that will appear as global brand varia…" at bounding box center [913, 648] width 1046 height 921
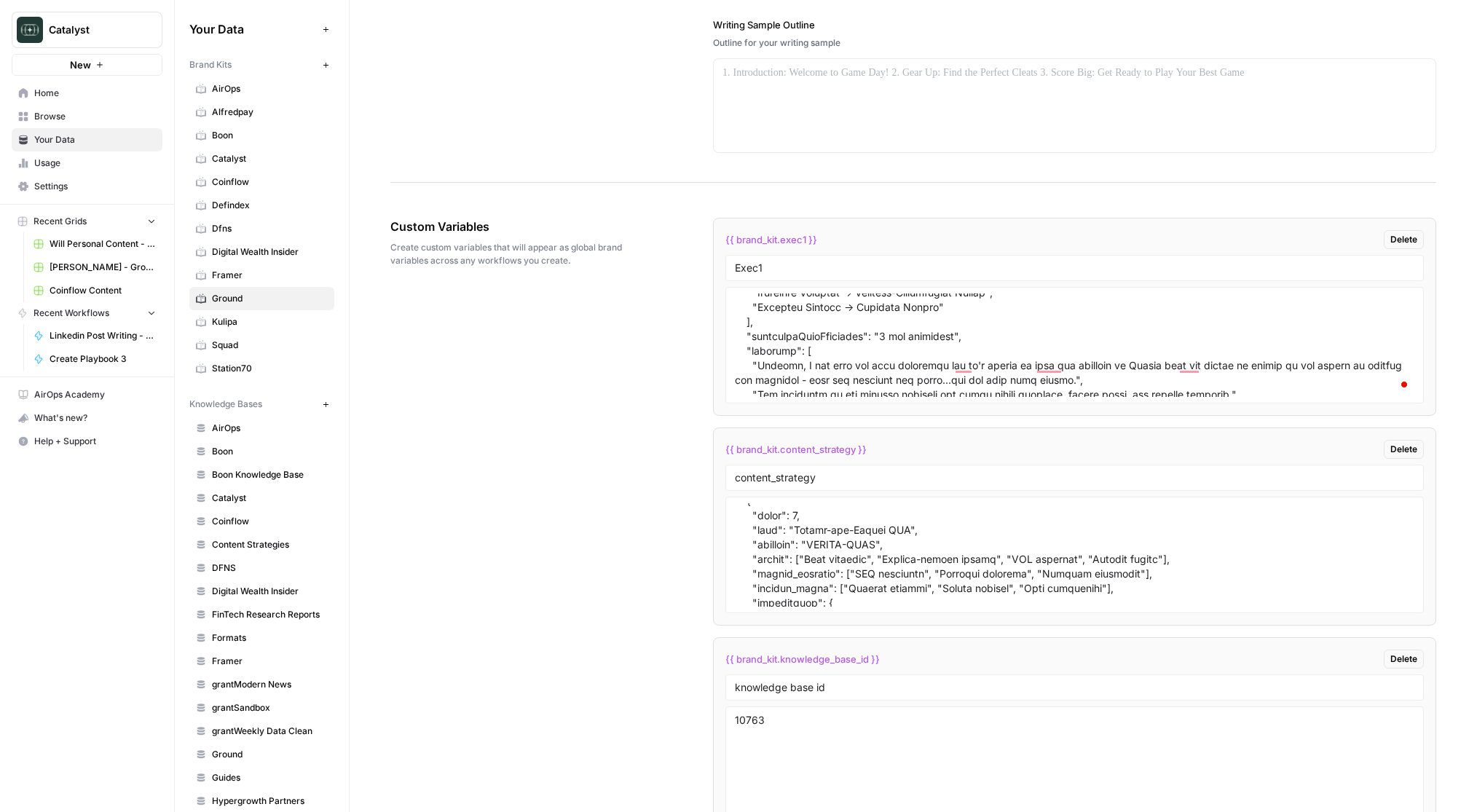
scroll to position [217, 0]
click at [453, 513] on div "Custom Variables Create custom variables that will appear as global brand varia…" at bounding box center [913, 648] width 1046 height 921
click at [46, 91] on span "Home" at bounding box center [95, 93] width 121 height 13
